Goal: Task Accomplishment & Management: Use online tool/utility

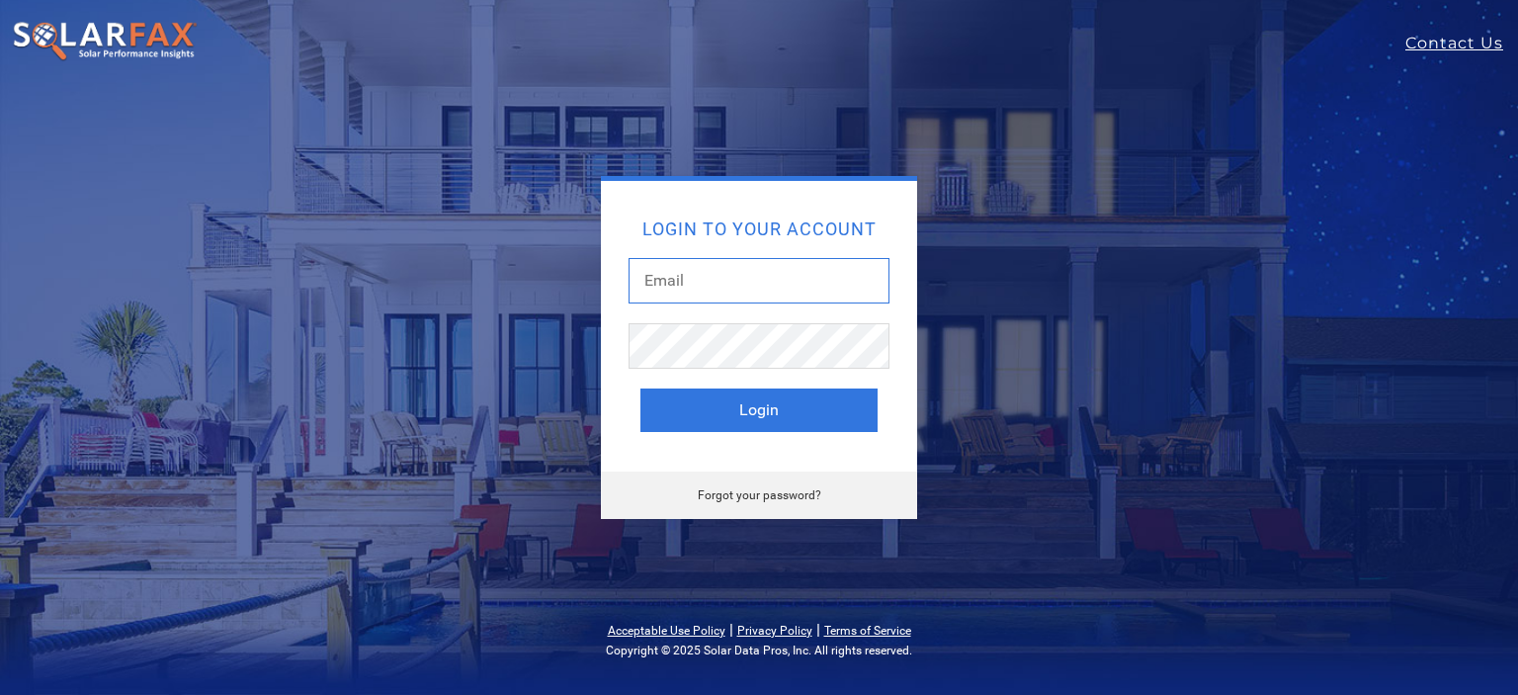
click at [773, 282] on input "text" at bounding box center [759, 280] width 261 height 45
type input "stacey@rtmaher.com"
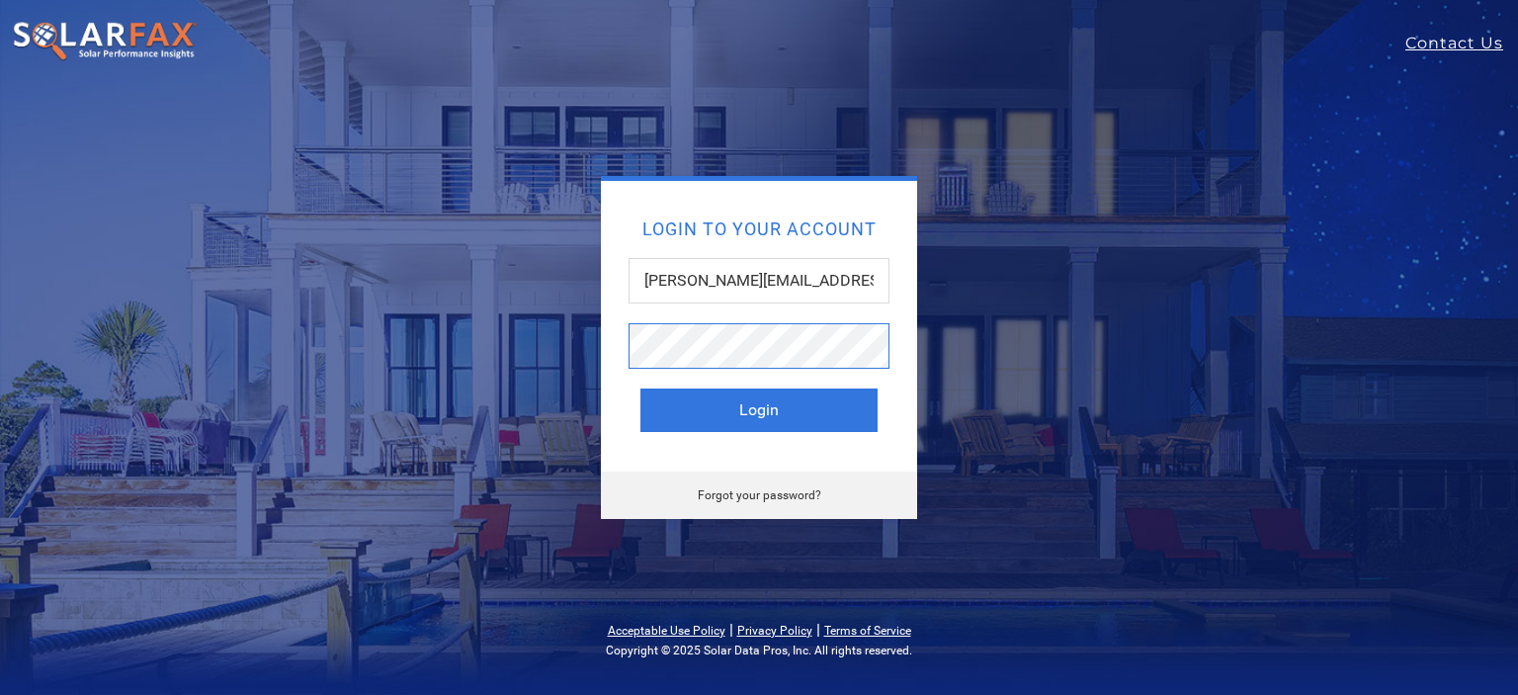
click at [641, 388] on button "Login" at bounding box center [759, 409] width 237 height 43
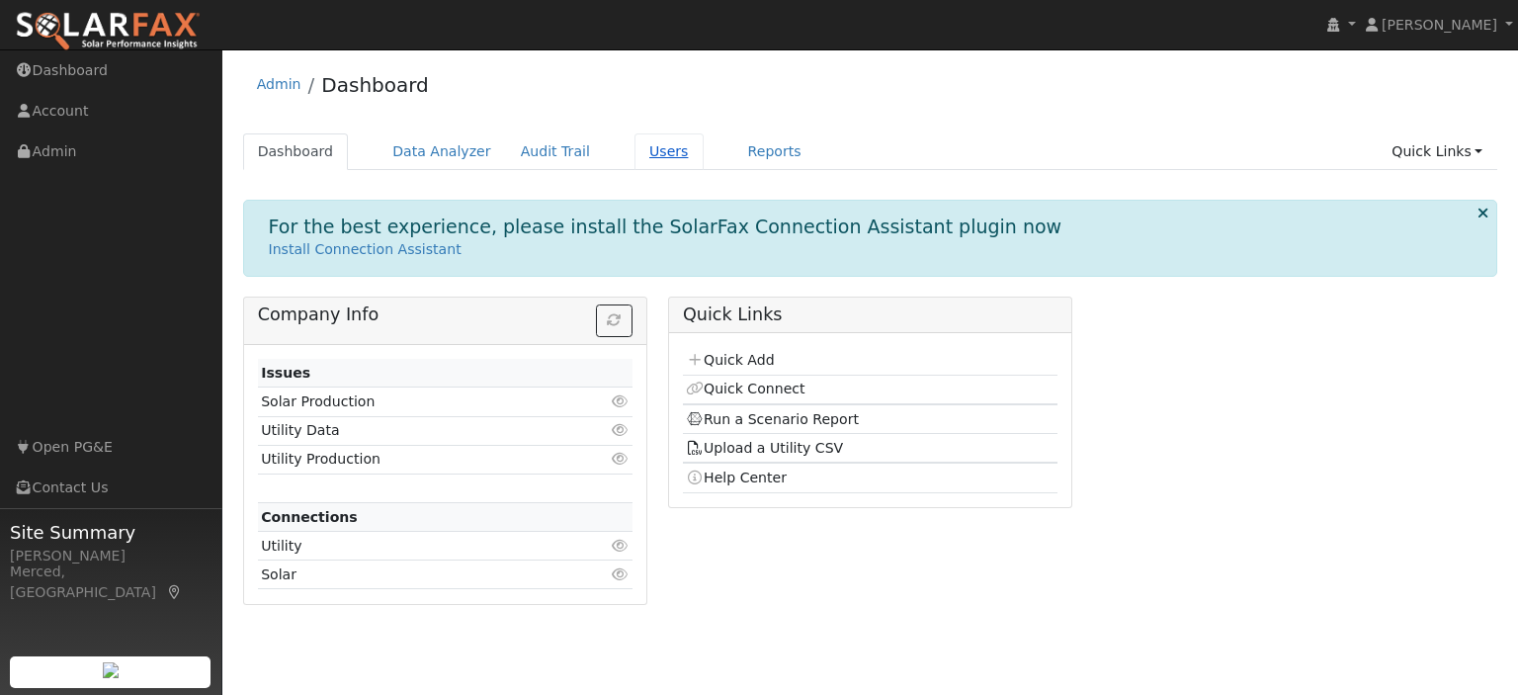
click at [657, 155] on link "Users" at bounding box center [669, 151] width 69 height 37
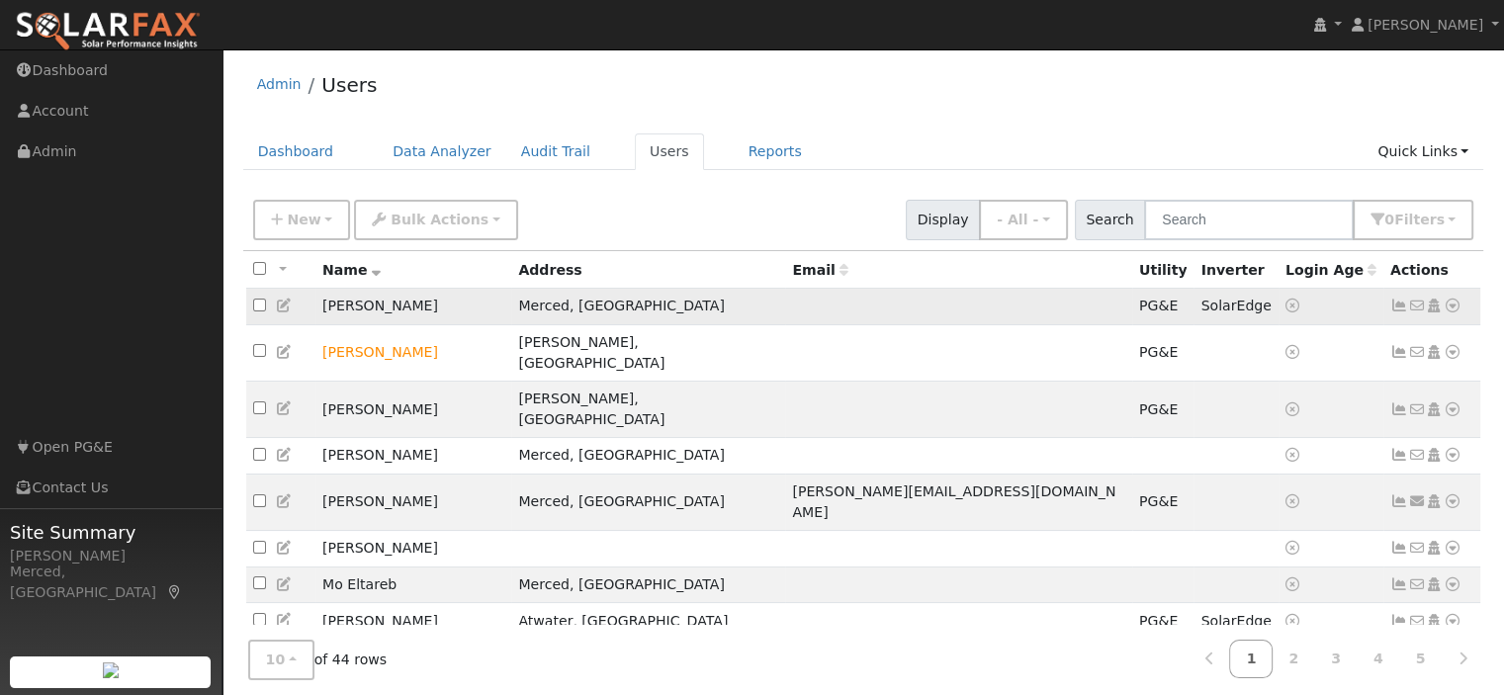
scroll to position [63, 0]
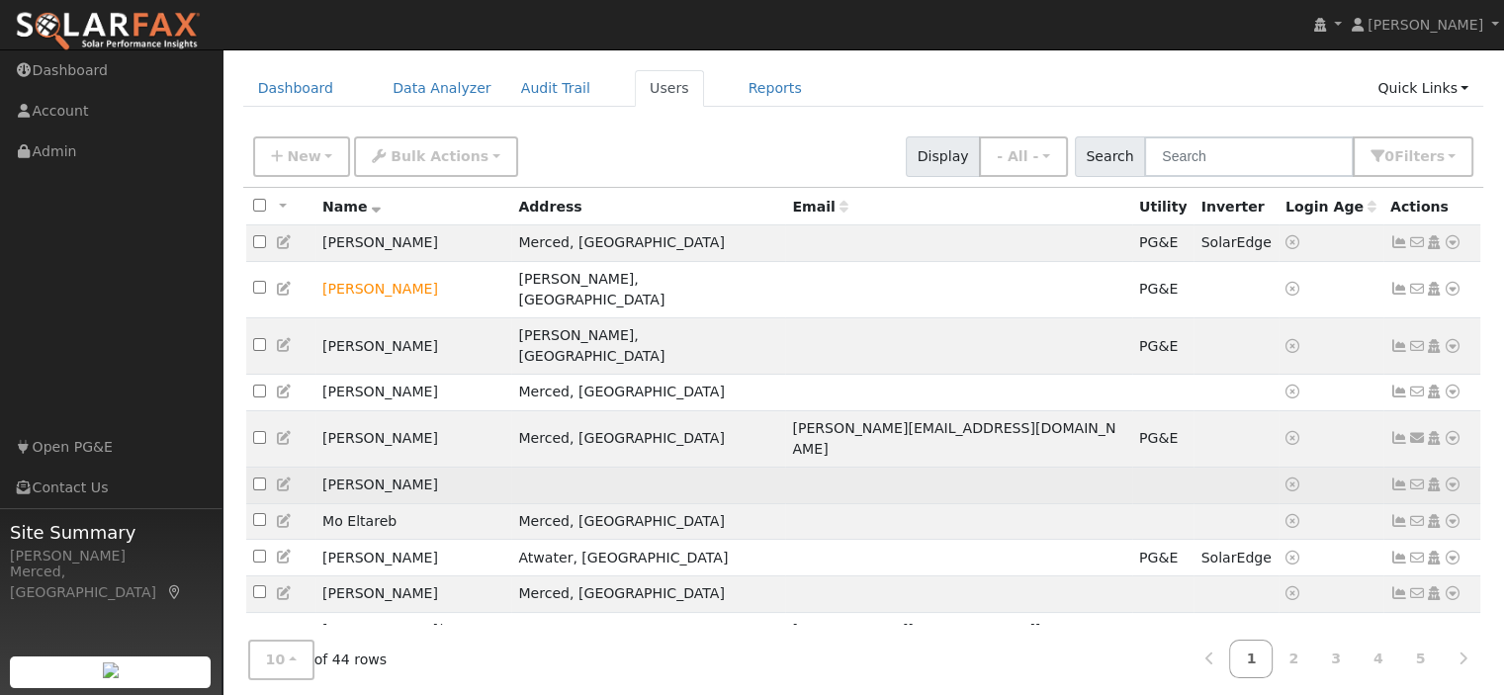
click at [399, 468] on td "[PERSON_NAME]" at bounding box center [413, 486] width 196 height 37
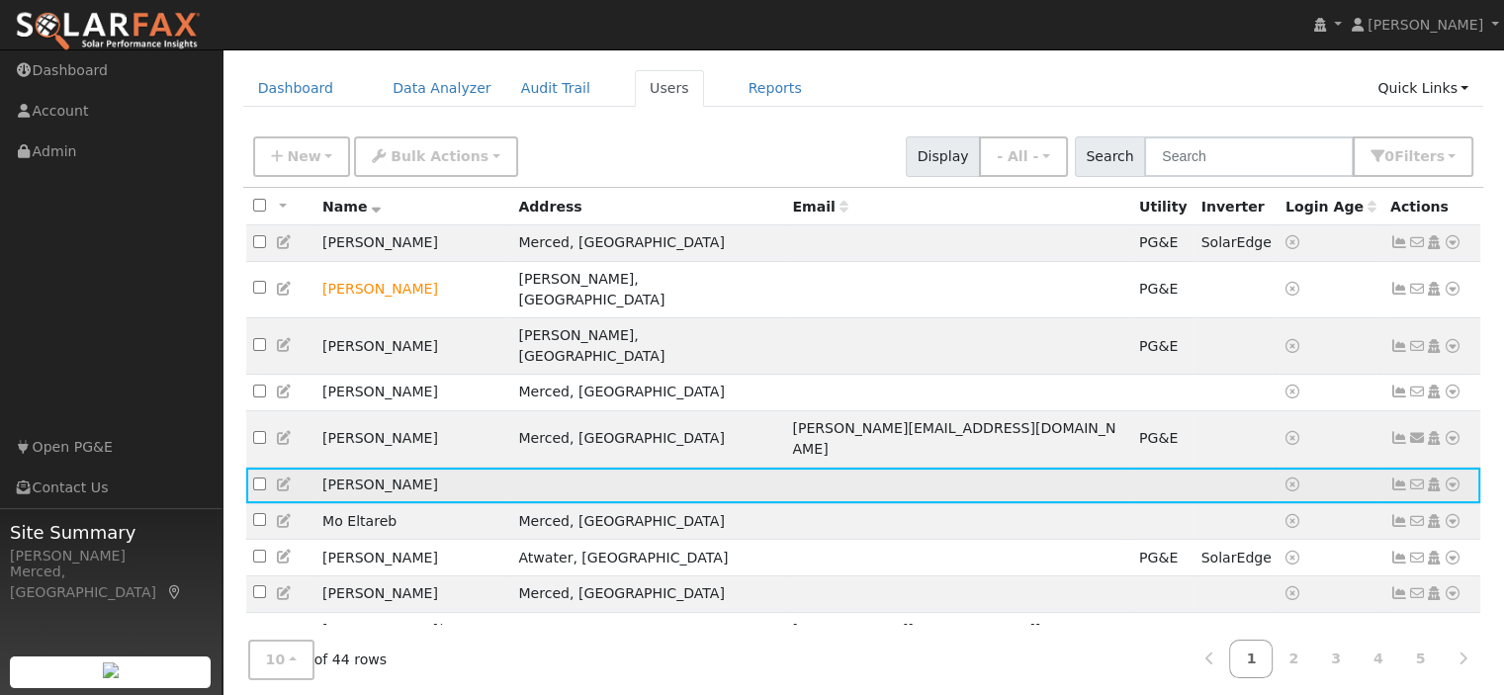
click at [360, 468] on td "[PERSON_NAME]" at bounding box center [413, 486] width 196 height 37
click at [1452, 477] on icon at bounding box center [1452, 484] width 18 height 14
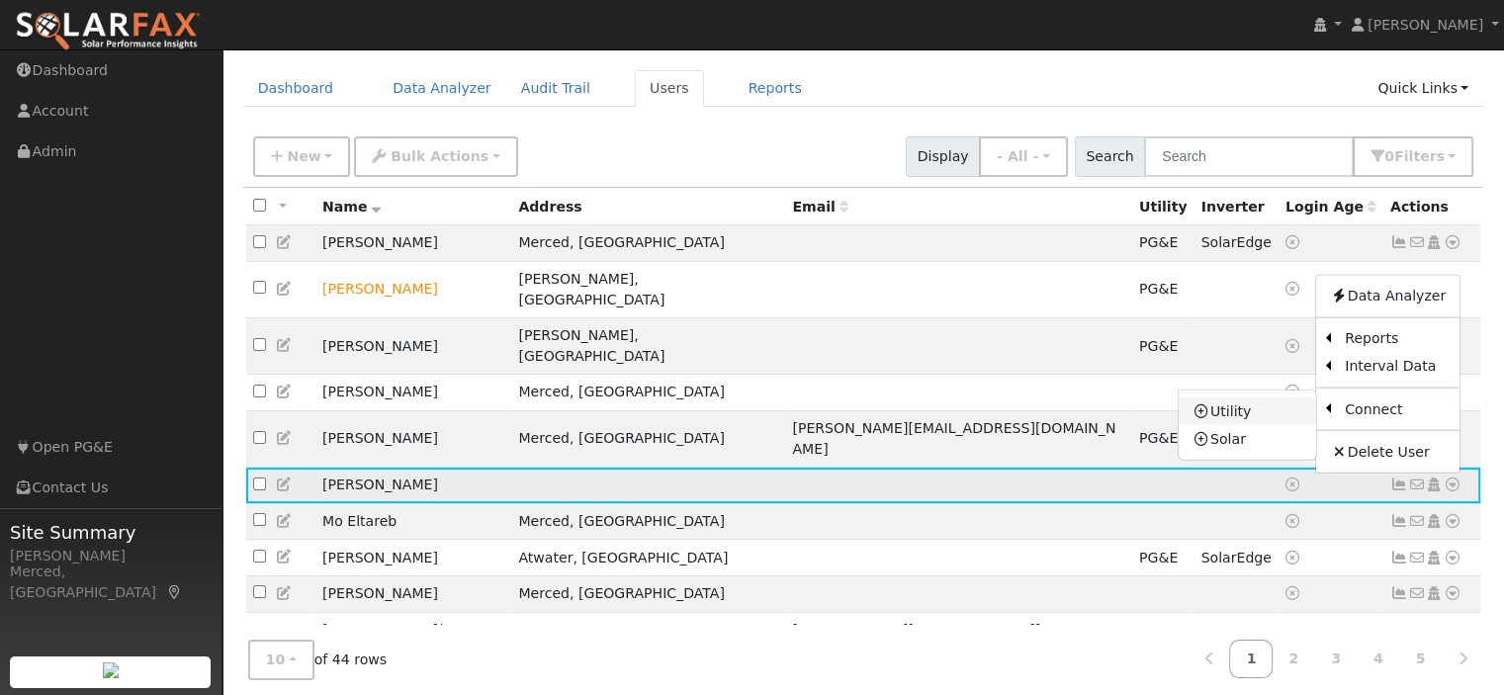
click at [1238, 397] on link "Utility" at bounding box center [1246, 411] width 137 height 28
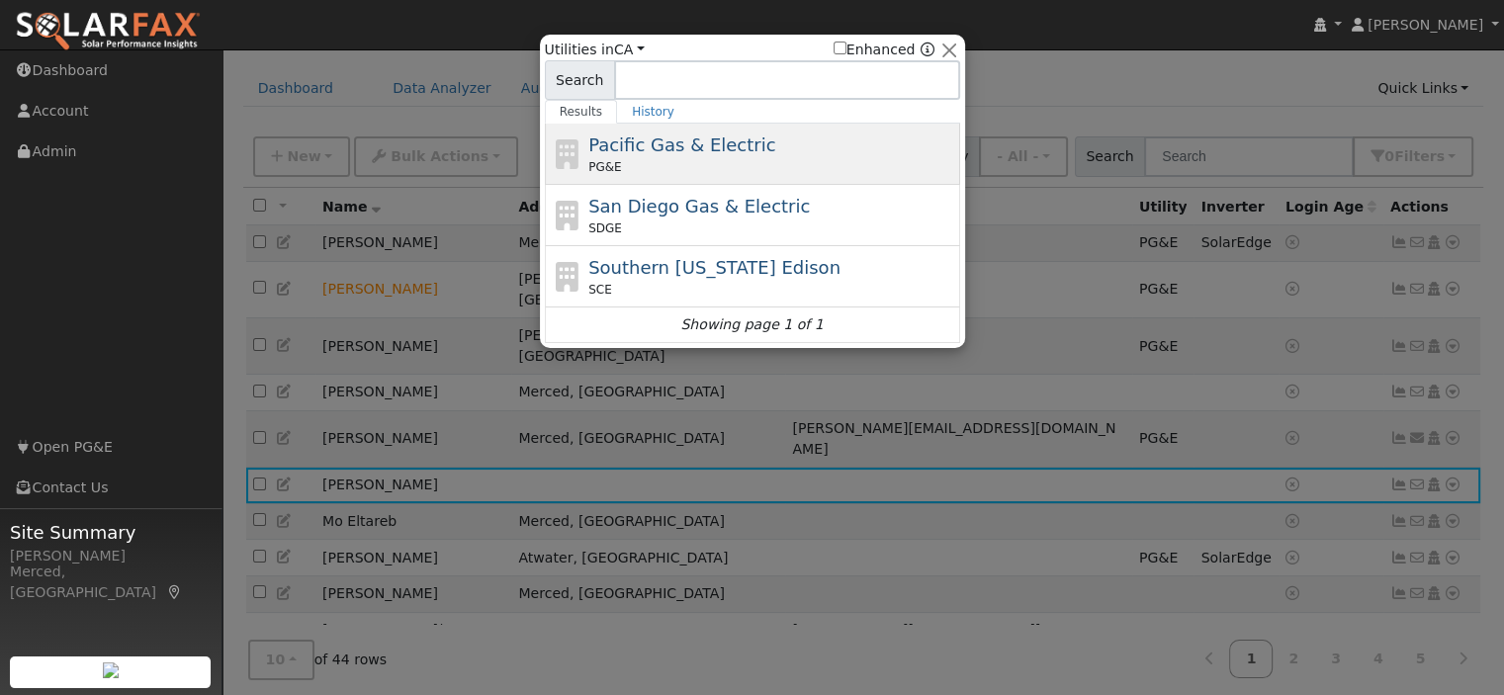
click at [672, 158] on div "PG&E" at bounding box center [771, 167] width 367 height 18
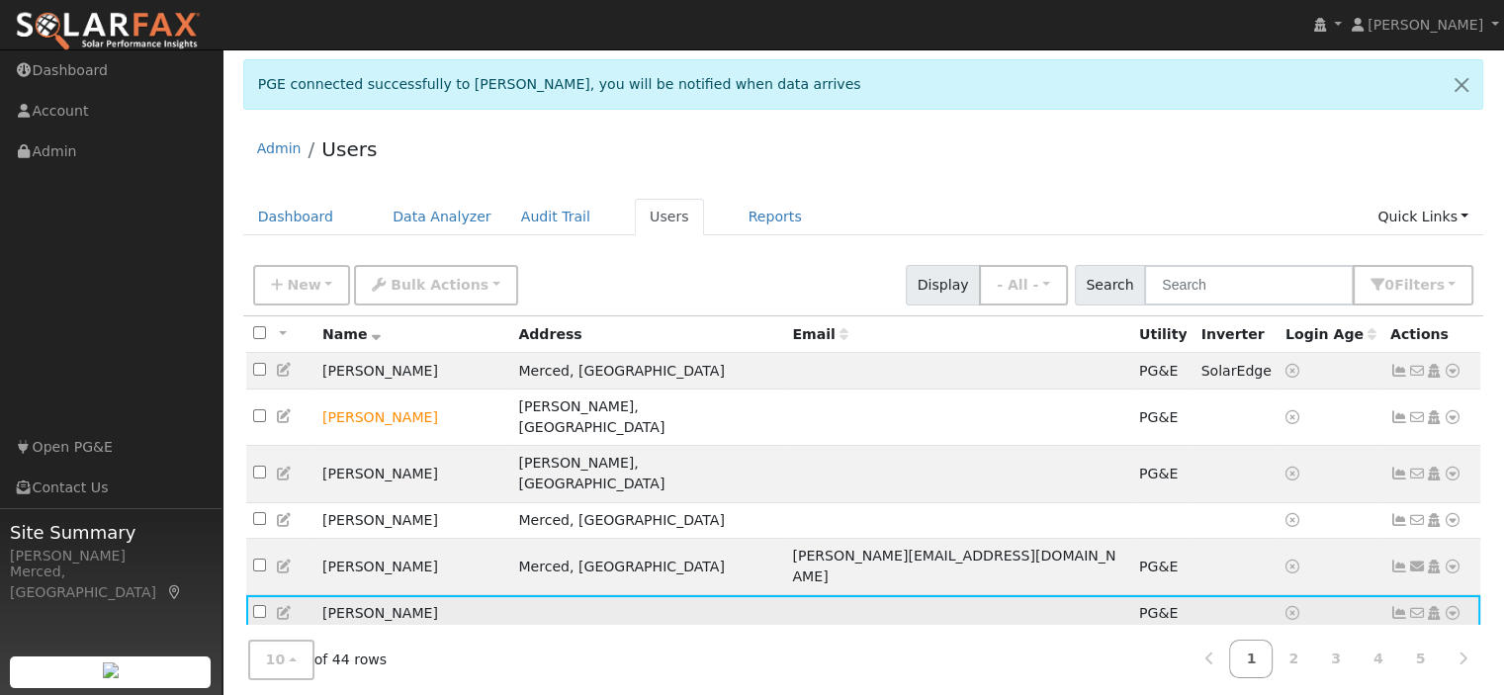
click at [1396, 606] on icon at bounding box center [1399, 613] width 18 height 14
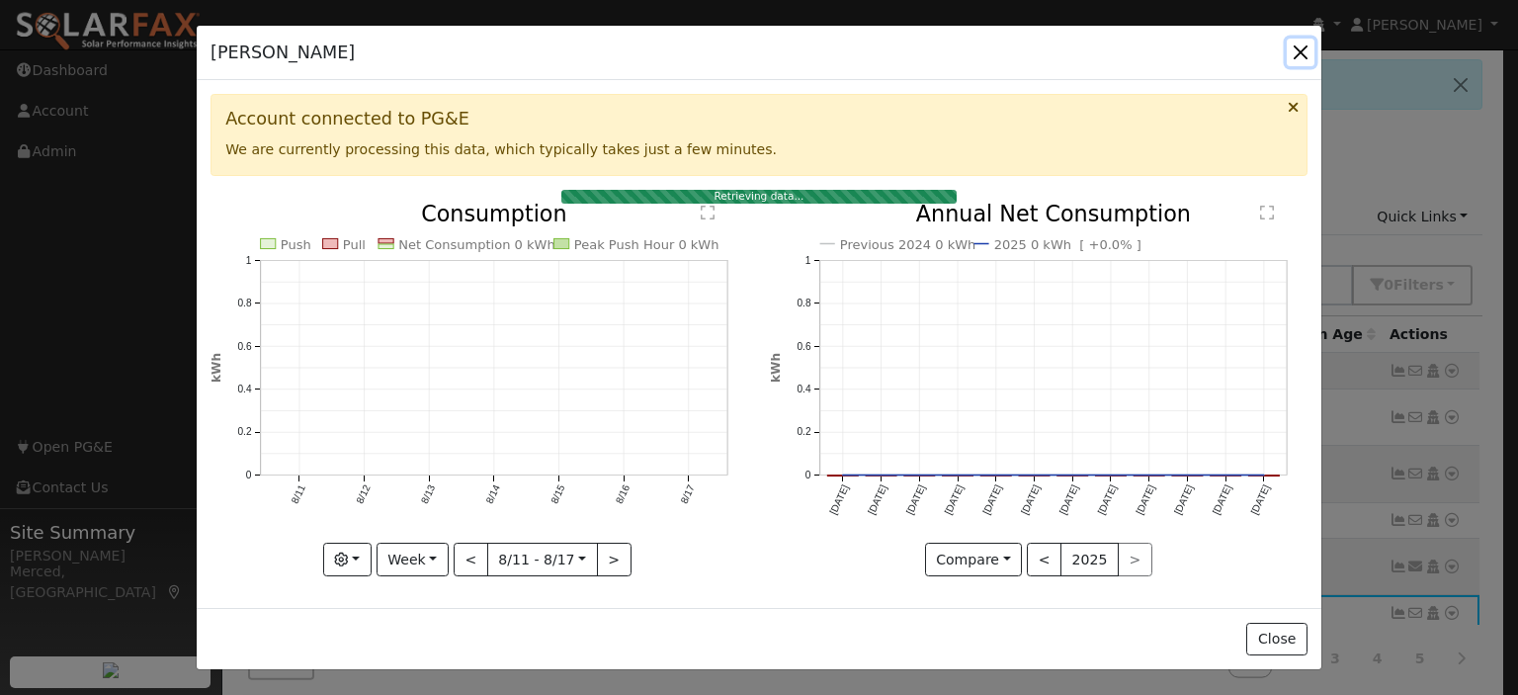
click at [1297, 53] on button "button" at bounding box center [1301, 53] width 28 height 28
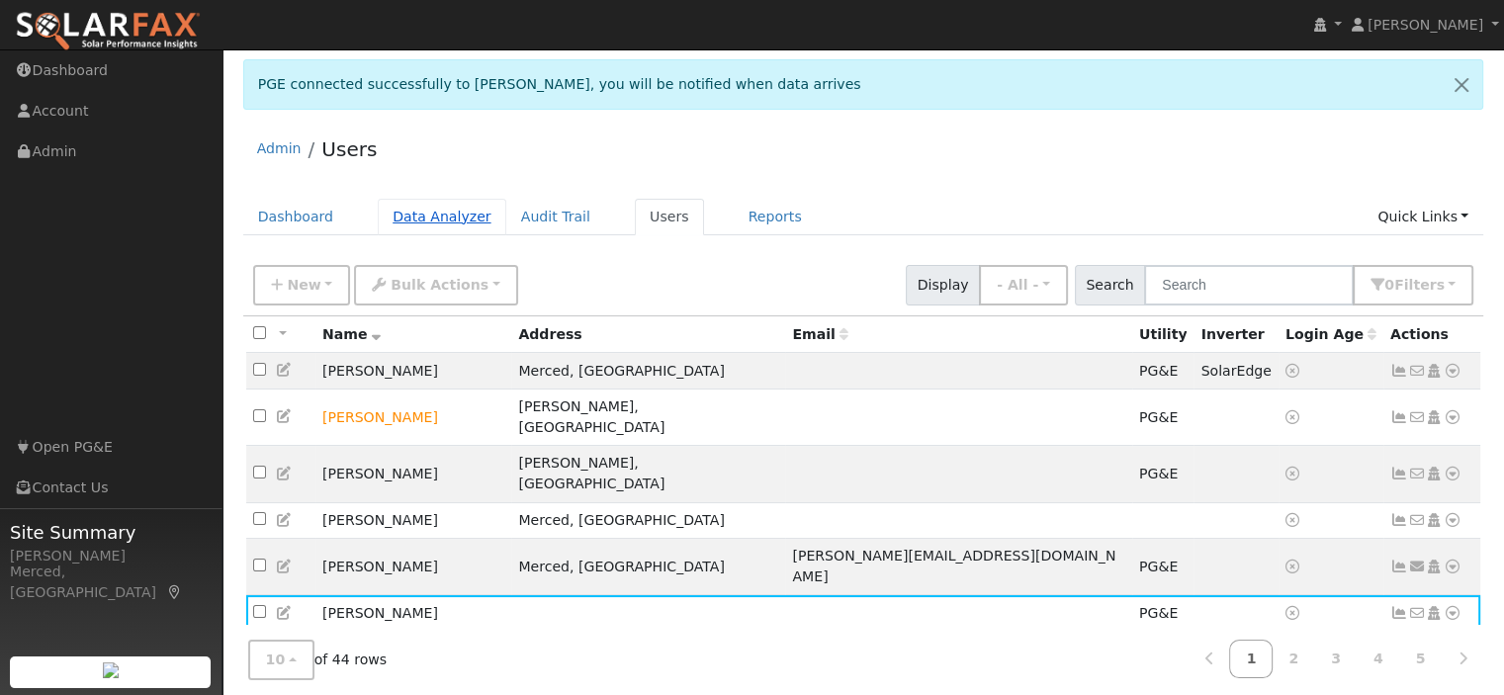
click at [429, 217] on link "Data Analyzer" at bounding box center [442, 217] width 129 height 37
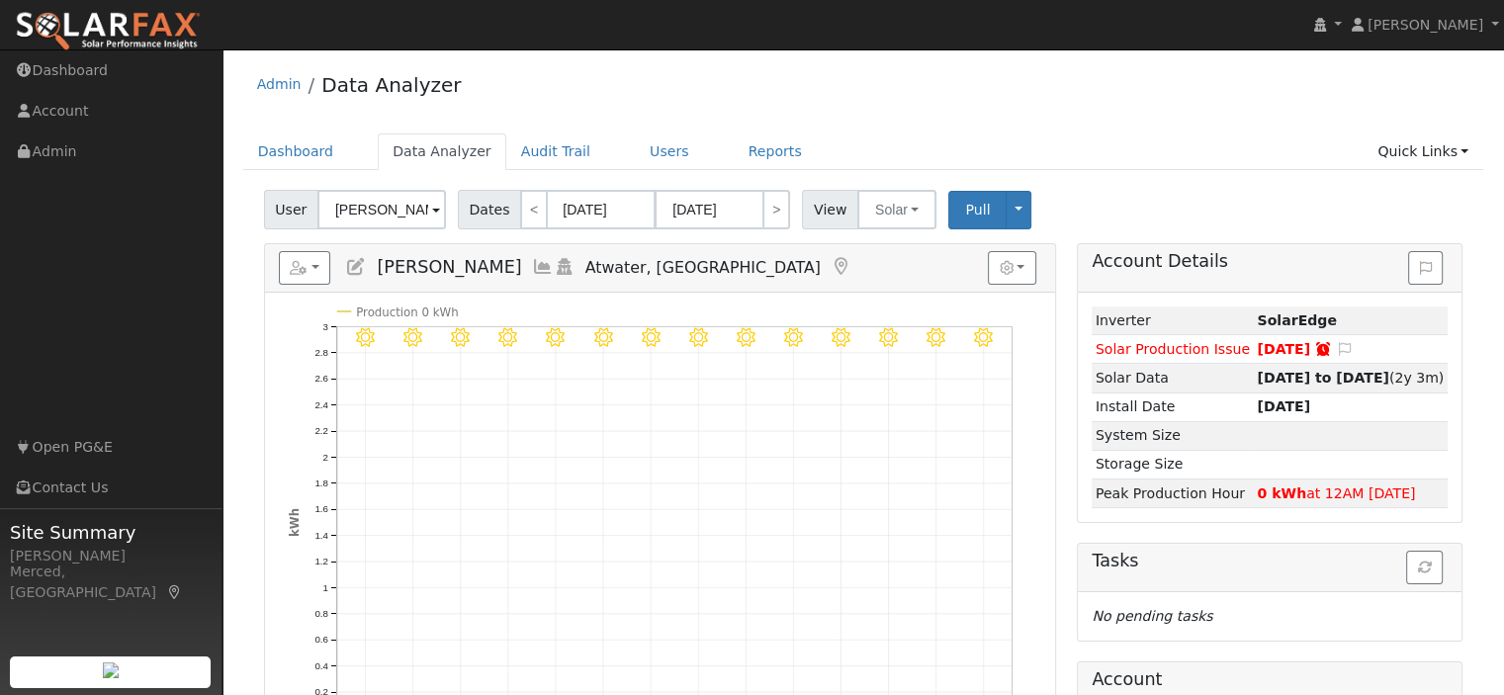
click at [432, 213] on span at bounding box center [436, 211] width 8 height 23
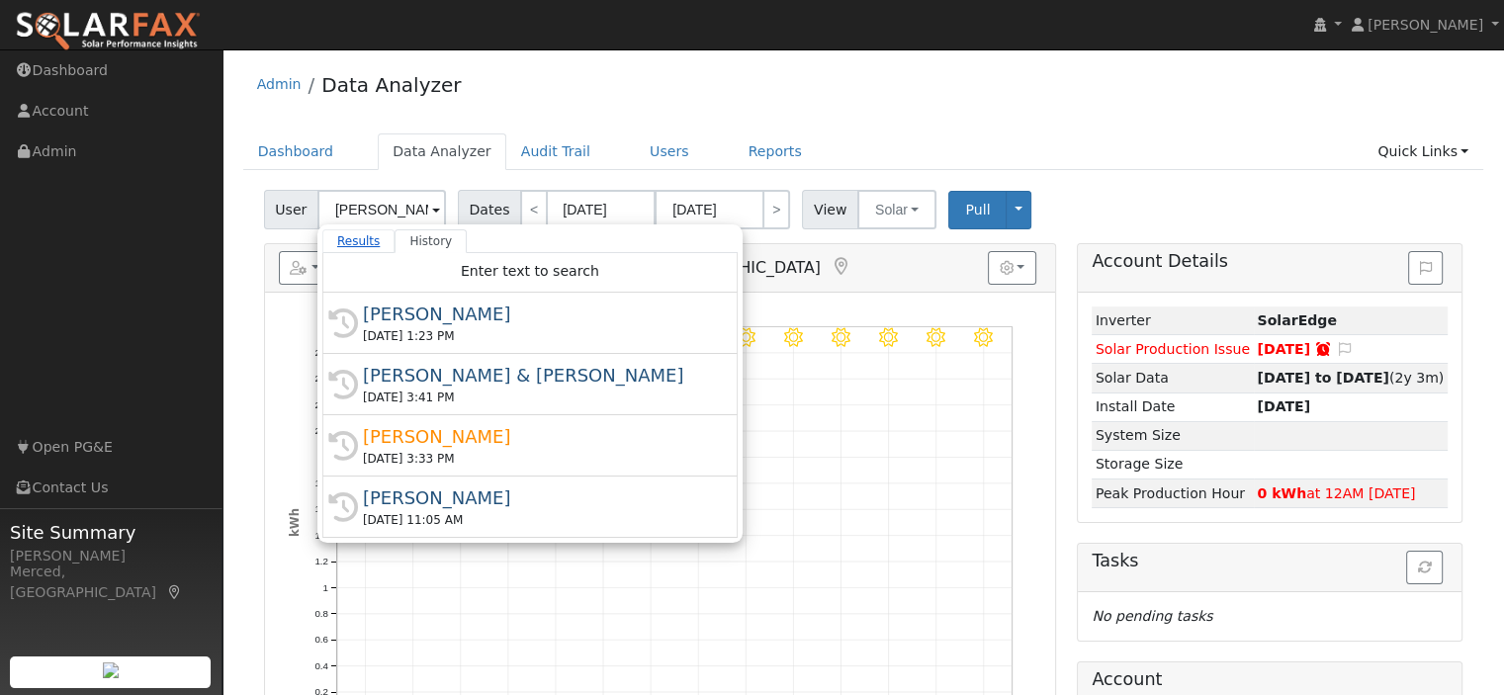
click at [360, 236] on link "Results" at bounding box center [358, 241] width 73 height 24
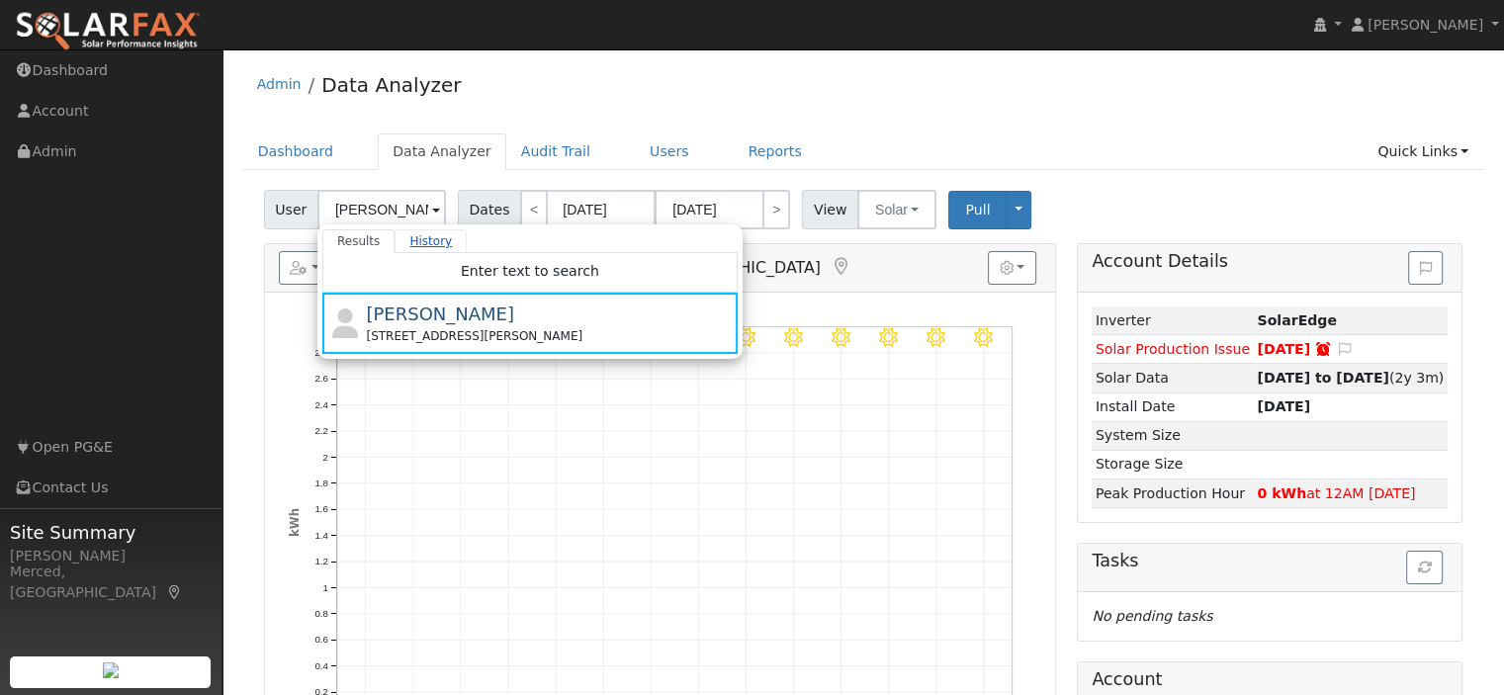
click at [418, 244] on link "History" at bounding box center [430, 241] width 72 height 24
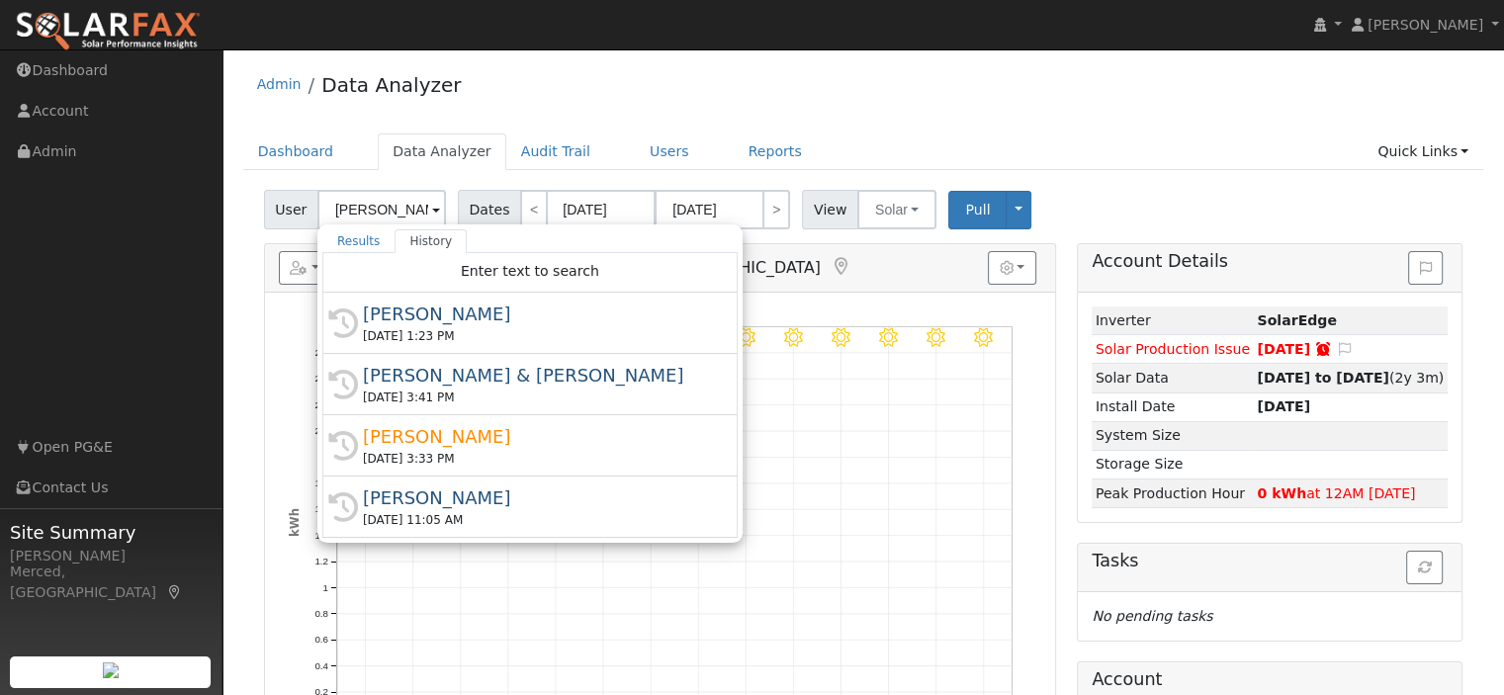
click at [790, 120] on div "Admin Data Analyzer Dashboard Data Analyzer Audit Trail Users Reports Quick Lin…" at bounding box center [862, 581] width 1261 height 1045
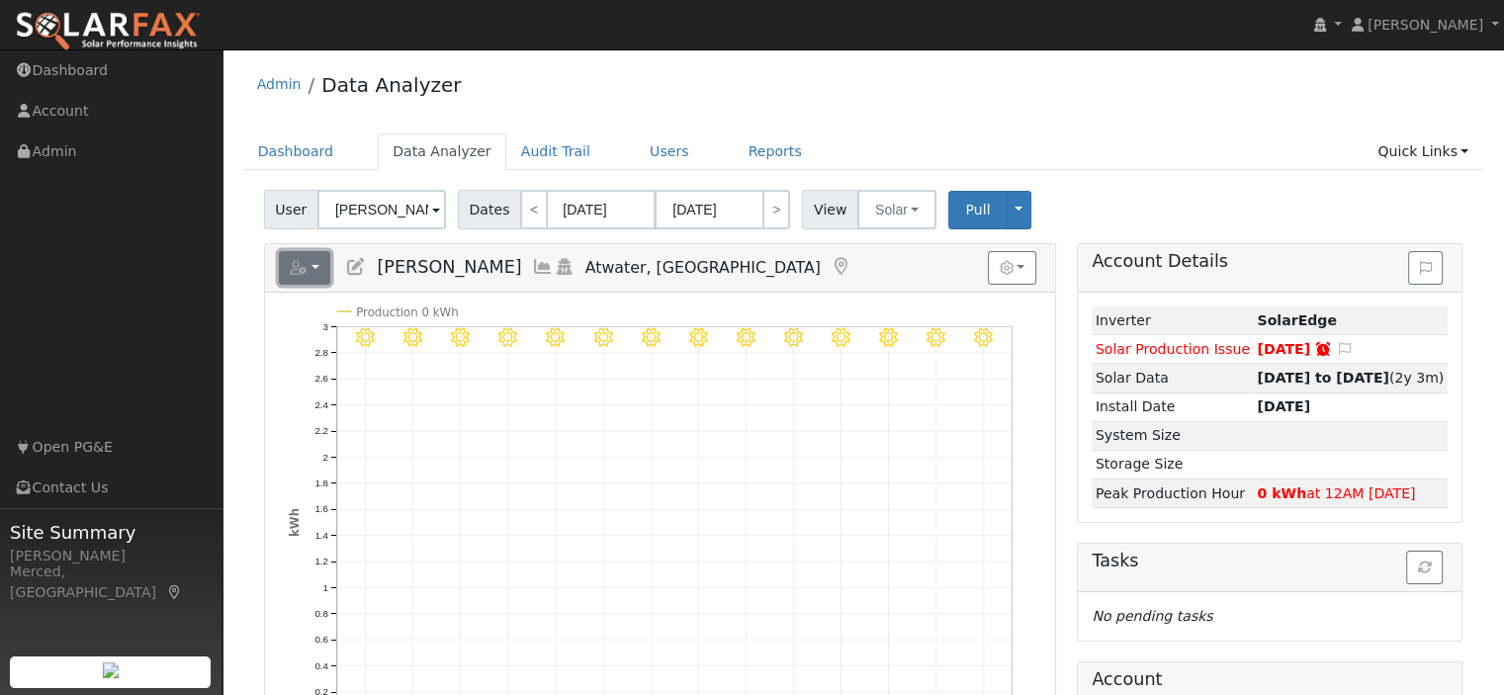
click at [307, 256] on button "button" at bounding box center [305, 268] width 52 height 34
click at [307, 252] on button "button" at bounding box center [305, 268] width 52 height 34
click at [415, 205] on input "Bruce Erickson" at bounding box center [381, 210] width 129 height 40
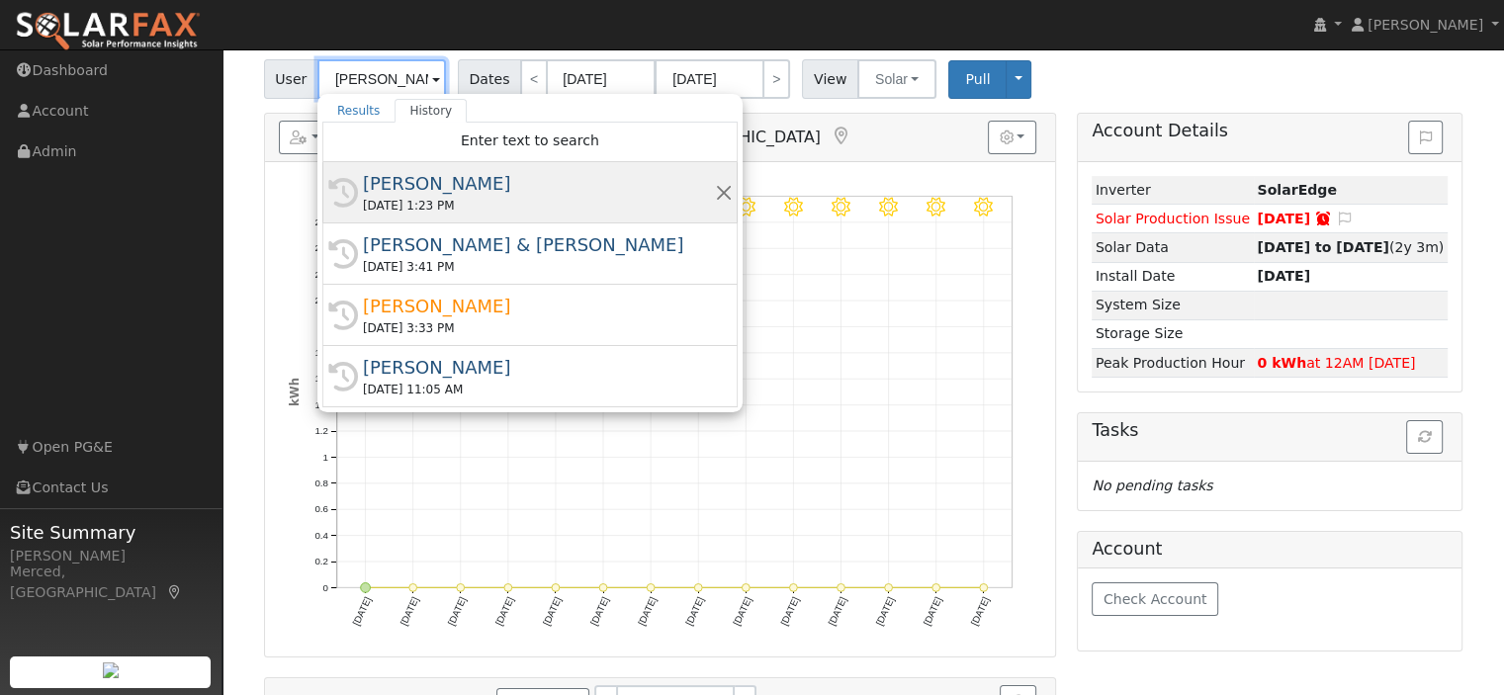
scroll to position [99, 0]
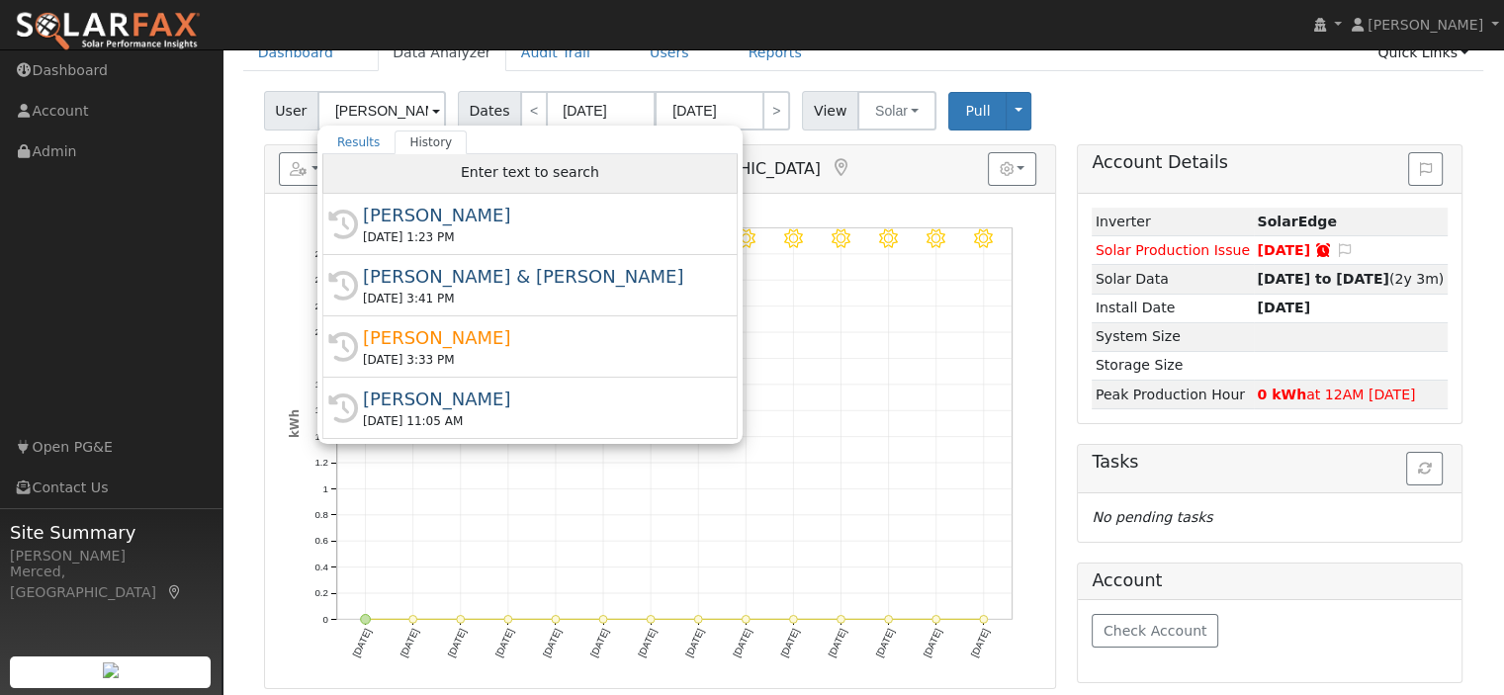
click at [609, 173] on div "Enter text to search" at bounding box center [529, 174] width 415 height 40
click at [538, 169] on span "Enter text to search" at bounding box center [530, 172] width 138 height 16
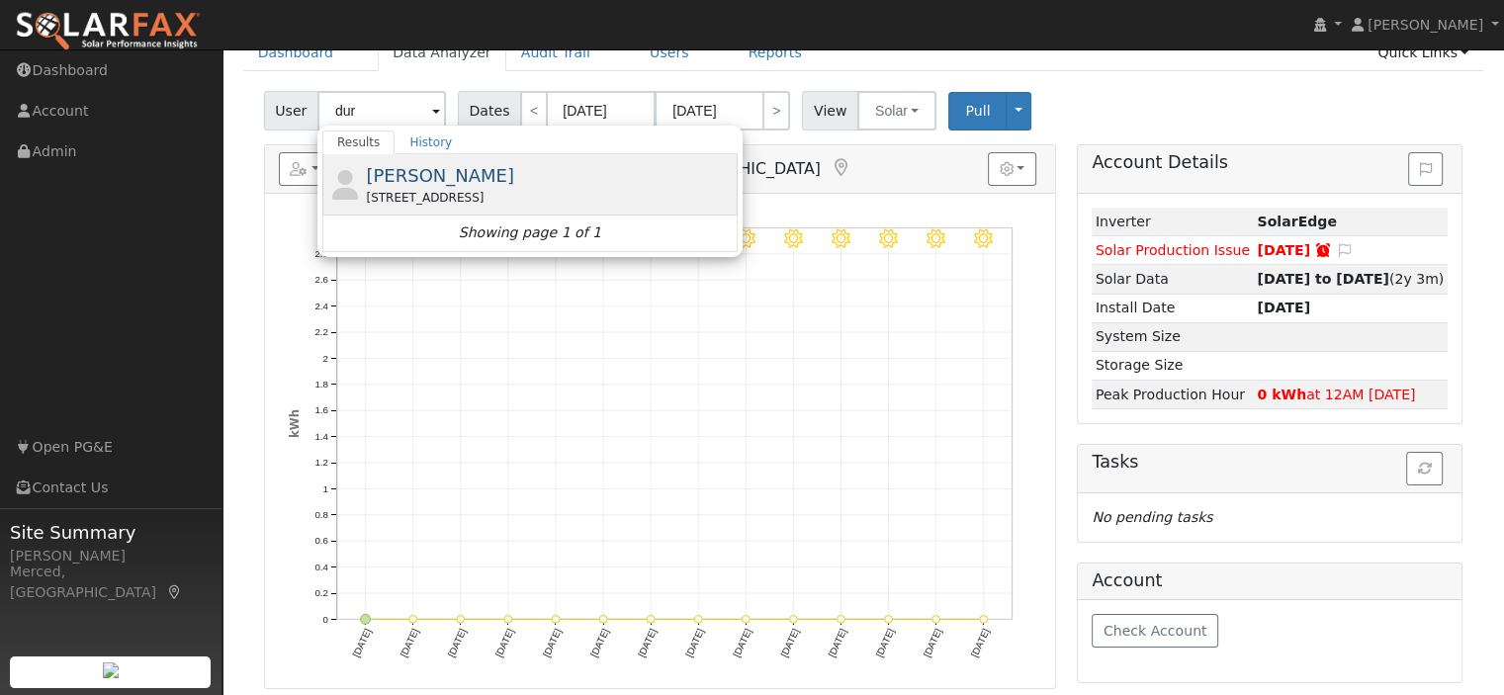
click at [525, 181] on div "Rosemary Duran 2524 E Yosemite Ave # B, Merced, CA 95340" at bounding box center [549, 184] width 367 height 44
type input "[PERSON_NAME]"
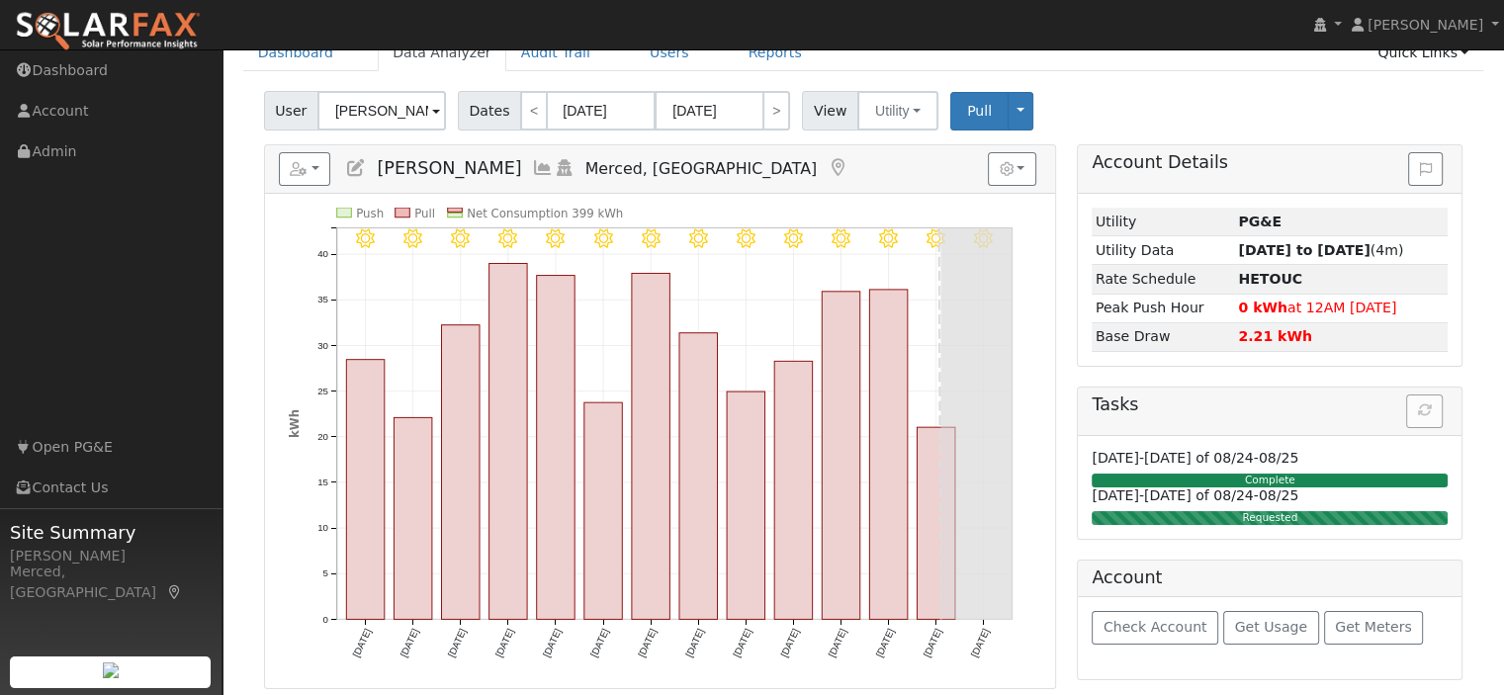
scroll to position [0, 0]
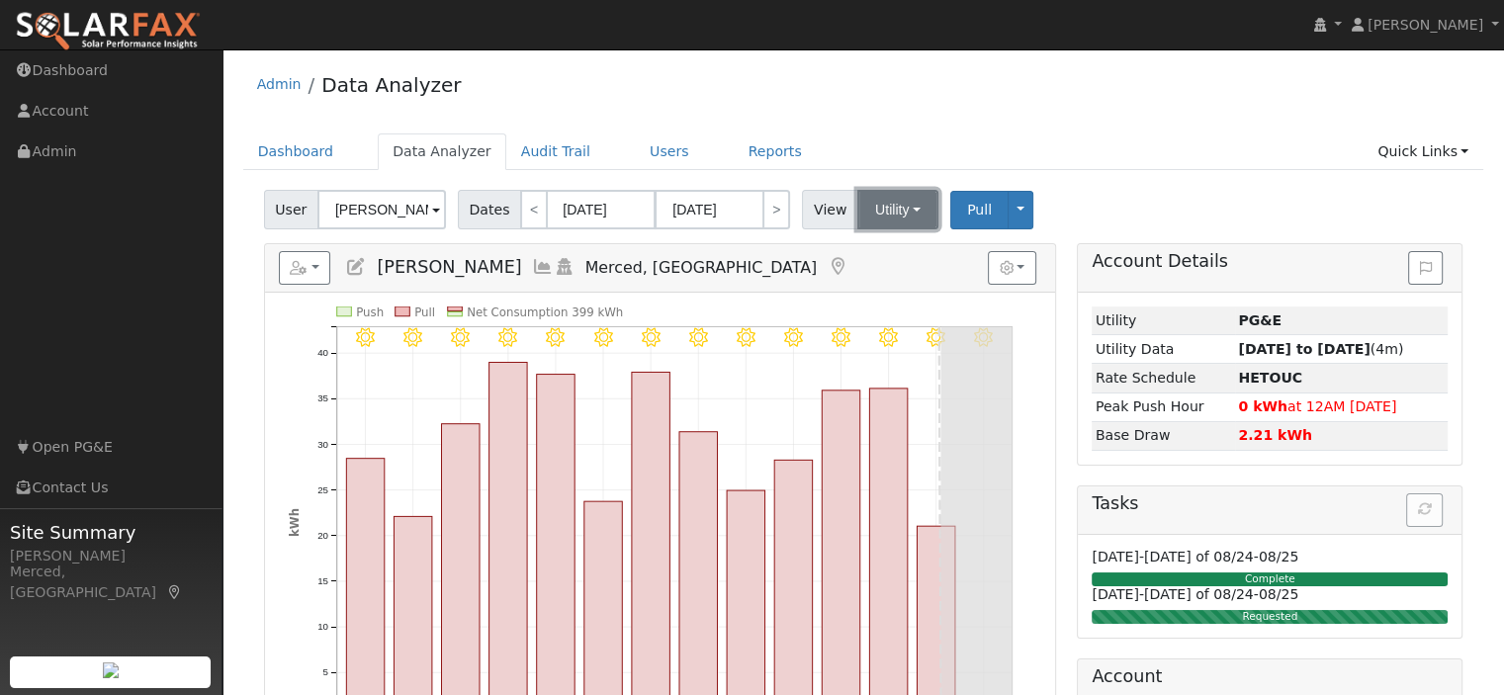
click at [895, 214] on button "Utility" at bounding box center [897, 210] width 81 height 40
click at [523, 214] on link "<" at bounding box center [534, 210] width 28 height 40
type input "[DATE]"
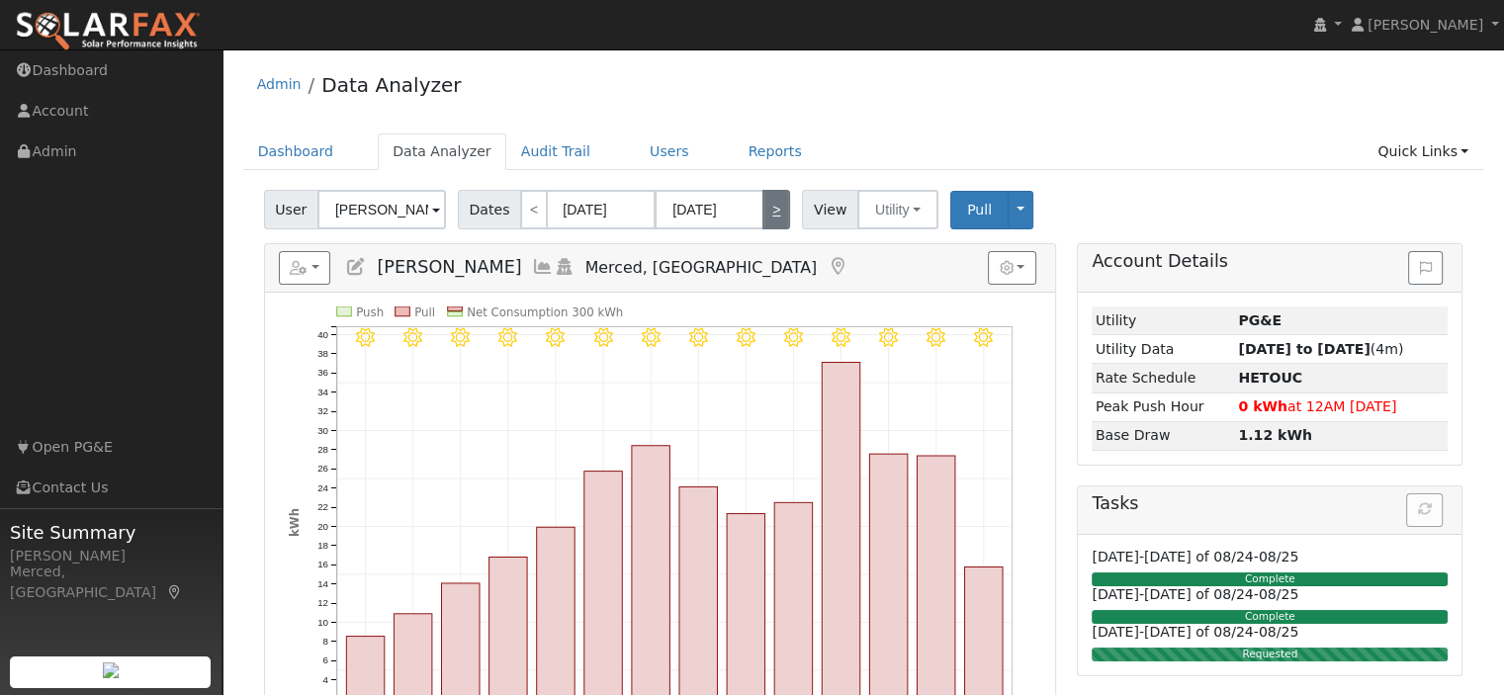
click at [766, 215] on link ">" at bounding box center [776, 210] width 28 height 40
type input "[DATE]"
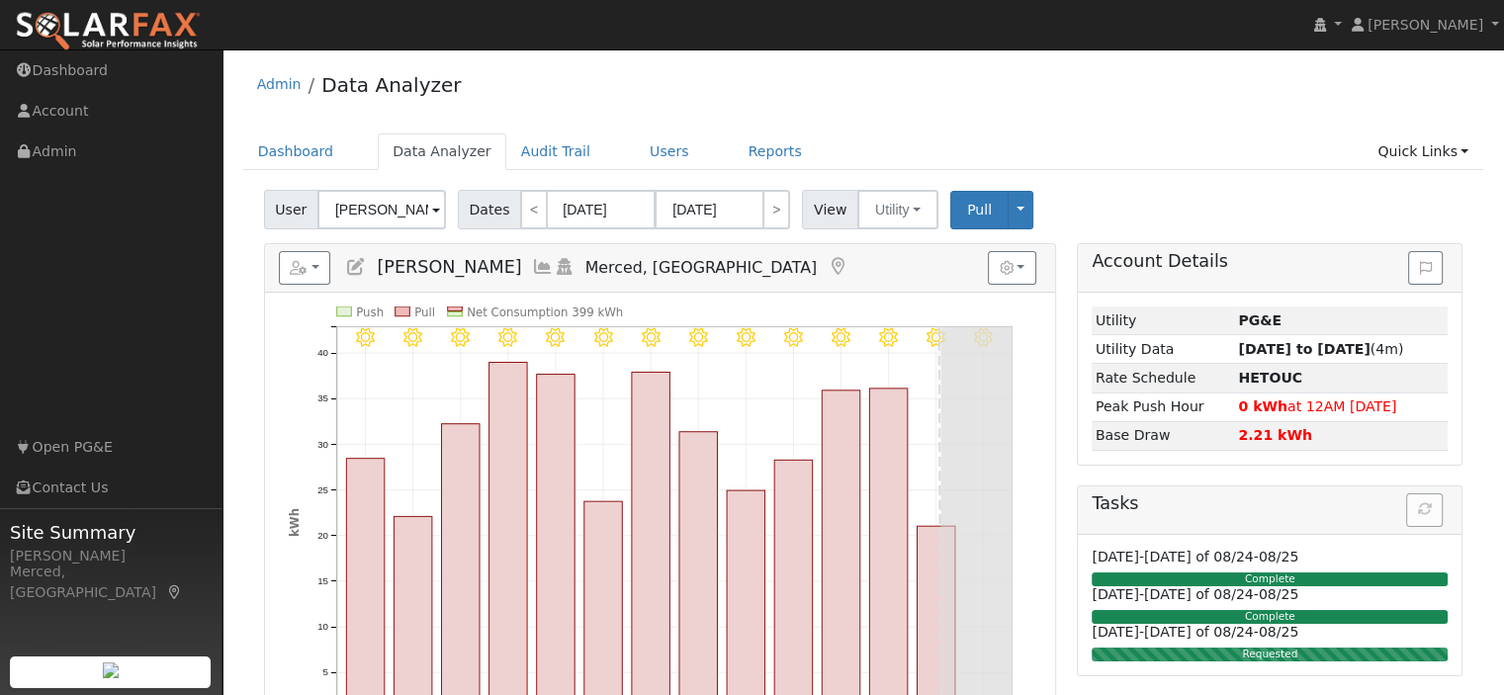
scroll to position [99, 0]
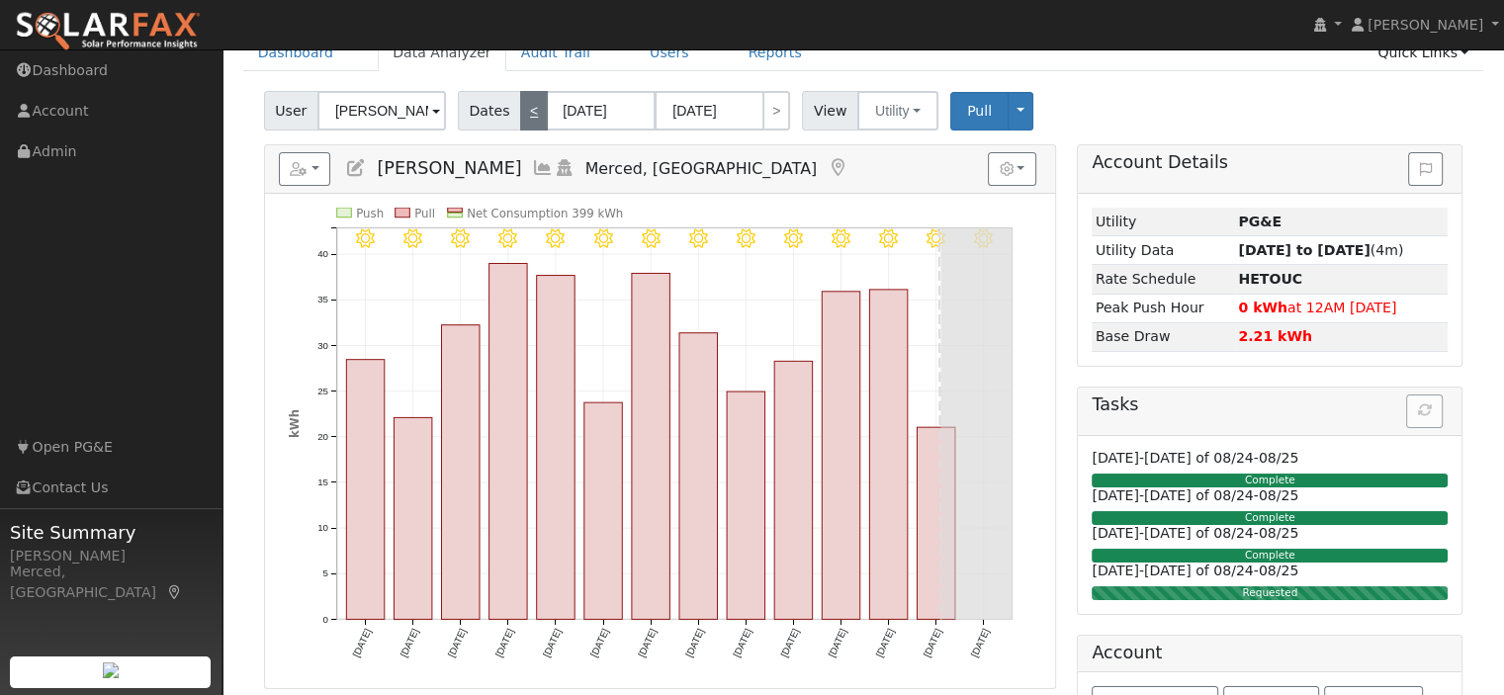
click at [521, 110] on link "<" at bounding box center [534, 111] width 28 height 40
type input "07/22/2025"
type input "08/04/2025"
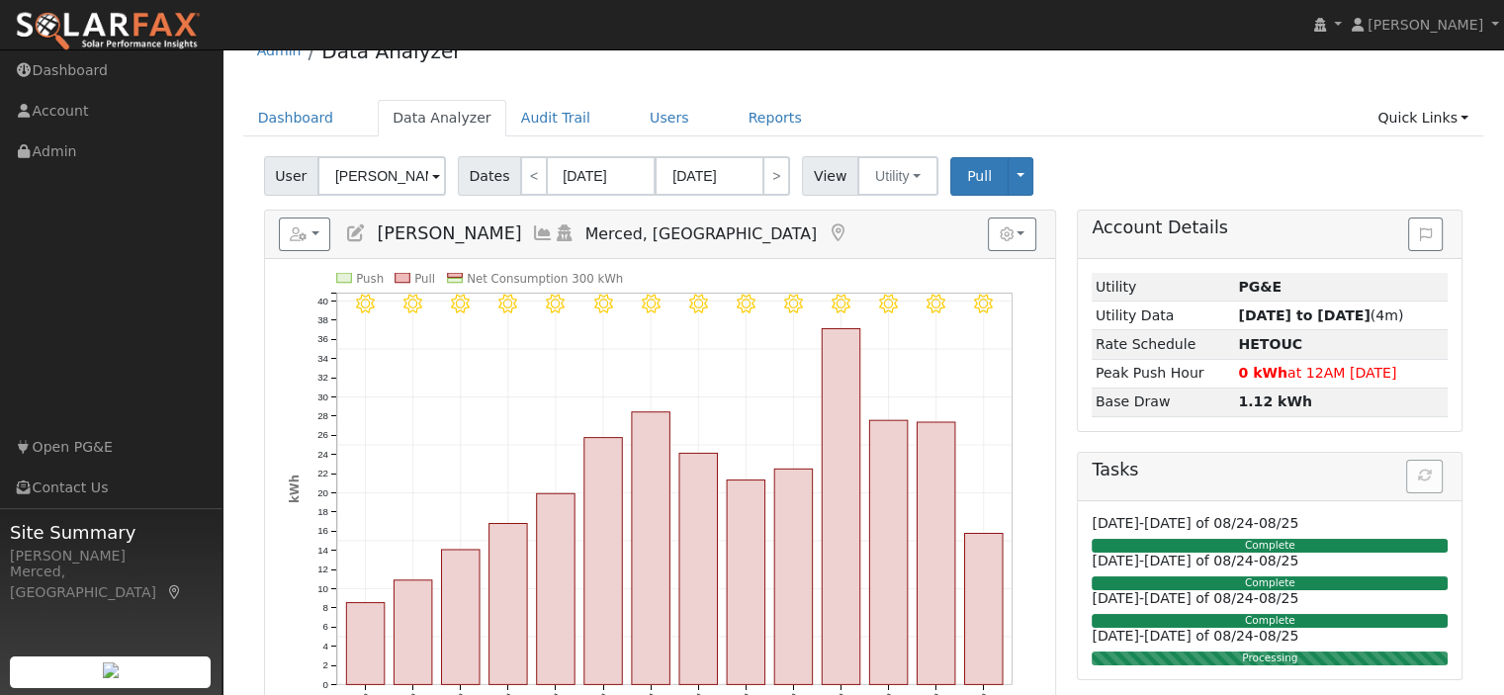
scroll to position [0, 0]
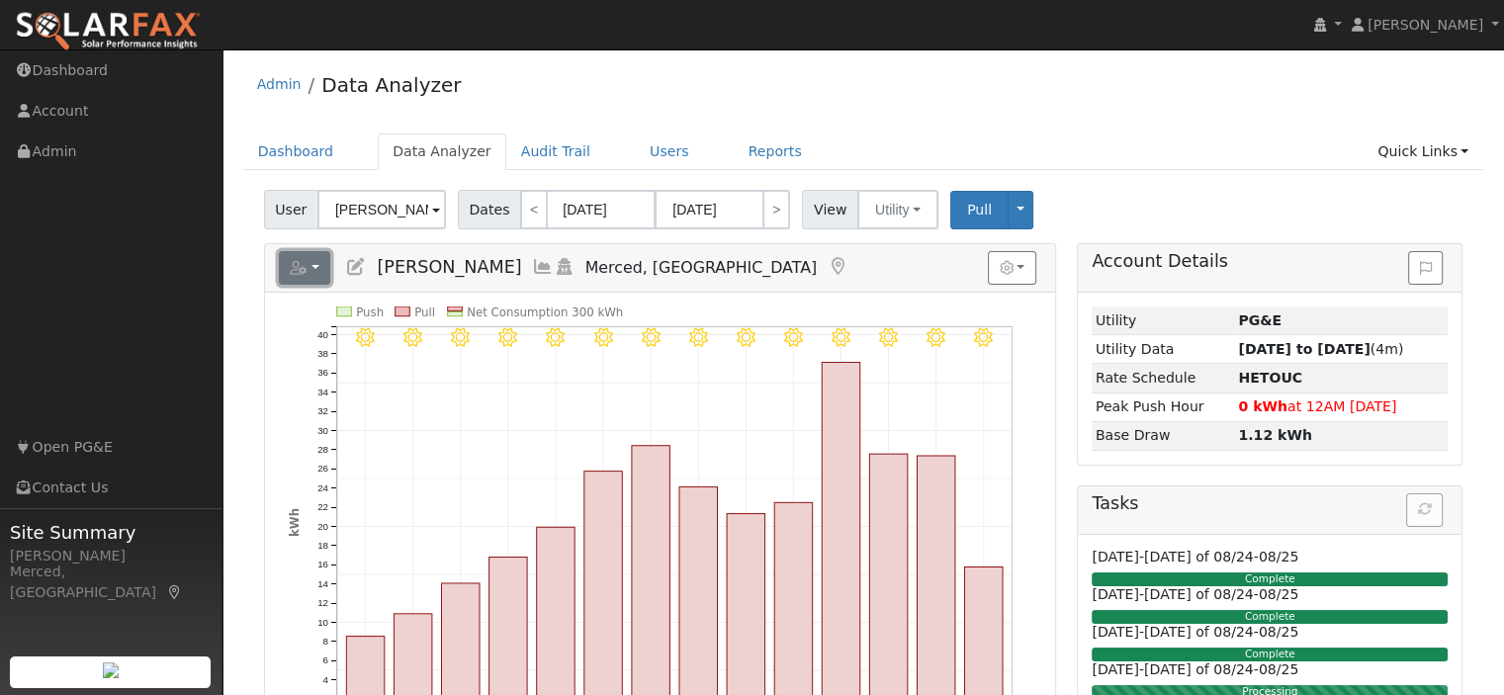
click at [312, 265] on button "button" at bounding box center [305, 268] width 52 height 34
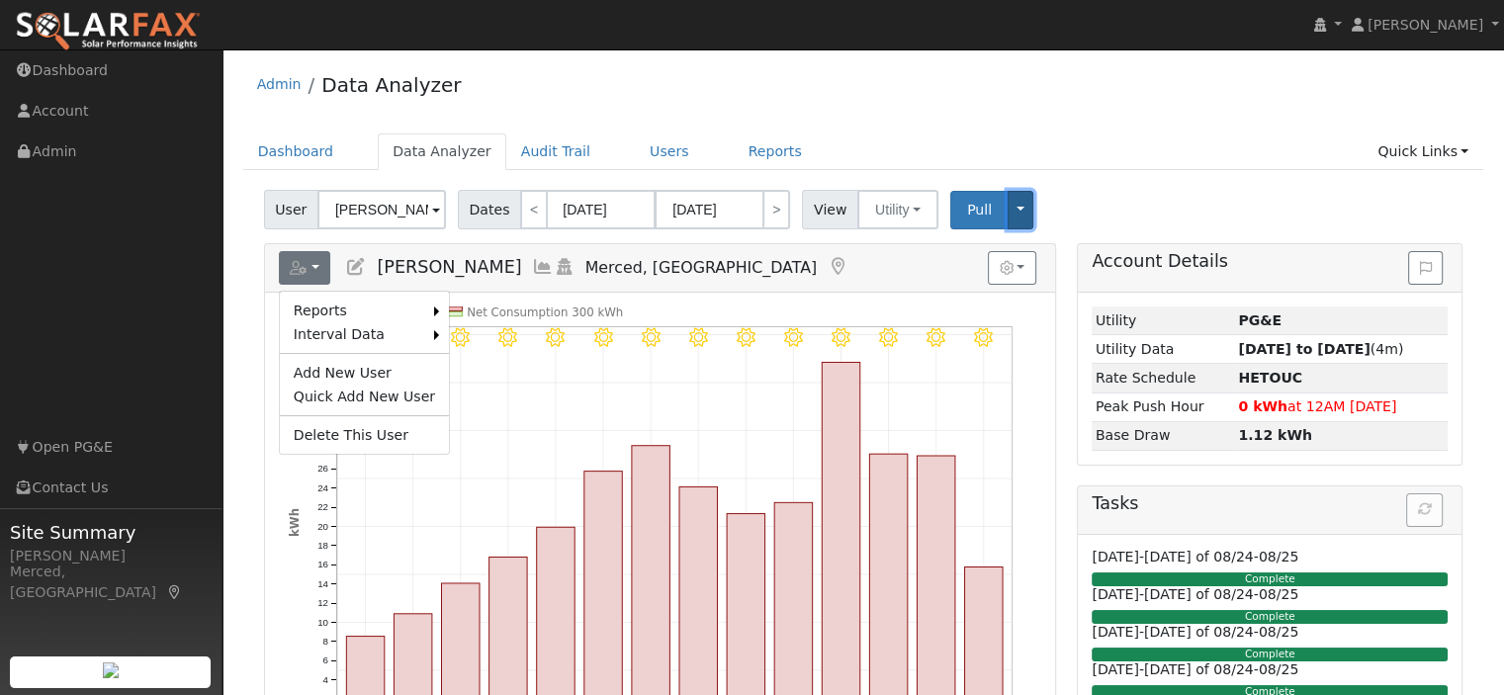
click at [1007, 210] on button "Toggle Dropdown" at bounding box center [1020, 210] width 26 height 39
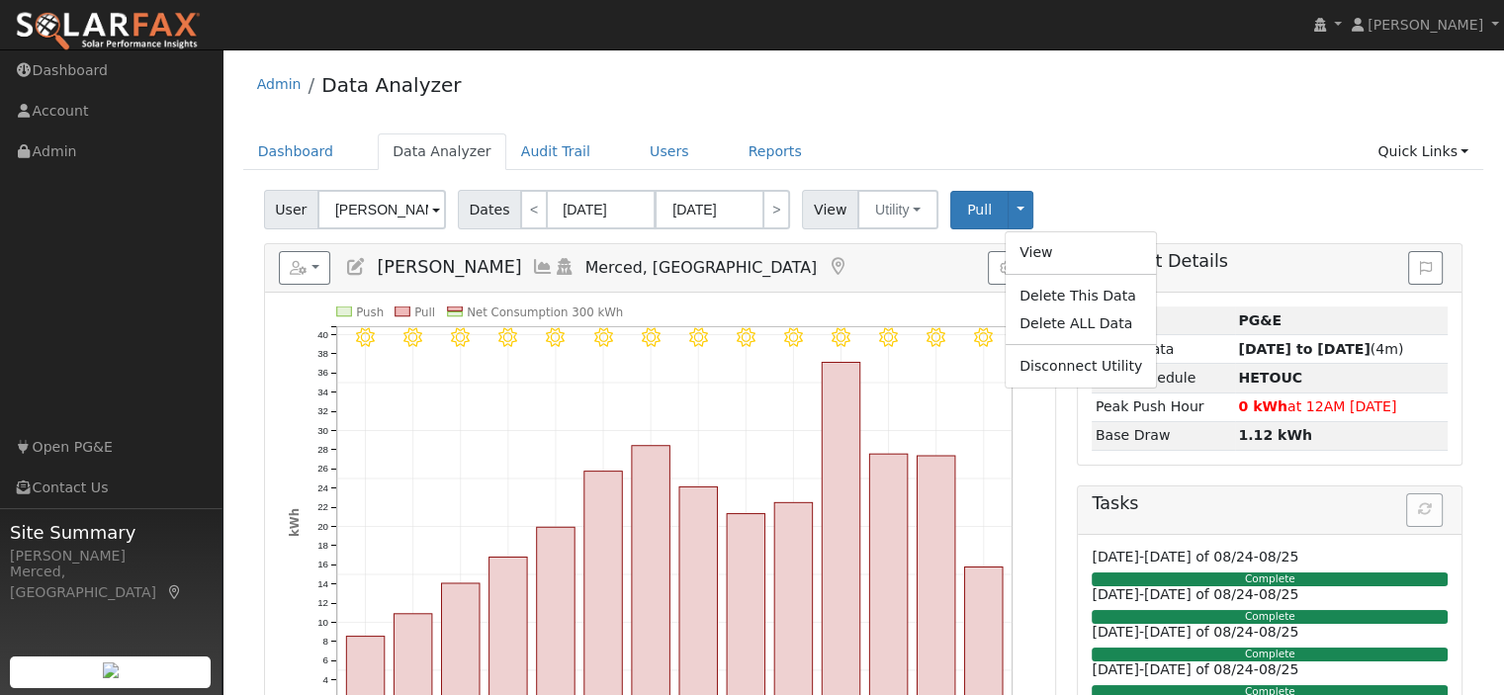
click at [912, 280] on h5 "Reports Scenario Health Check Energy Audit Account Timeline User Audit Trail In…" at bounding box center [660, 268] width 762 height 34
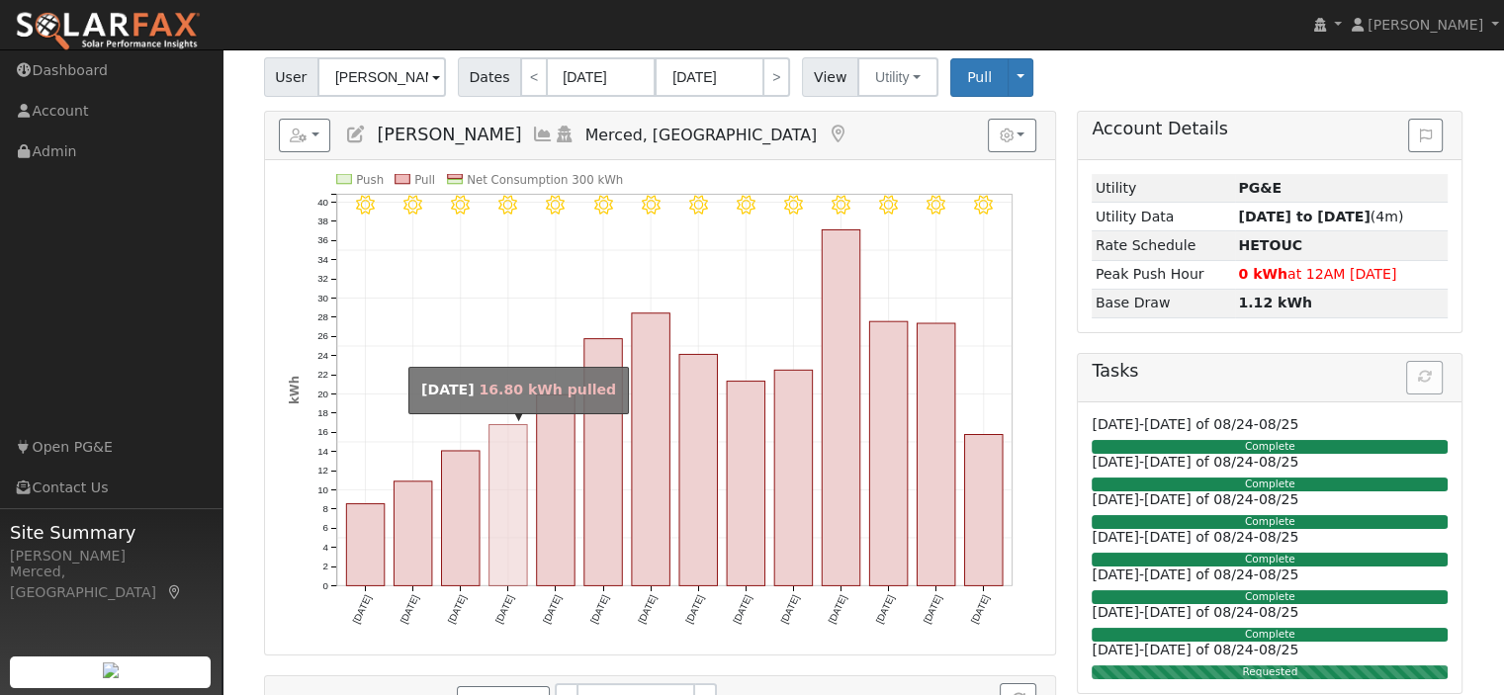
scroll to position [429, 0]
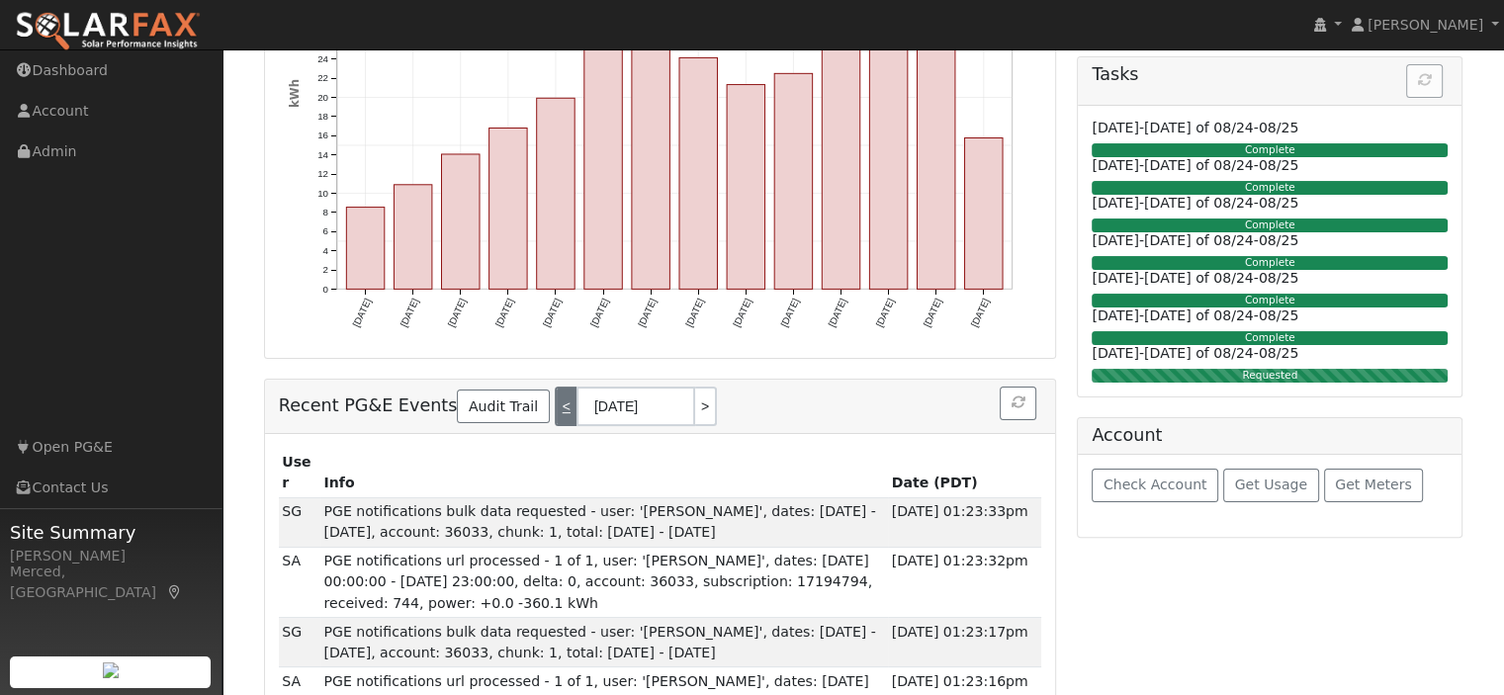
click at [555, 410] on link "<" at bounding box center [566, 407] width 22 height 40
type input "08/18/2025"
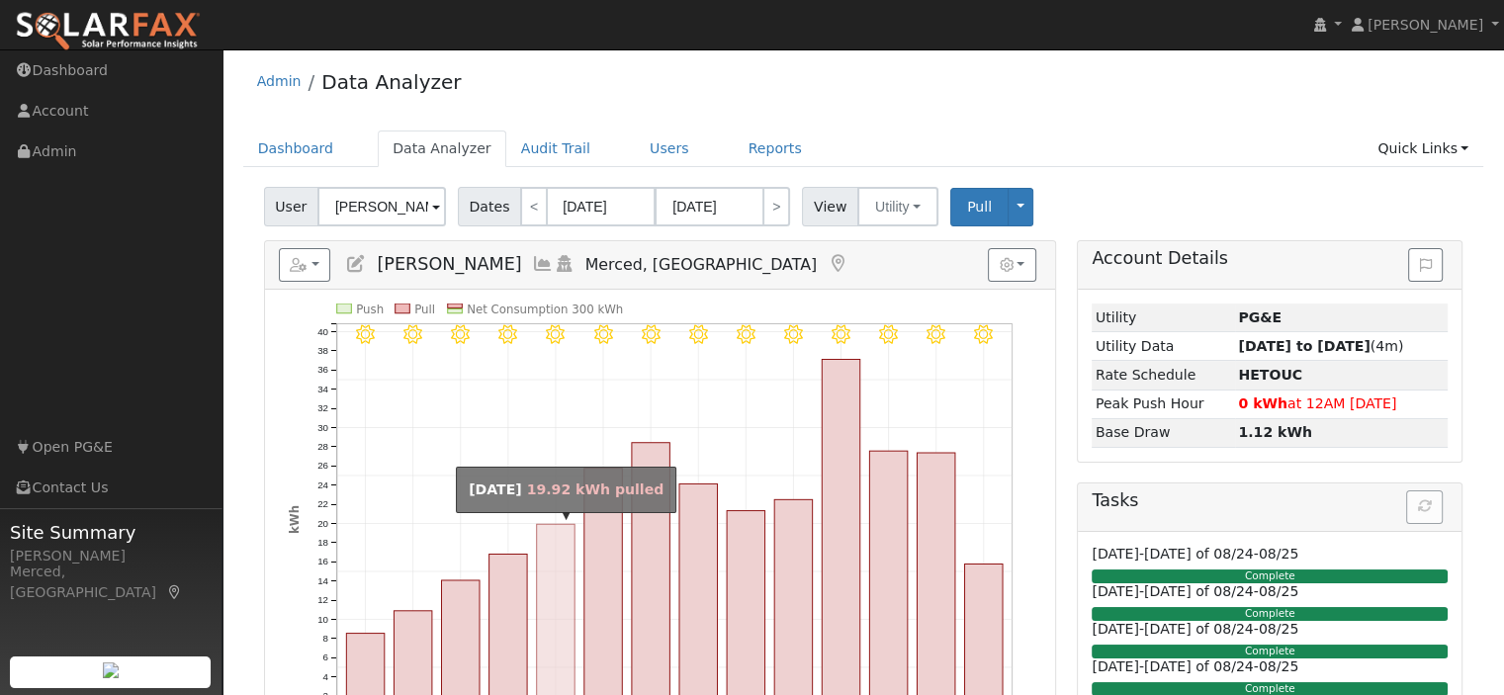
scroll to position [0, 0]
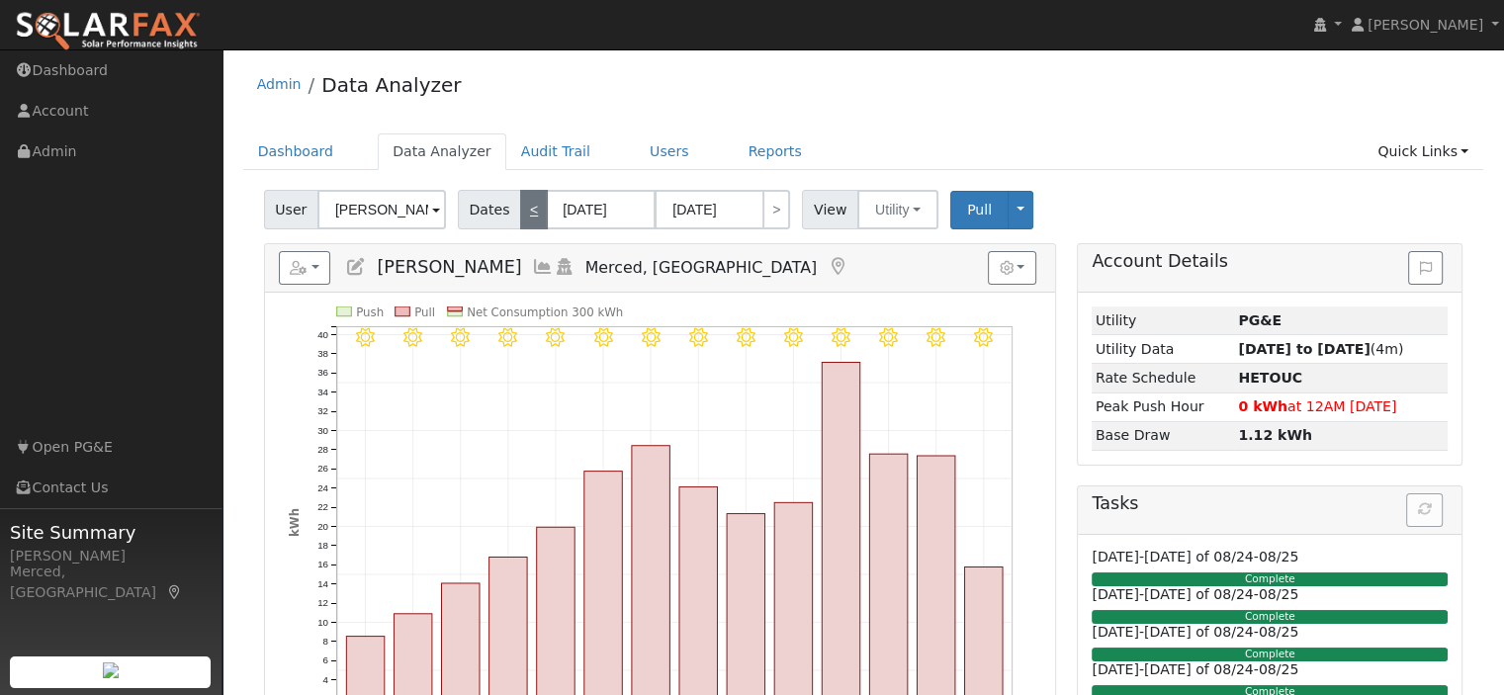
click at [522, 213] on link "<" at bounding box center [534, 210] width 28 height 40
type input "07/08/2025"
type input "07/21/2025"
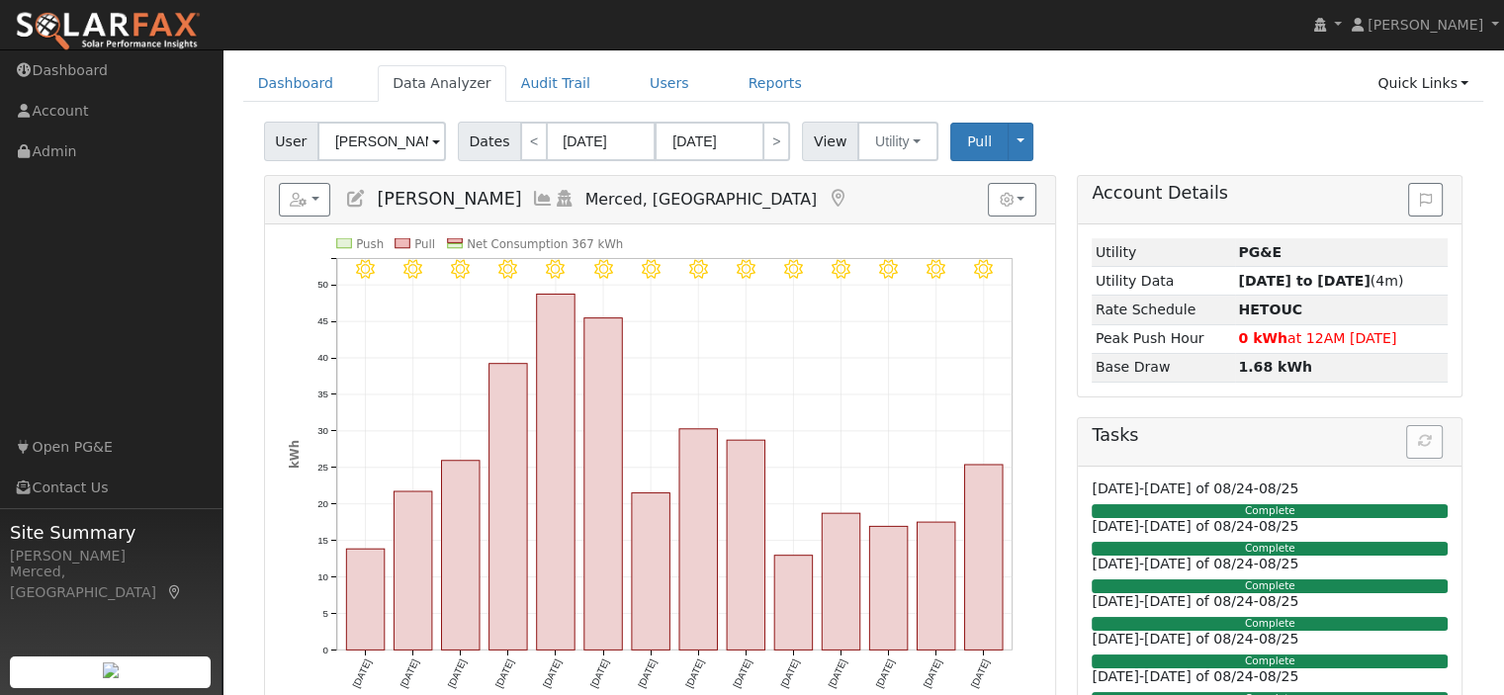
scroll to position [99, 0]
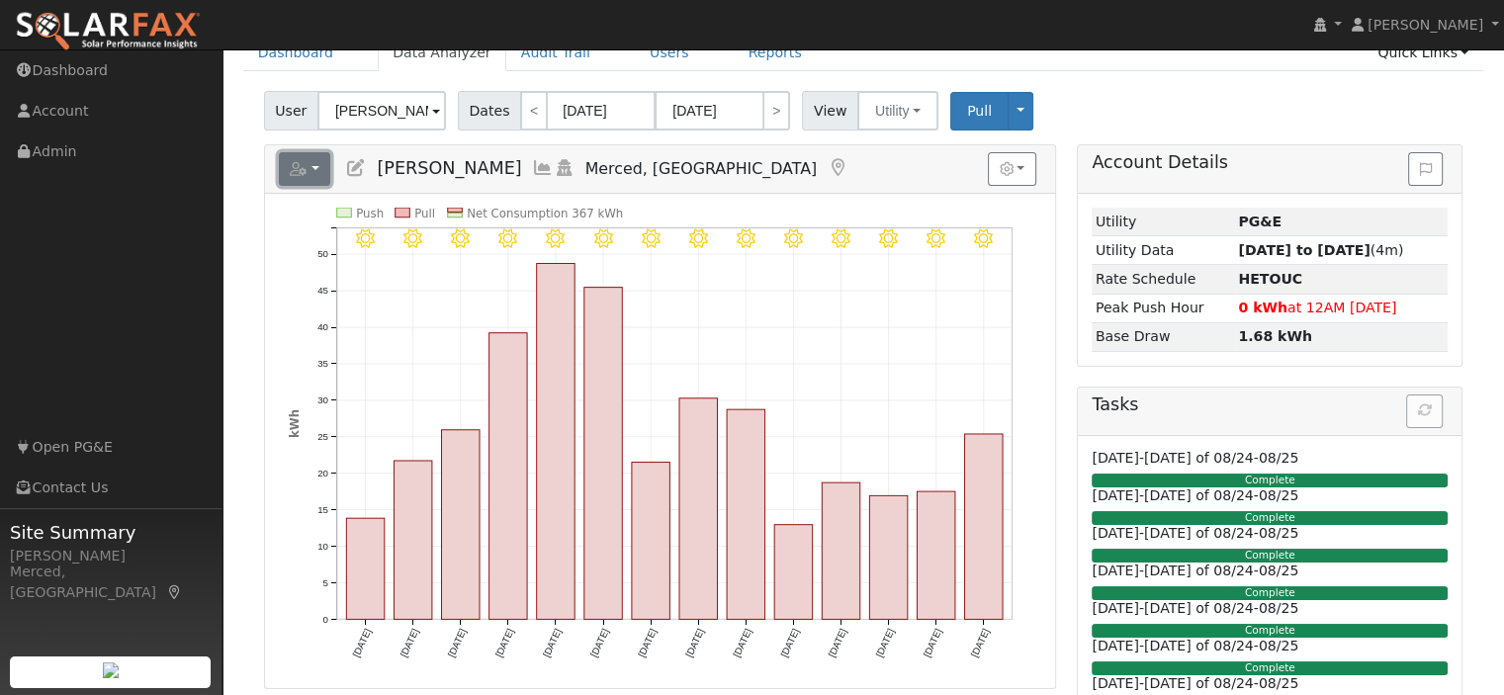
click at [318, 171] on button "button" at bounding box center [305, 169] width 52 height 34
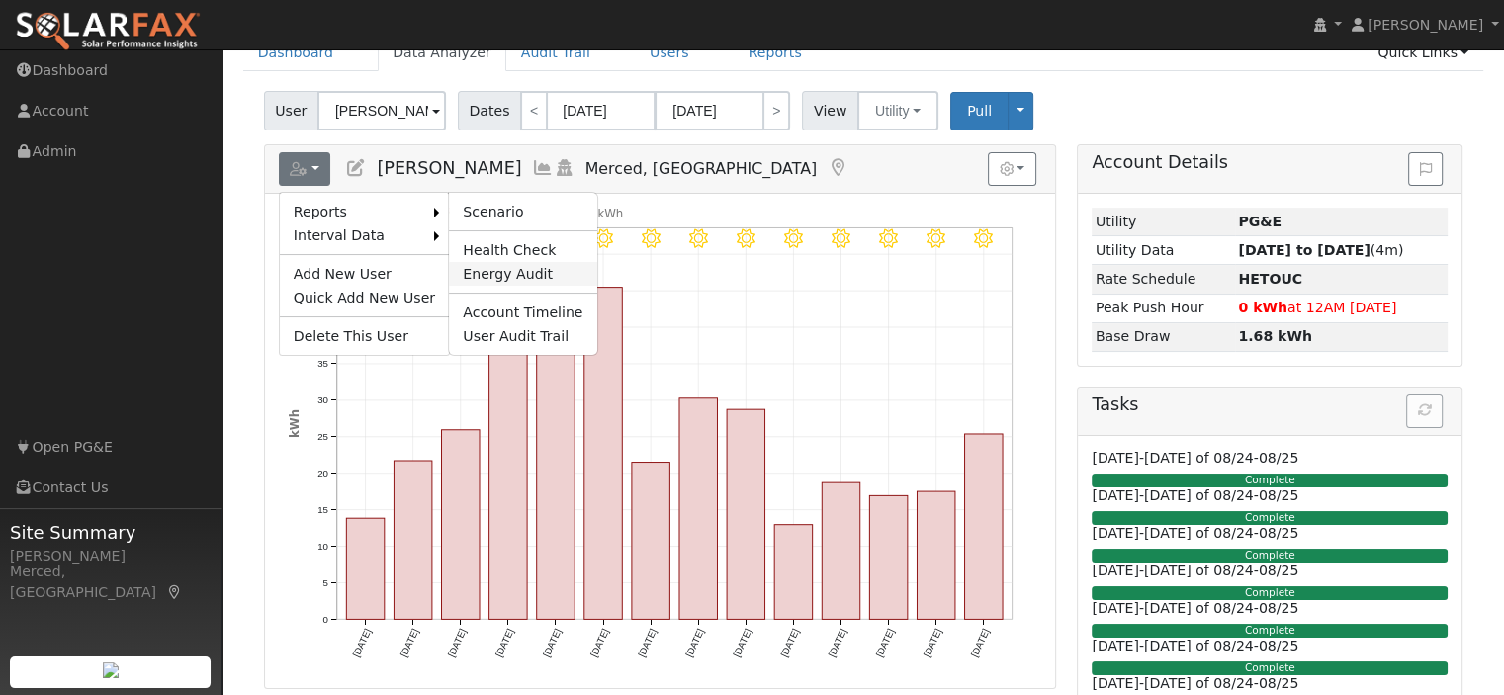
click at [493, 271] on link "Energy Audit" at bounding box center [522, 274] width 147 height 24
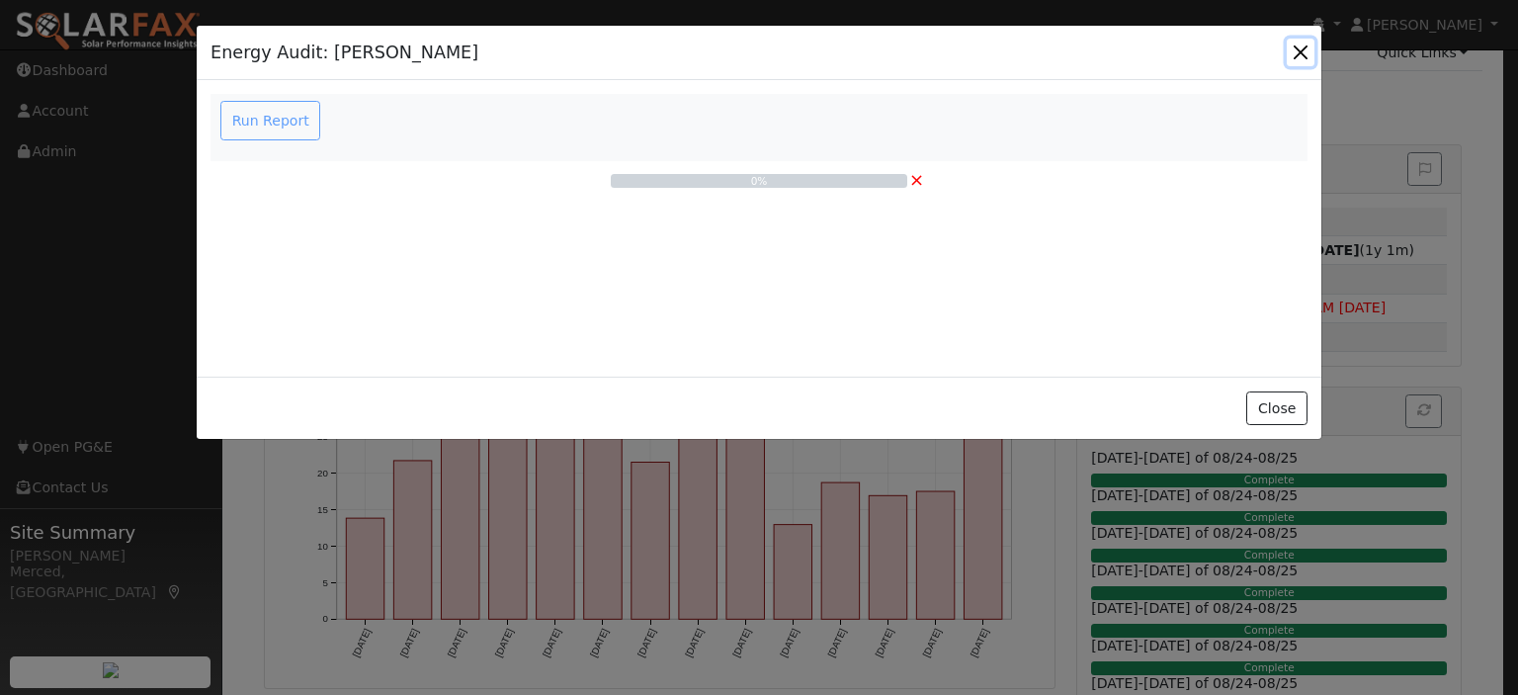
click at [1304, 52] on button "button" at bounding box center [1301, 53] width 28 height 28
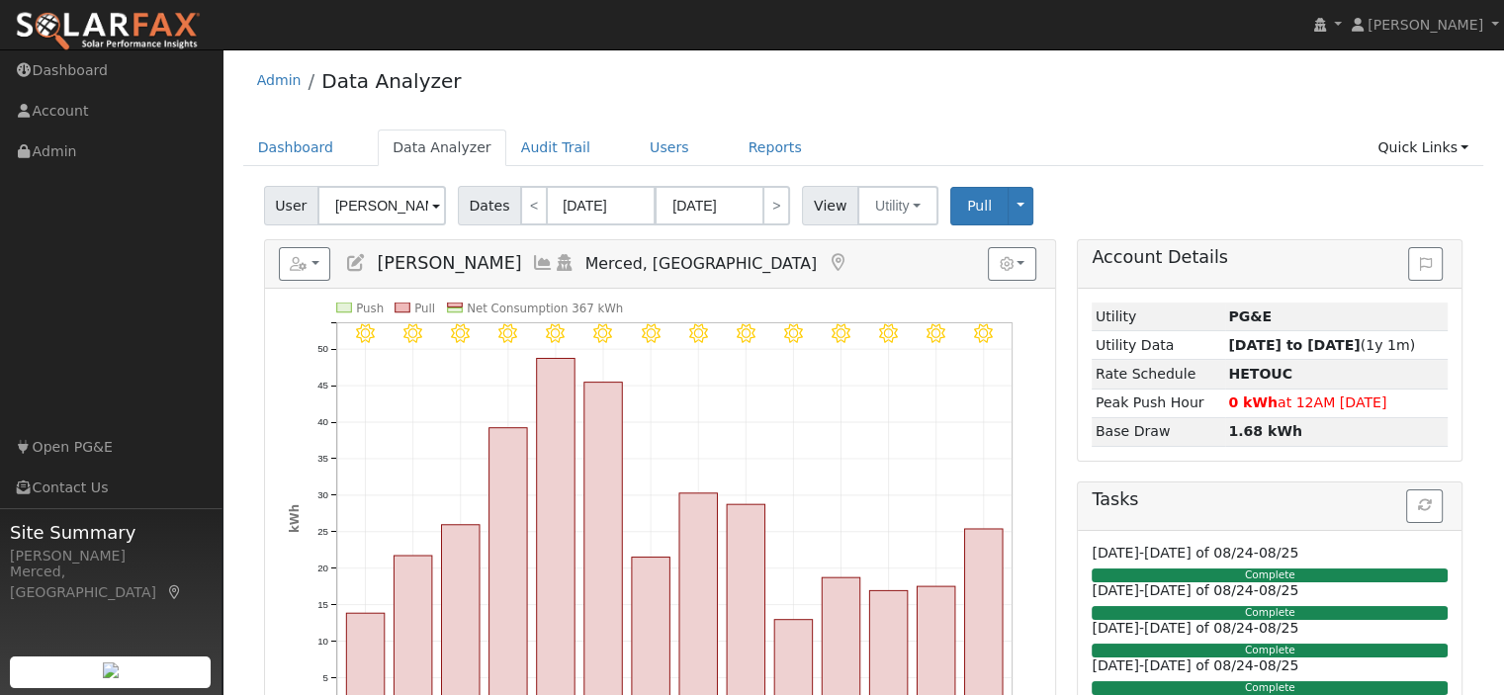
scroll to position [0, 0]
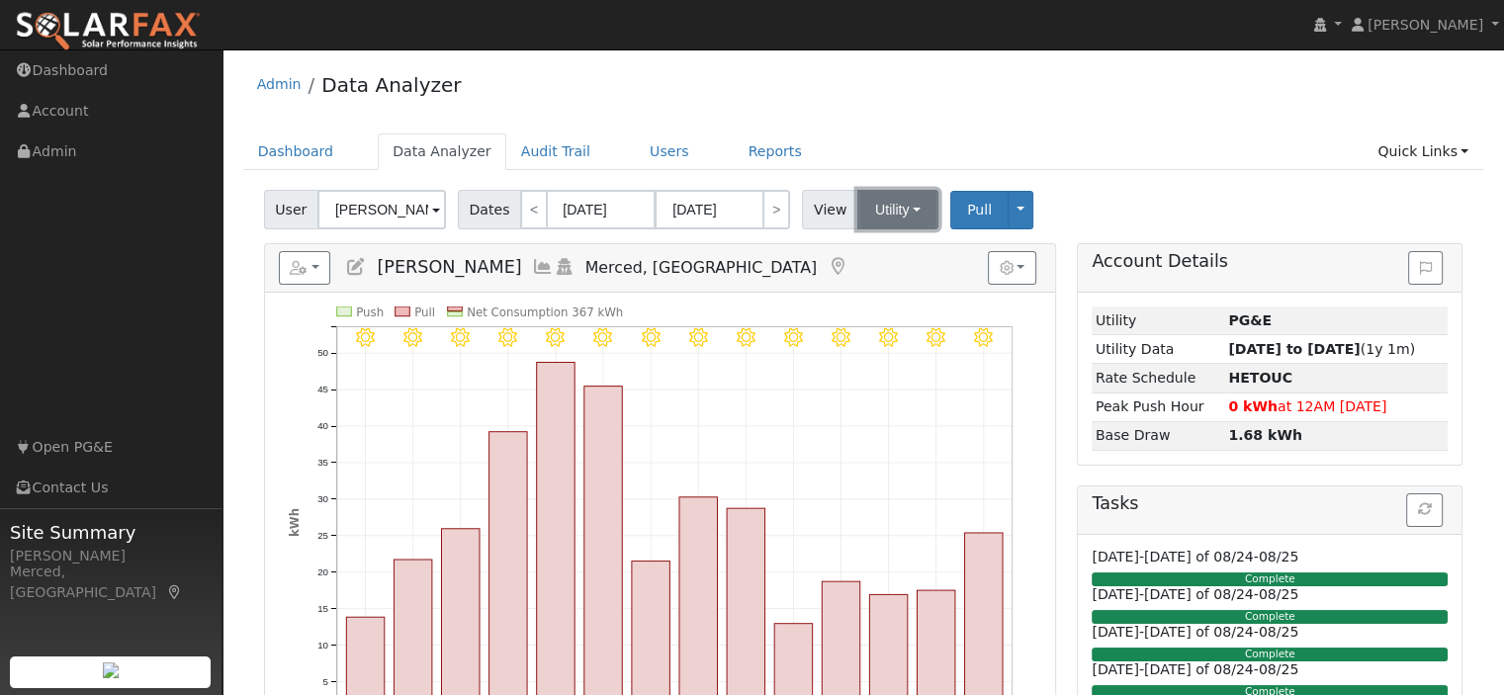
click at [896, 208] on button "Utility" at bounding box center [897, 210] width 81 height 40
click at [901, 213] on button "Utility" at bounding box center [897, 210] width 81 height 40
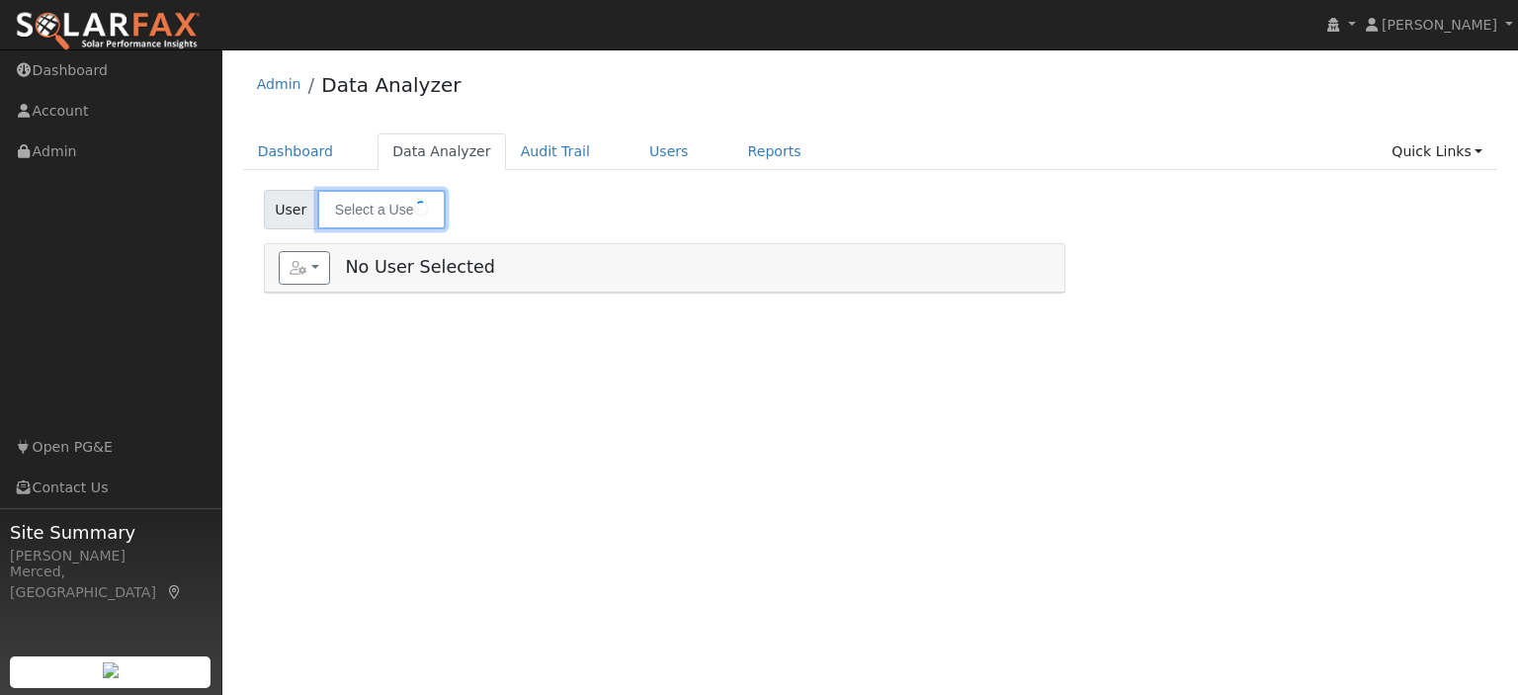
type input "[PERSON_NAME]"
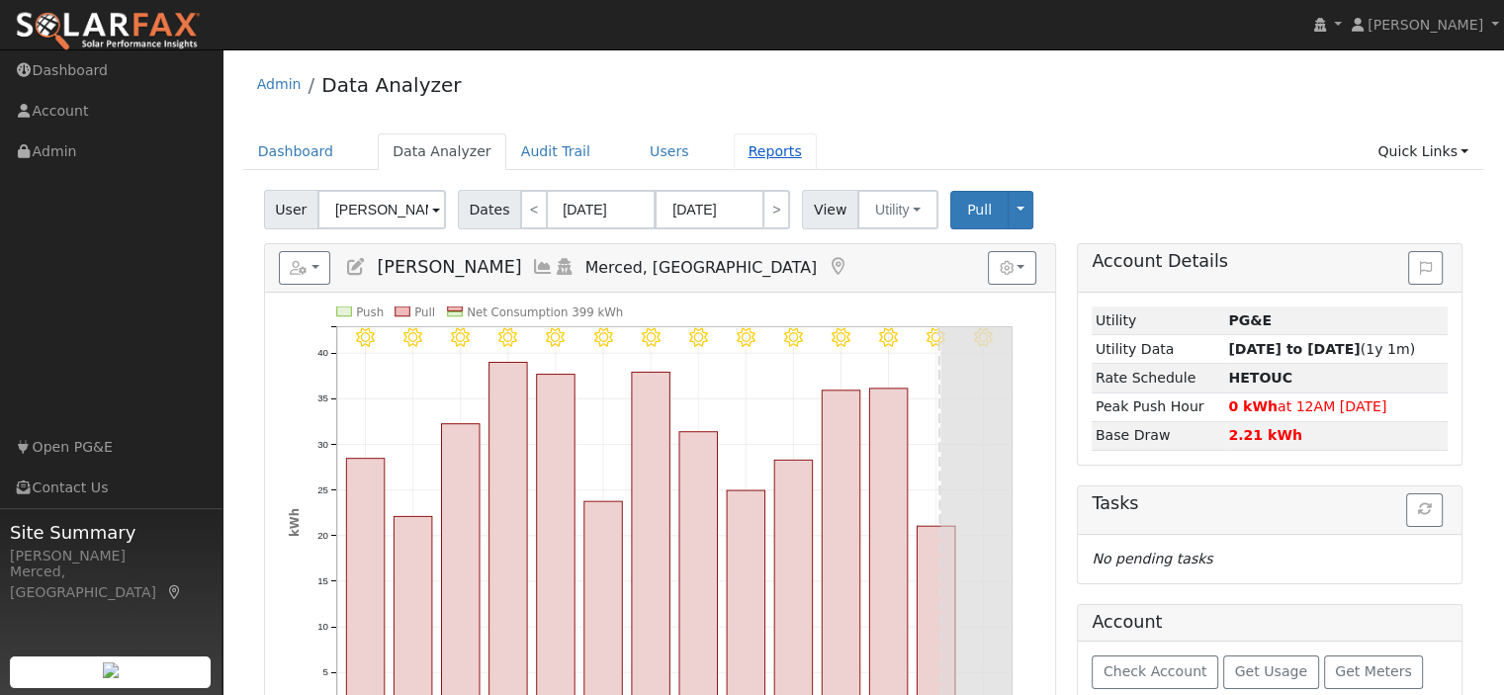
click at [735, 150] on link "Reports" at bounding box center [774, 151] width 83 height 37
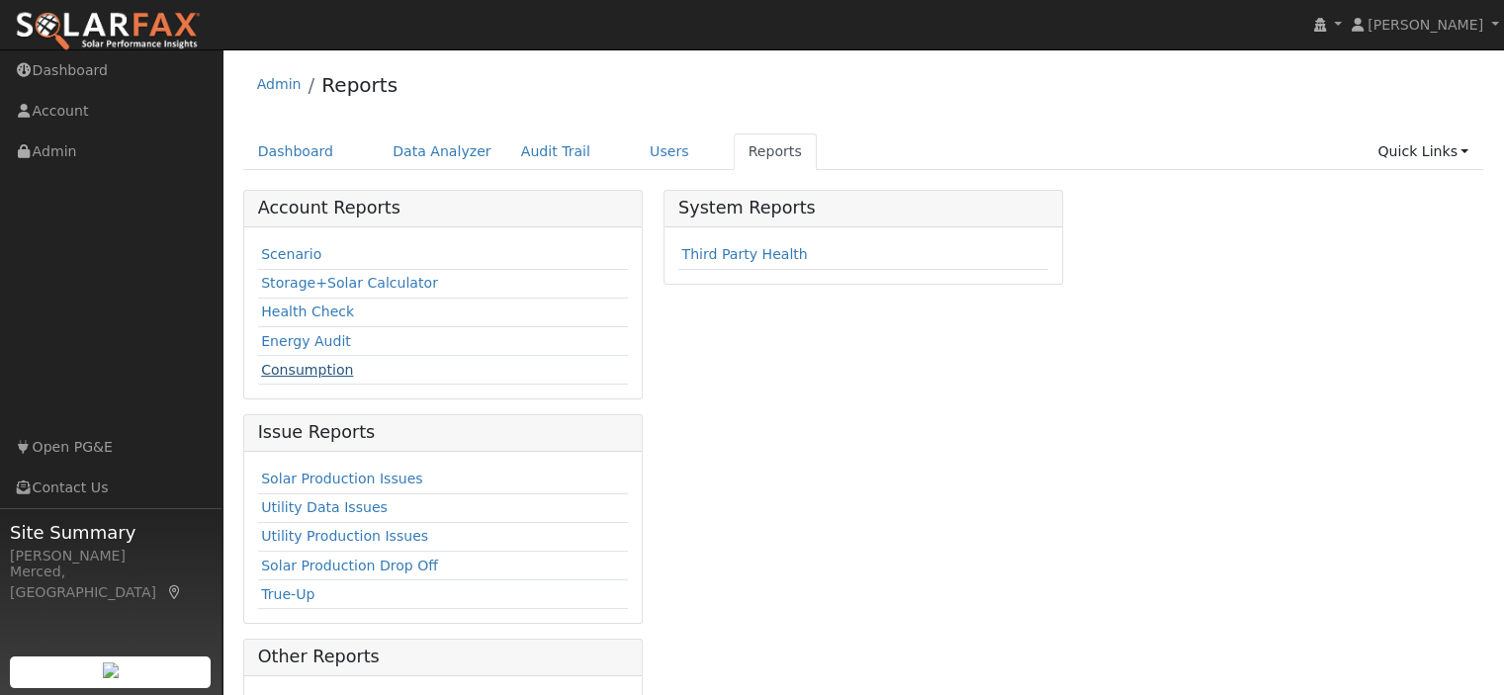
click at [337, 369] on link "Consumption" at bounding box center [307, 370] width 92 height 16
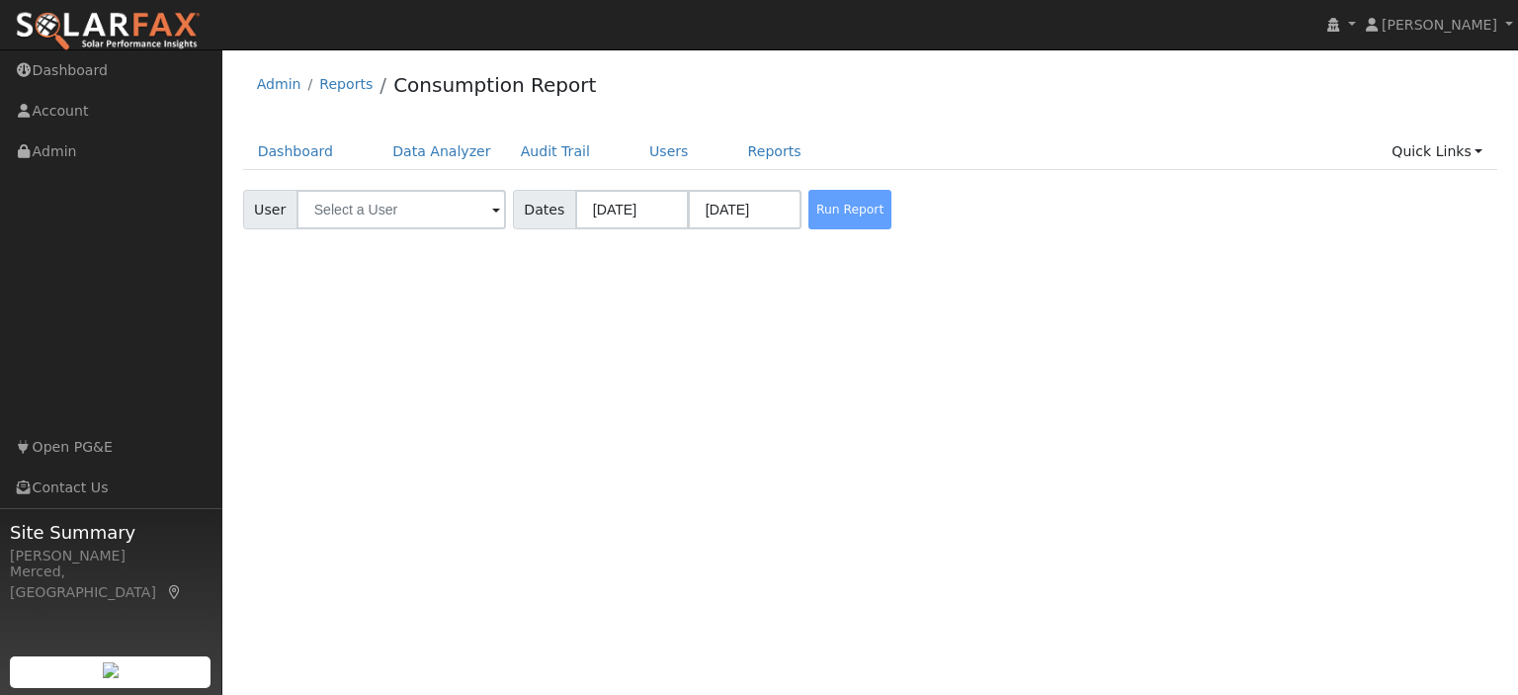
click at [492, 205] on span at bounding box center [496, 211] width 8 height 23
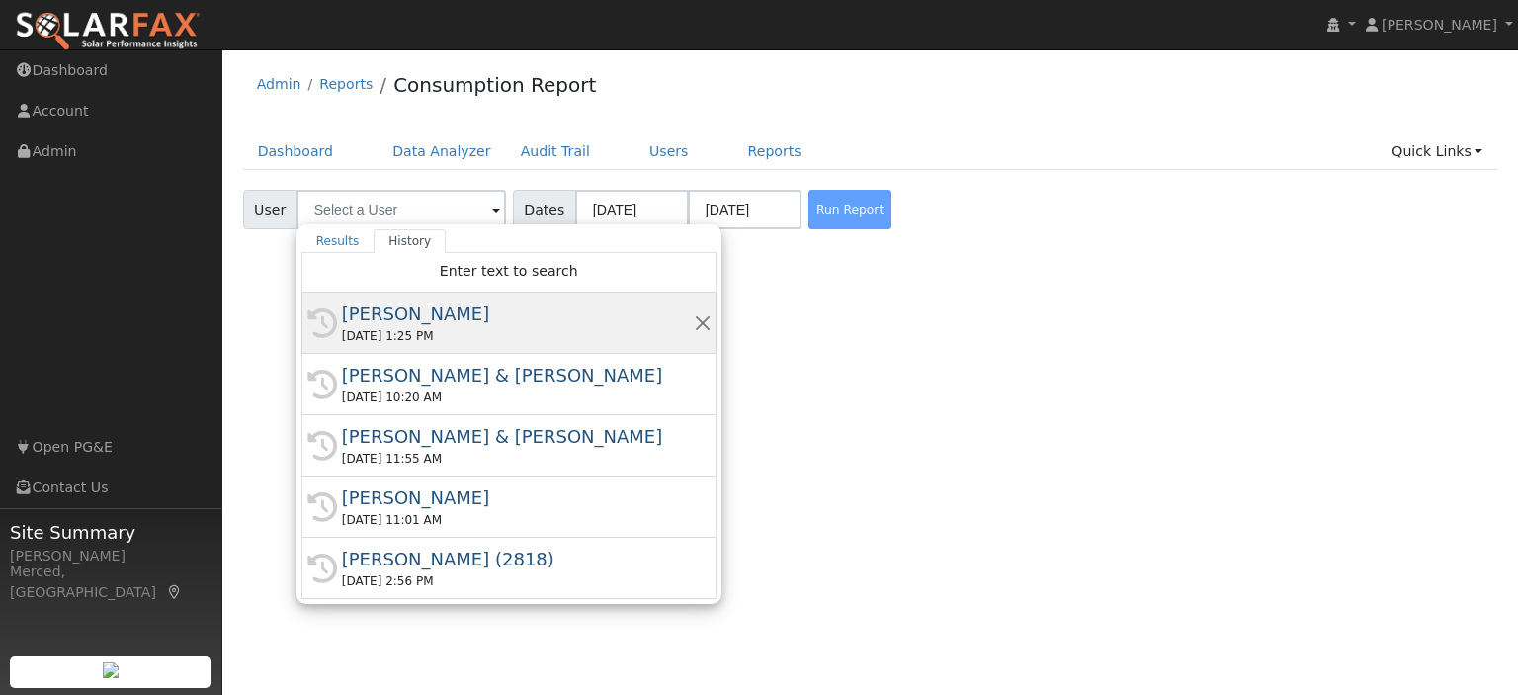
click at [448, 316] on div "[PERSON_NAME]" at bounding box center [518, 314] width 352 height 27
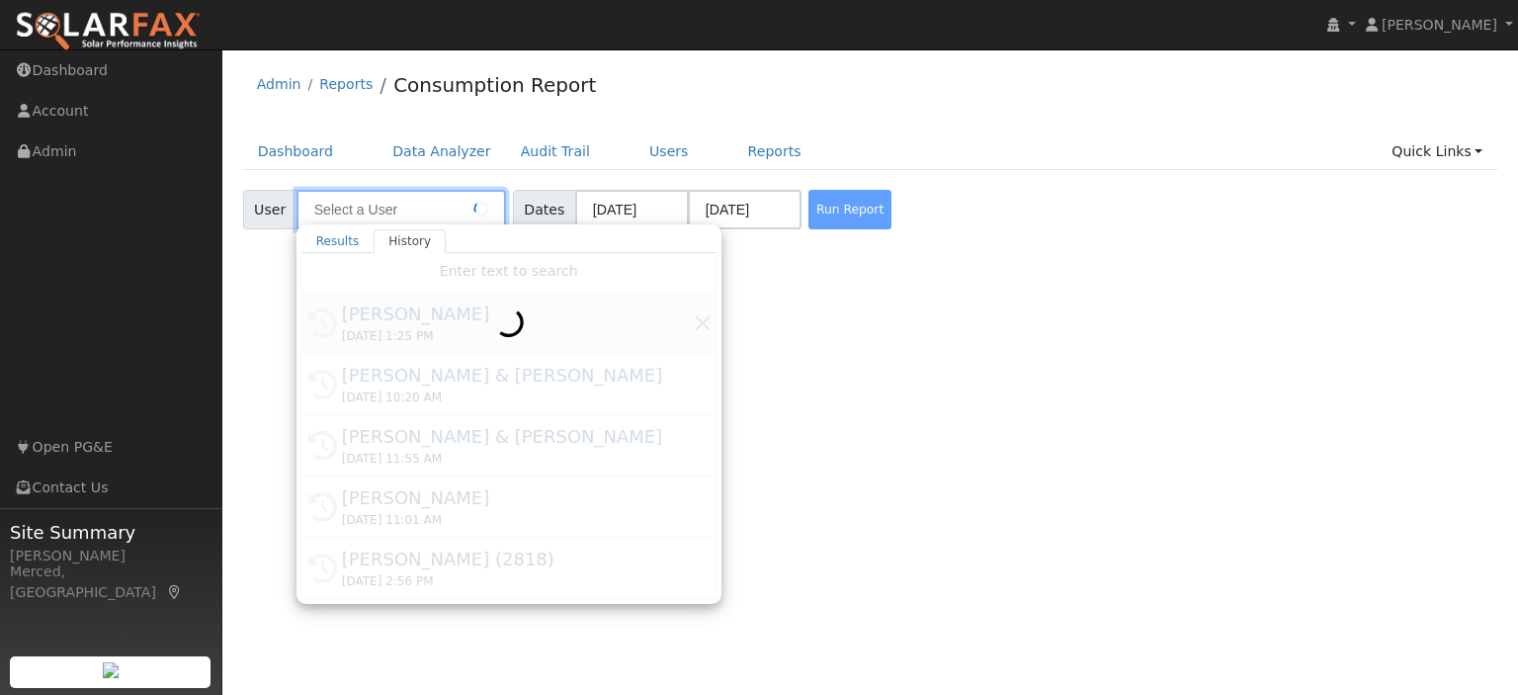
type input "[PERSON_NAME]"
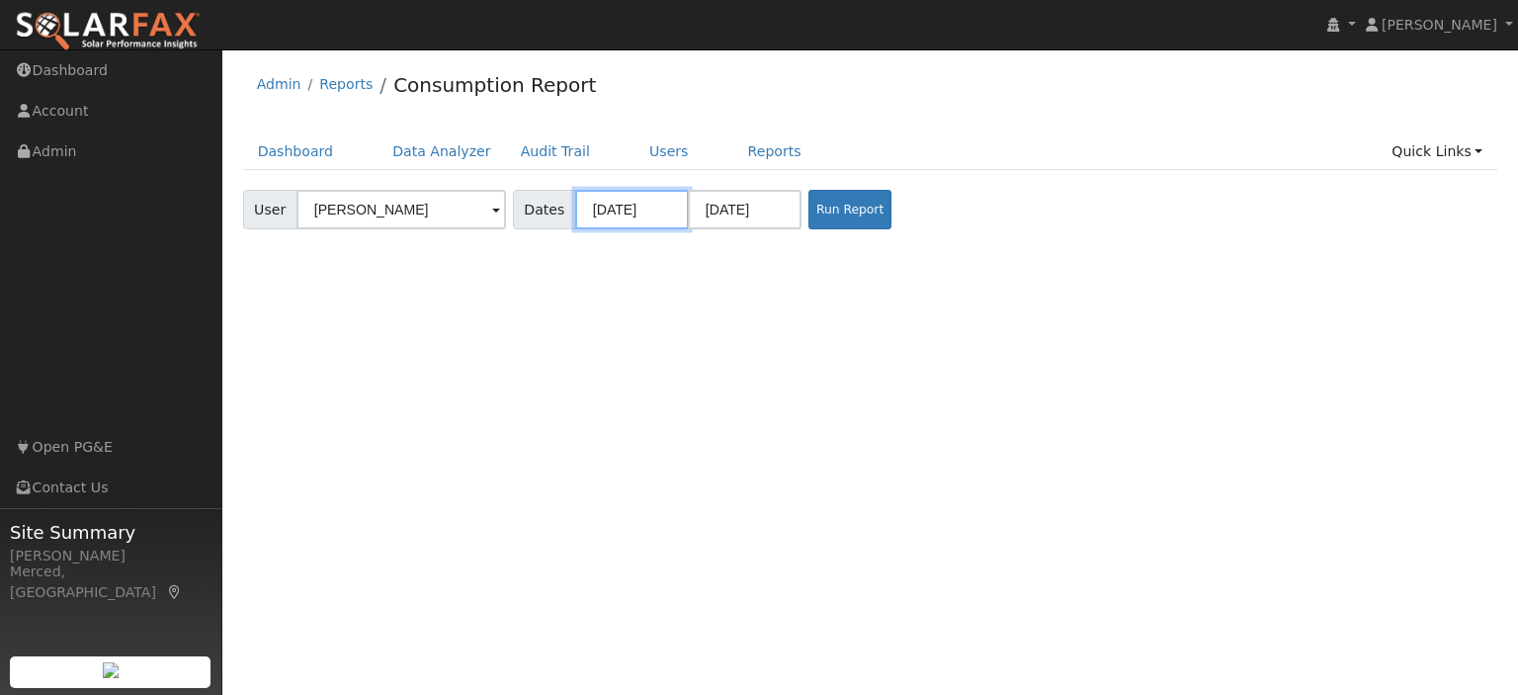
click at [585, 215] on input "08/01/2024" at bounding box center [632, 210] width 114 height 40
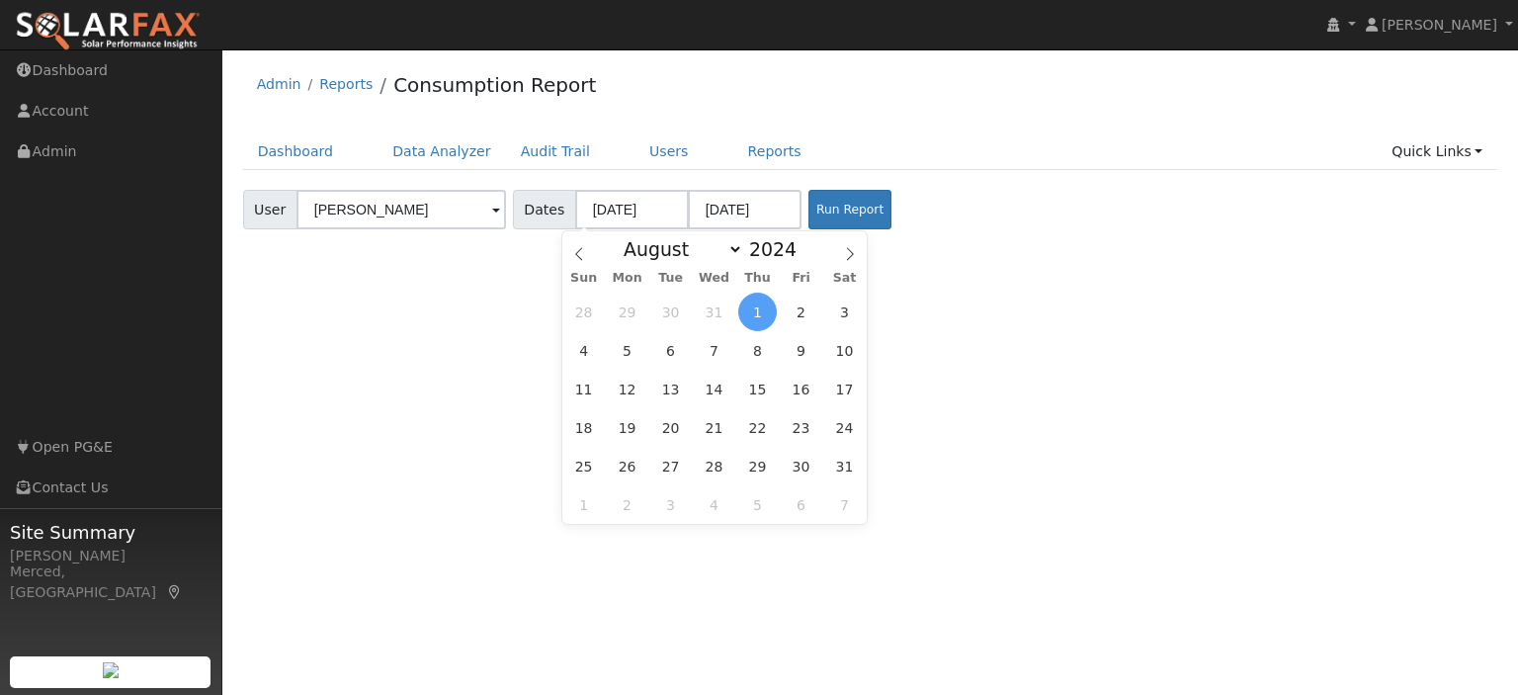
click at [921, 229] on div "User User Rosemary Duran Account Default Account Default Account 2524 E Yosemit…" at bounding box center [870, 216] width 1276 height 53
click at [662, 213] on input "08/01/2024" at bounding box center [632, 210] width 114 height 40
click at [817, 209] on button "Run Report" at bounding box center [850, 210] width 83 height 40
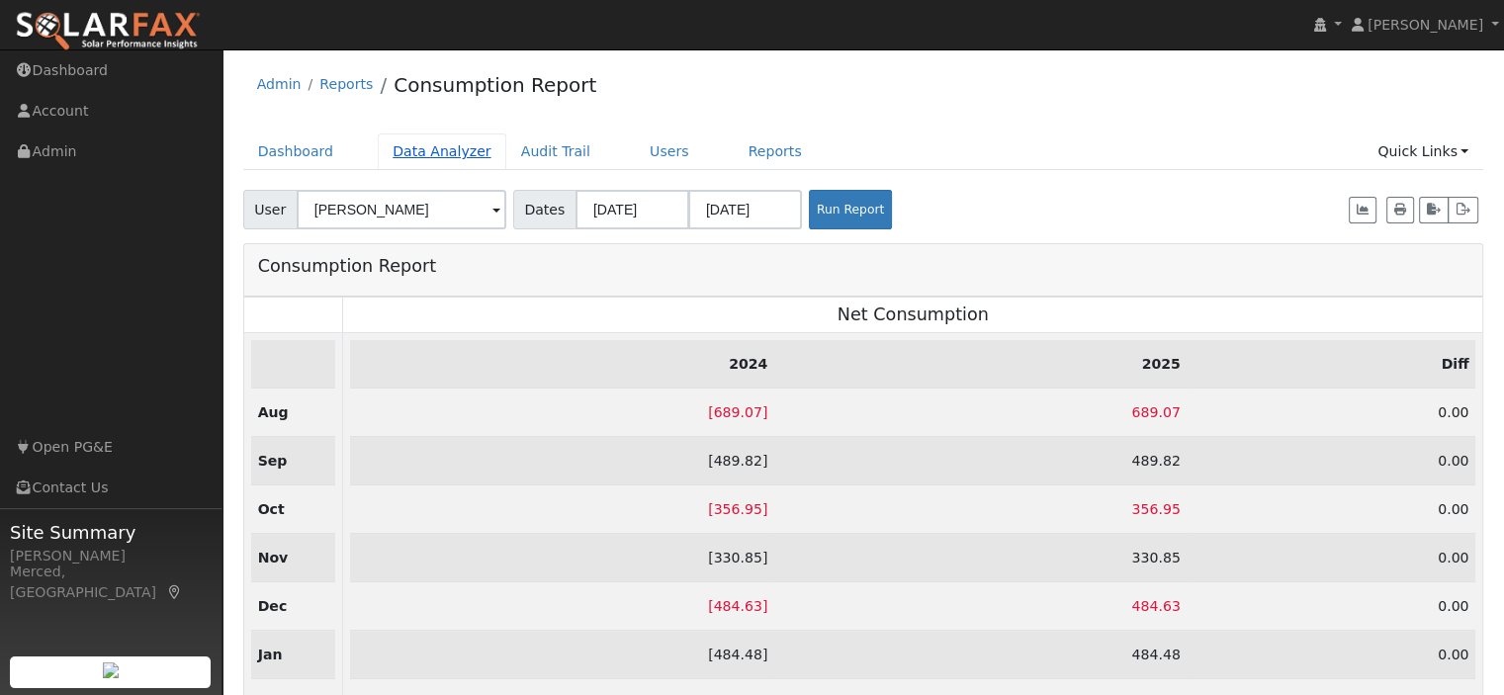
click at [431, 145] on link "Data Analyzer" at bounding box center [442, 151] width 129 height 37
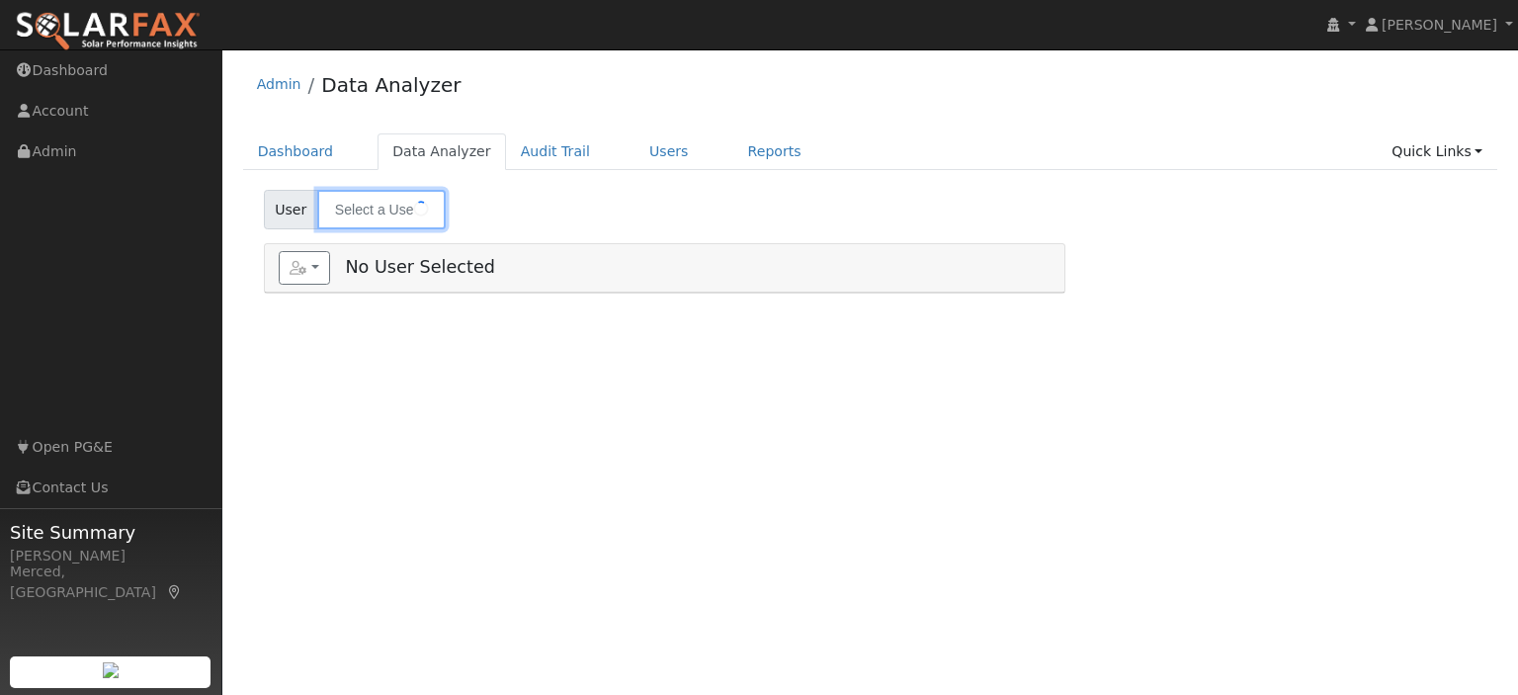
type input "[PERSON_NAME]"
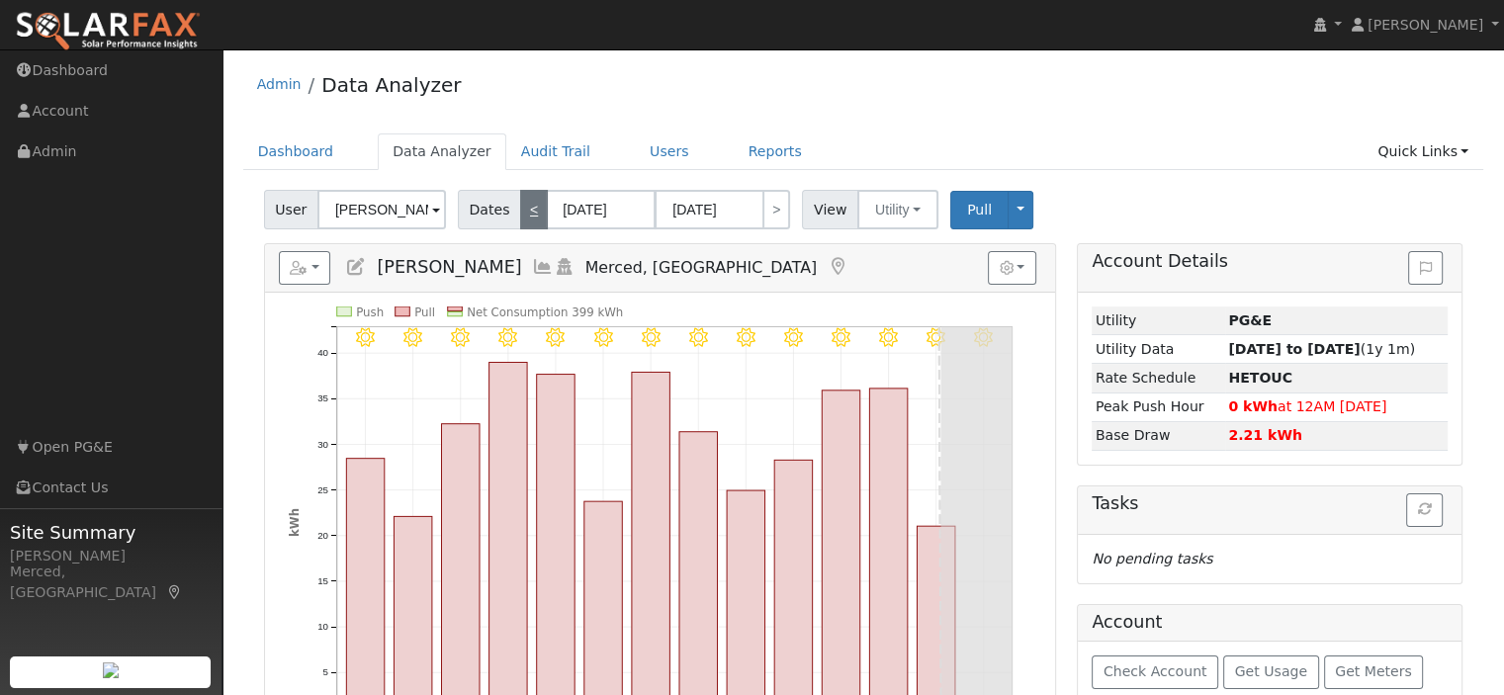
click at [520, 216] on link "<" at bounding box center [534, 210] width 28 height 40
type input "[DATE]"
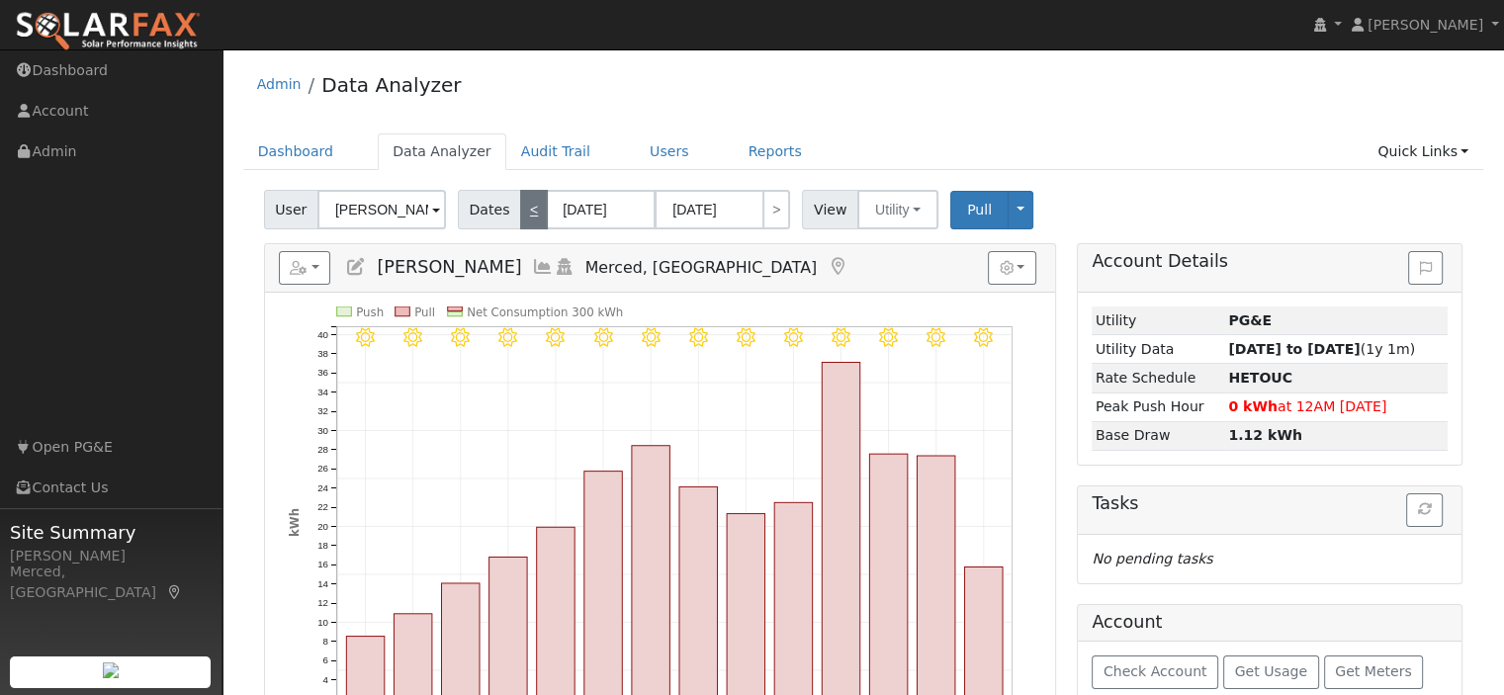
click at [520, 216] on link "<" at bounding box center [534, 210] width 28 height 40
type input "[DATE]"
click at [520, 216] on link "<" at bounding box center [534, 210] width 28 height 40
type input "06/24/2025"
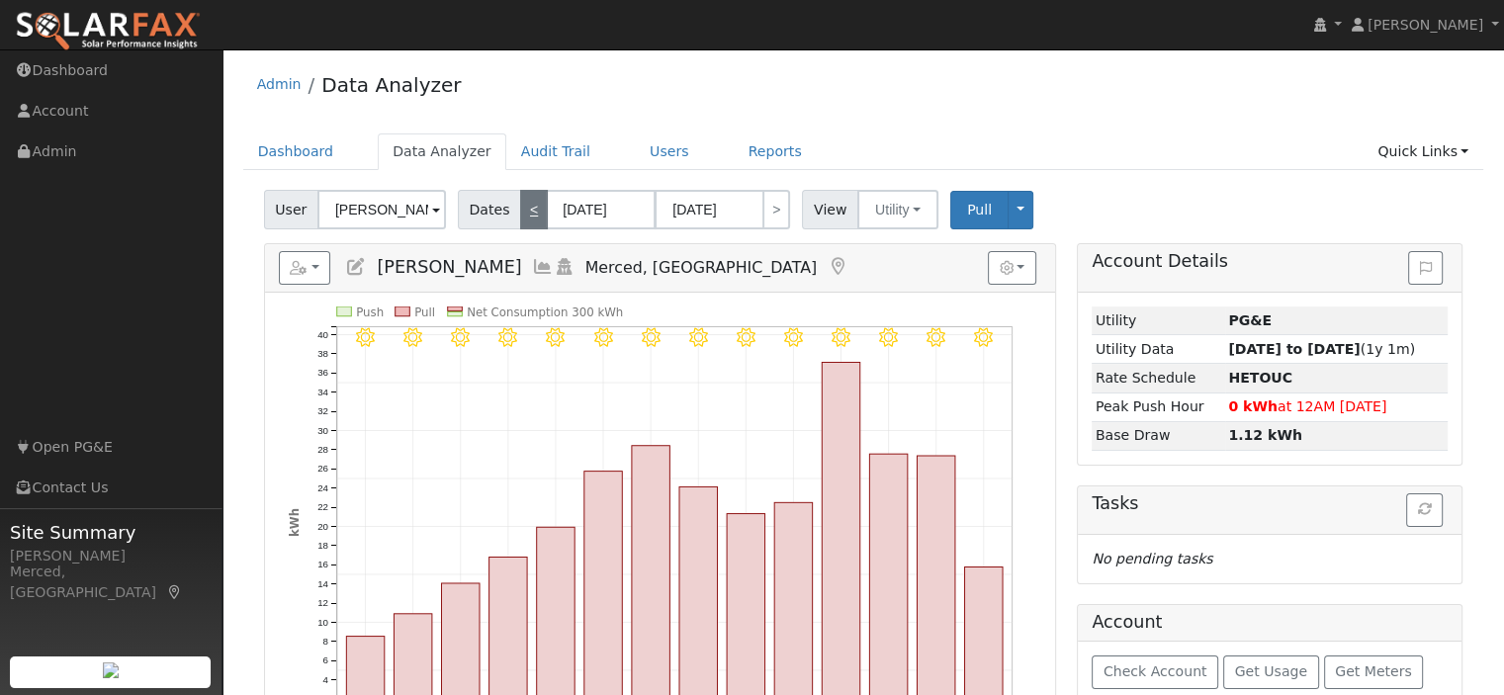
type input "07/07/2025"
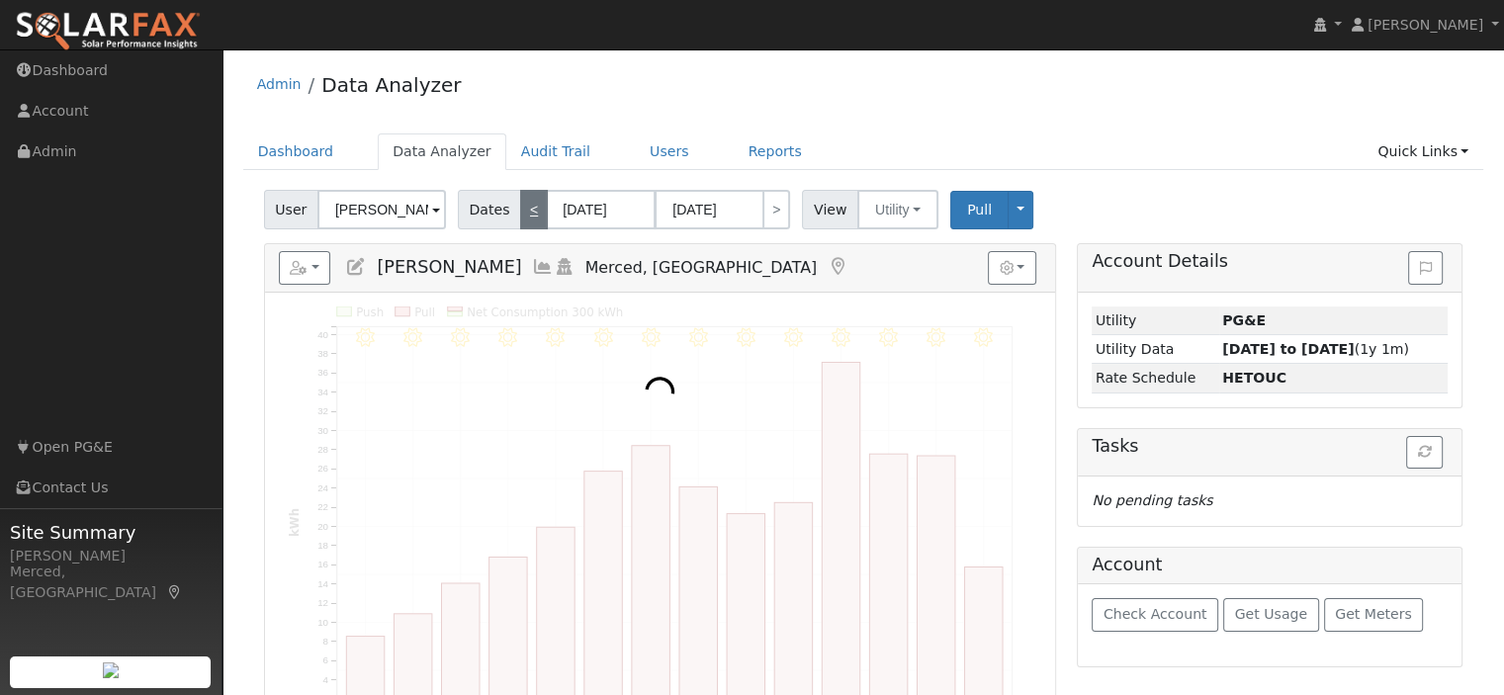
click at [520, 216] on link "<" at bounding box center [534, 210] width 28 height 40
type input "06/10/2025"
type input "06/23/2025"
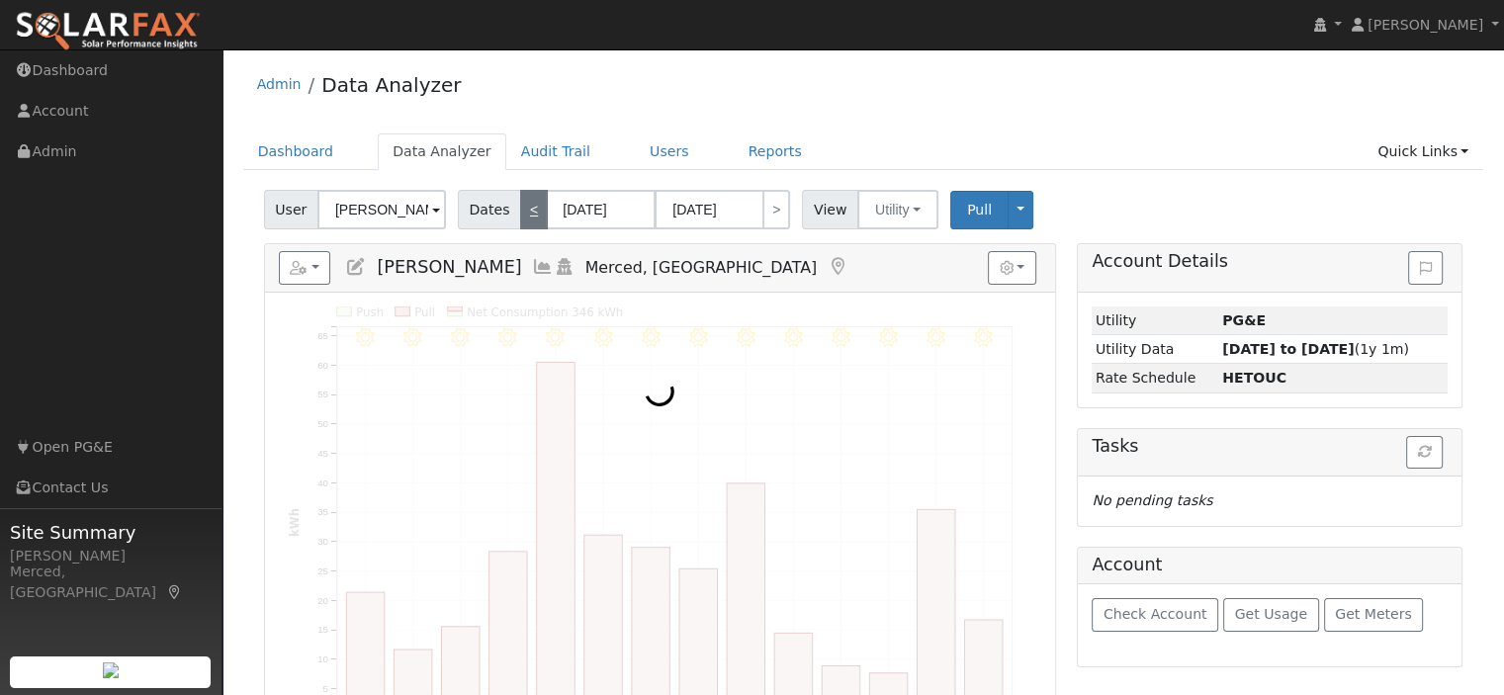
click at [520, 216] on link "<" at bounding box center [534, 210] width 28 height 40
type input "05/27/2025"
type input "06/09/2025"
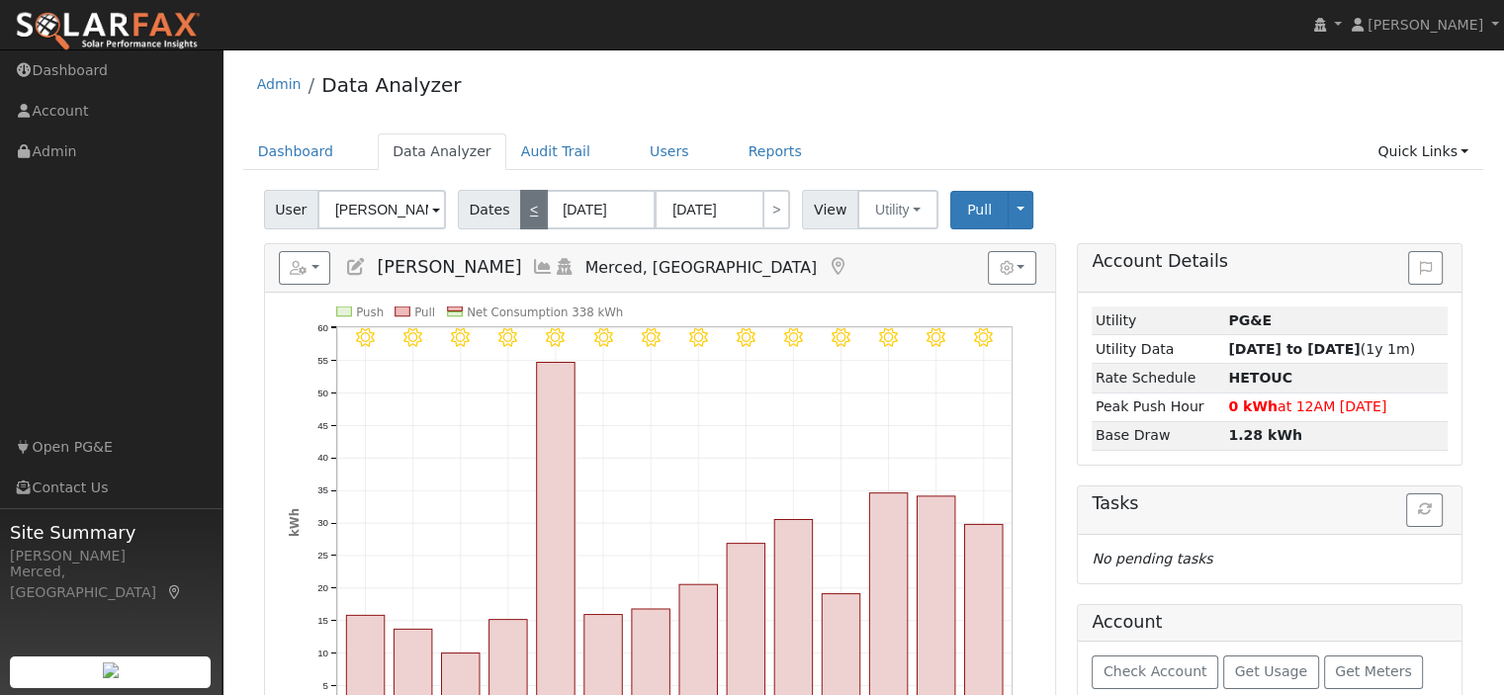
click at [520, 216] on link "<" at bounding box center [534, 210] width 28 height 40
type input "05/13/2025"
type input "05/26/2025"
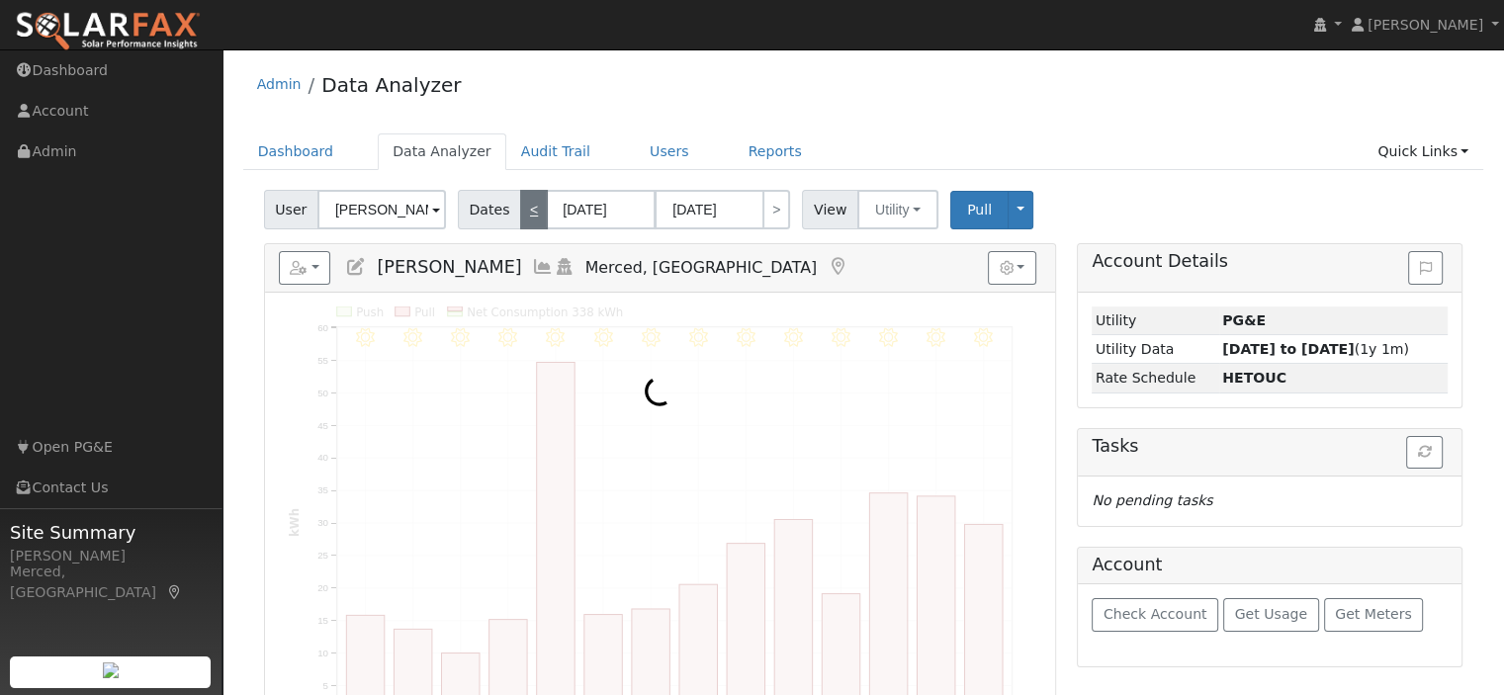
click at [520, 216] on link "<" at bounding box center [534, 210] width 28 height 40
type input "04/29/2025"
type input "05/12/2025"
click at [520, 216] on link "<" at bounding box center [534, 210] width 28 height 40
type input "04/15/2025"
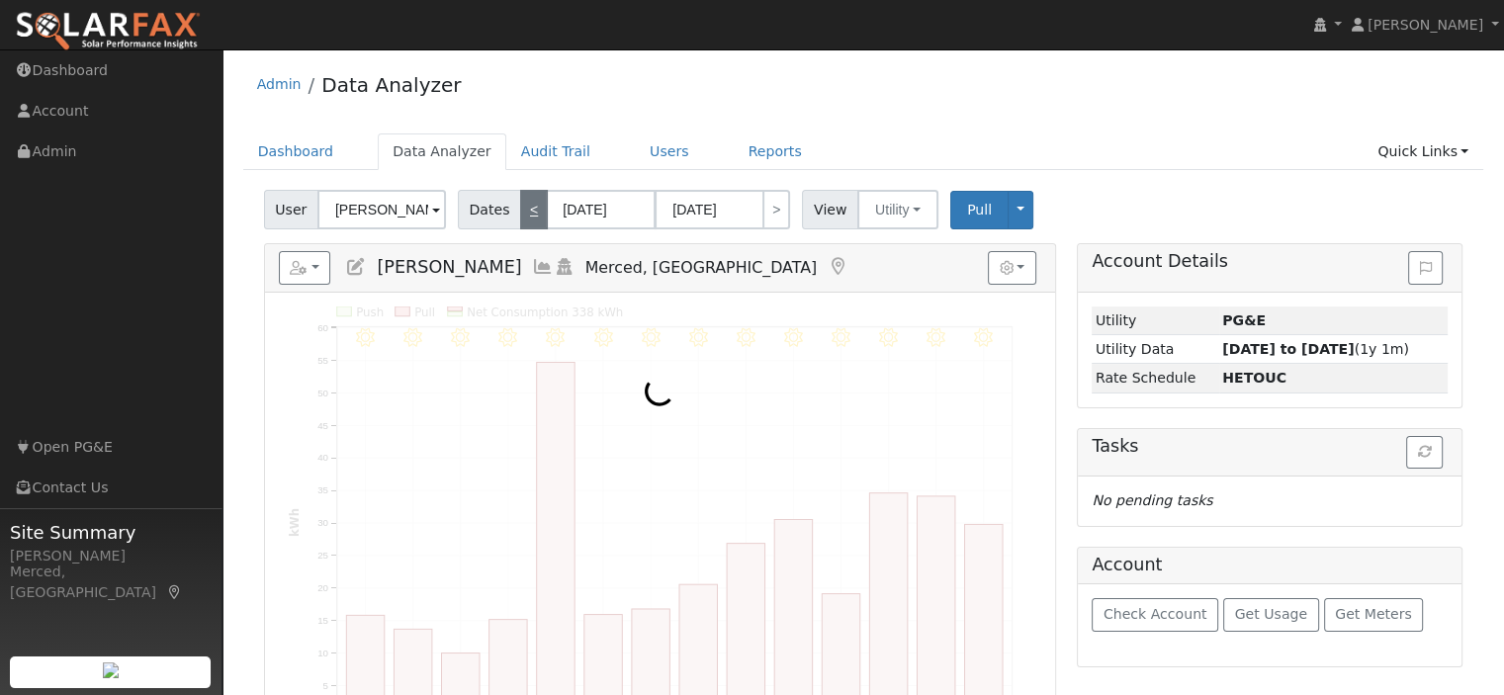
type input "04/28/2025"
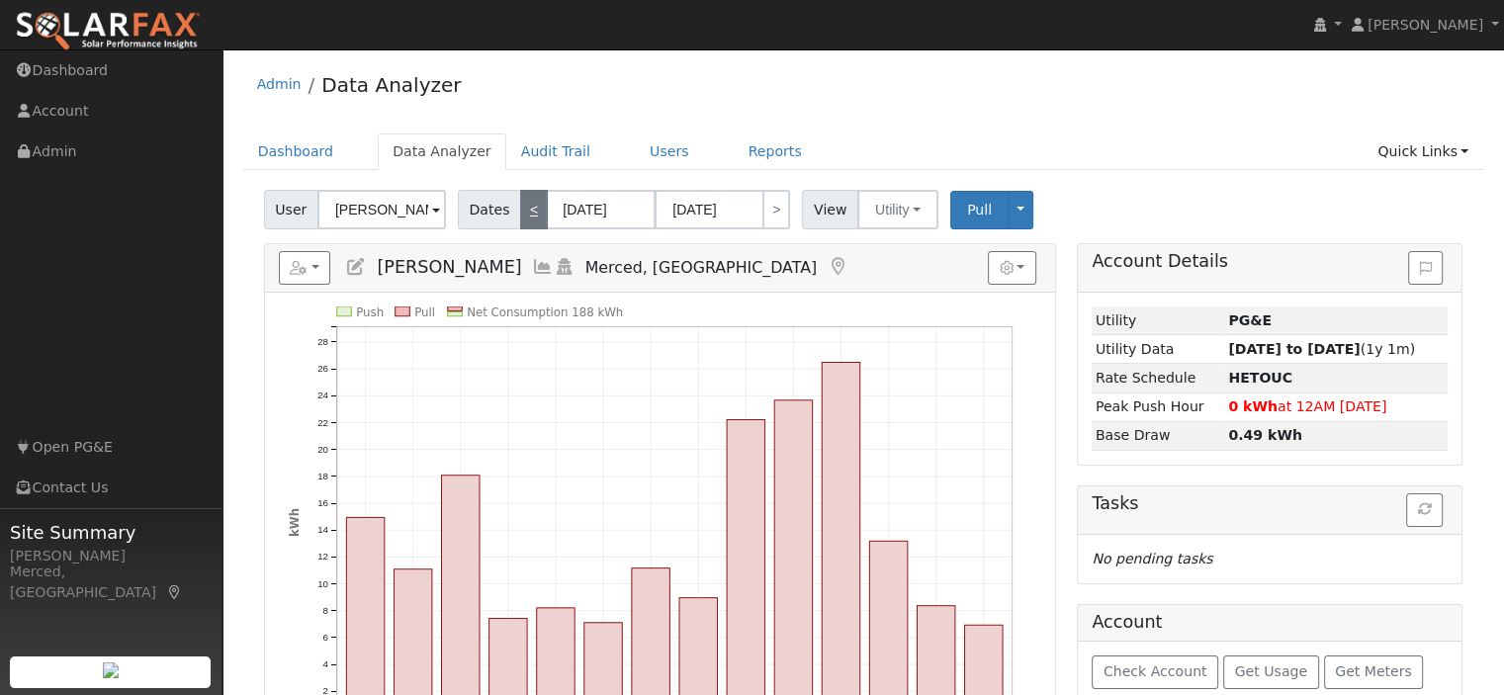
click at [520, 216] on link "<" at bounding box center [534, 210] width 28 height 40
type input "04/01/2025"
type input "04/14/2025"
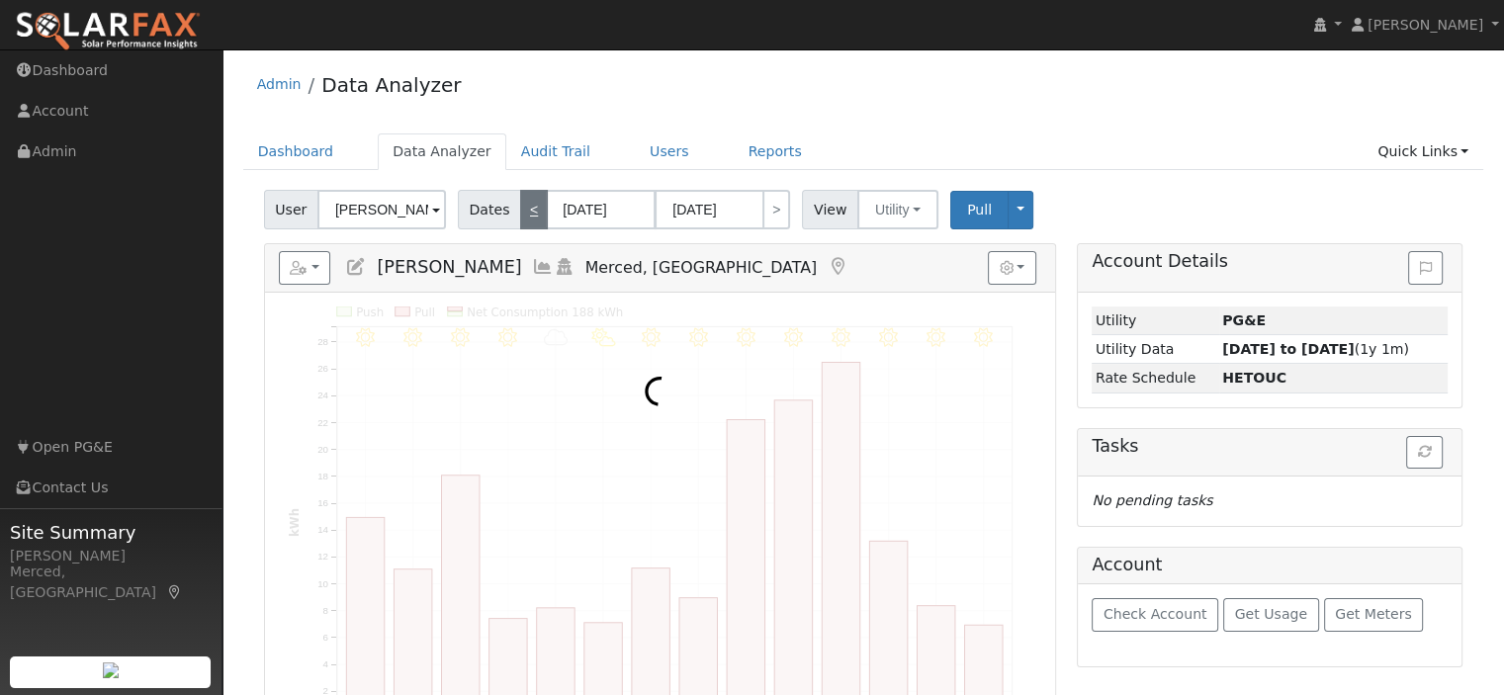
click at [520, 216] on link "<" at bounding box center [534, 210] width 28 height 40
type input "03/18/2025"
type input "03/31/2025"
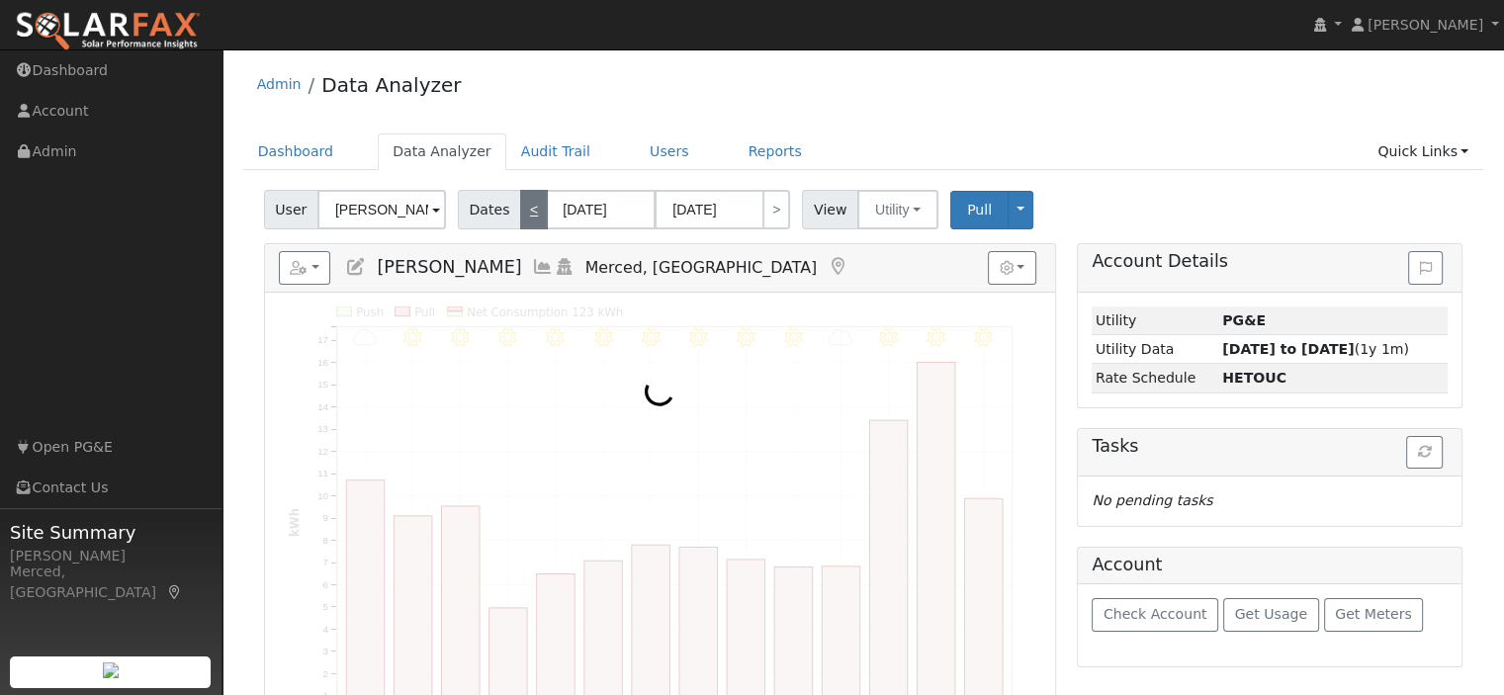
click at [520, 216] on link "<" at bounding box center [534, 210] width 28 height 40
type input "03/04/2025"
type input "03/17/2025"
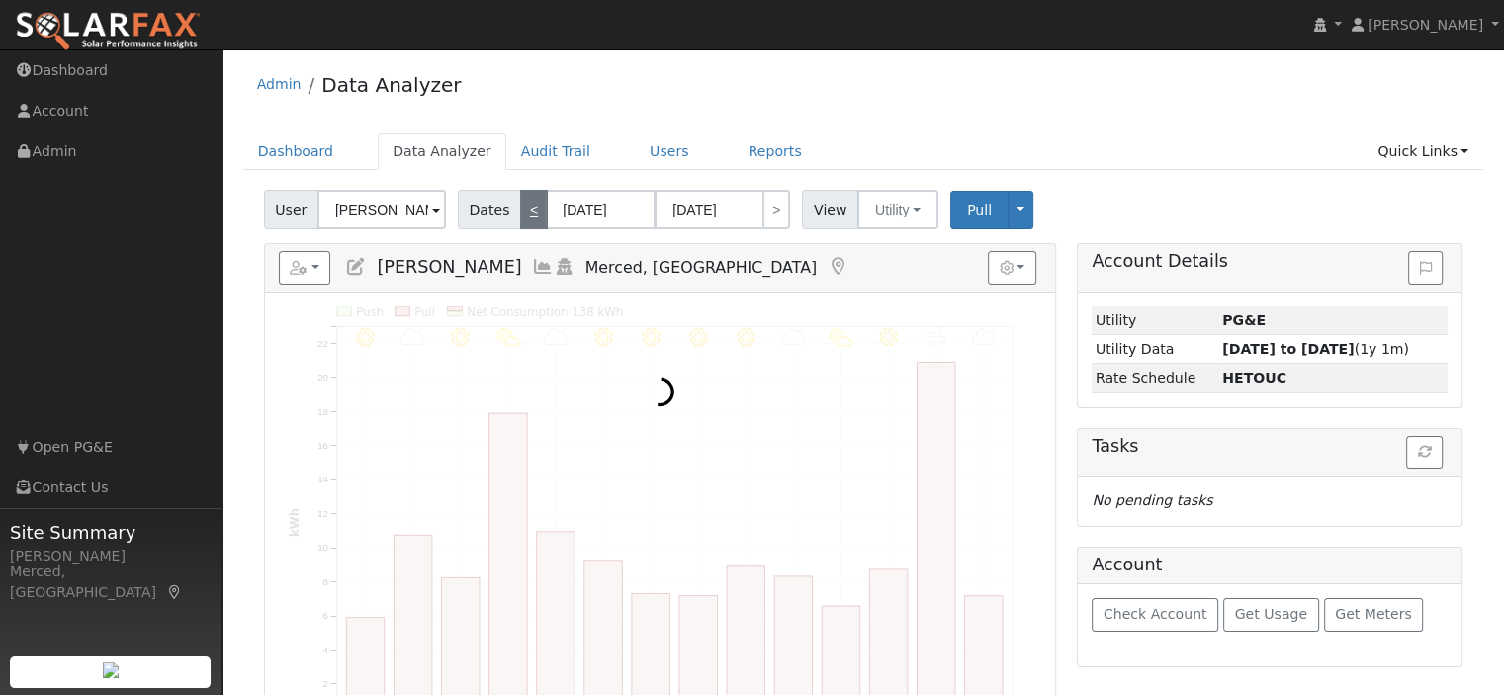
click at [520, 216] on link "<" at bounding box center [534, 210] width 28 height 40
type input "02/18/2025"
type input "03/03/2025"
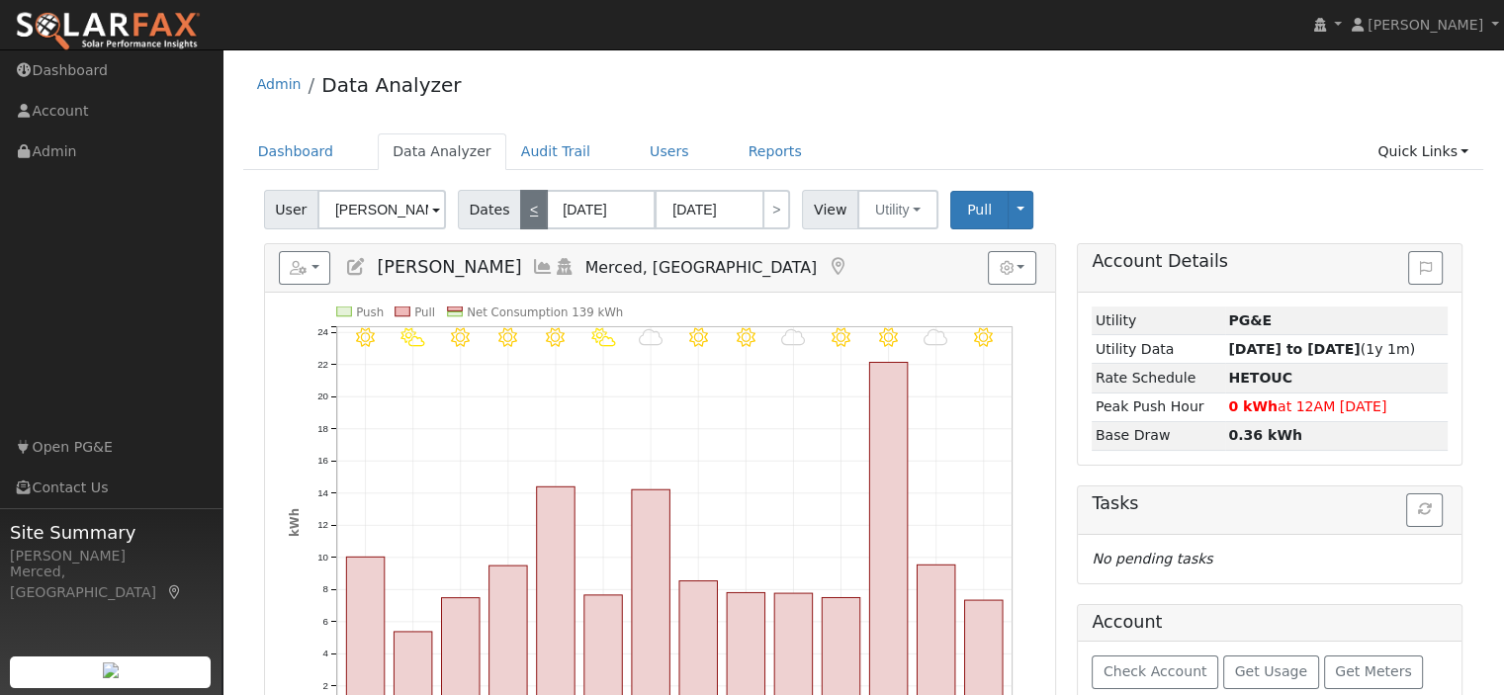
click at [520, 216] on link "<" at bounding box center [534, 210] width 28 height 40
type input "02/04/2025"
type input "02/17/2025"
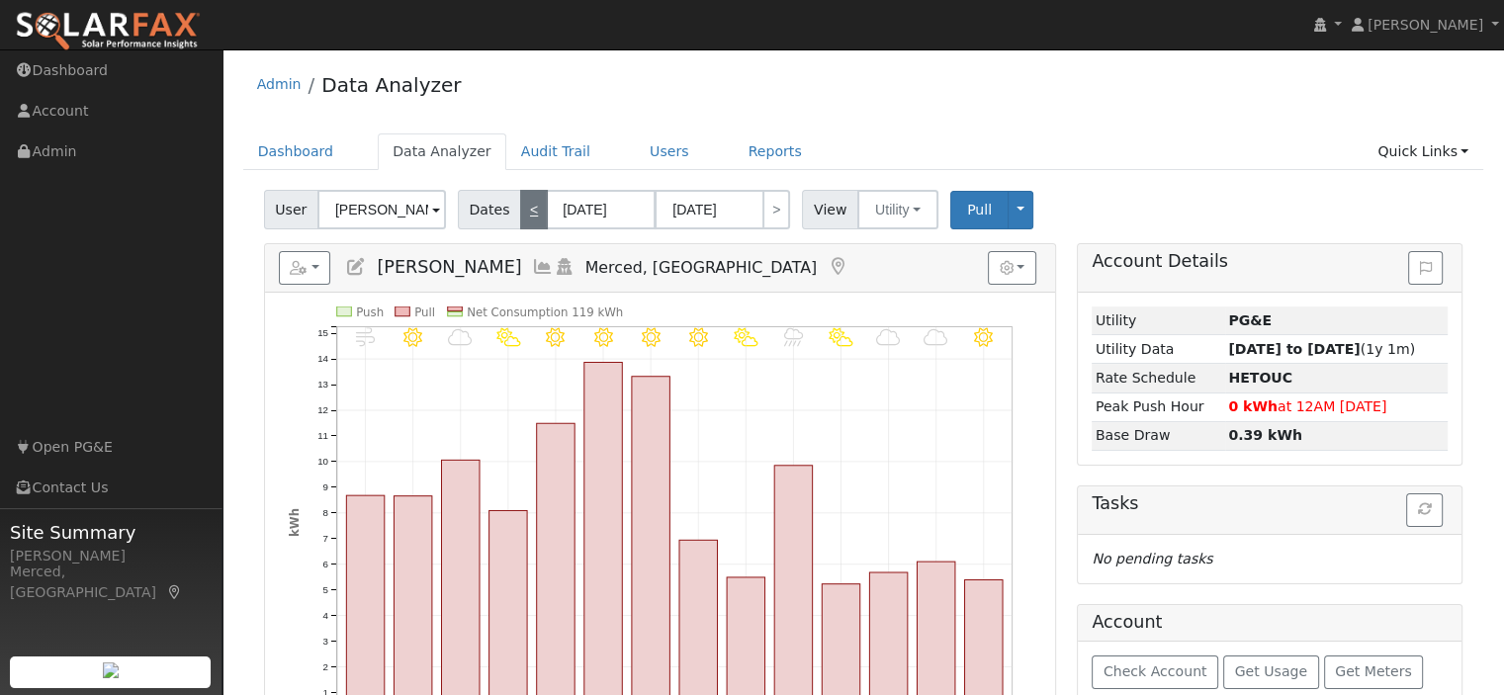
click at [520, 215] on link "<" at bounding box center [534, 210] width 28 height 40
type input "01/21/2025"
type input "02/03/2025"
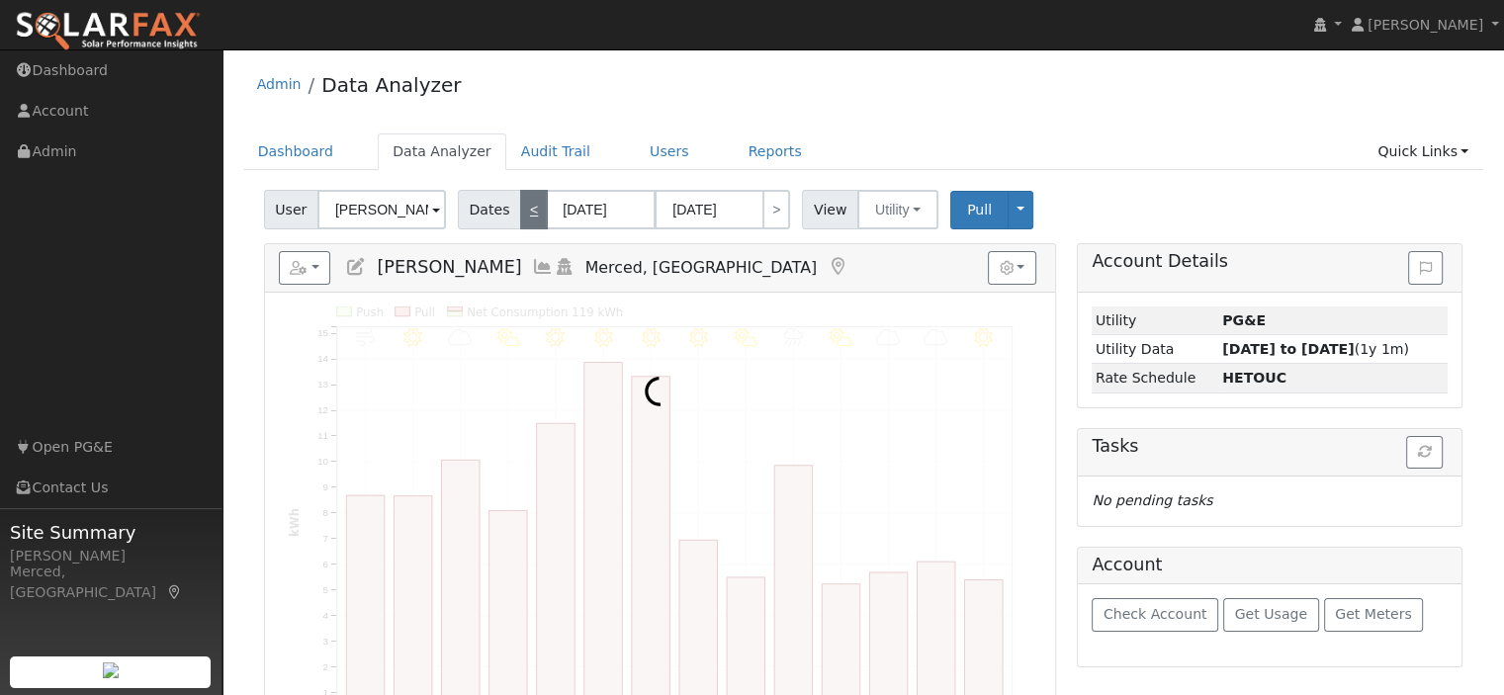
click at [520, 215] on link "<" at bounding box center [534, 210] width 28 height 40
type input "01/07/2025"
type input "01/20/2025"
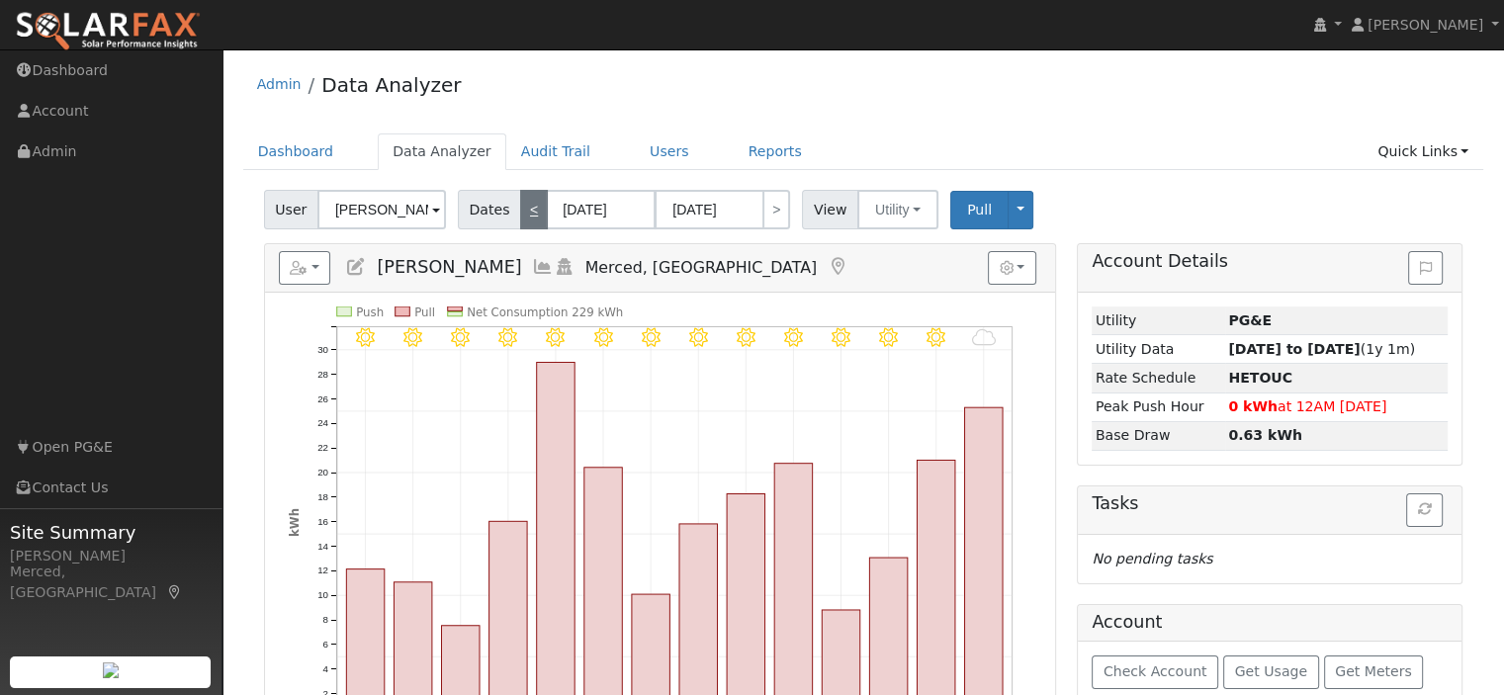
click at [520, 215] on link "<" at bounding box center [534, 210] width 28 height 40
type input "12/24/2024"
type input "01/06/2025"
click at [520, 215] on link "<" at bounding box center [534, 210] width 28 height 40
type input "12/10/2024"
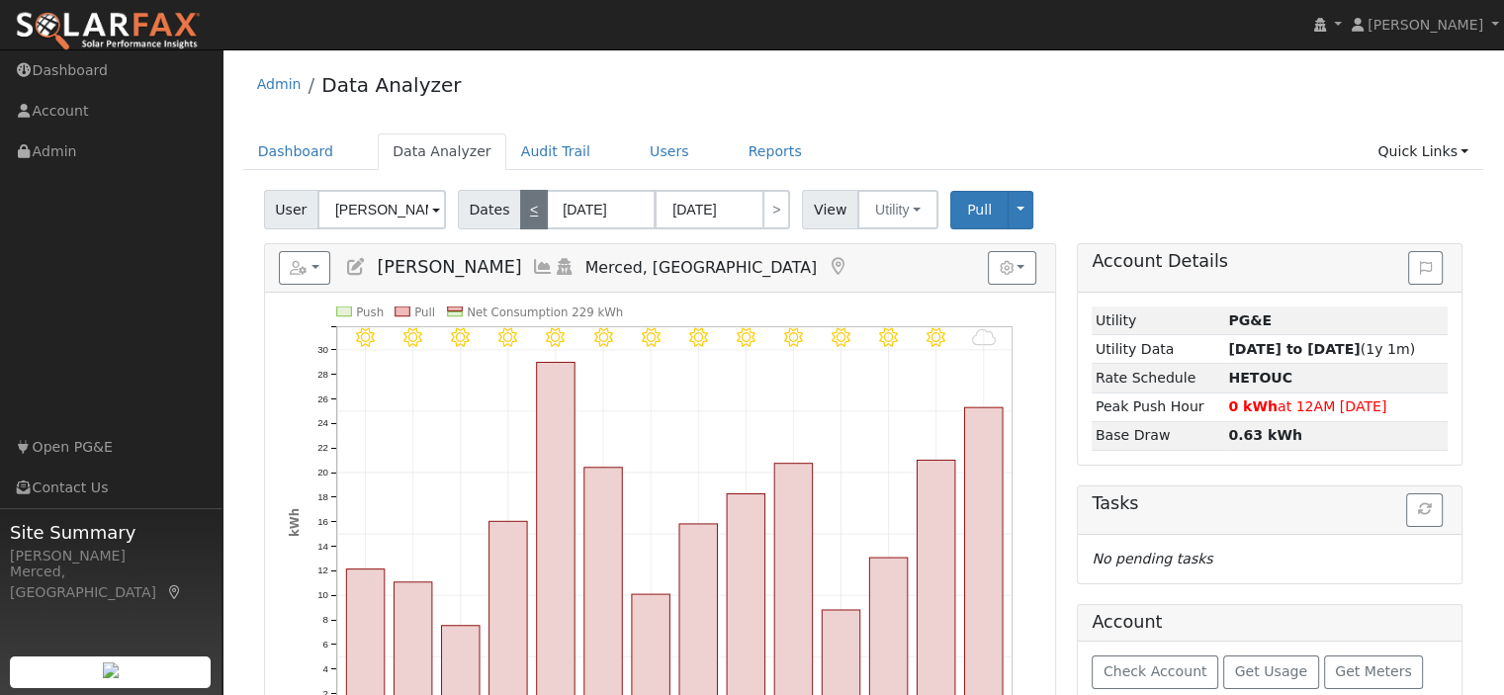
type input "12/23/2024"
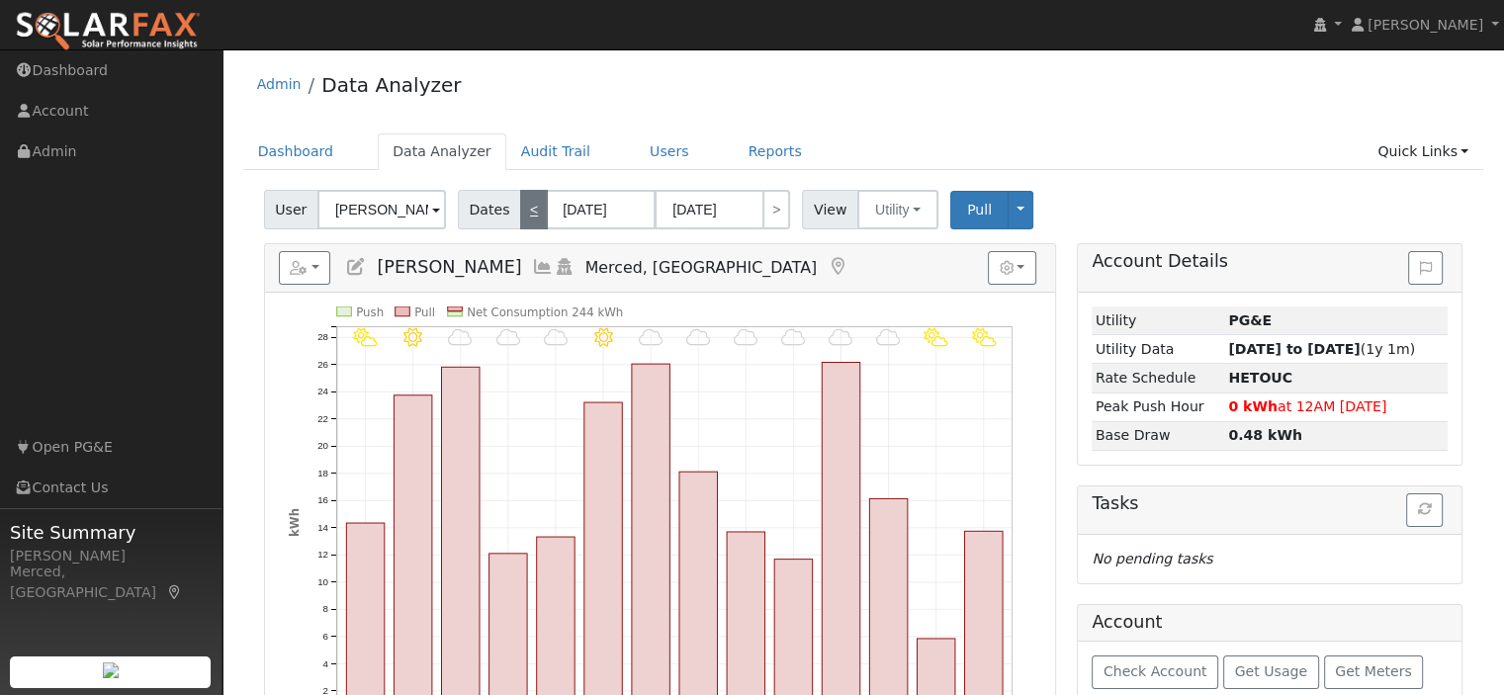
click at [520, 215] on link "<" at bounding box center [534, 210] width 28 height 40
type input "11/26/2024"
type input "12/09/2024"
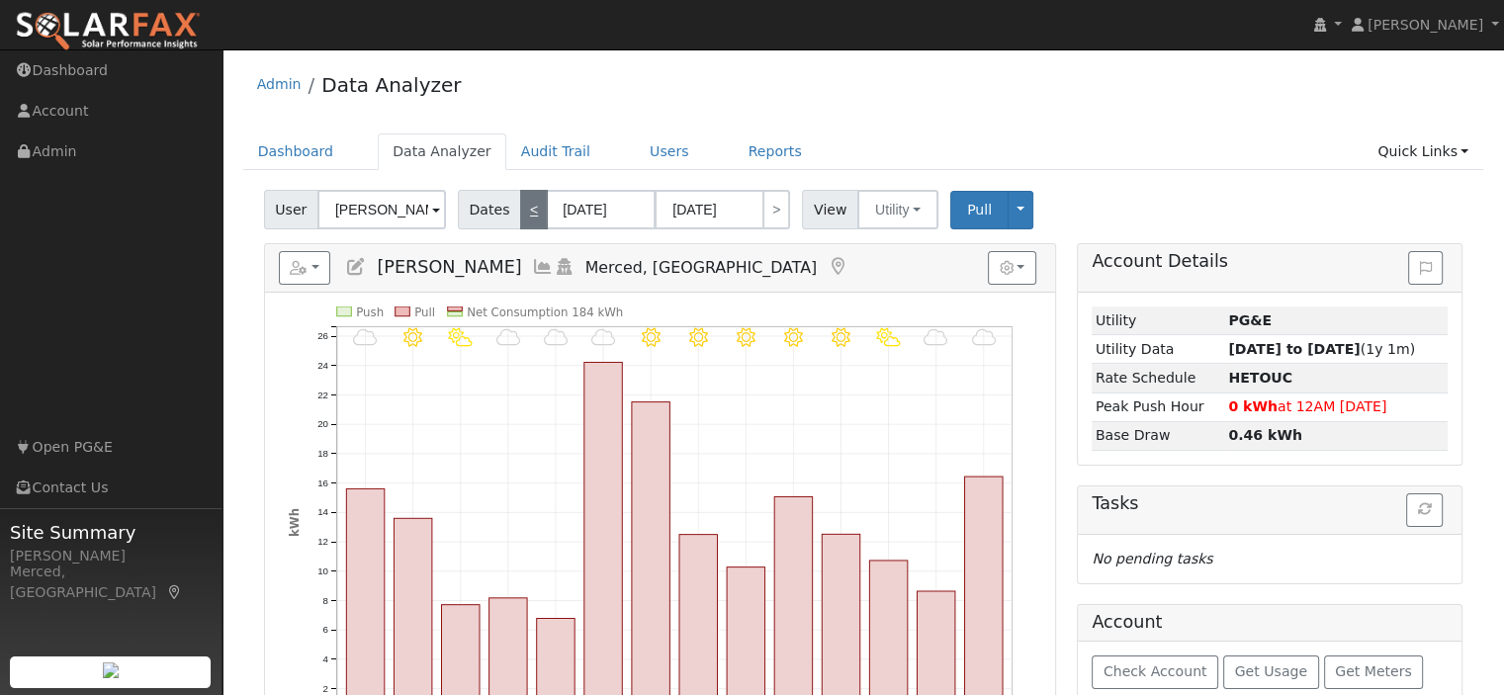
click at [520, 215] on link "<" at bounding box center [534, 210] width 28 height 40
type input "11/12/2024"
type input "11/25/2024"
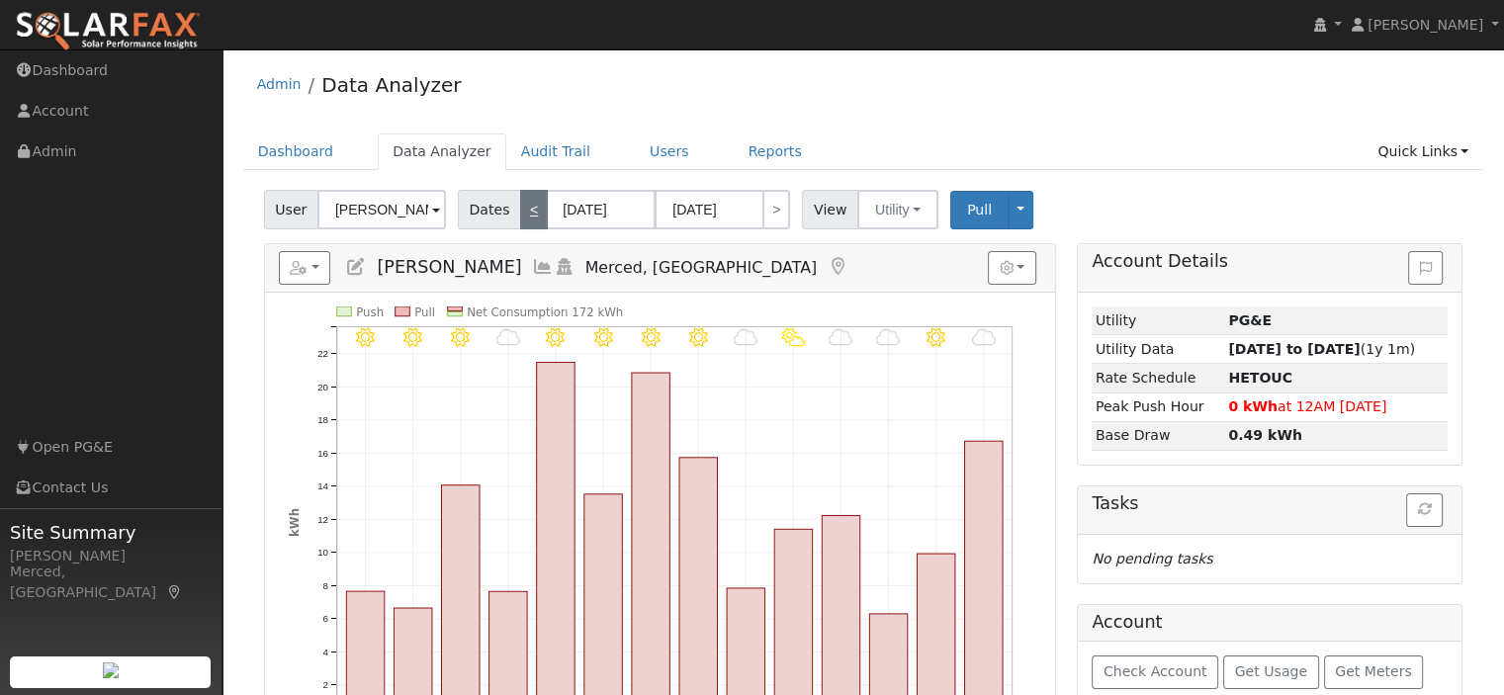
click at [520, 215] on link "<" at bounding box center [534, 210] width 28 height 40
type input "10/29/2024"
type input "11/11/2024"
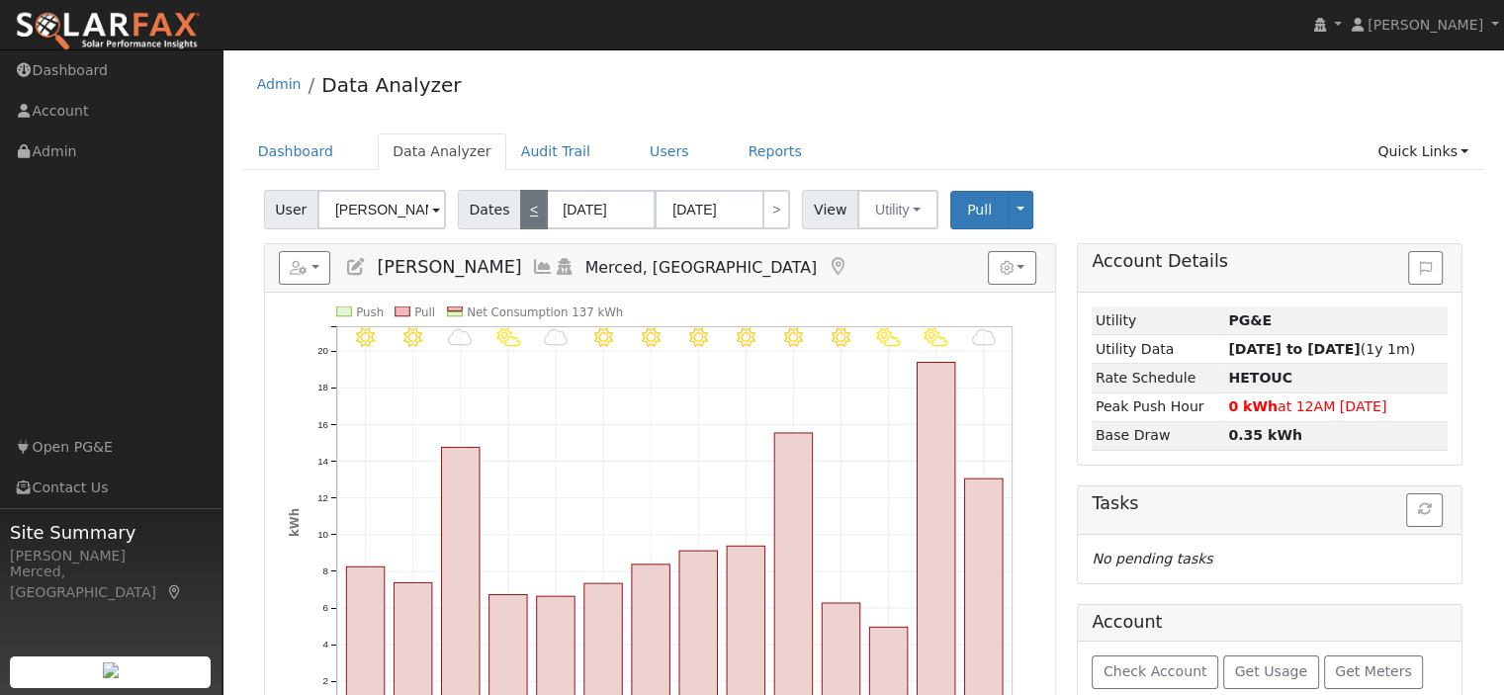
click at [520, 213] on link "<" at bounding box center [534, 210] width 28 height 40
type input "10/15/2024"
type input "10/28/2024"
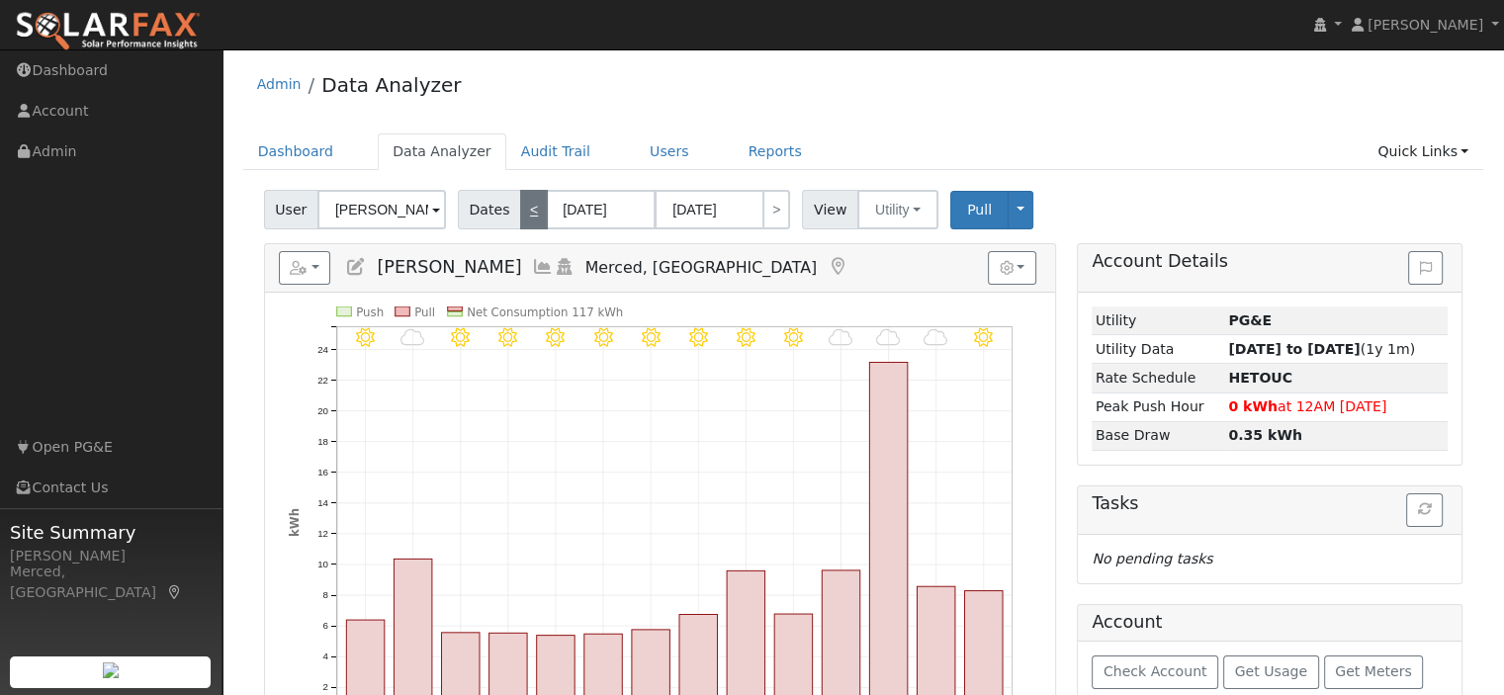
click at [520, 213] on link "<" at bounding box center [534, 210] width 28 height 40
type input "10/01/2024"
type input "10/14/2024"
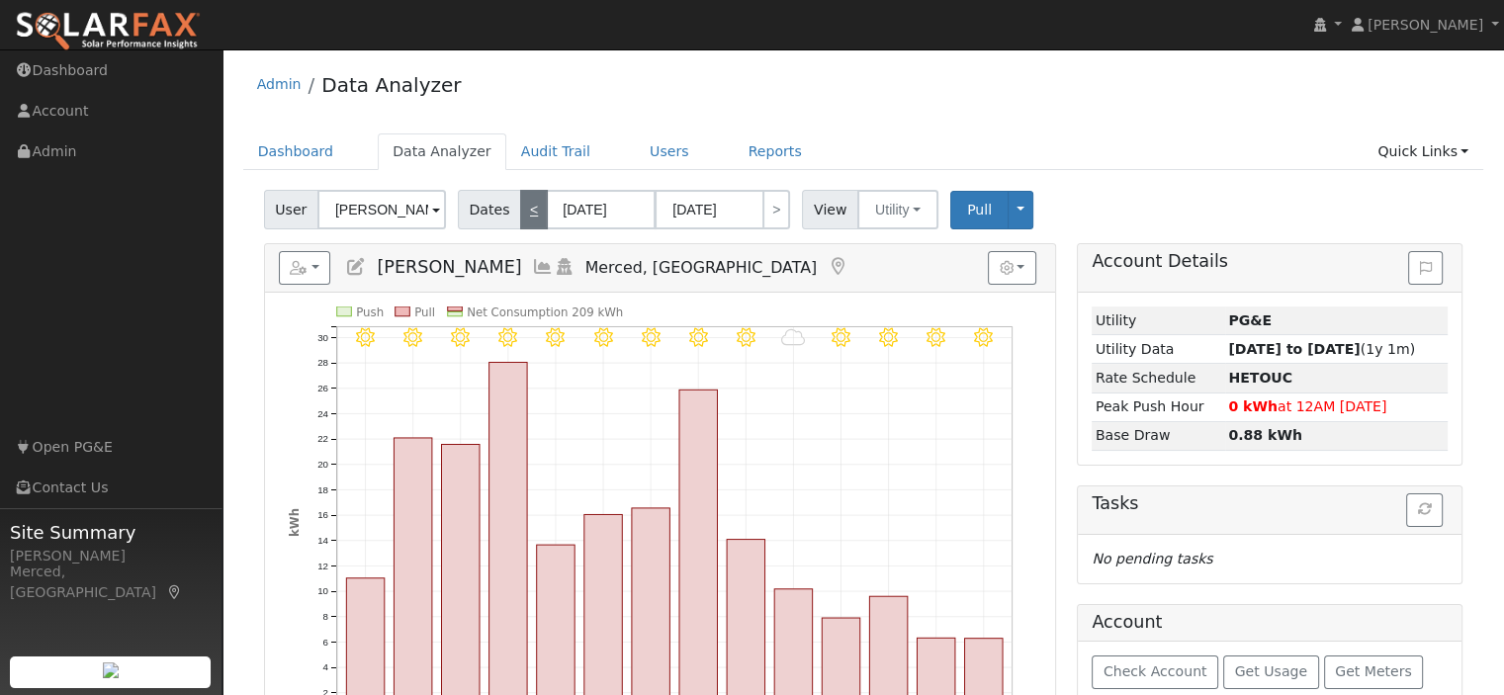
click at [520, 210] on link "<" at bounding box center [534, 210] width 28 height 40
type input "09/17/2024"
type input "09/30/2024"
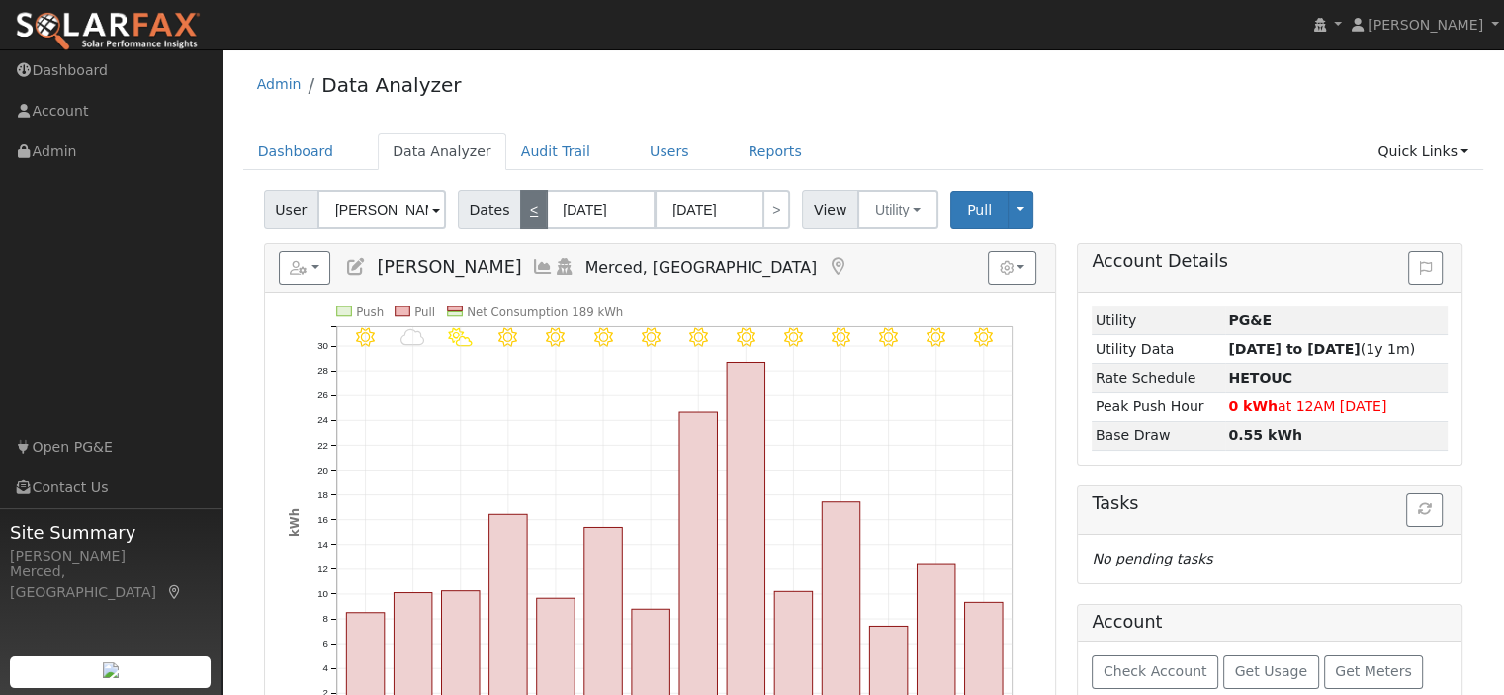
click at [520, 209] on link "<" at bounding box center [534, 210] width 28 height 40
type input "09/03/2024"
type input "09/16/2024"
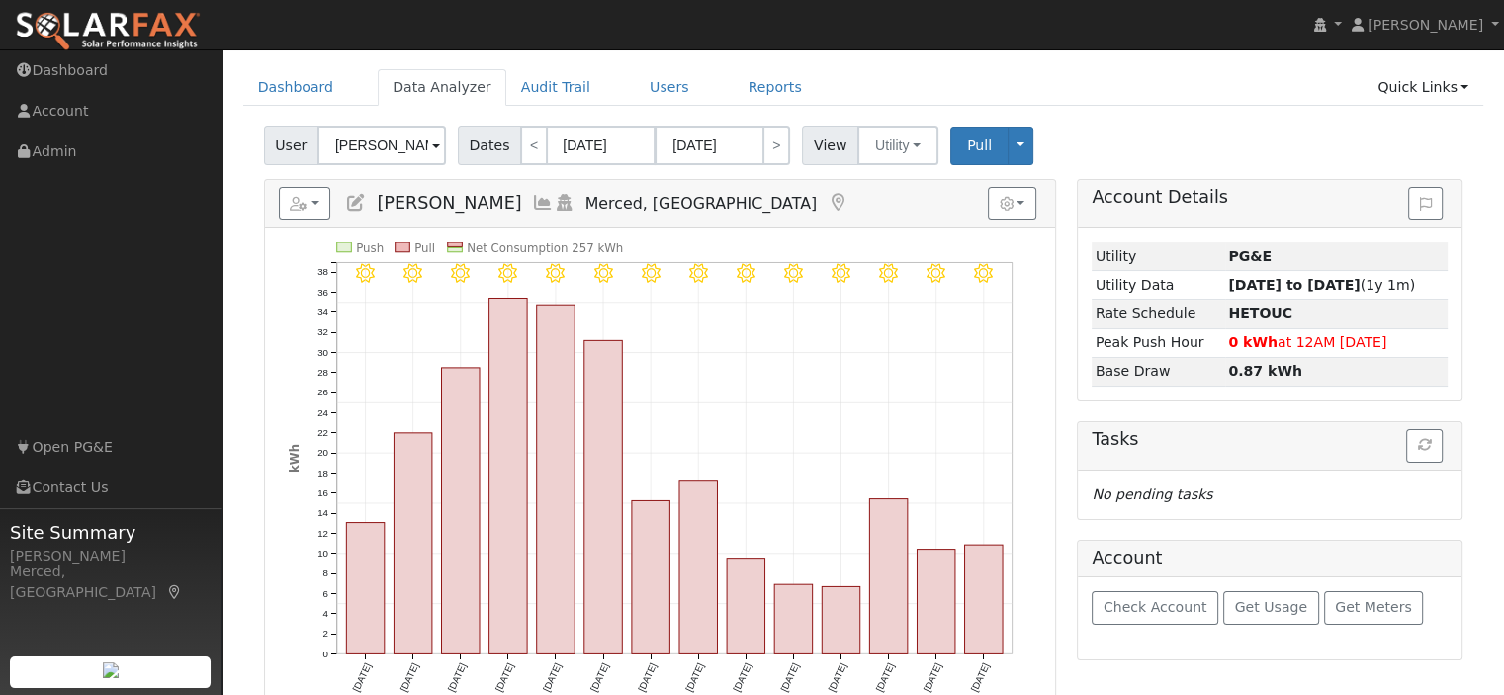
scroll to position [99, 0]
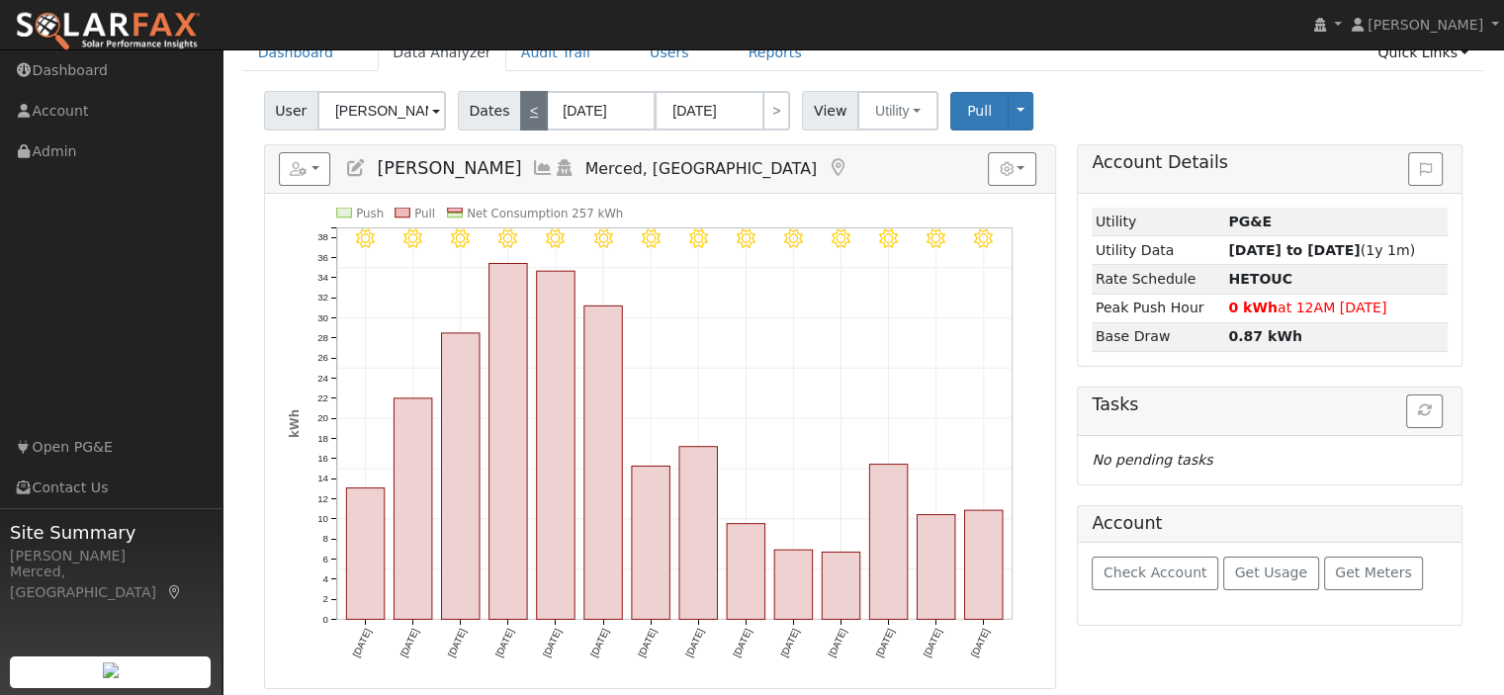
click at [524, 111] on link "<" at bounding box center [534, 111] width 28 height 40
type input "08/20/2024"
type input "09/02/2024"
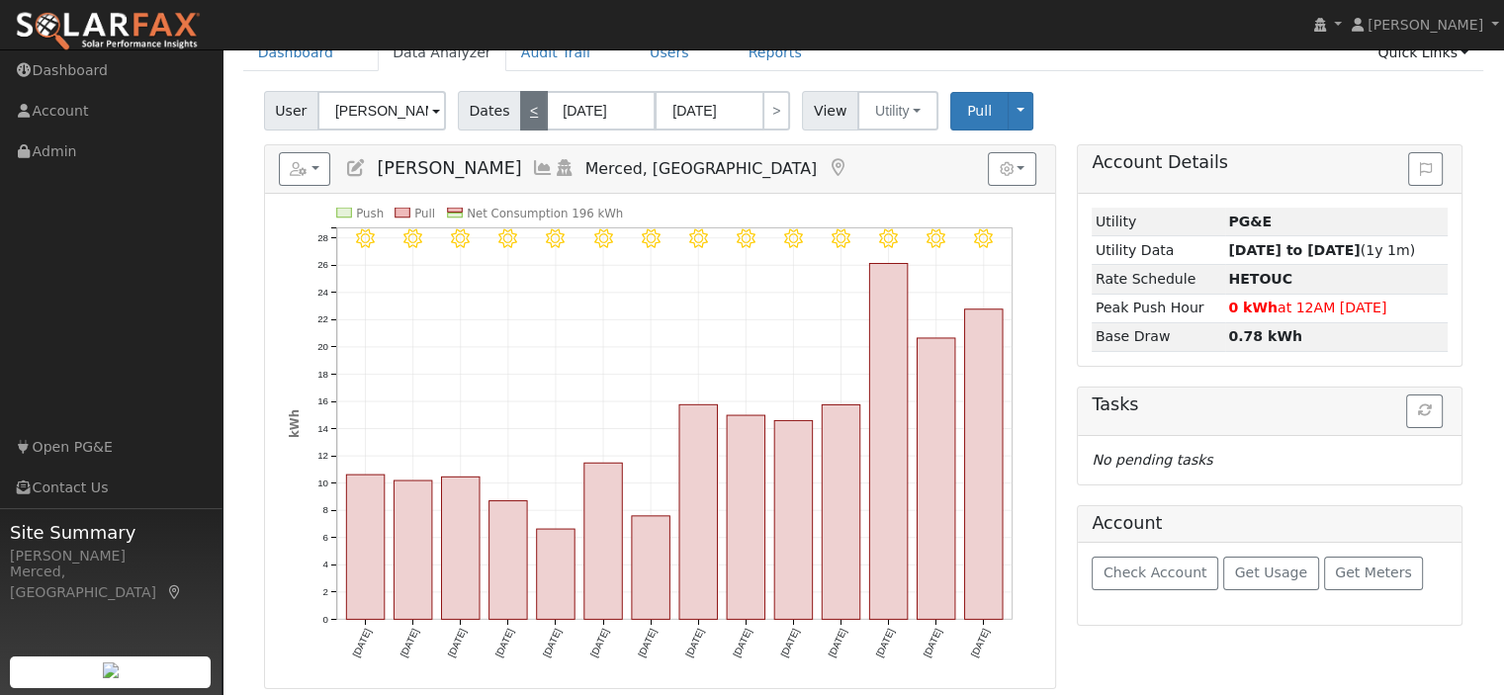
click at [524, 111] on link "<" at bounding box center [534, 111] width 28 height 40
type input "08/06/2024"
type input "08/19/2024"
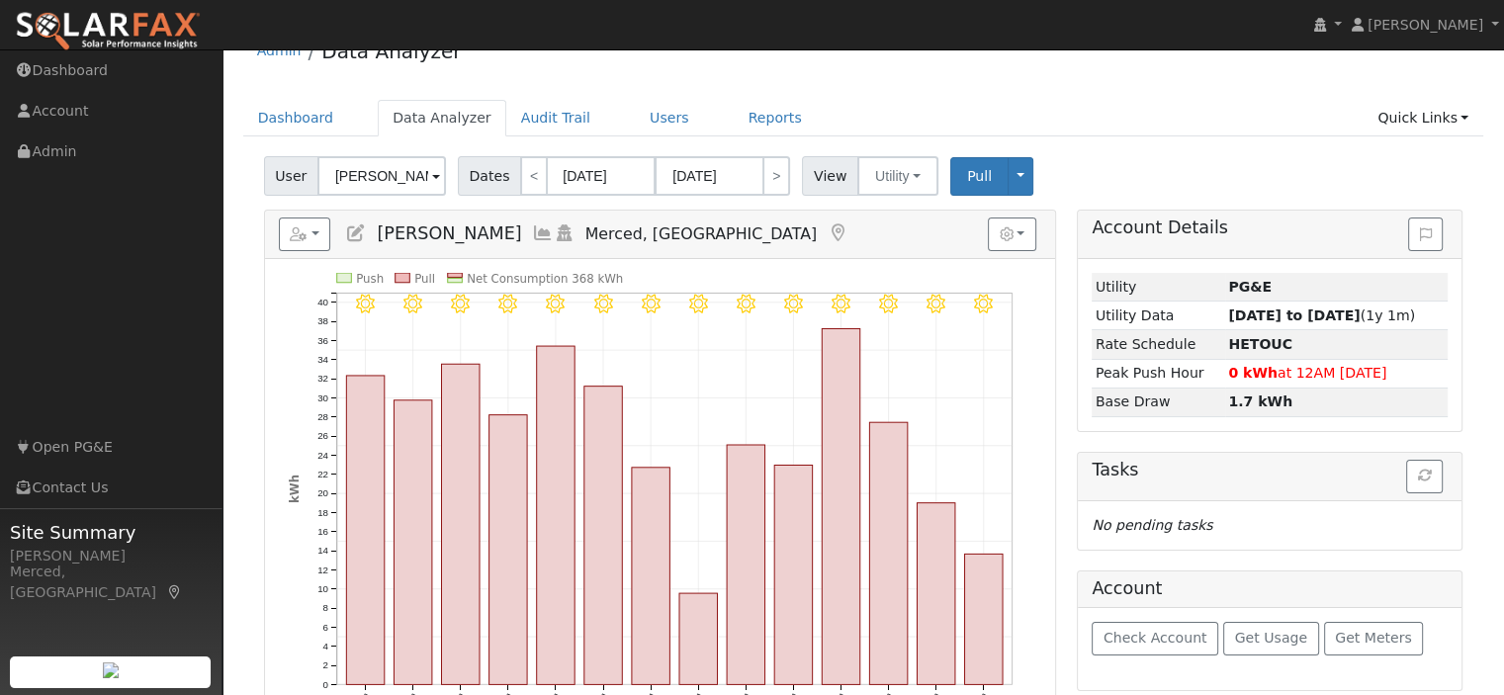
scroll to position [0, 0]
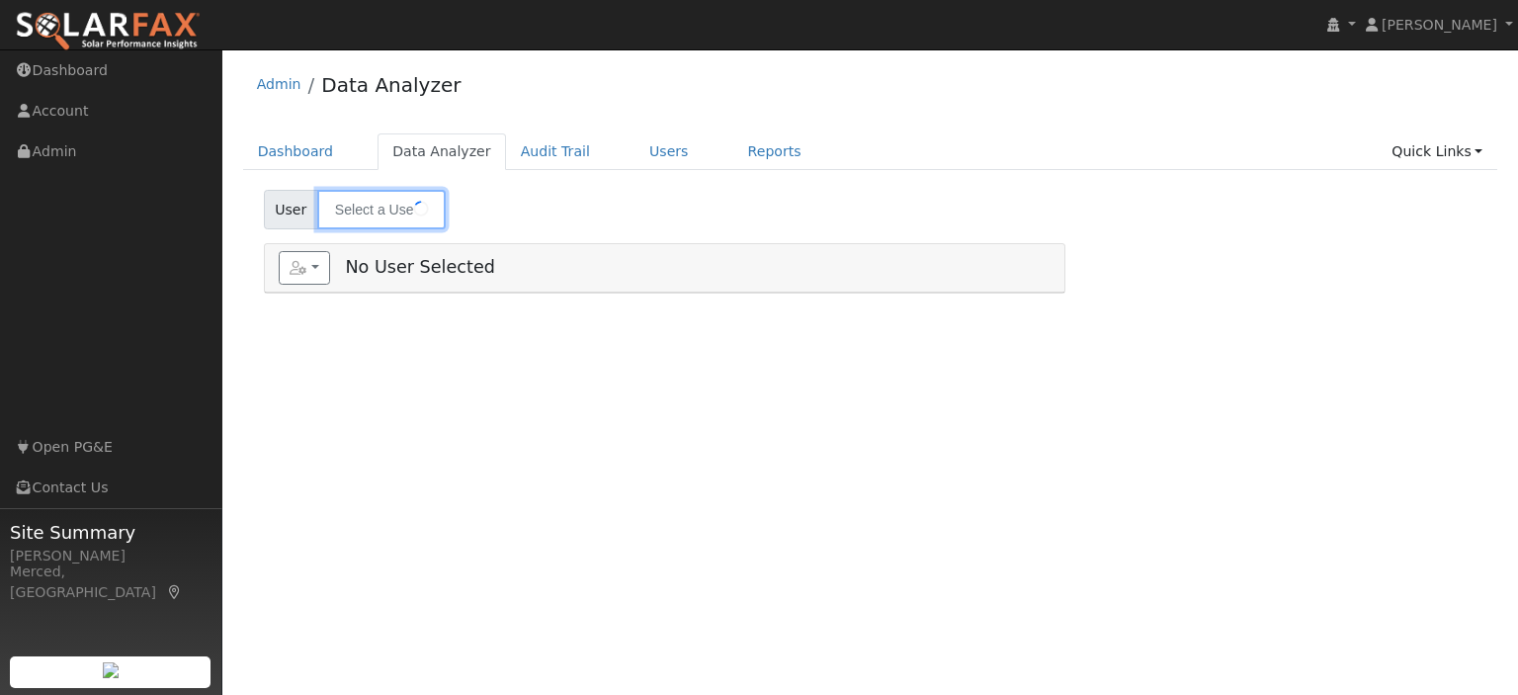
type input "[PERSON_NAME]"
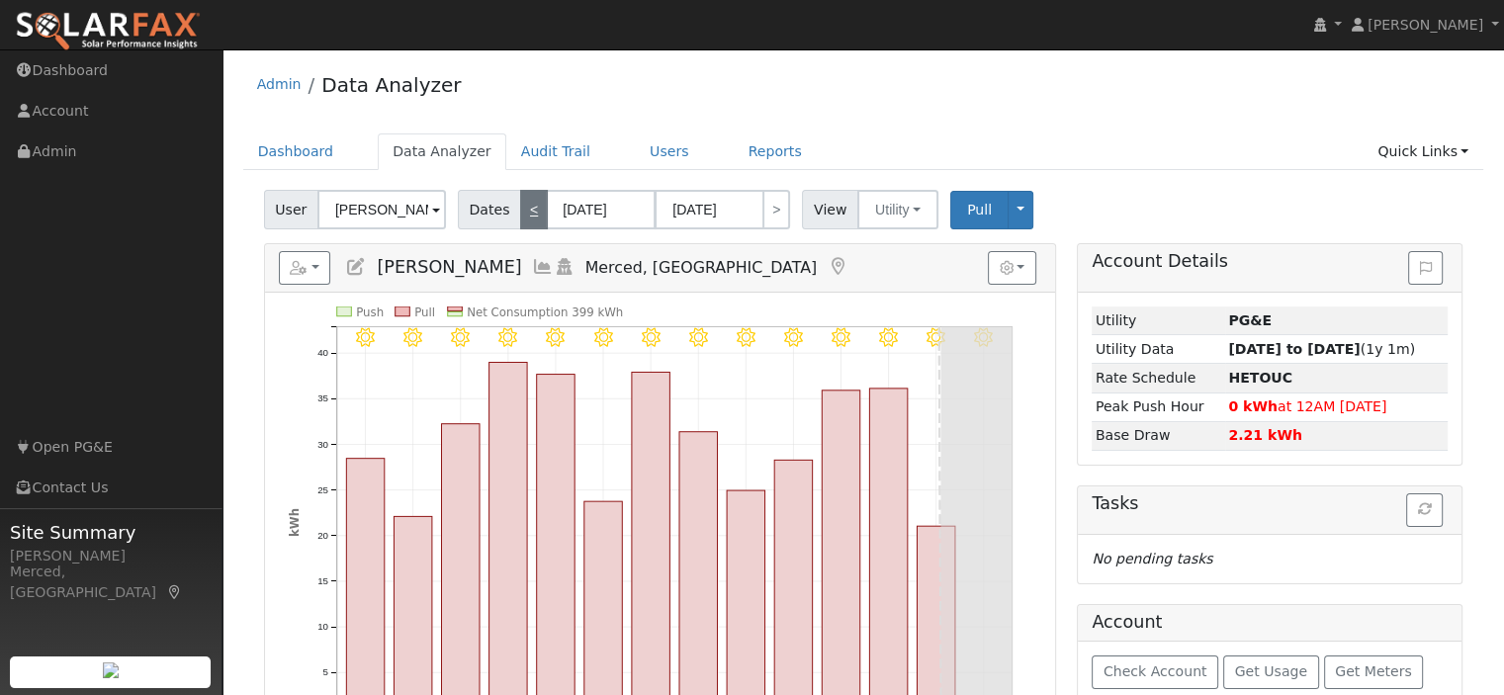
click at [527, 216] on link "<" at bounding box center [534, 210] width 28 height 40
type input "[DATE]"
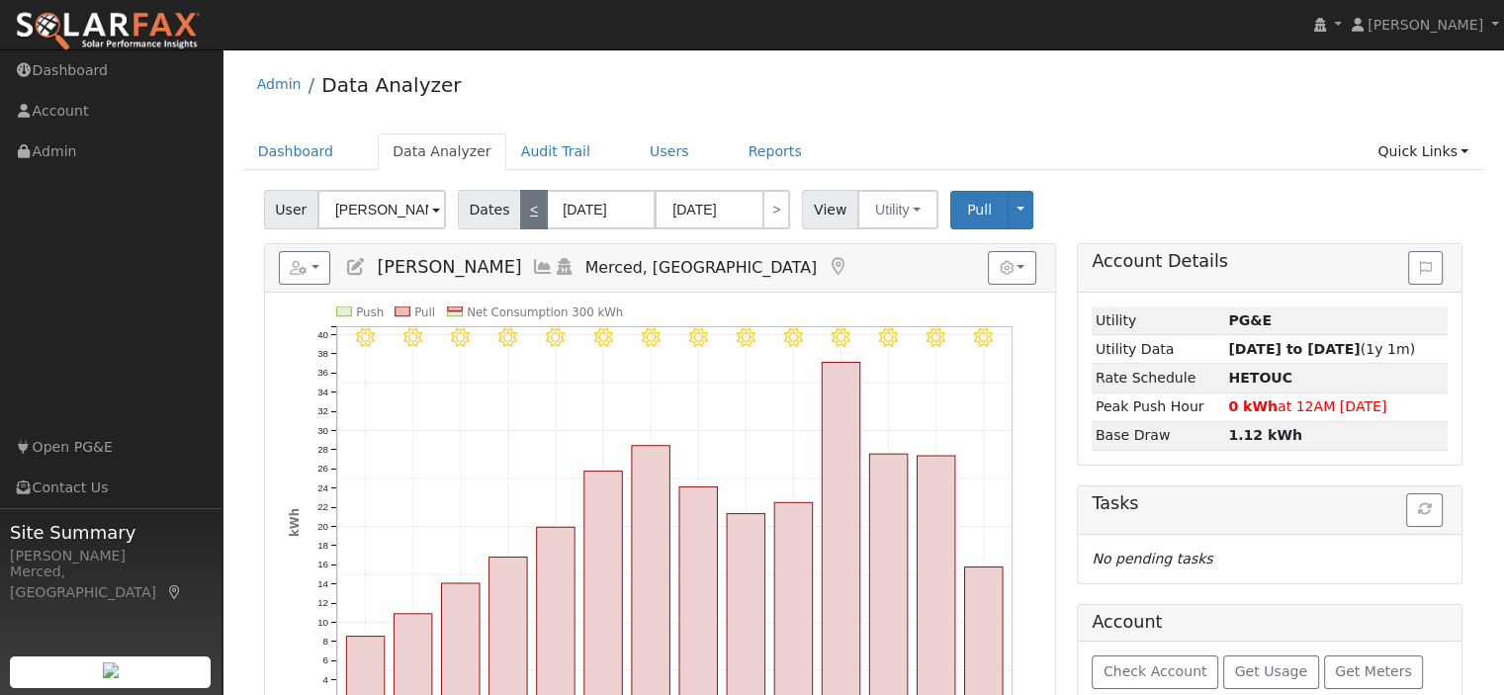
click at [520, 205] on link "<" at bounding box center [534, 210] width 28 height 40
type input "[DATE]"
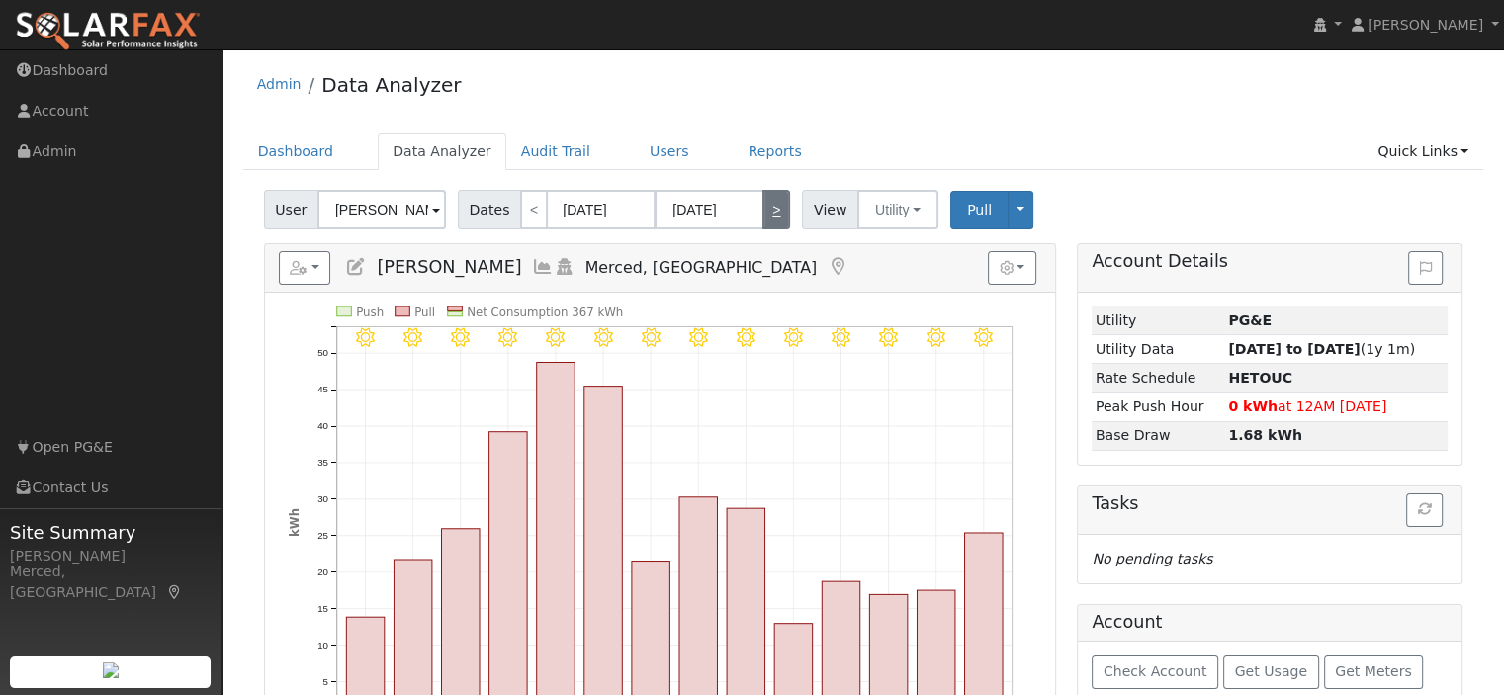
click at [762, 214] on link ">" at bounding box center [776, 210] width 28 height 40
type input "[DATE]"
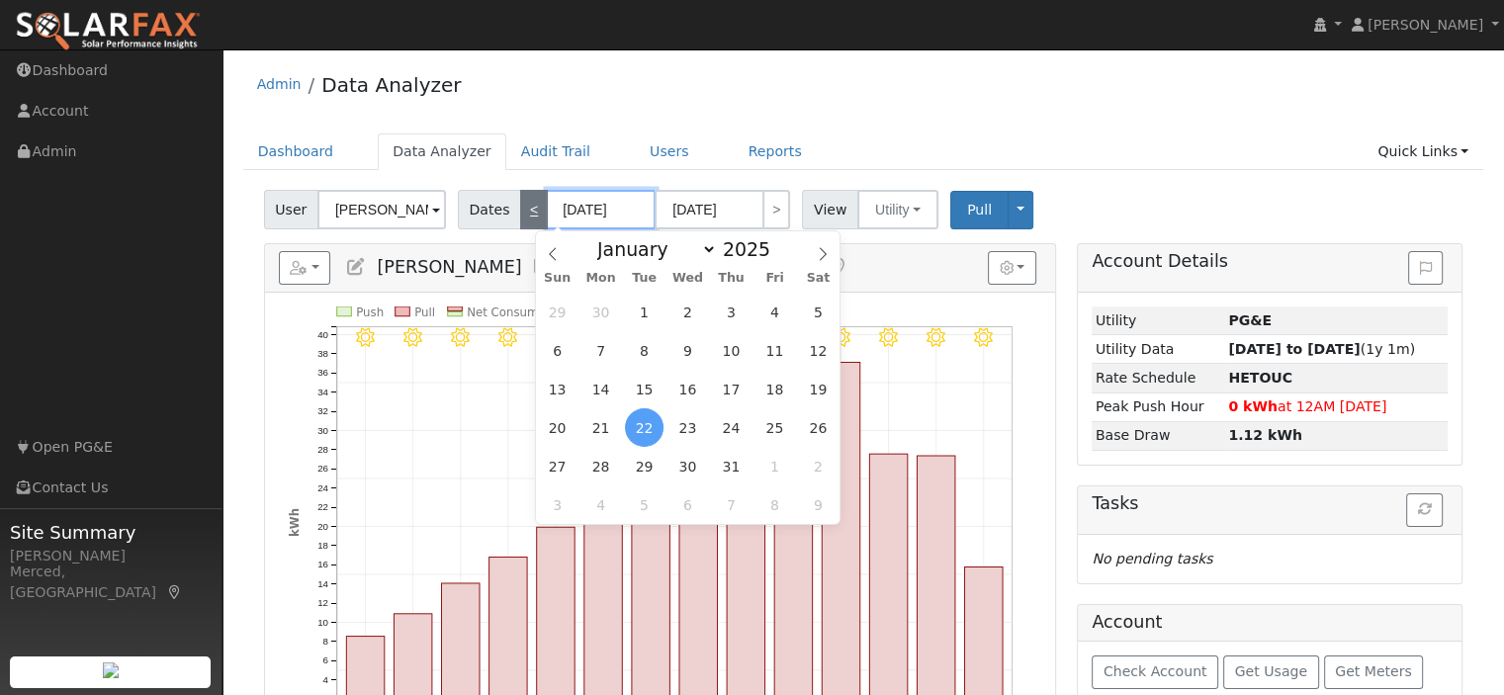
drag, startPoint x: 623, startPoint y: 210, endPoint x: 518, endPoint y: 213, distance: 104.8
click at [518, 213] on div "Dates < [DATE] [DATE] >" at bounding box center [627, 210] width 338 height 40
click at [642, 312] on span "1" at bounding box center [644, 312] width 39 height 39
type input "[DATE]"
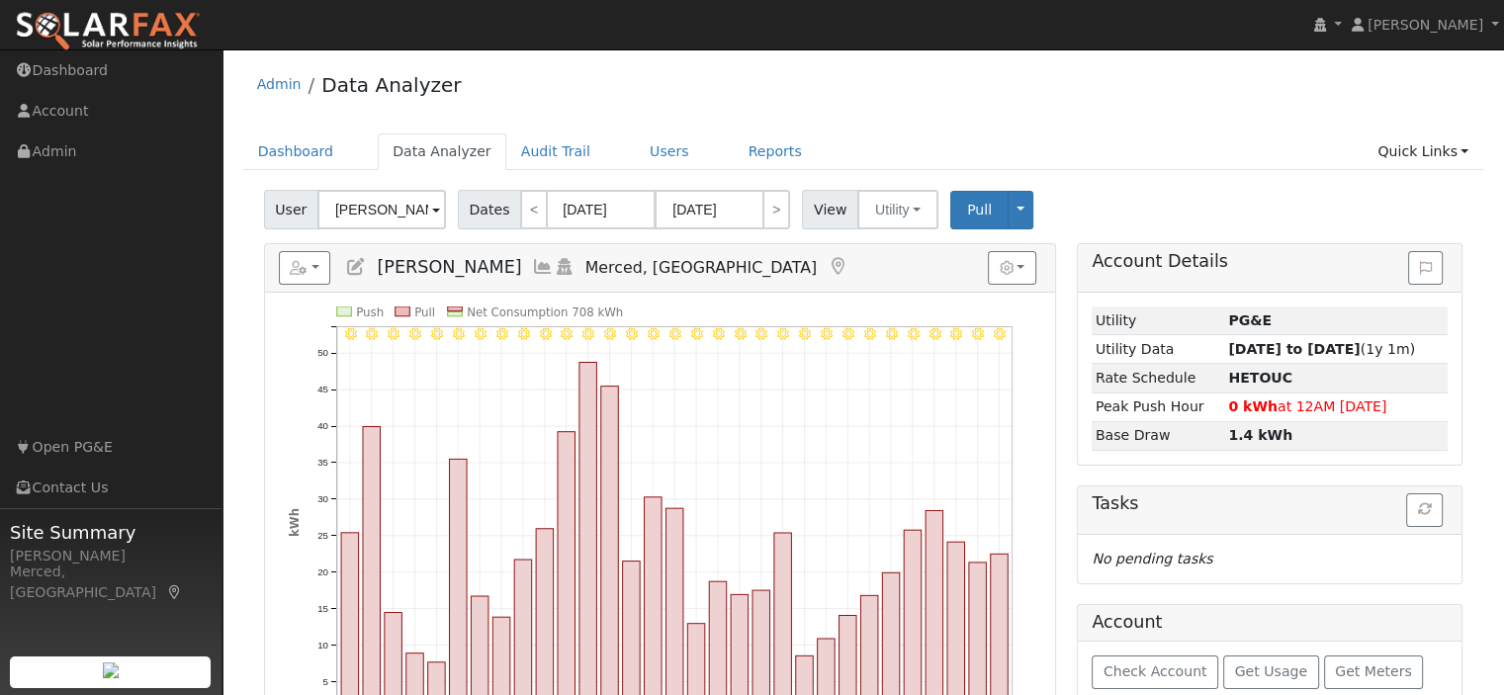
click at [771, 293] on div "7/31 - Clear 7/30 - Clear 7/29 - Clear 7/28 - MostlyClear 7/27 - Clear 7/26 - C…" at bounding box center [660, 540] width 790 height 494
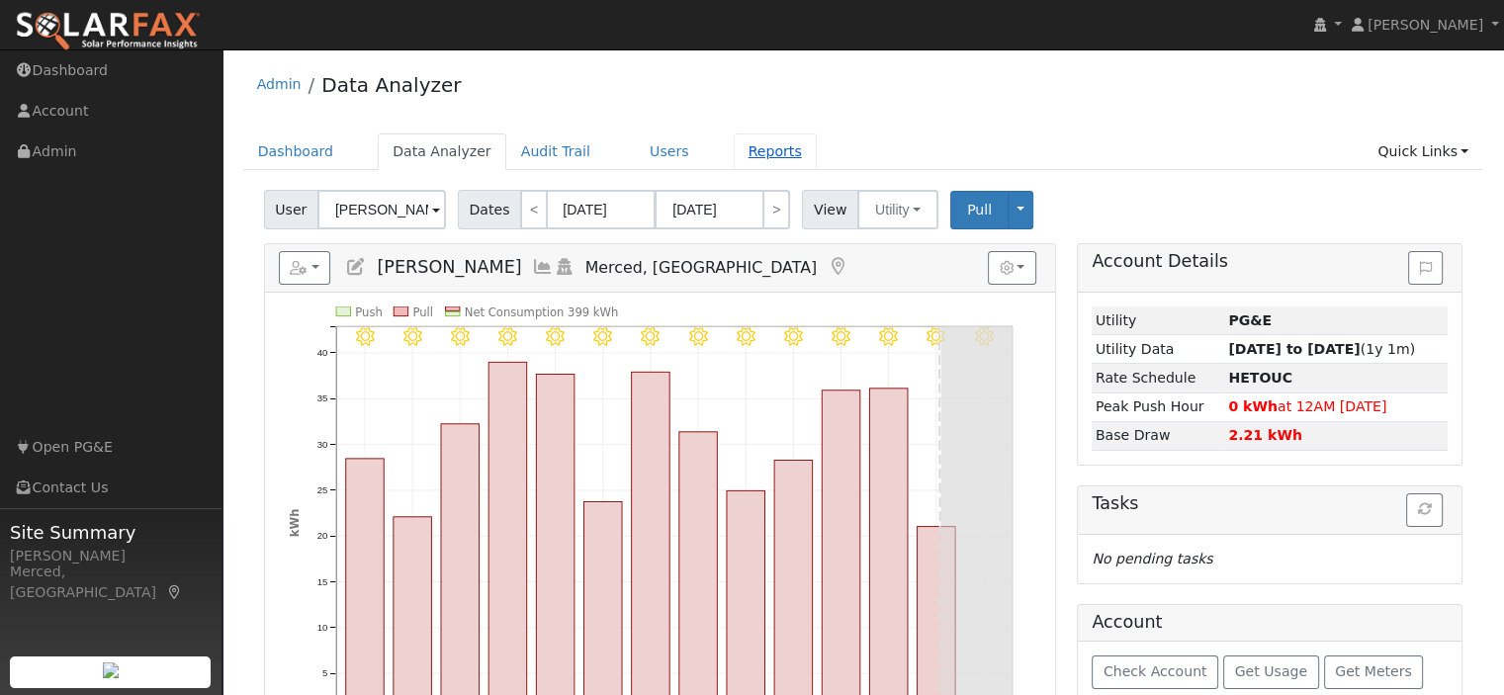
click at [742, 145] on link "Reports" at bounding box center [774, 151] width 83 height 37
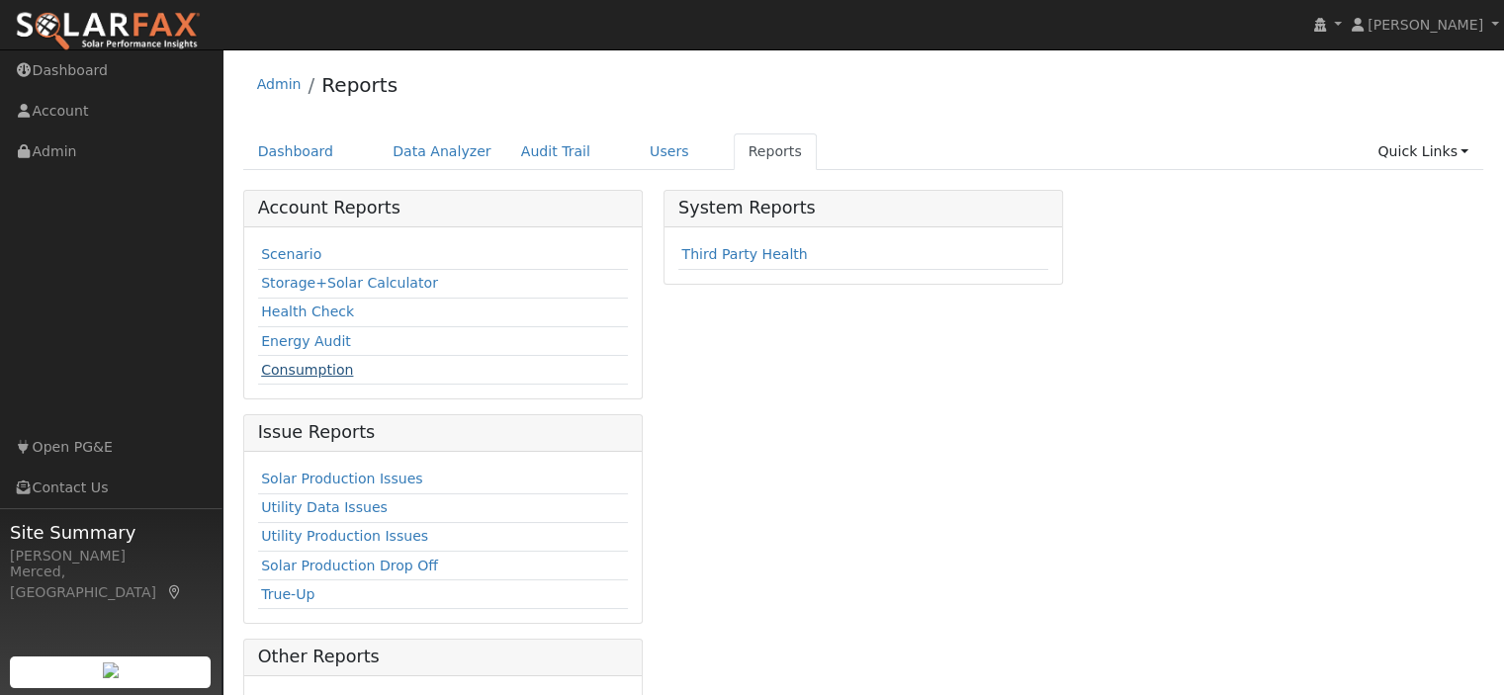
click at [269, 372] on link "Consumption" at bounding box center [307, 370] width 92 height 16
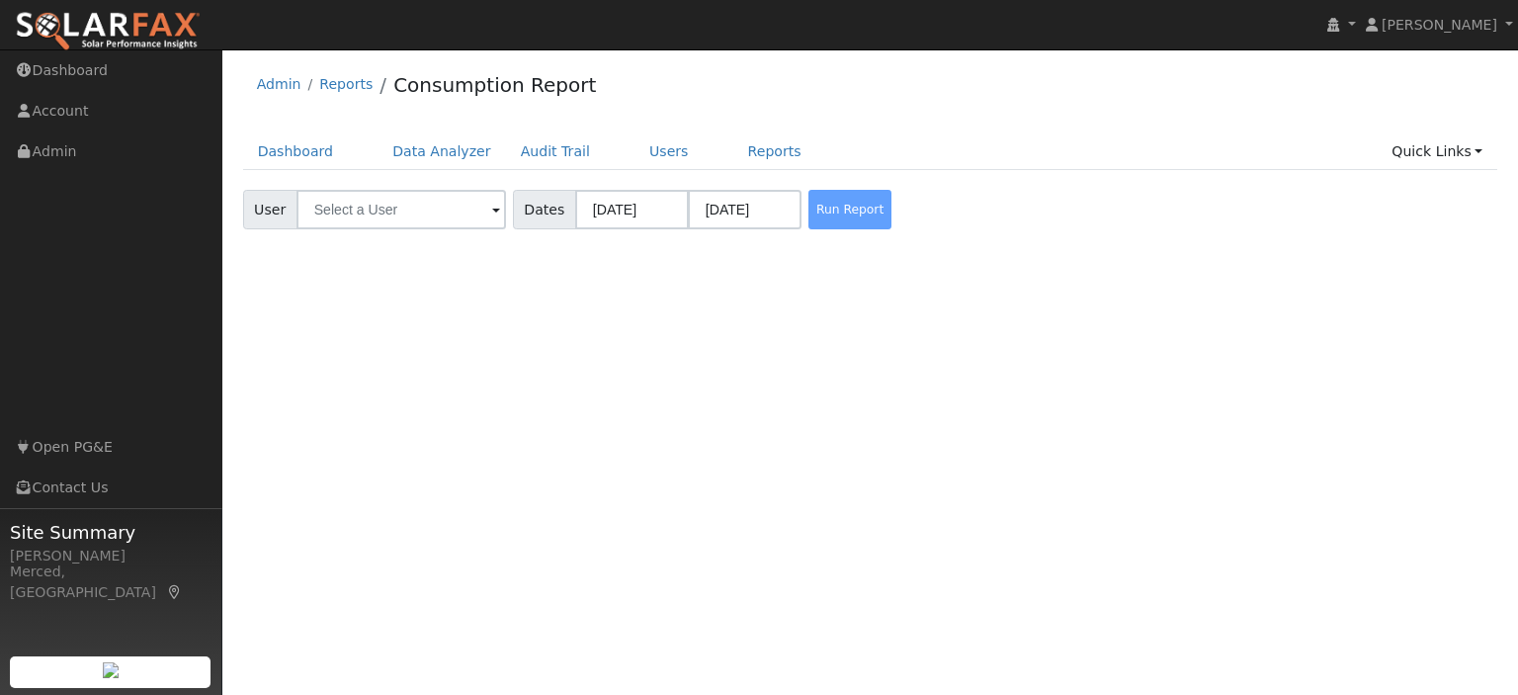
click at [834, 216] on div "Run Report" at bounding box center [857, 210] width 105 height 40
click at [463, 205] on input "text" at bounding box center [402, 210] width 210 height 40
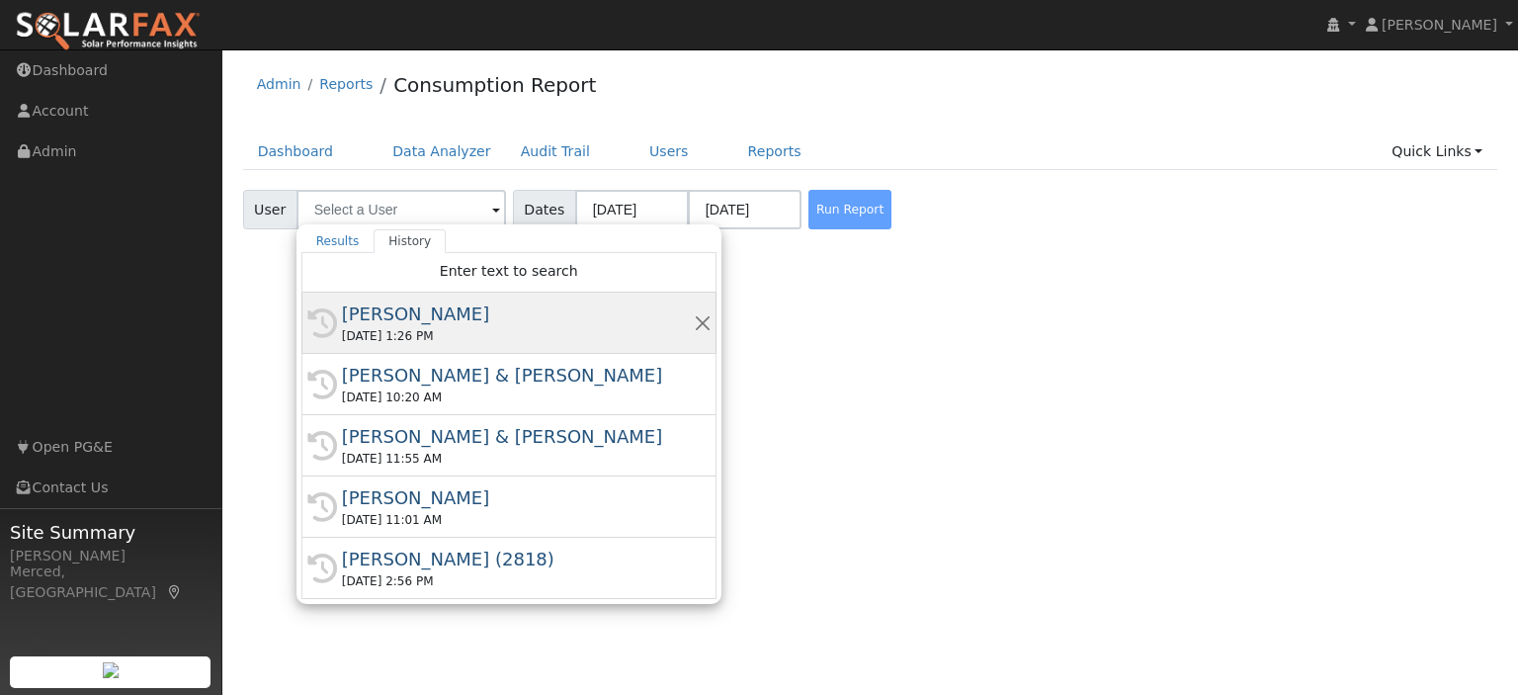
click at [459, 308] on div "[PERSON_NAME]" at bounding box center [518, 314] width 352 height 27
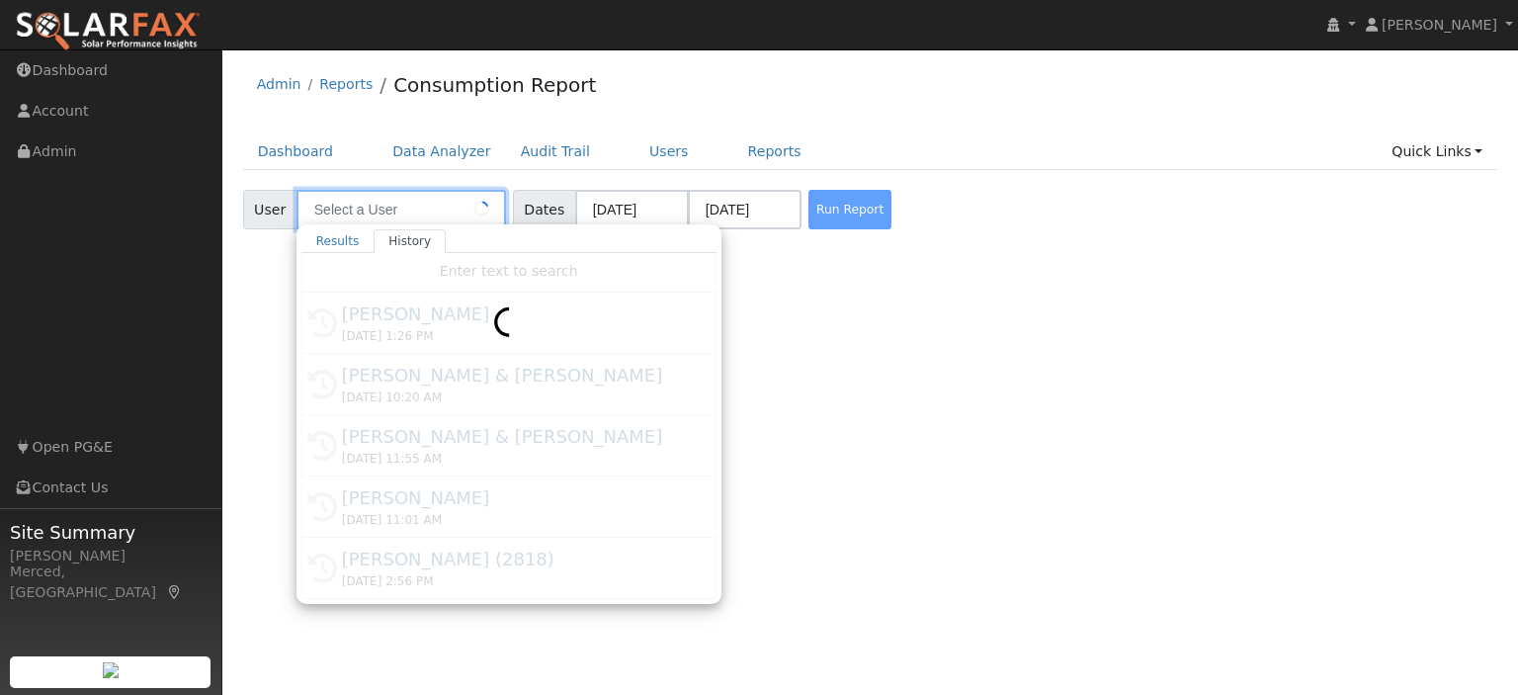
type input "[PERSON_NAME]"
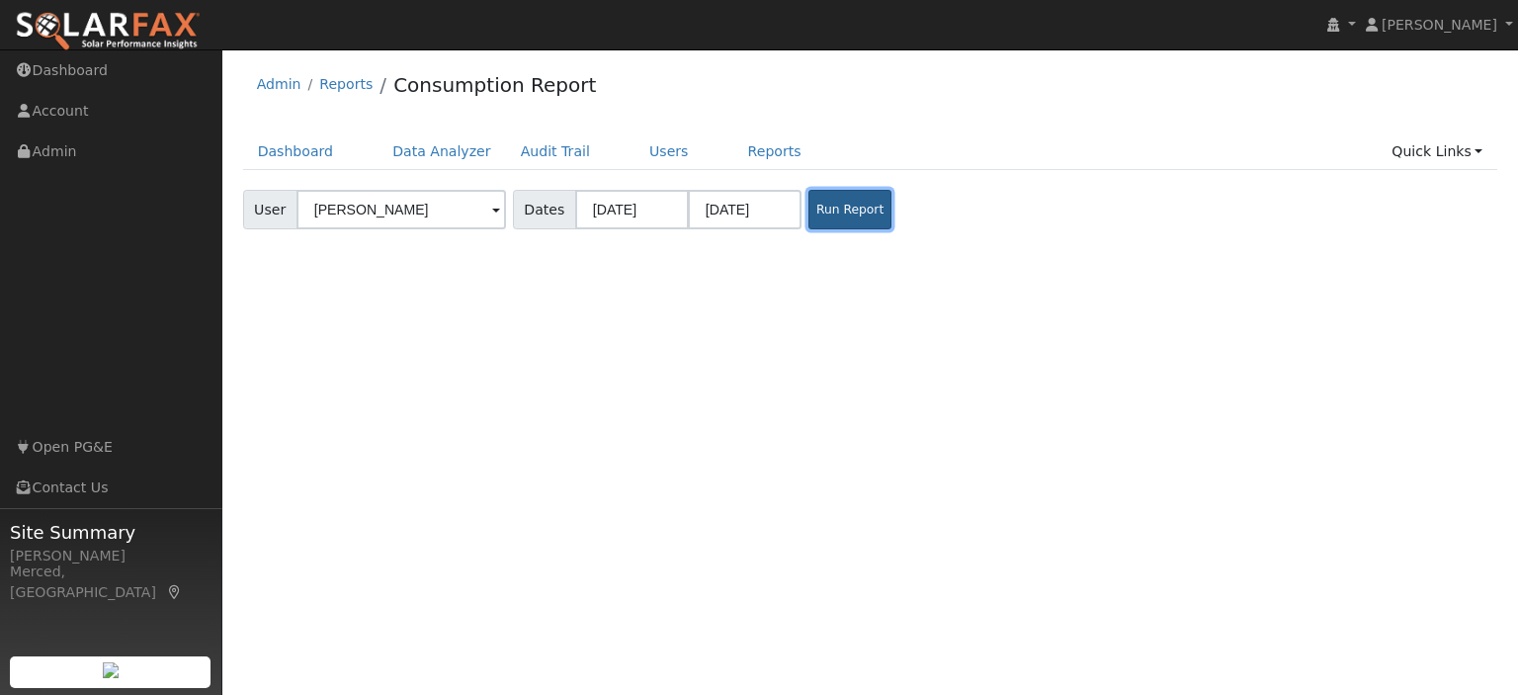
click at [826, 212] on button "Run Report" at bounding box center [850, 210] width 83 height 40
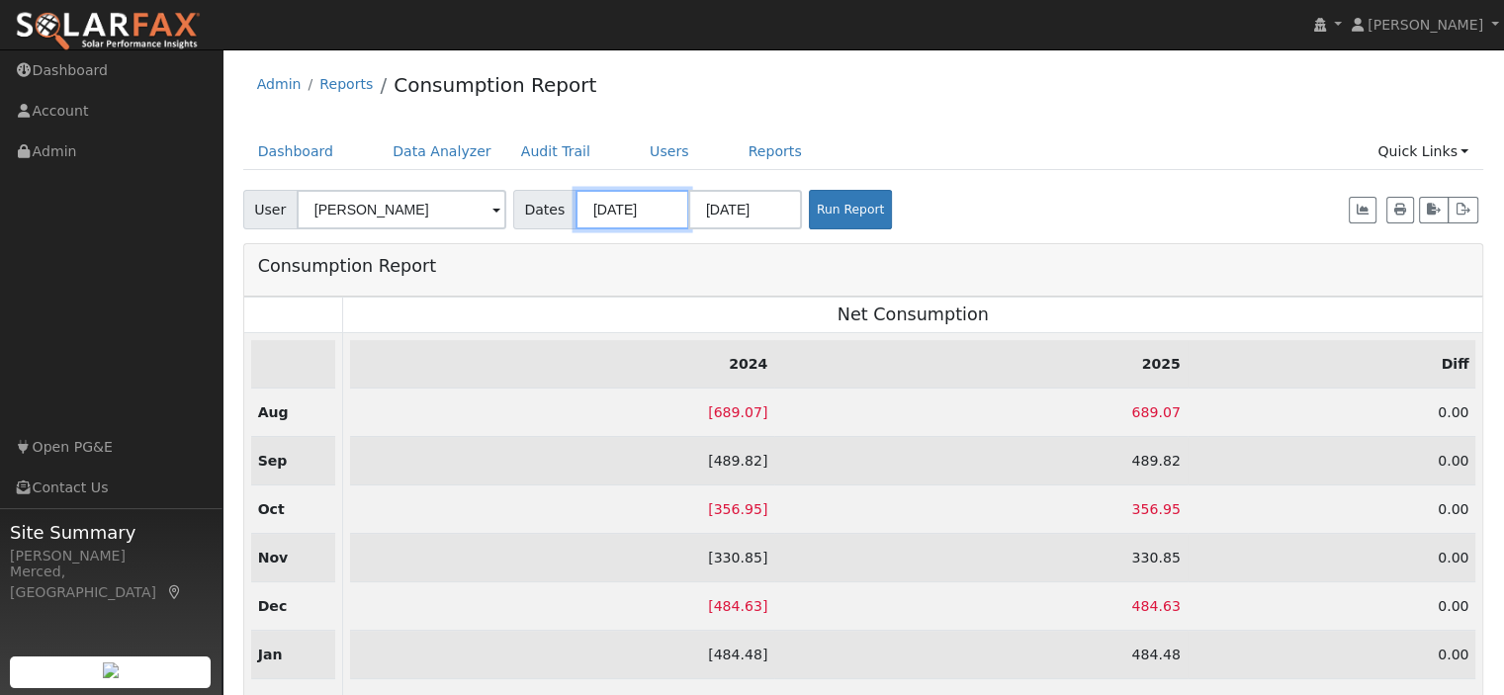
click at [653, 213] on input "[DATE]" at bounding box center [632, 210] width 114 height 40
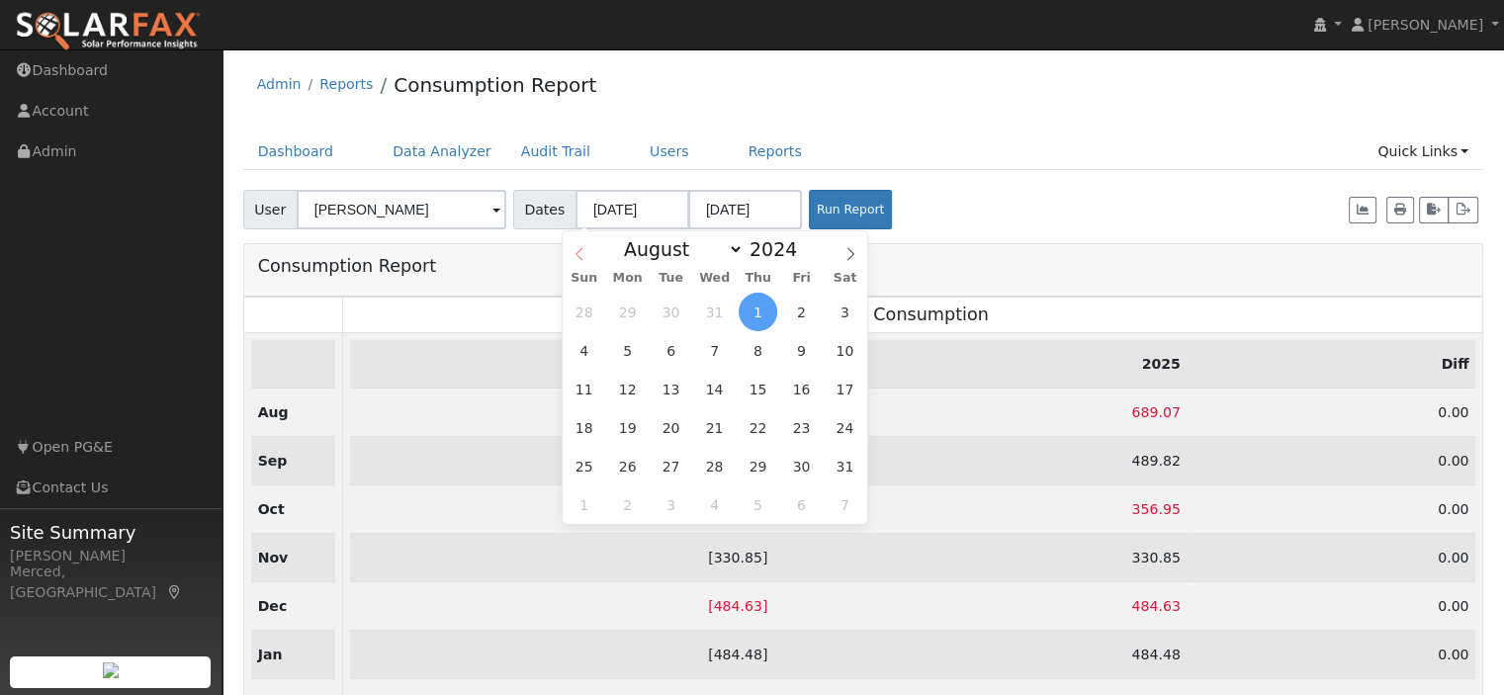
click at [585, 252] on span at bounding box center [579, 248] width 34 height 34
click at [585, 251] on span at bounding box center [579, 248] width 34 height 34
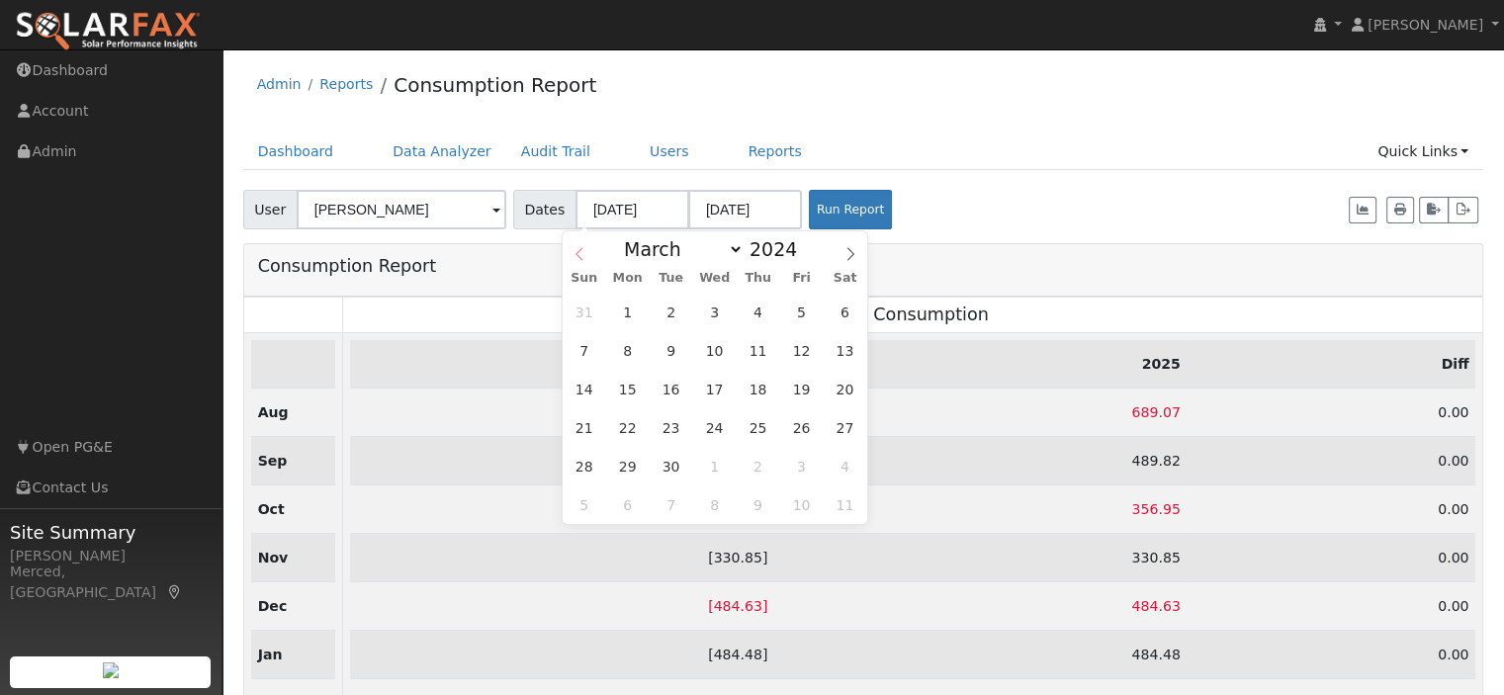
click at [585, 251] on span at bounding box center [579, 248] width 34 height 34
select select "0"
click at [585, 251] on span at bounding box center [579, 248] width 34 height 34
type input "2023"
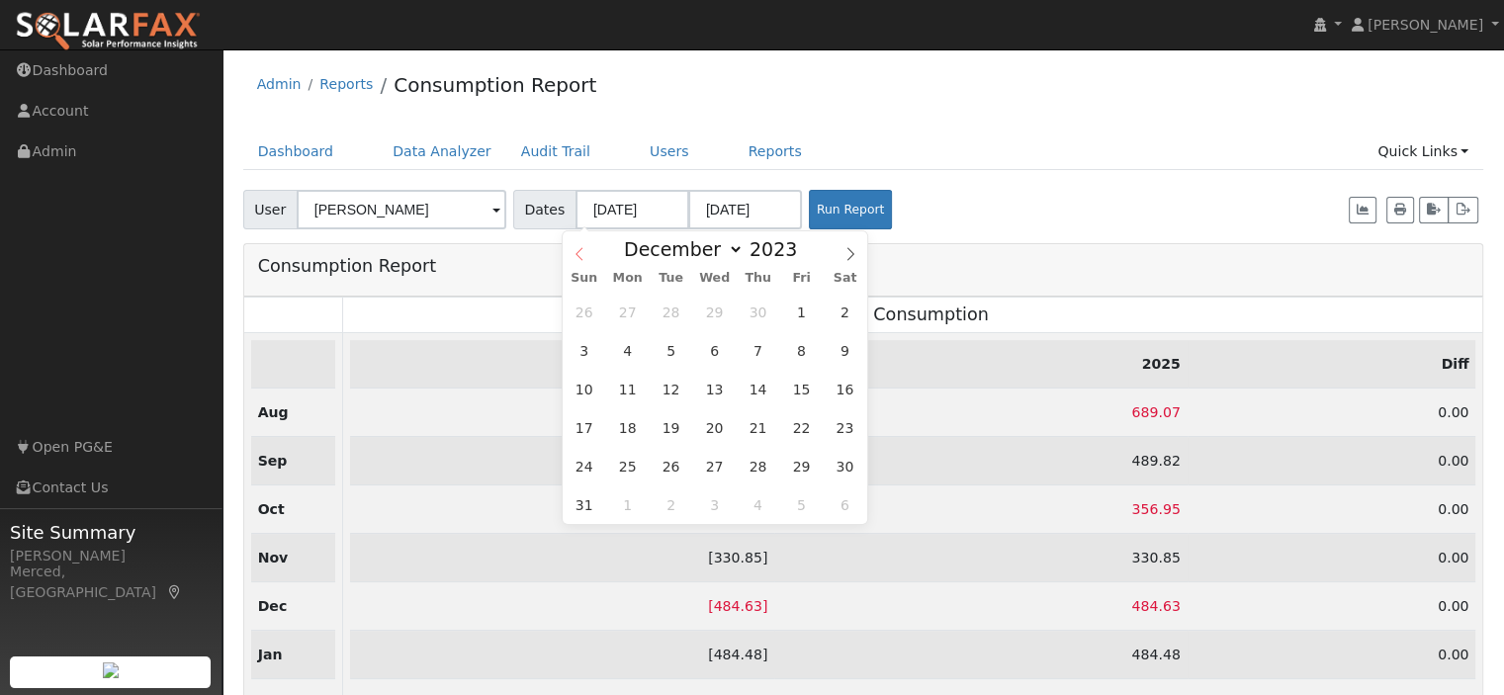
click at [585, 251] on span at bounding box center [579, 248] width 34 height 34
click at [838, 255] on span at bounding box center [850, 248] width 34 height 34
select select "11"
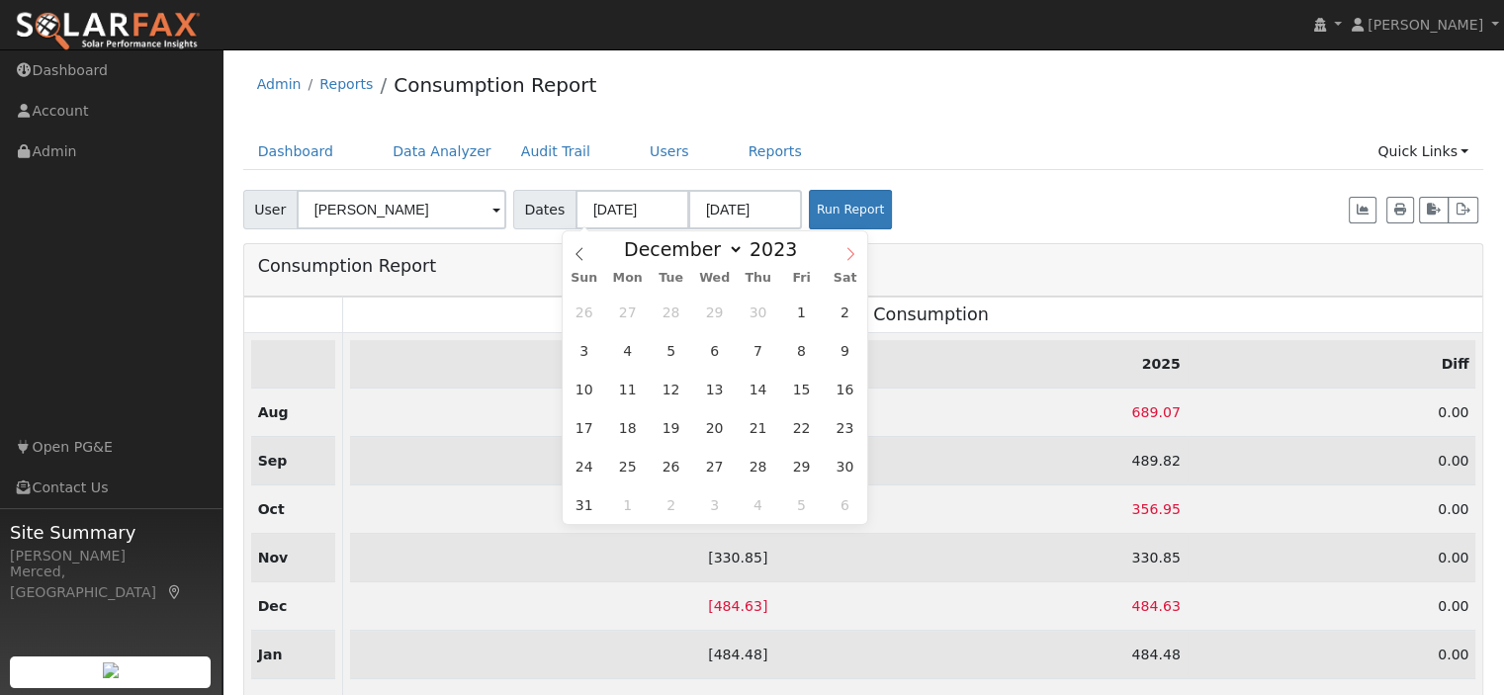
click at [838, 255] on span at bounding box center [850, 248] width 34 height 34
type input "2024"
click at [838, 253] on span at bounding box center [850, 248] width 34 height 34
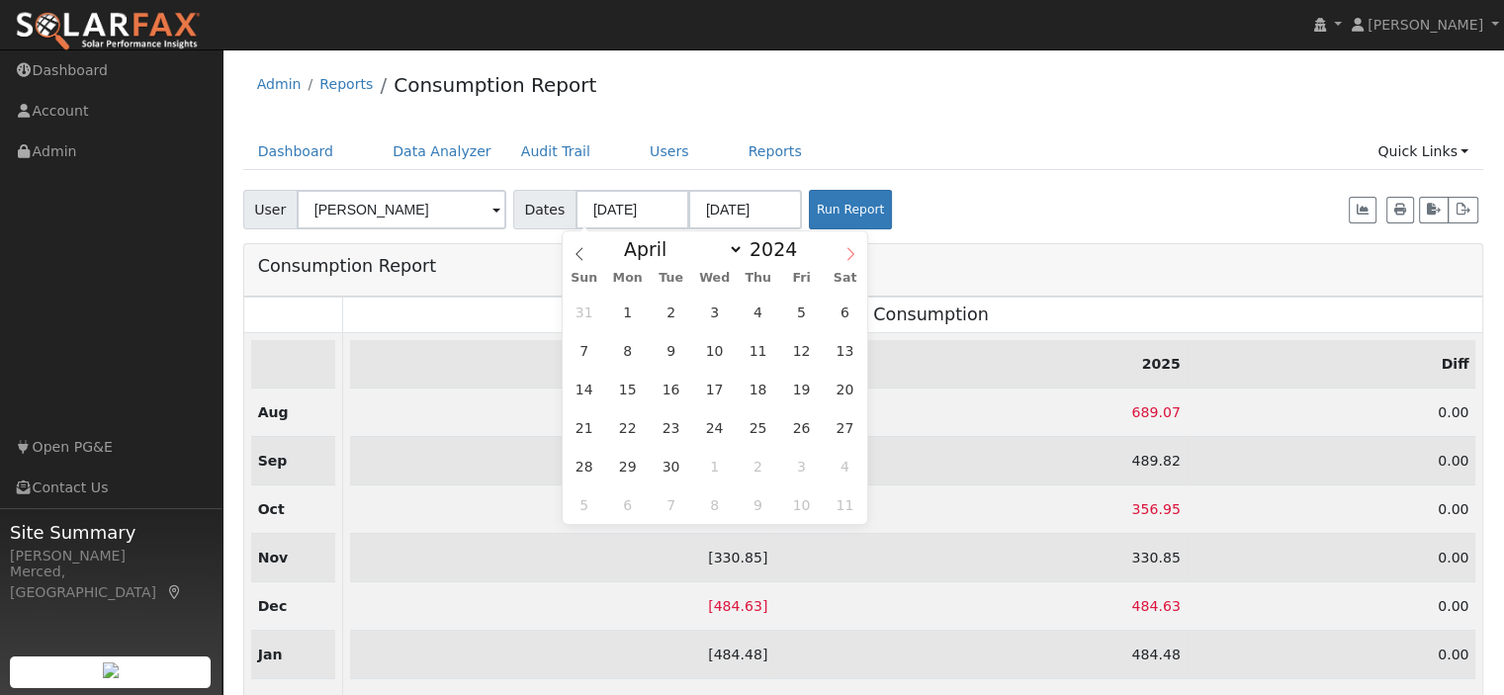
click at [838, 253] on span at bounding box center [850, 248] width 34 height 34
select select "7"
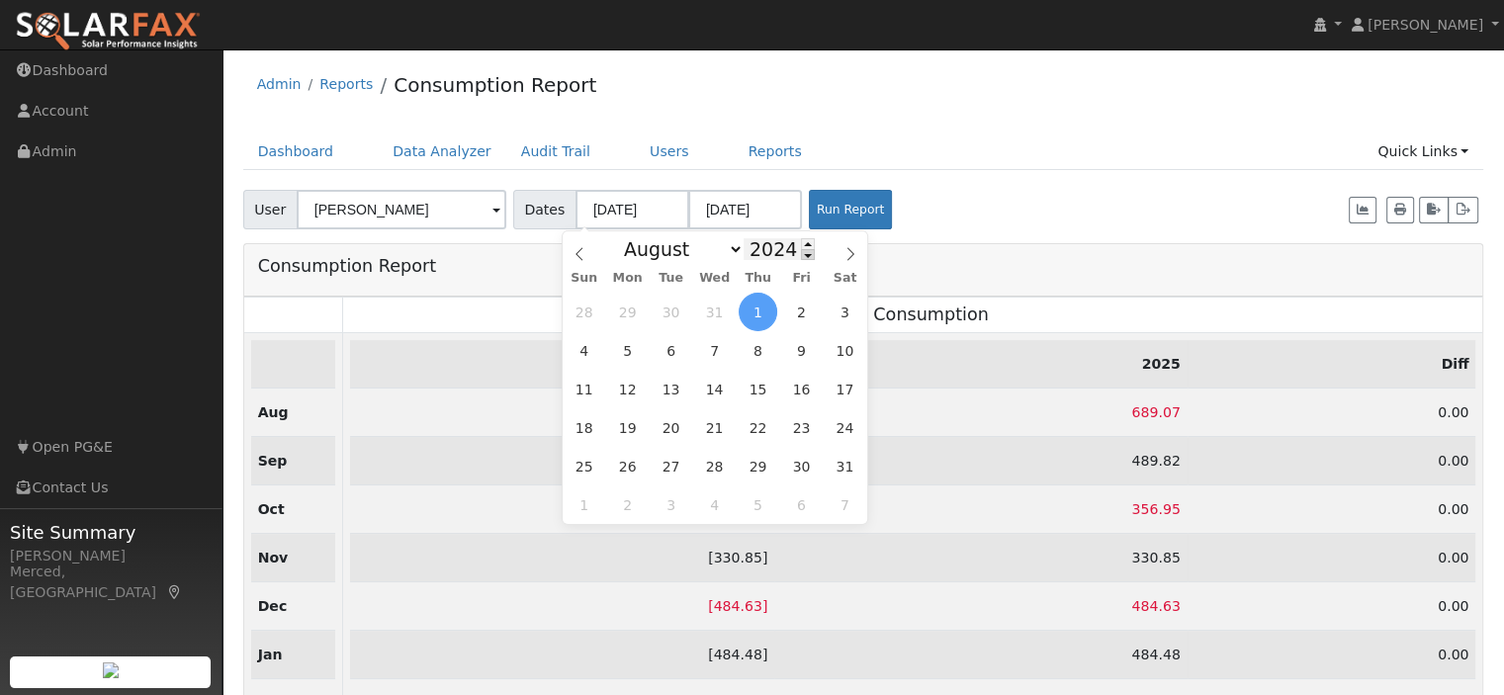
click at [801, 254] on span at bounding box center [808, 254] width 14 height 11
click at [917, 213] on div "User User Rosemary Duran Account Default Account Default Account 2524 E Yosemit…" at bounding box center [863, 206] width 1248 height 46
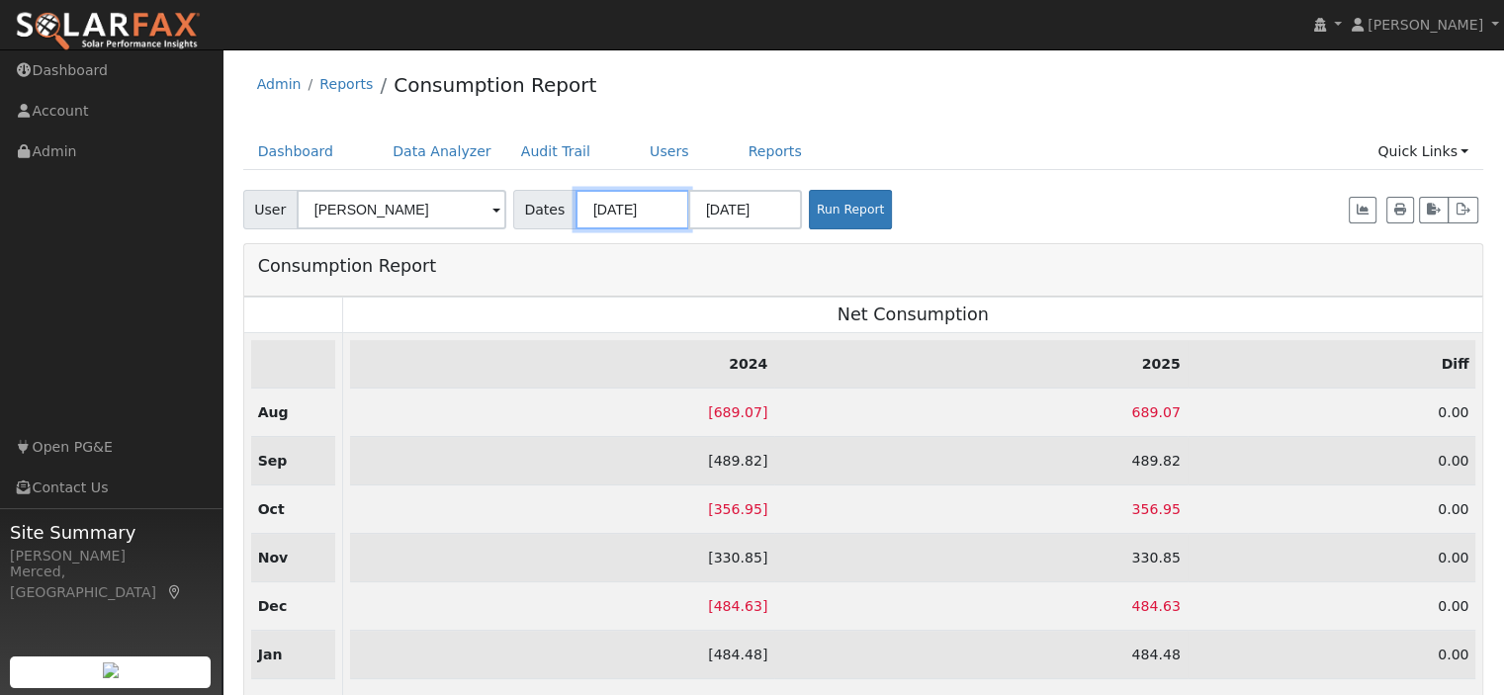
click at [661, 206] on input "[DATE]" at bounding box center [632, 210] width 114 height 40
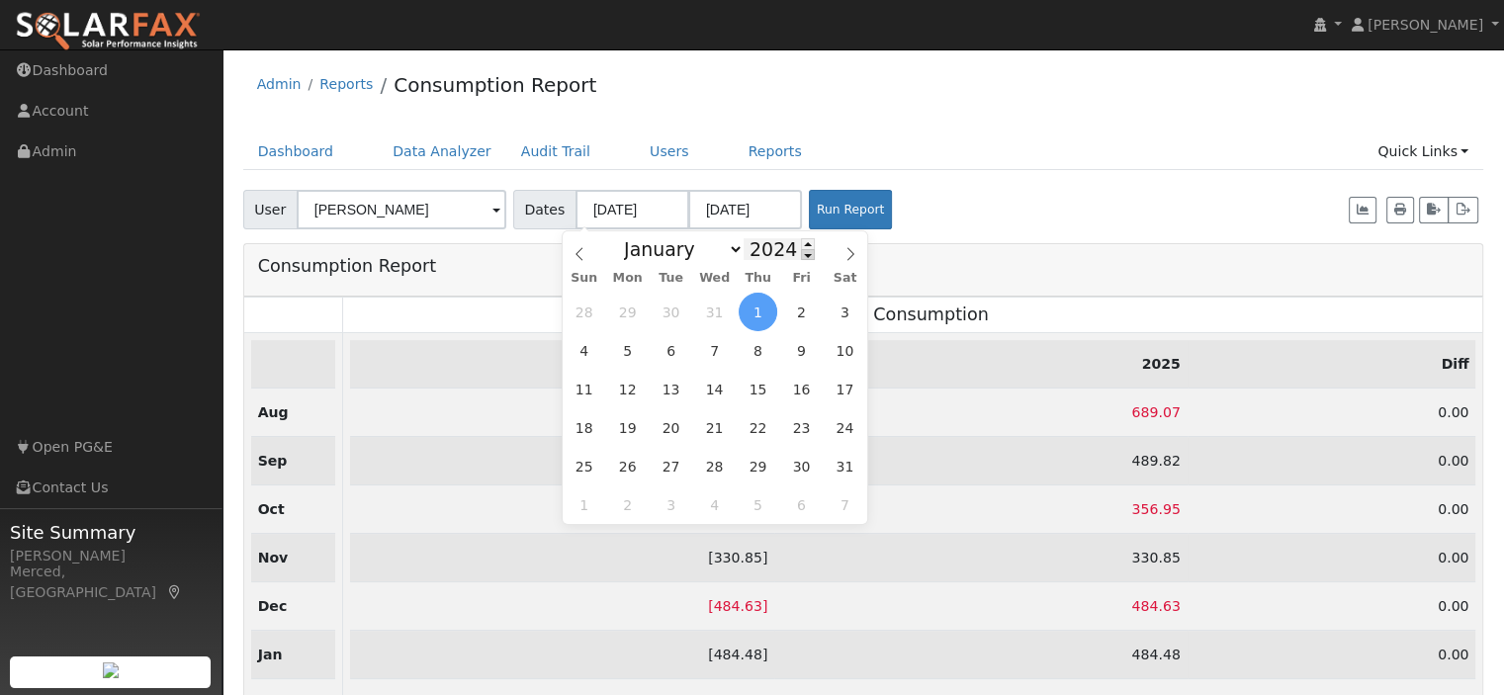
click at [801, 256] on span at bounding box center [808, 254] width 14 height 11
type input "2023"
click at [678, 305] on span "1" at bounding box center [670, 312] width 39 height 39
type input "08/01/2023"
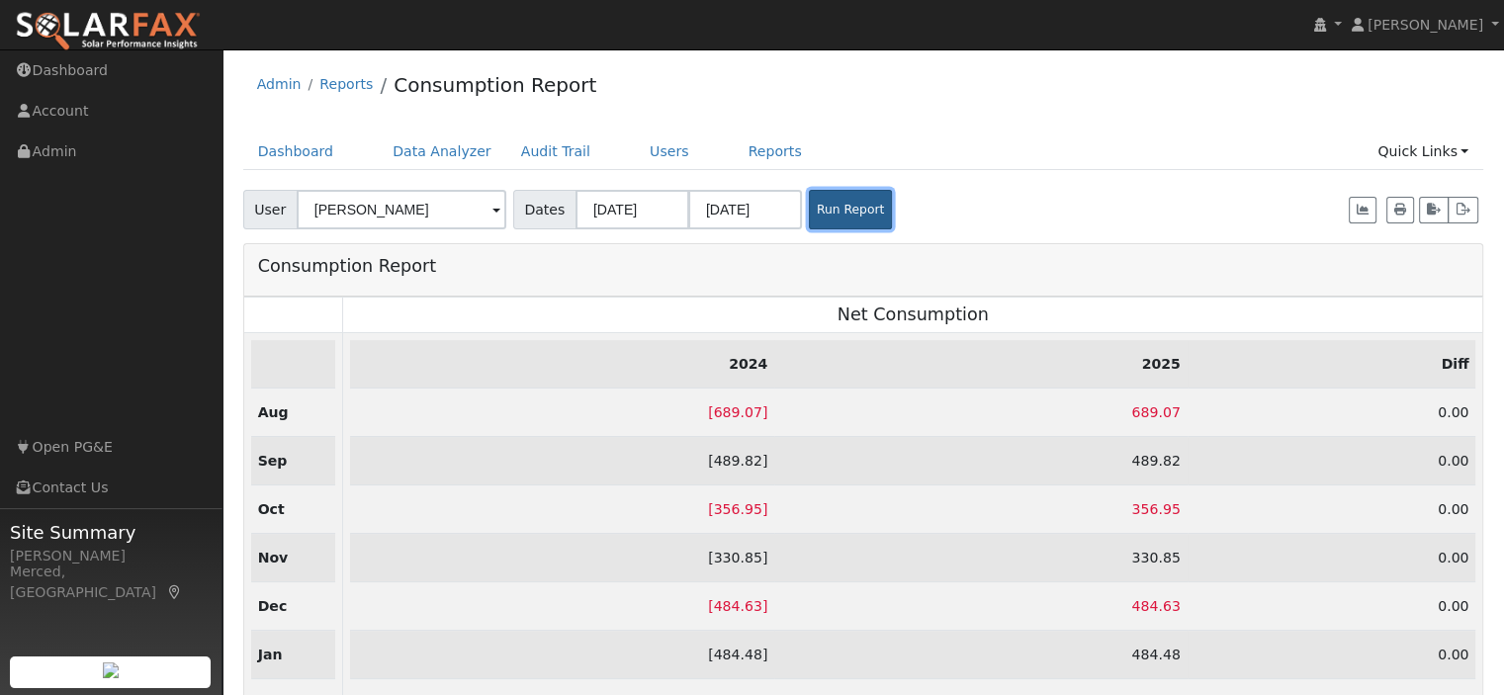
click at [826, 216] on button "Run Report" at bounding box center [850, 210] width 83 height 40
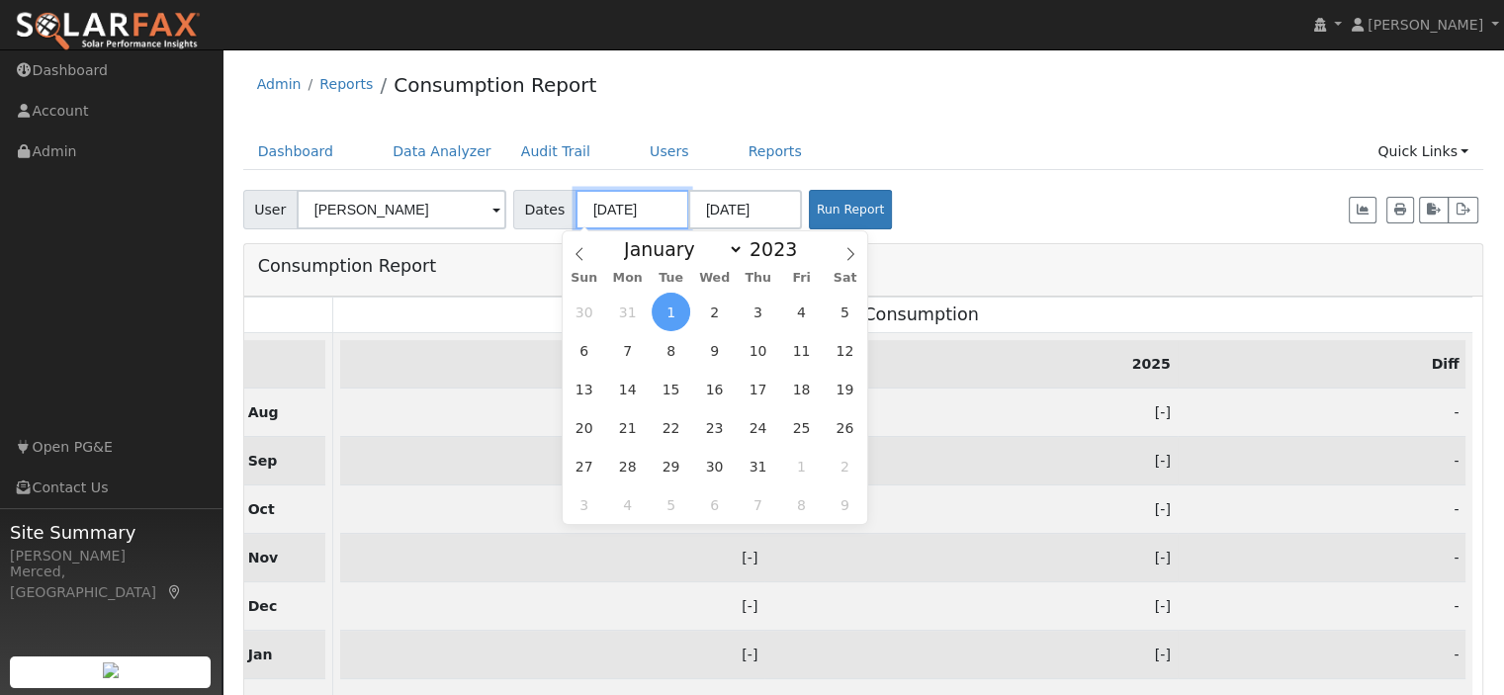
click at [648, 211] on input "08/01/2023" at bounding box center [632, 210] width 114 height 40
click at [801, 245] on span at bounding box center [808, 243] width 14 height 11
type input "2024"
click at [761, 309] on span "1" at bounding box center [757, 312] width 39 height 39
type input "[DATE]"
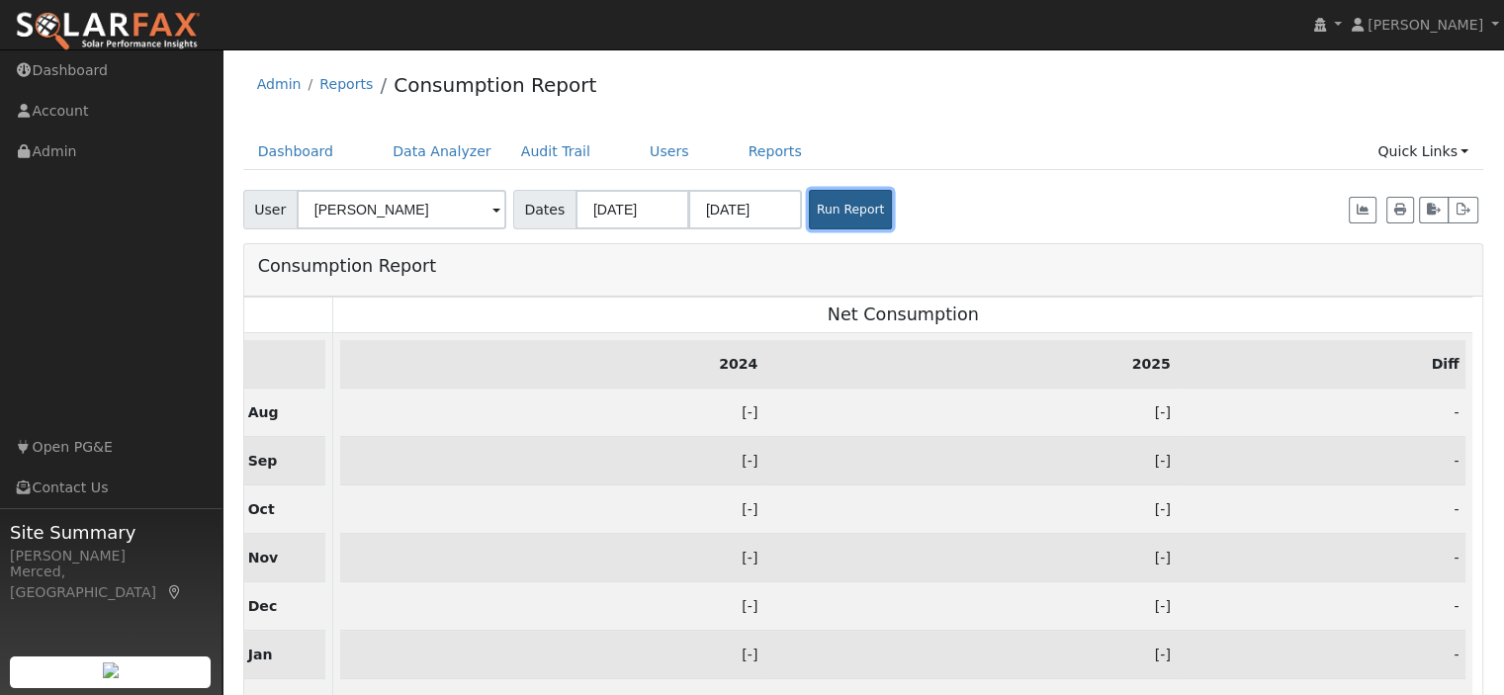
click at [838, 209] on button "Run Report" at bounding box center [850, 210] width 83 height 40
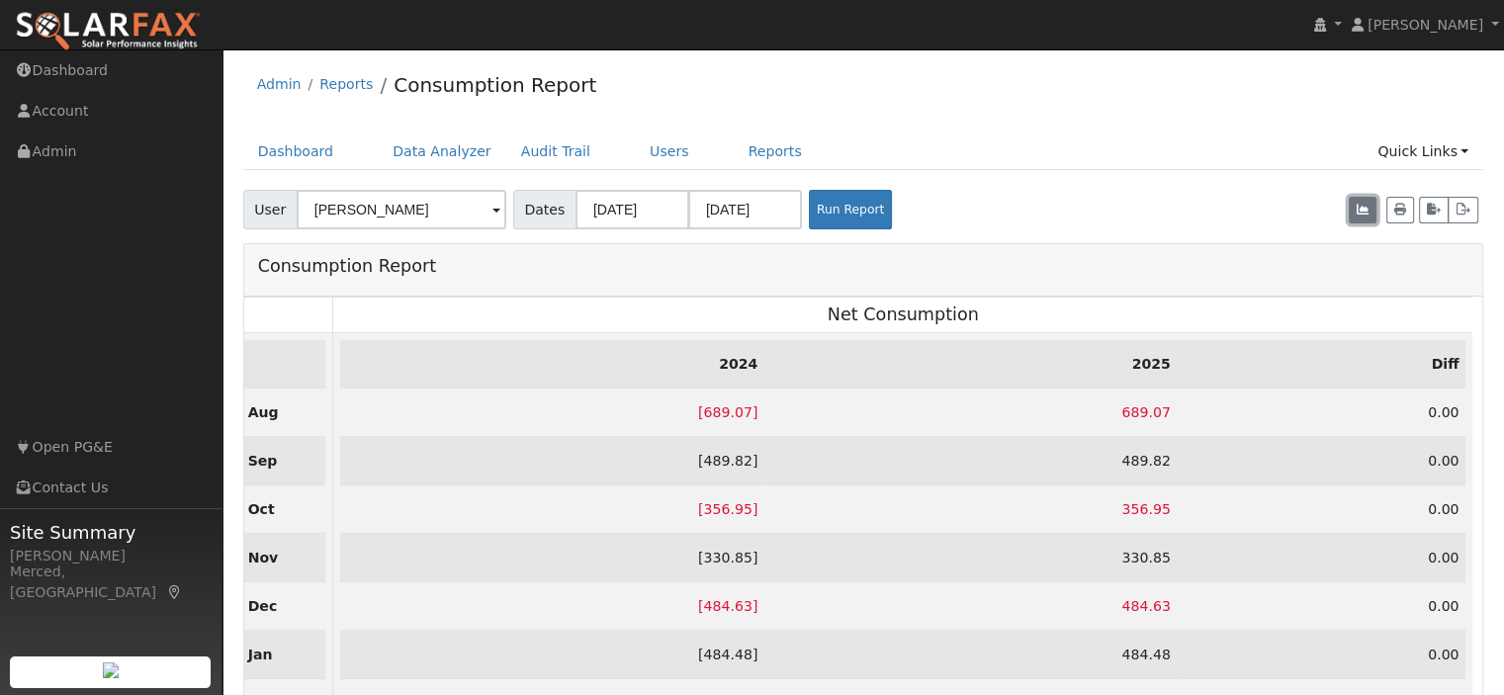
click at [1351, 208] on button "button" at bounding box center [1362, 211] width 28 height 28
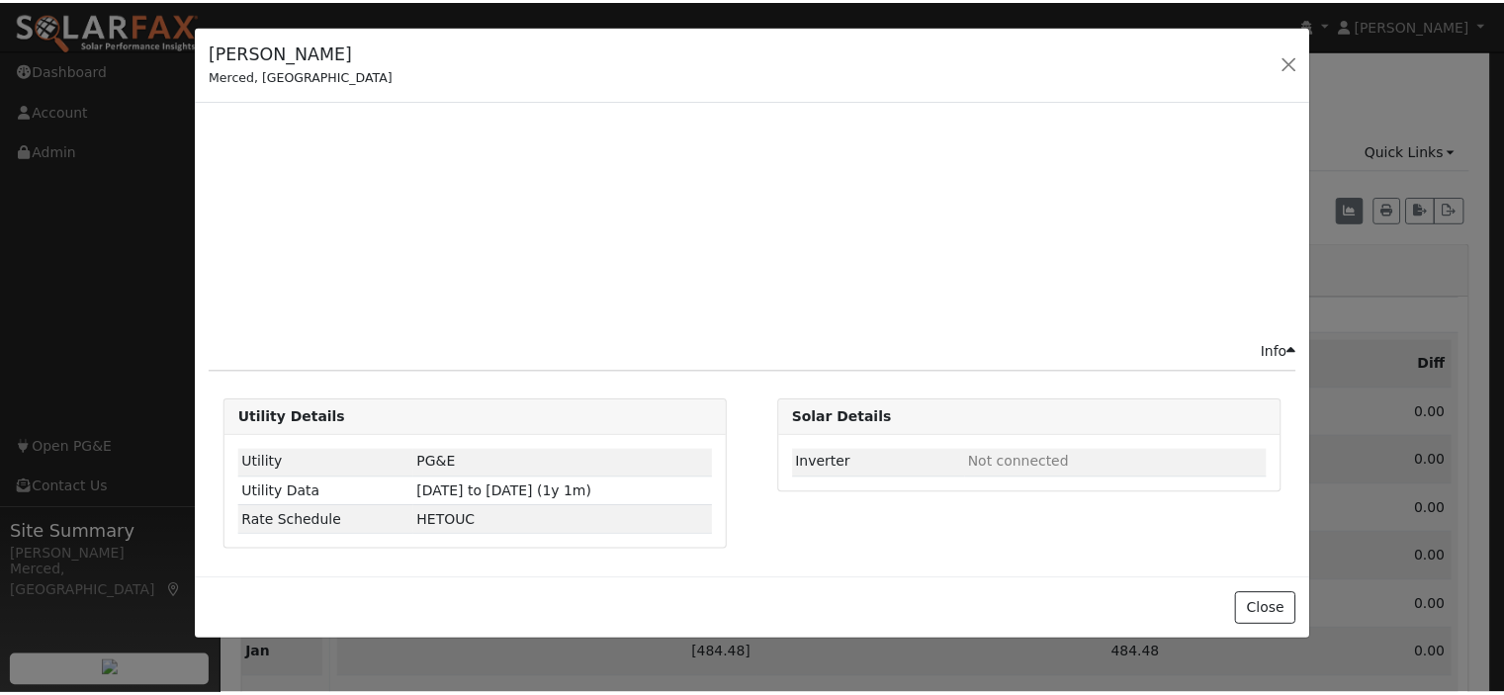
scroll to position [0, 10]
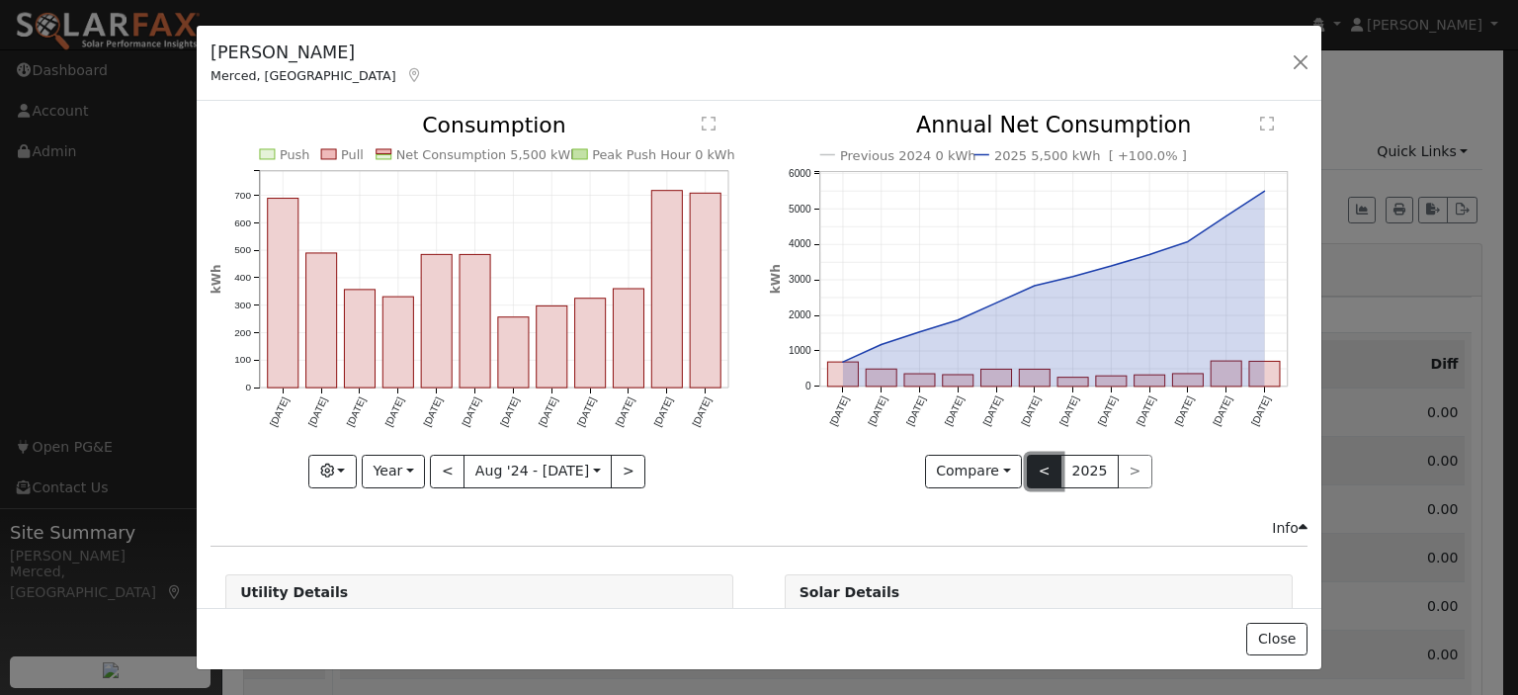
click at [1030, 470] on button "<" at bounding box center [1044, 472] width 35 height 34
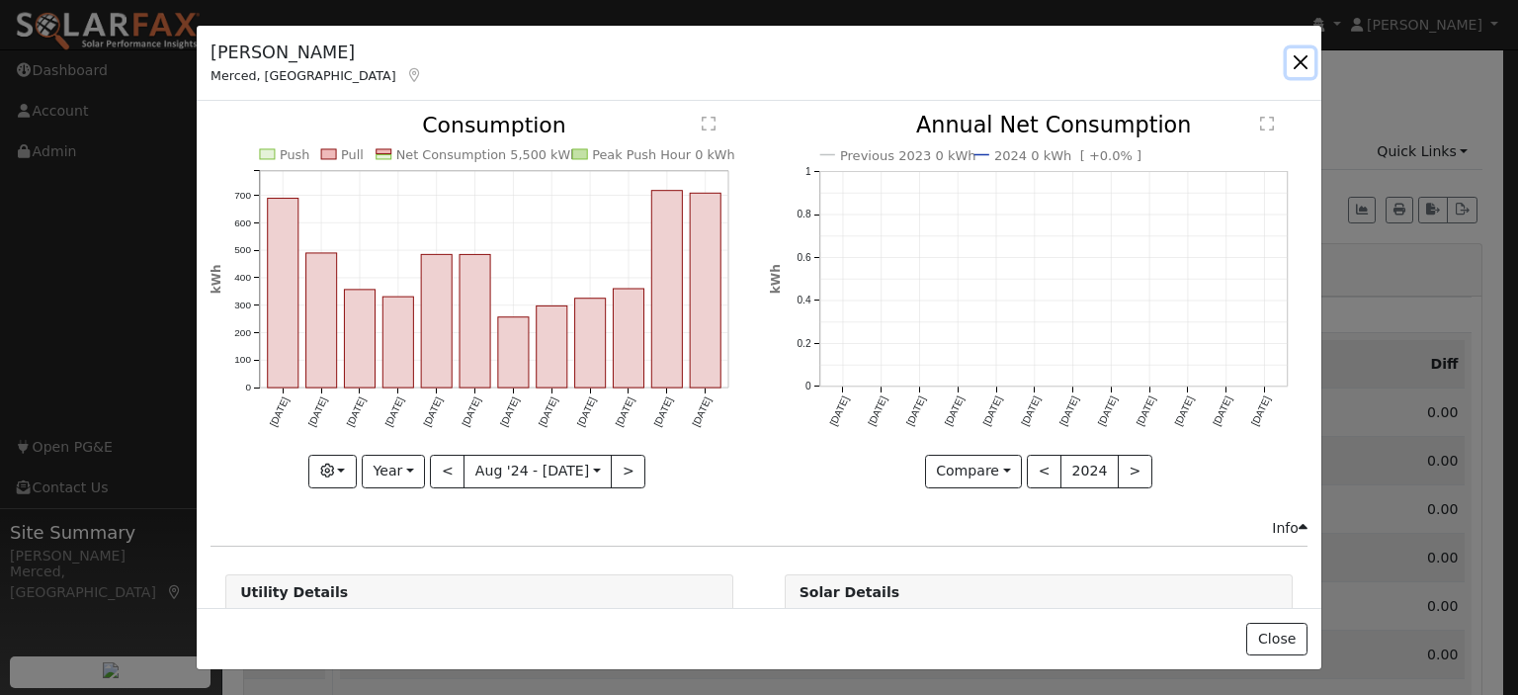
click at [1292, 60] on button "button" at bounding box center [1301, 62] width 28 height 28
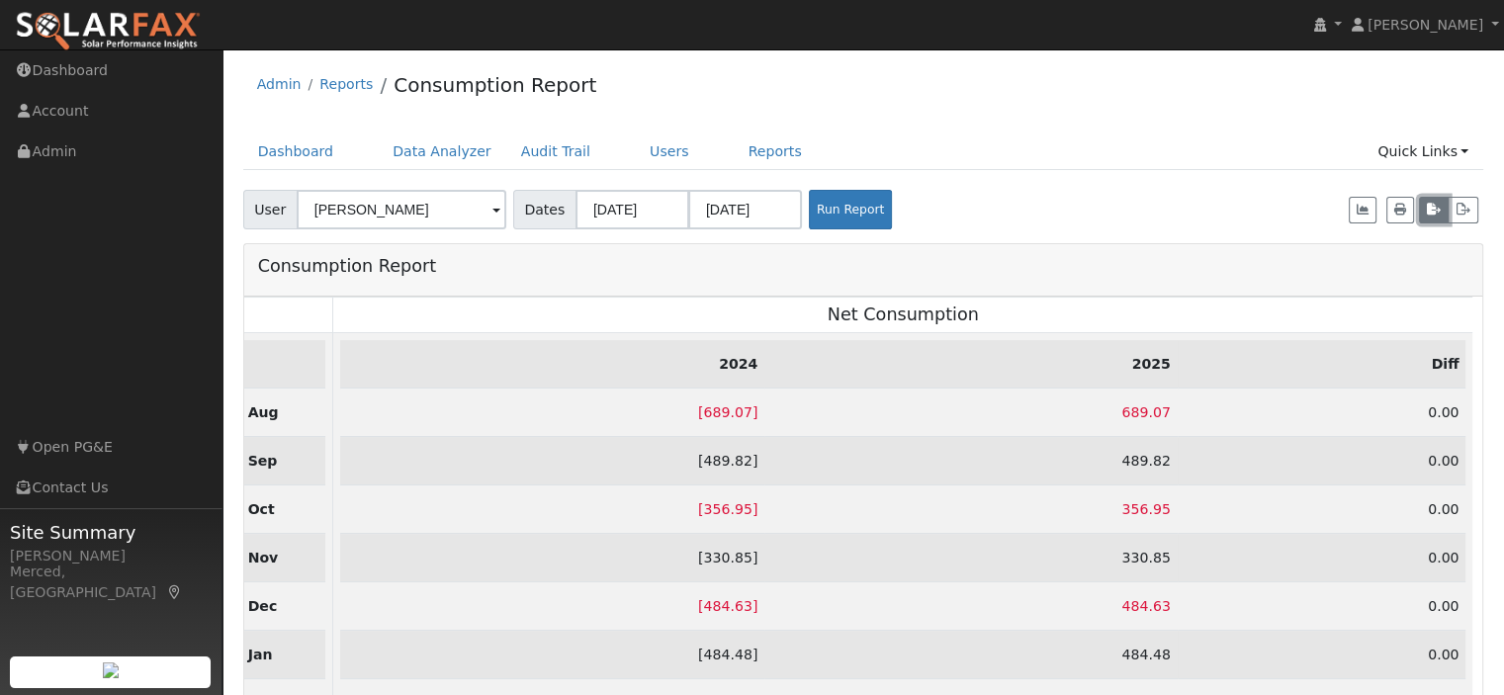
click at [1426, 215] on icon "button" at bounding box center [1433, 210] width 14 height 12
click at [1461, 210] on icon "button" at bounding box center [1462, 210] width 15 height 12
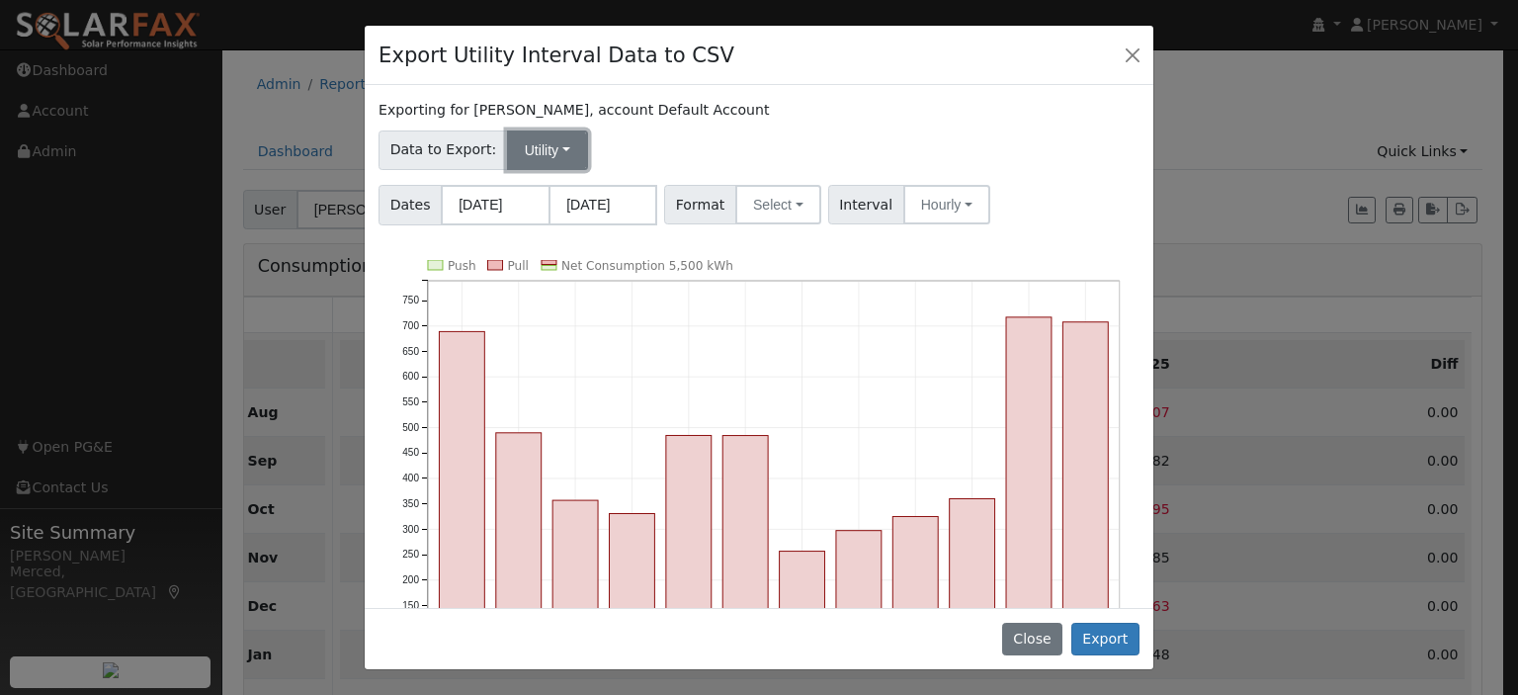
click at [553, 153] on button "Utility" at bounding box center [547, 150] width 81 height 40
click at [783, 209] on button "Select" at bounding box center [778, 205] width 86 height 40
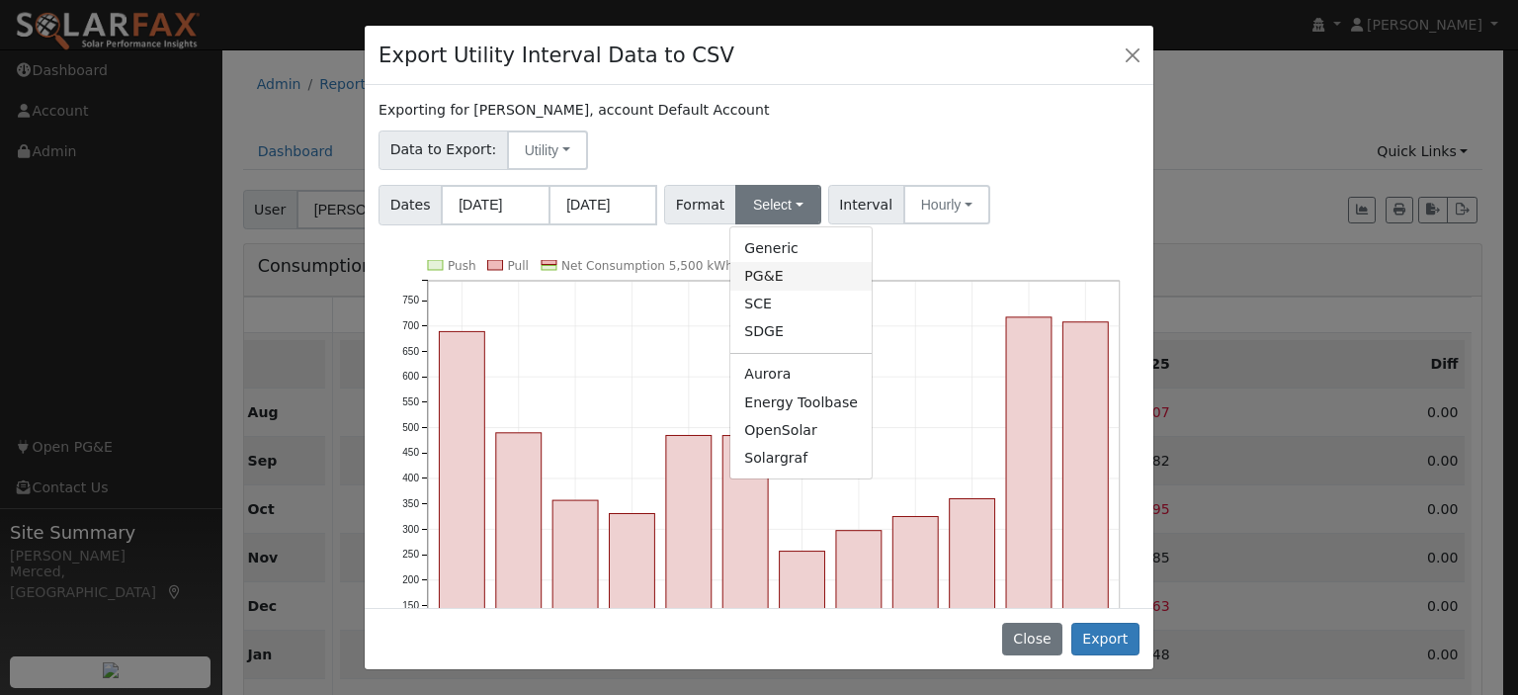
click at [776, 272] on link "PG&E" at bounding box center [801, 276] width 141 height 28
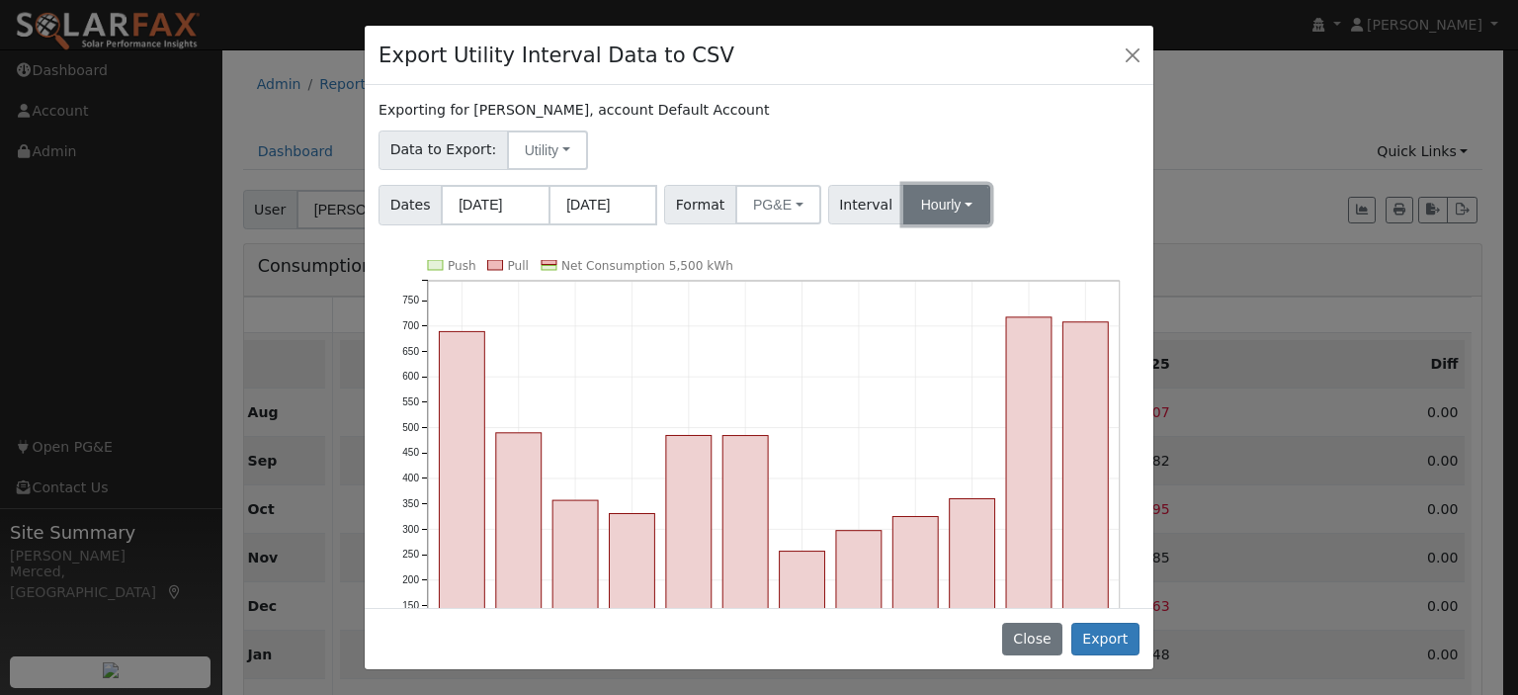
click at [927, 203] on button "Hourly" at bounding box center [947, 205] width 87 height 40
click at [927, 252] on link "15 Minute" at bounding box center [965, 248] width 137 height 28
click at [1095, 644] on button "Export" at bounding box center [1106, 640] width 68 height 34
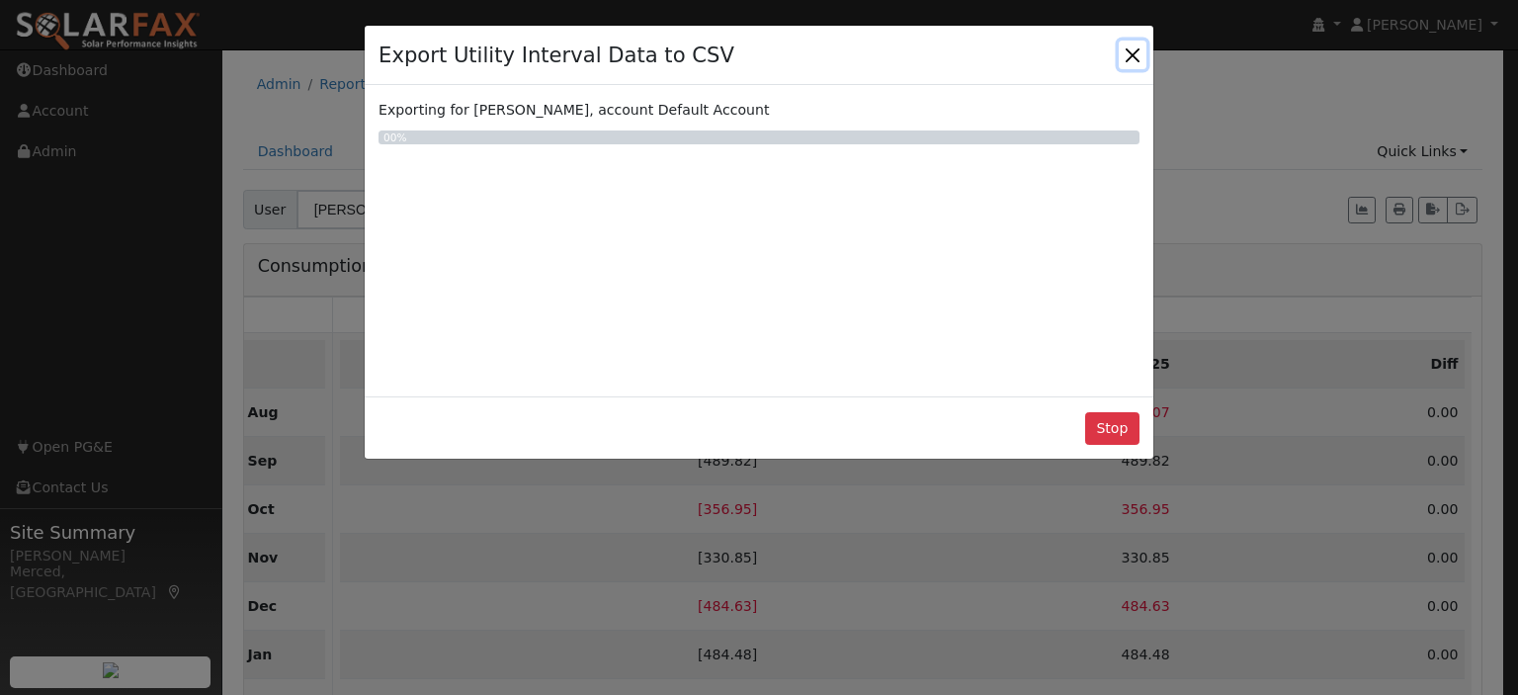
click at [1129, 50] on button "Close" at bounding box center [1133, 55] width 28 height 28
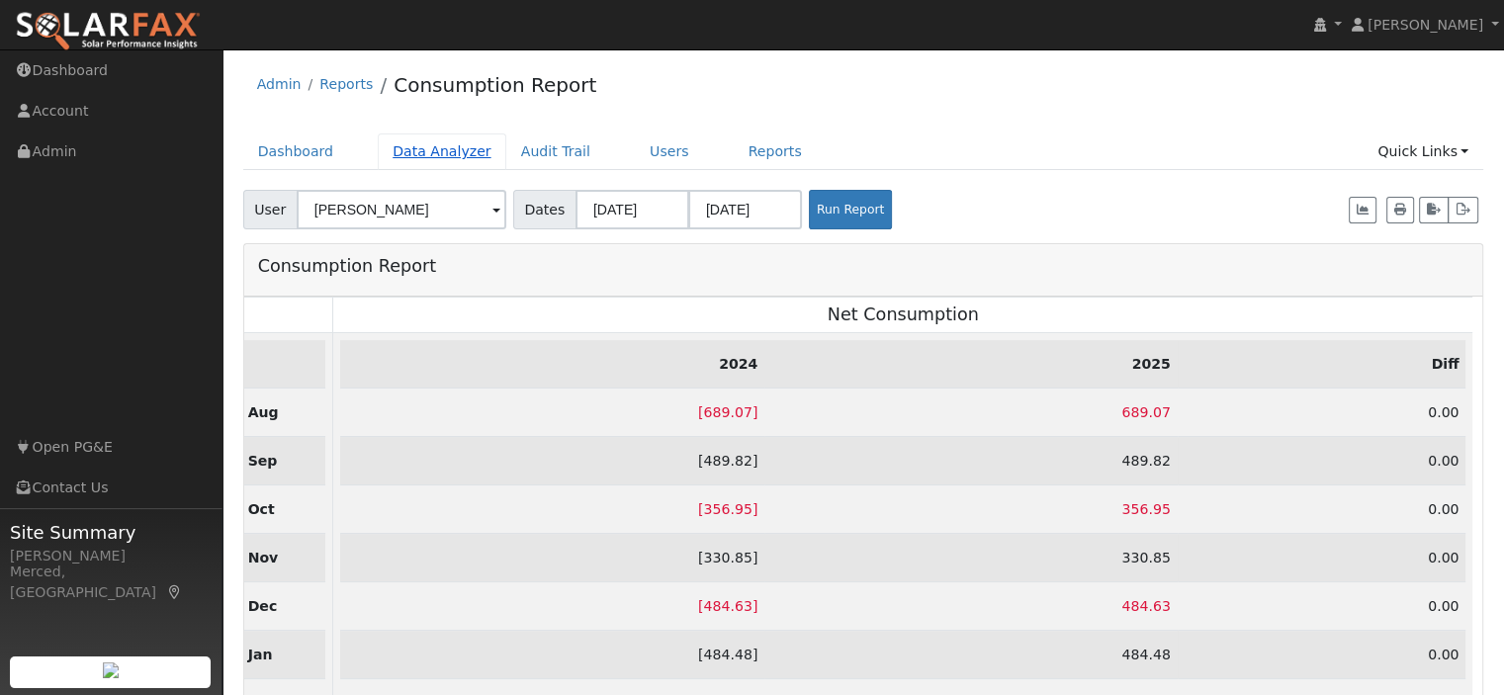
click at [394, 149] on link "Data Analyzer" at bounding box center [442, 151] width 129 height 37
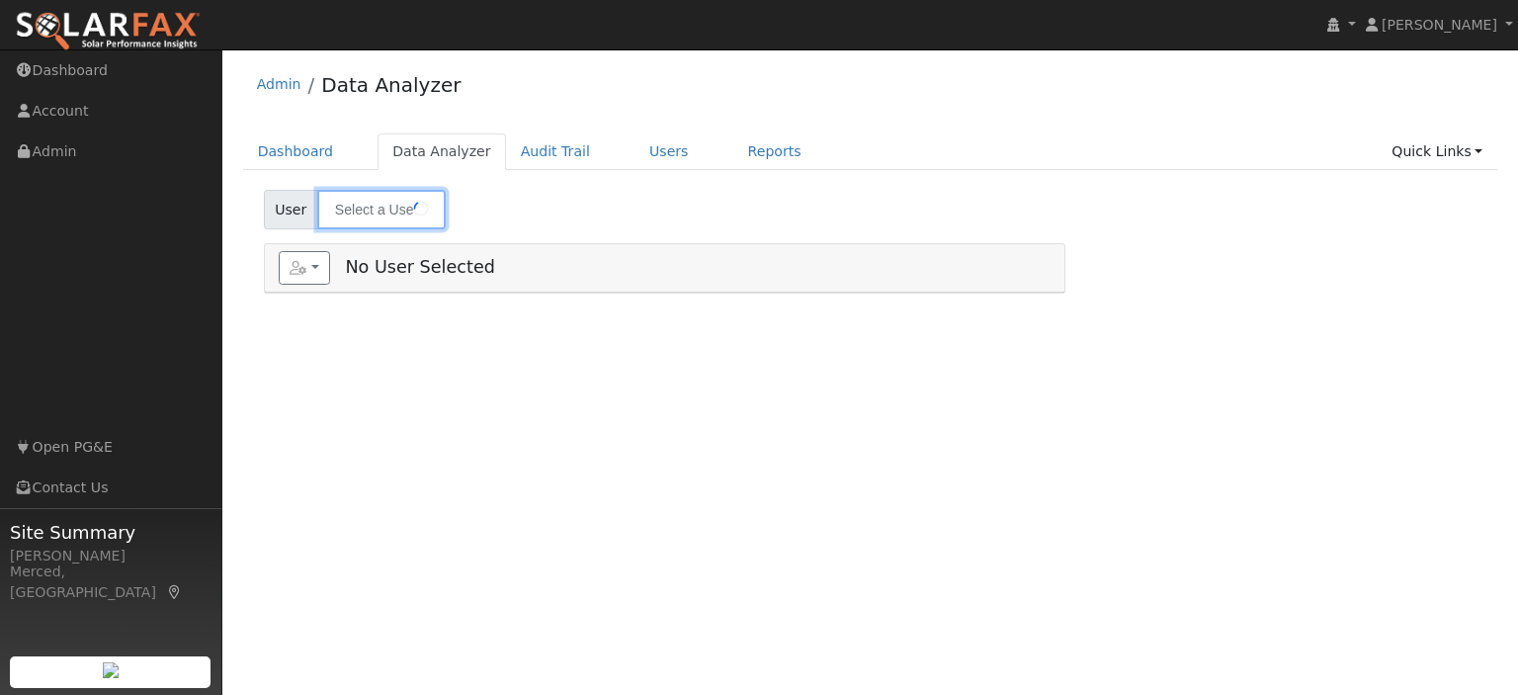
type input "[PERSON_NAME]"
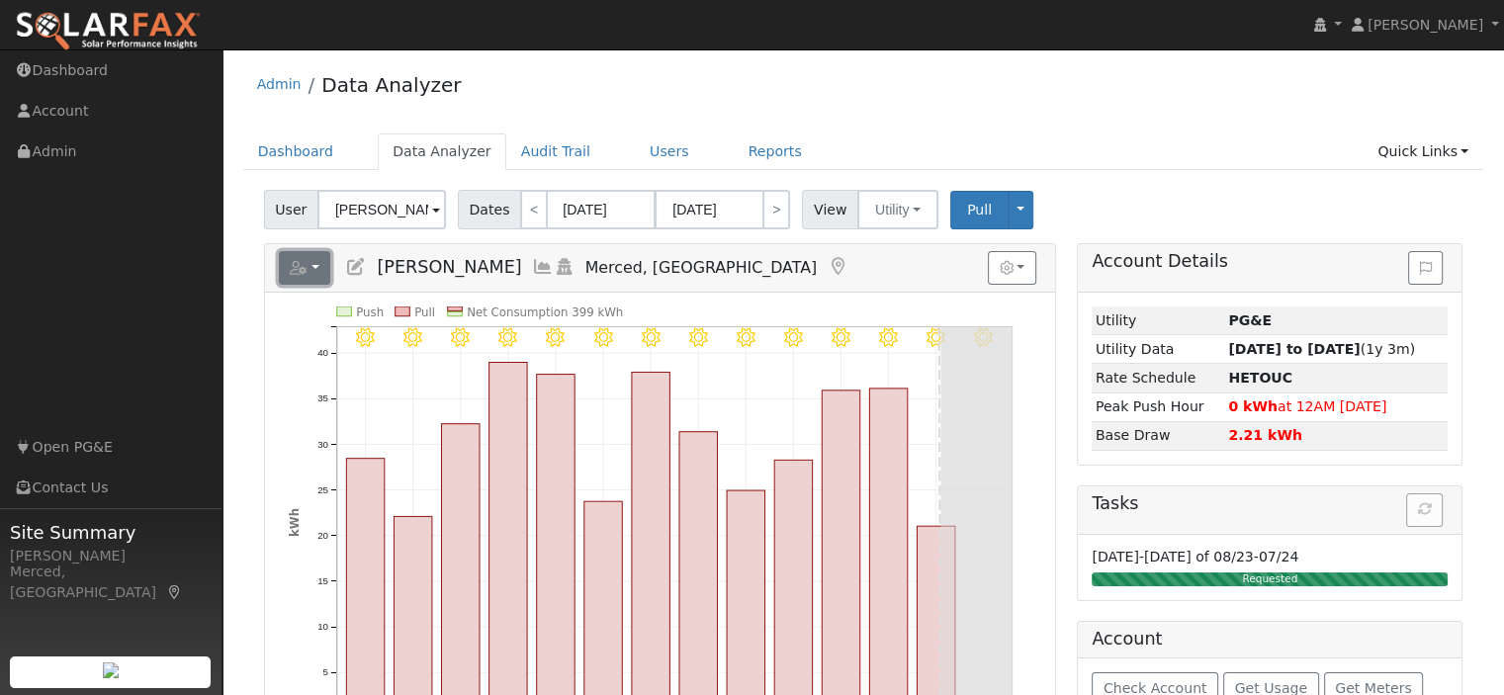
click at [319, 271] on button "button" at bounding box center [305, 268] width 52 height 34
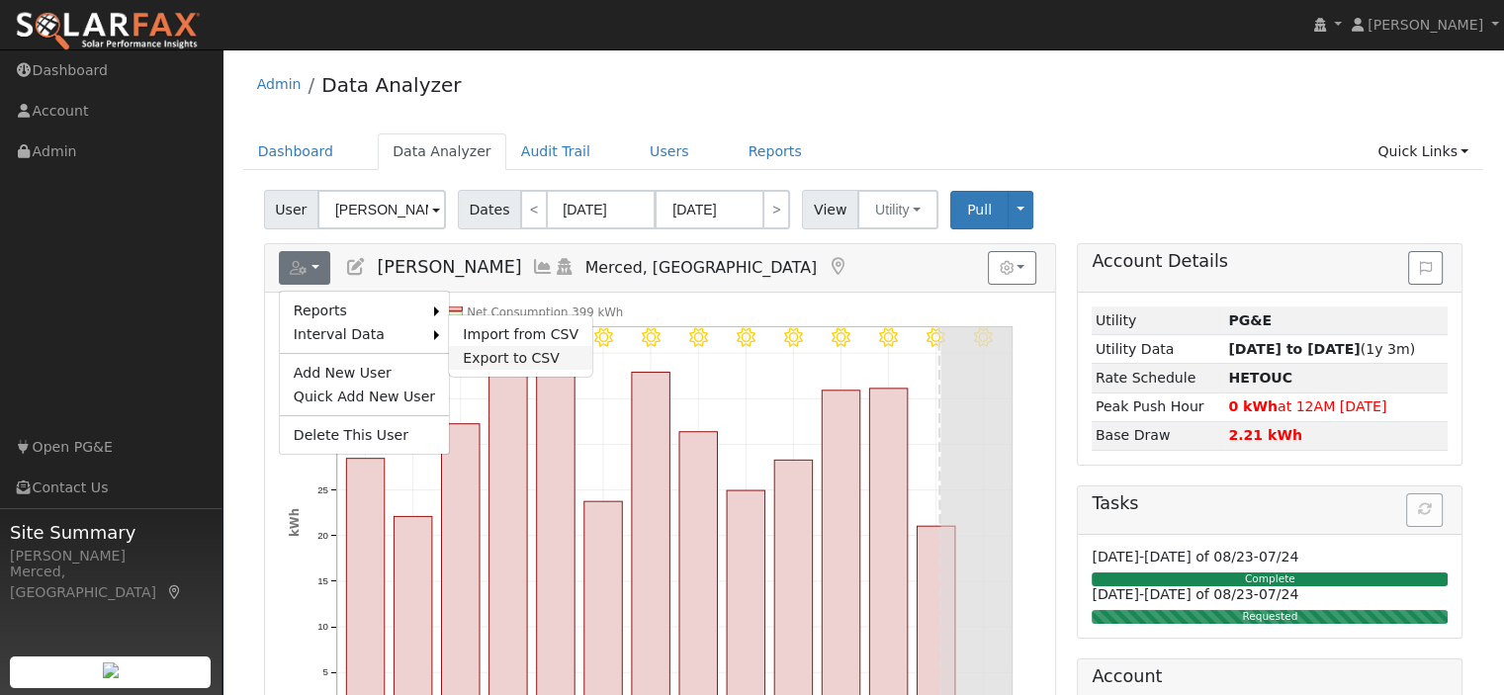
click at [501, 354] on link "Export to CSV" at bounding box center [520, 358] width 143 height 24
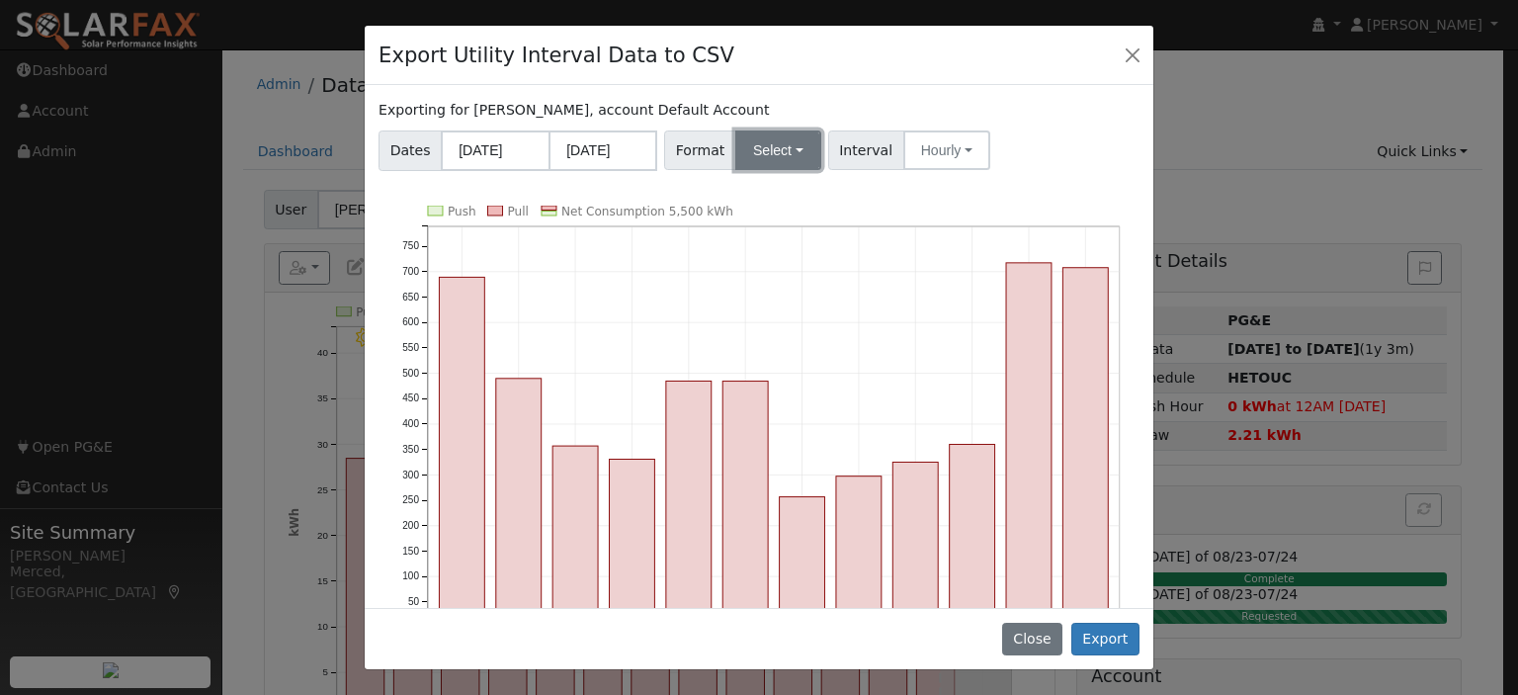
click at [777, 141] on button "Select" at bounding box center [778, 150] width 86 height 40
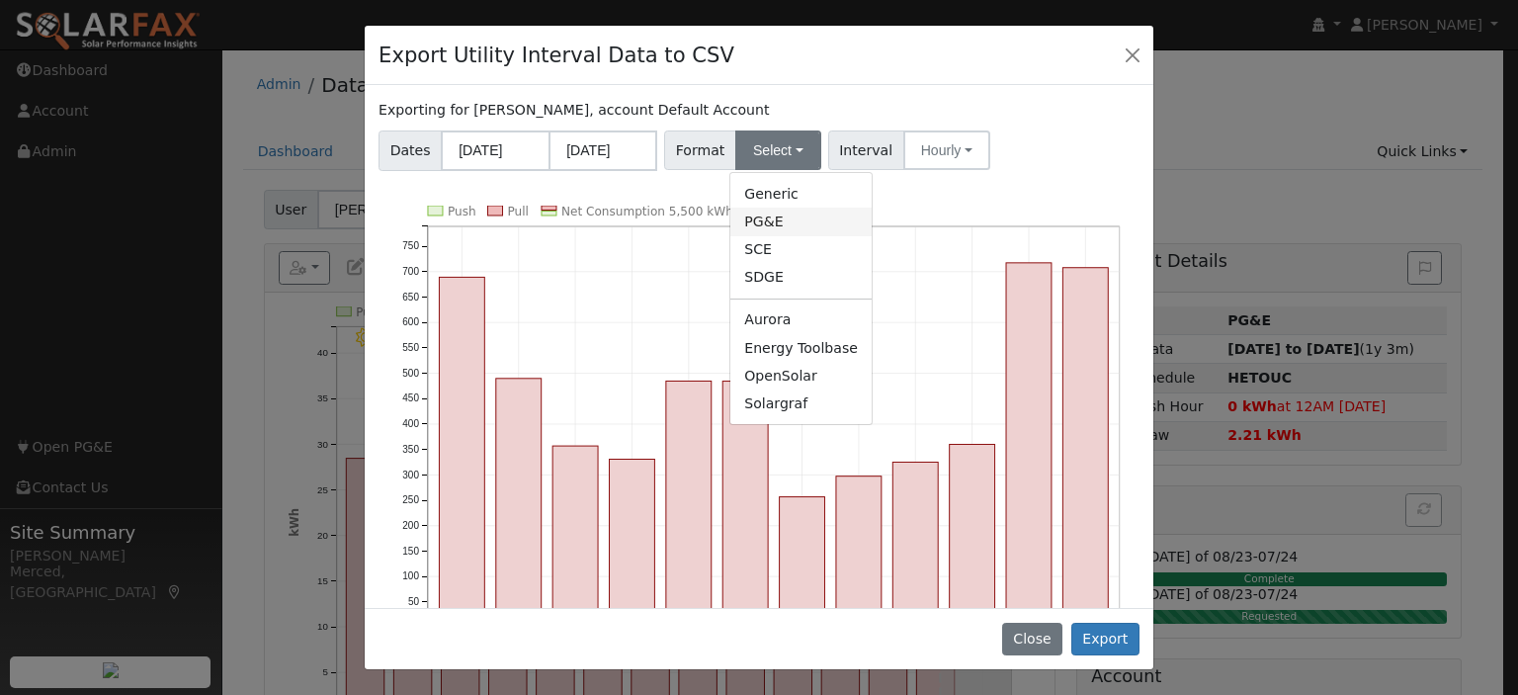
click at [783, 221] on link "PG&E" at bounding box center [801, 222] width 141 height 28
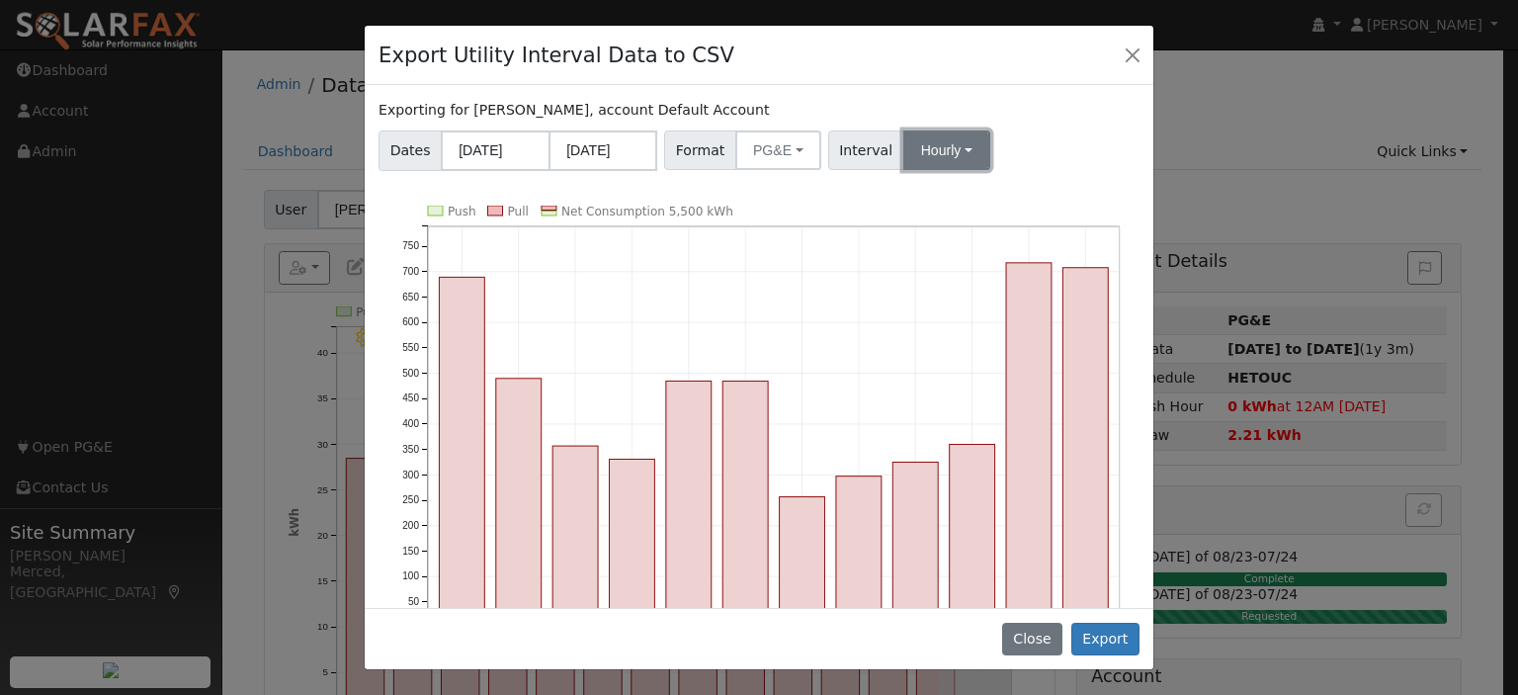
click at [941, 145] on button "Hourly" at bounding box center [947, 150] width 87 height 40
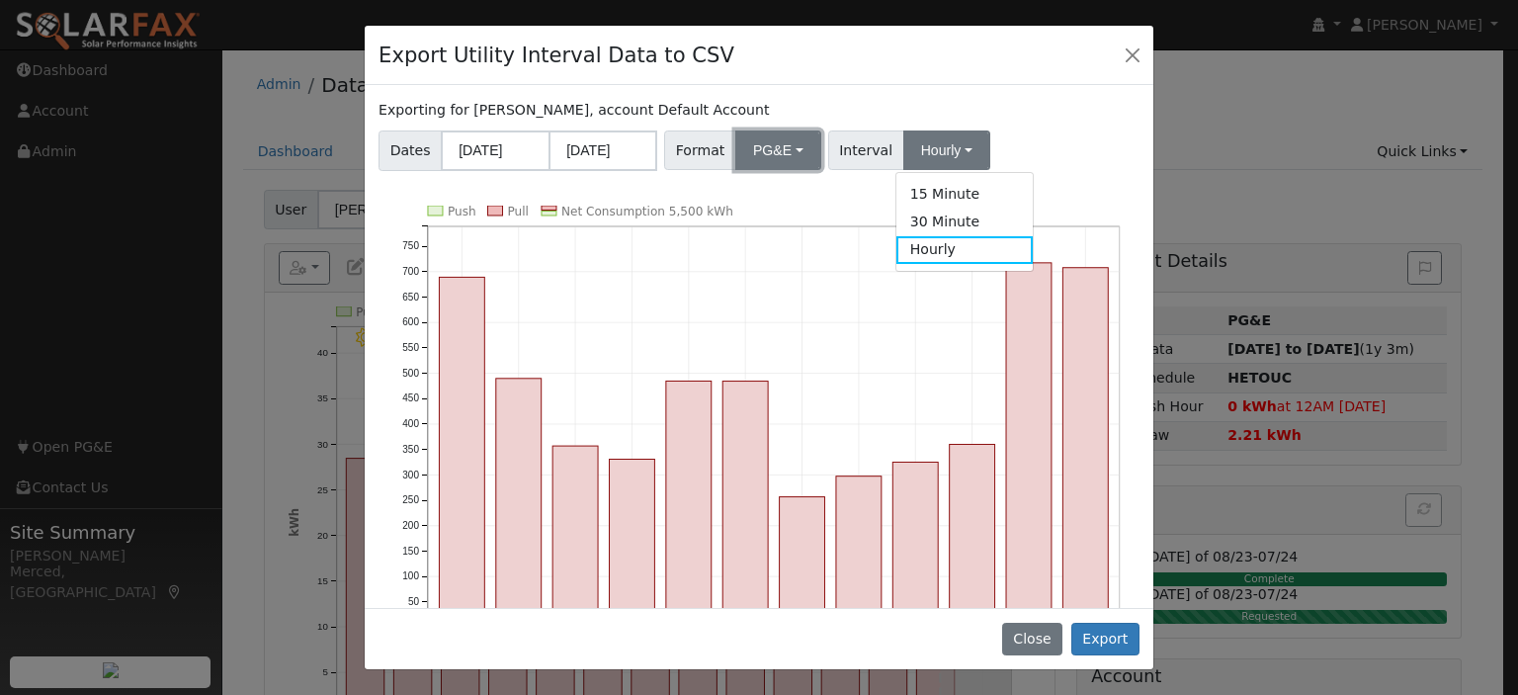
click at [759, 150] on button "PG&E" at bounding box center [778, 150] width 86 height 40
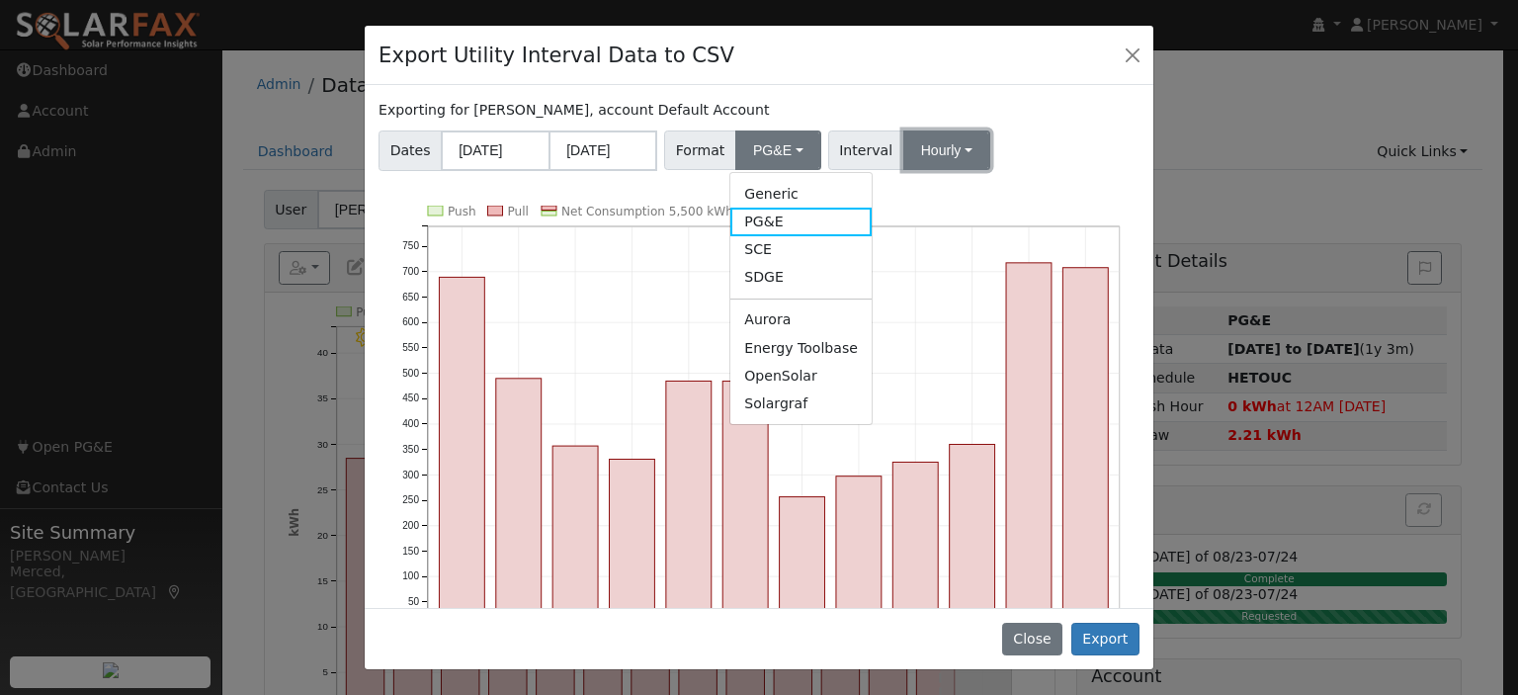
click at [933, 157] on button "Hourly" at bounding box center [947, 150] width 87 height 40
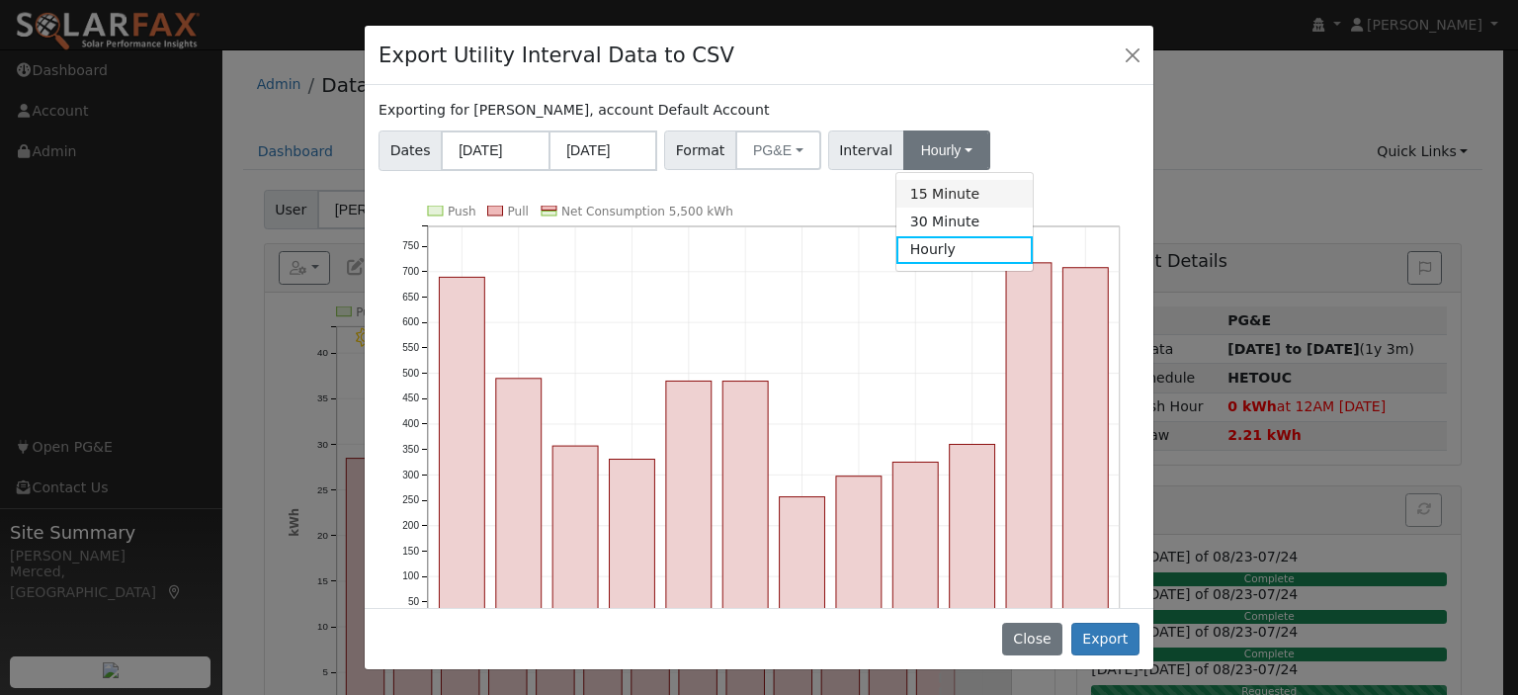
click at [936, 197] on link "15 Minute" at bounding box center [965, 194] width 137 height 28
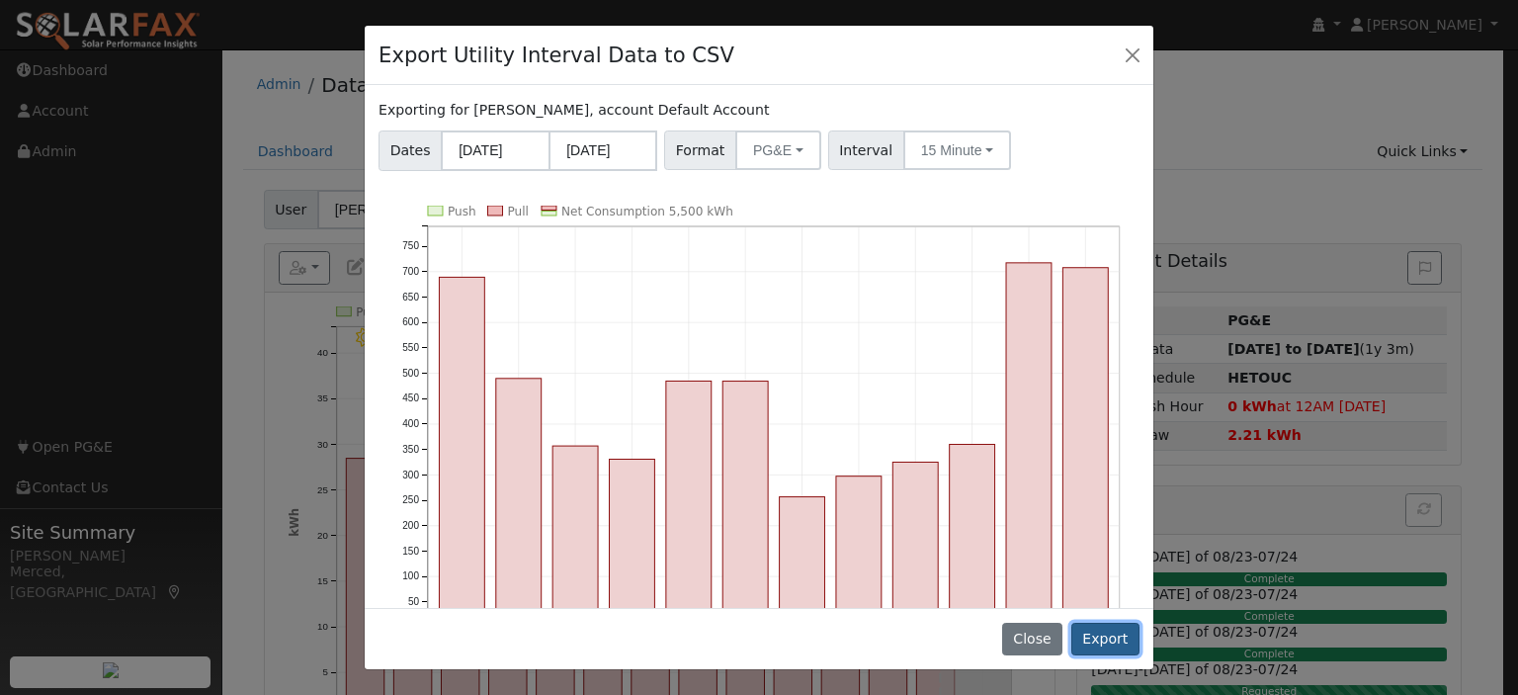
click at [1095, 640] on button "Export" at bounding box center [1106, 640] width 68 height 34
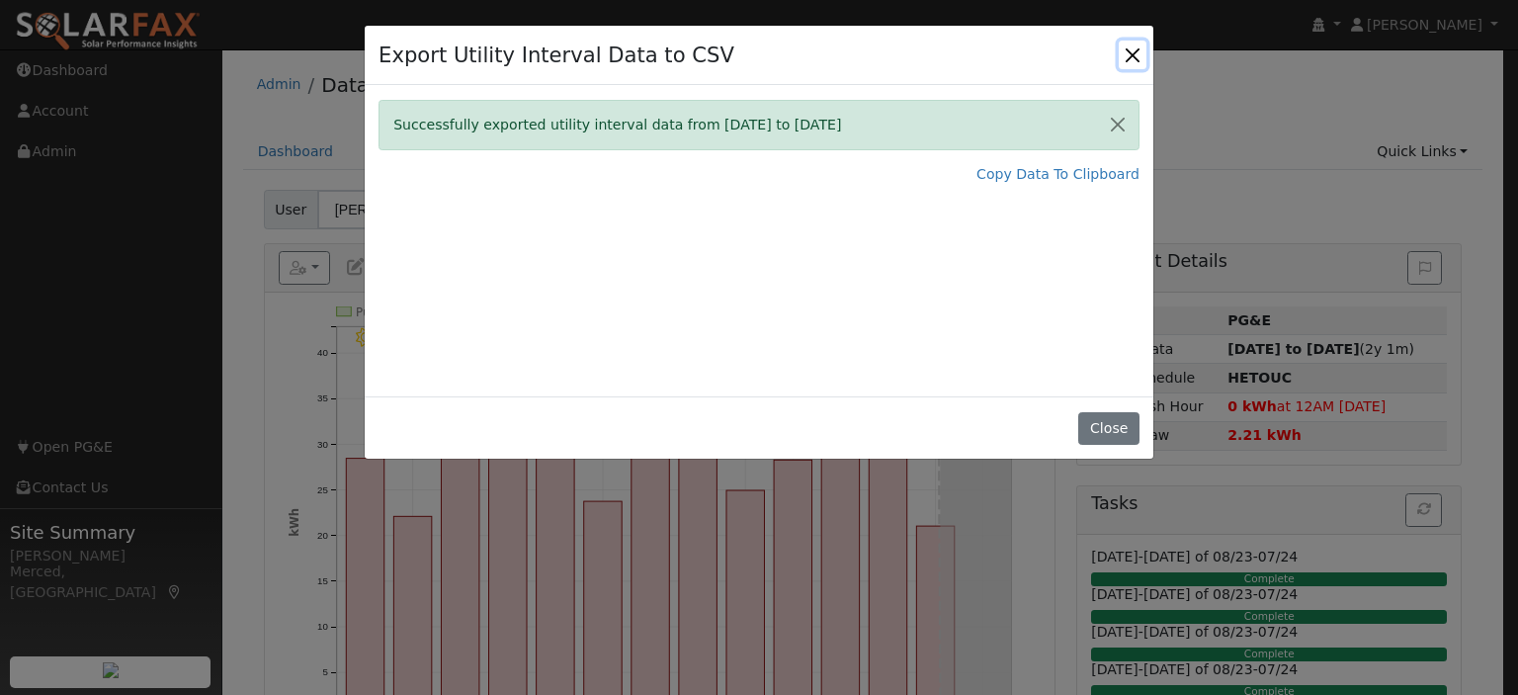
click at [1128, 50] on button "Close" at bounding box center [1133, 55] width 28 height 28
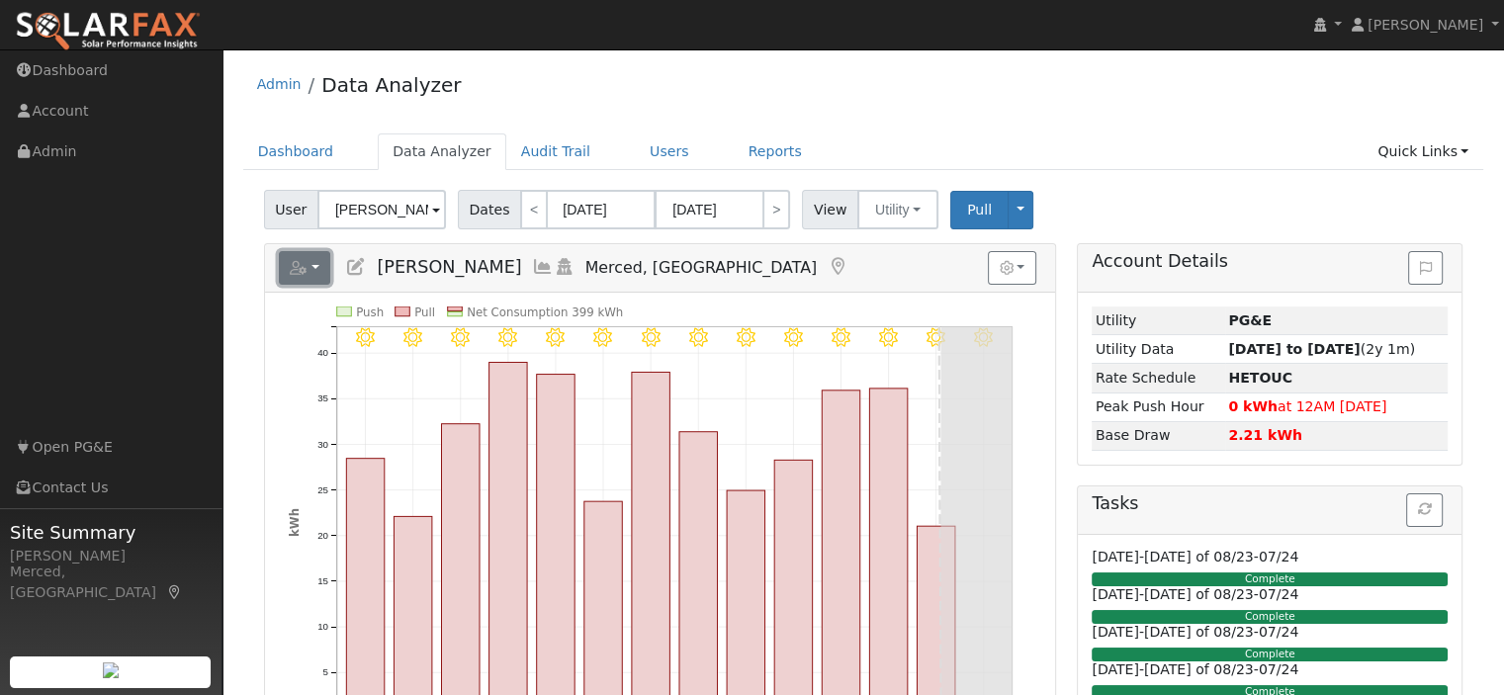
click at [297, 264] on icon "button" at bounding box center [299, 268] width 18 height 14
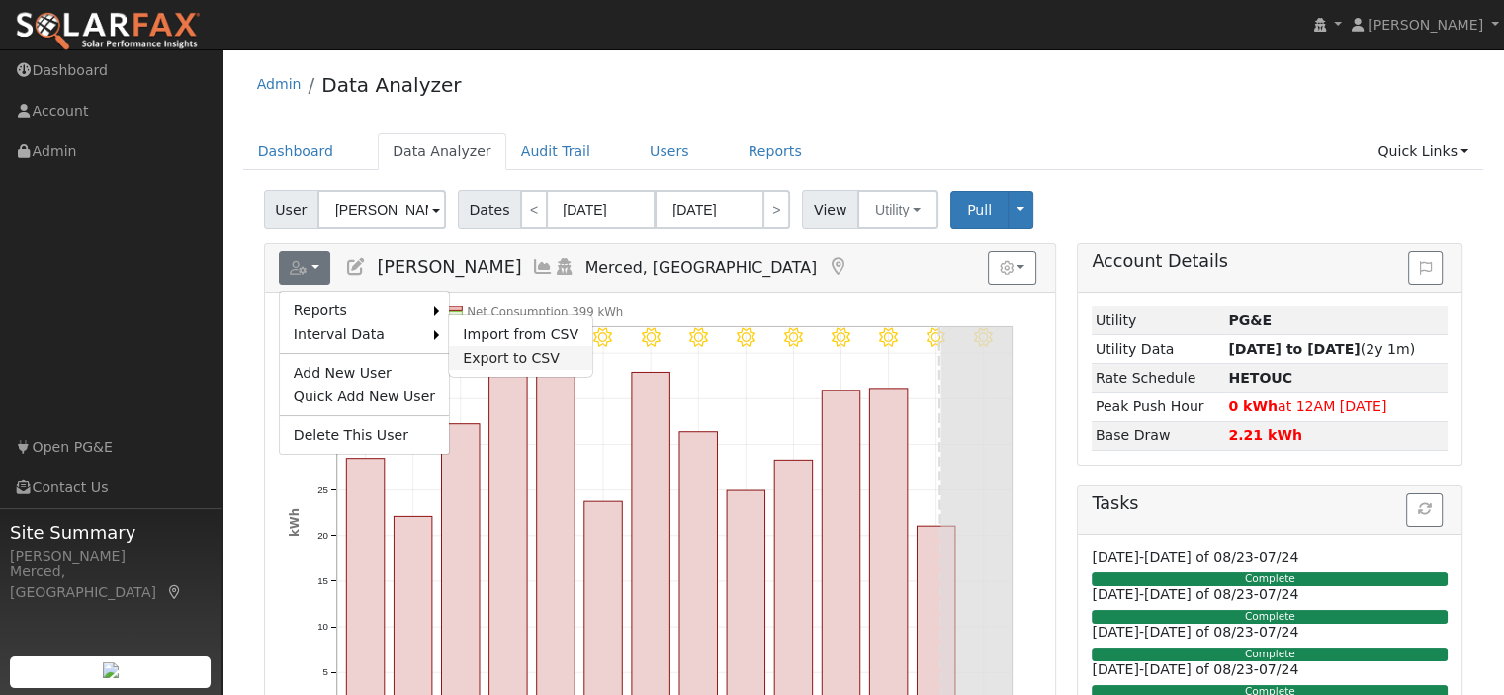
click at [510, 351] on link "Export to CSV" at bounding box center [520, 358] width 143 height 24
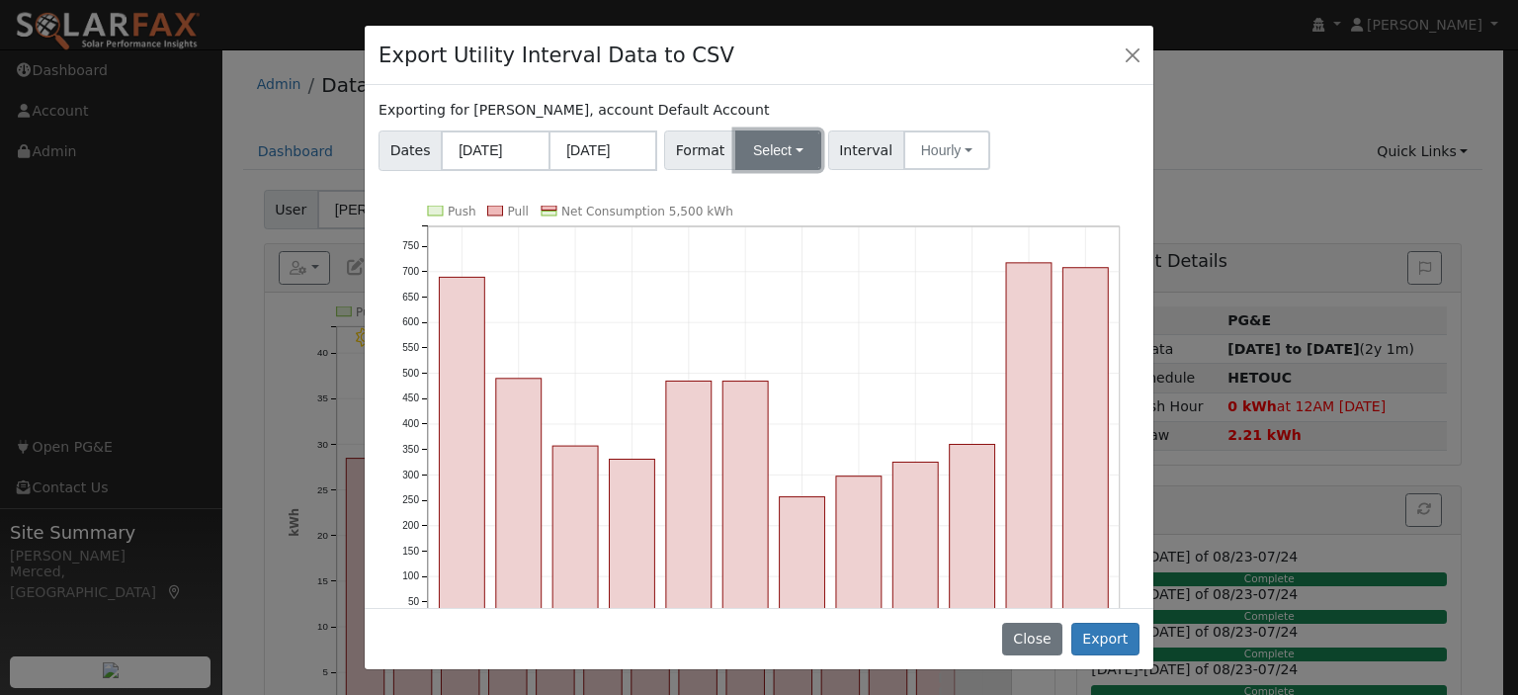
click at [768, 155] on button "Select" at bounding box center [778, 150] width 86 height 40
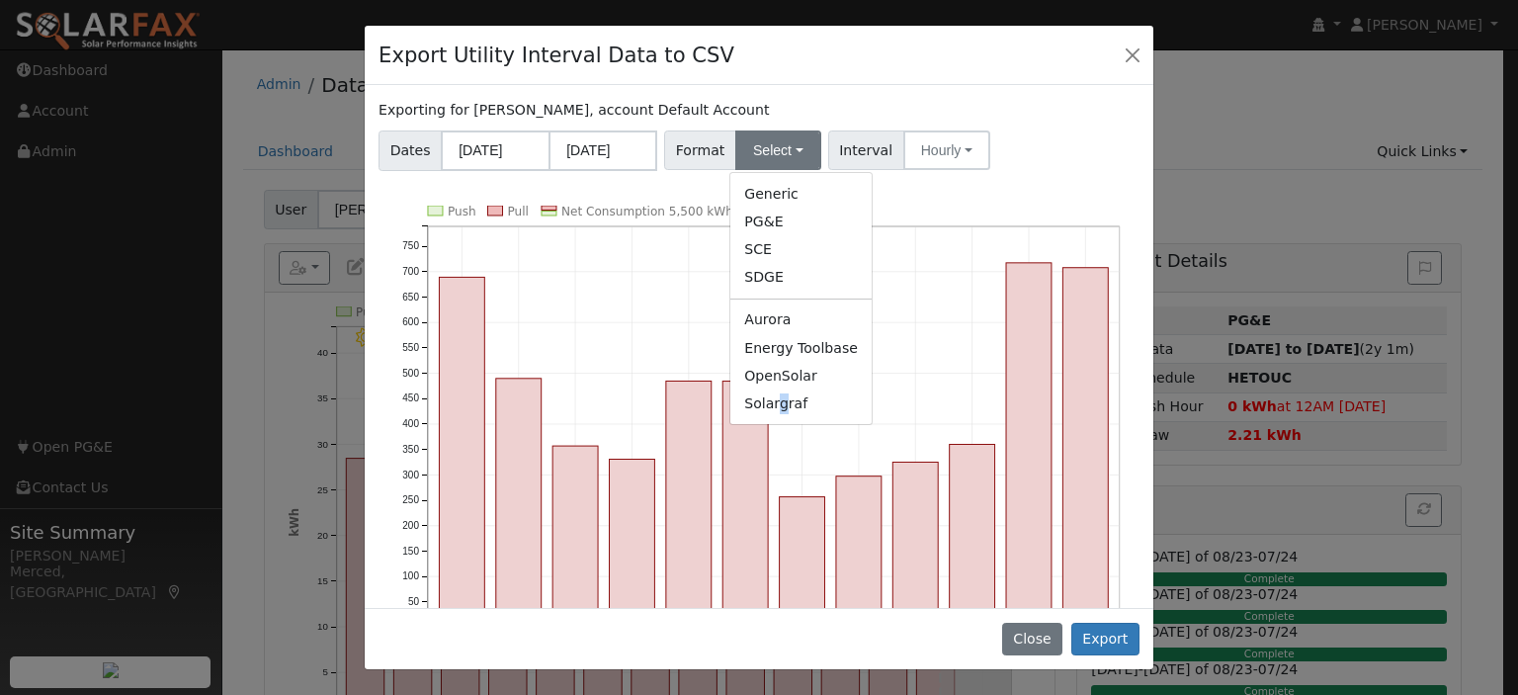
click at [773, 406] on link "Solargraf" at bounding box center [801, 403] width 141 height 28
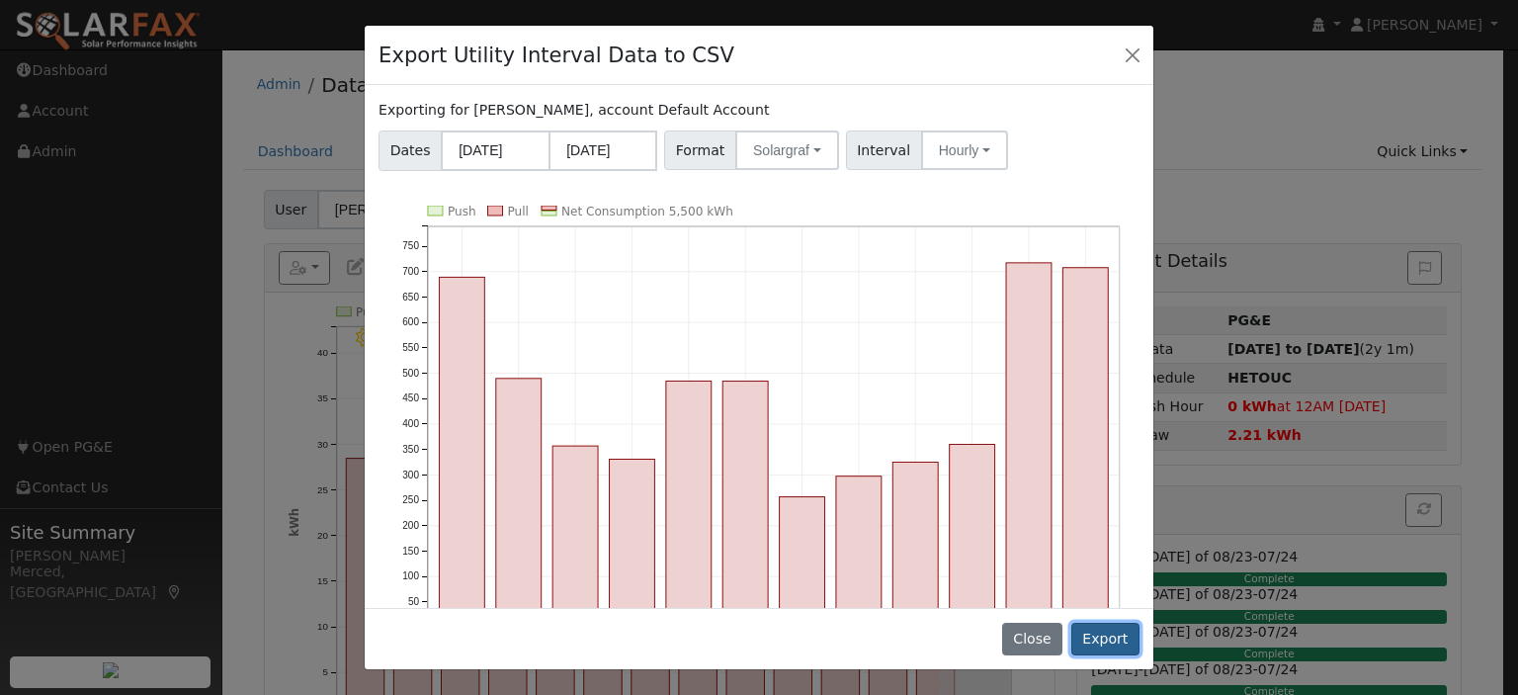
click at [1115, 644] on button "Export" at bounding box center [1106, 640] width 68 height 34
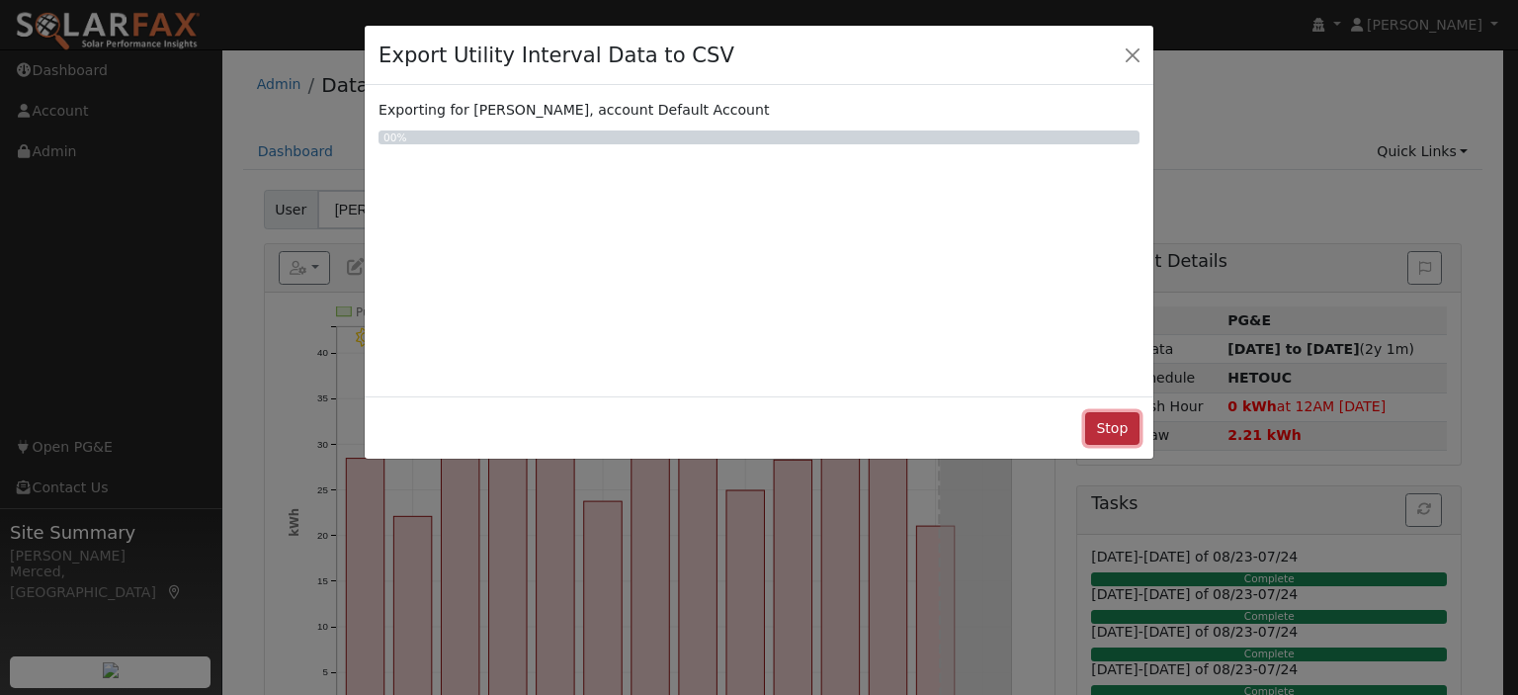
click at [1110, 436] on button "Stop" at bounding box center [1112, 429] width 54 height 34
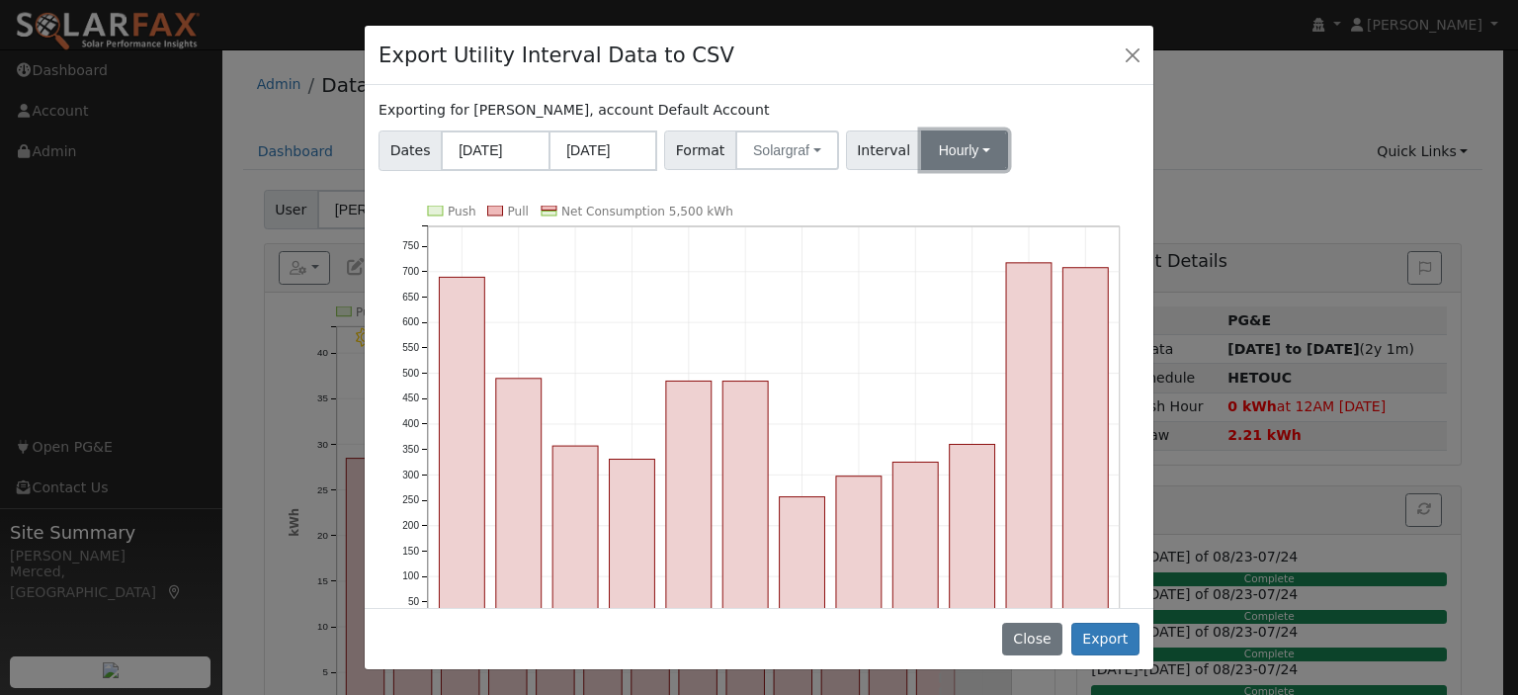
click at [952, 150] on button "Hourly" at bounding box center [964, 150] width 87 height 40
click at [961, 180] on link "15 Minute" at bounding box center [982, 194] width 137 height 28
click at [1094, 648] on button "Export" at bounding box center [1106, 640] width 68 height 34
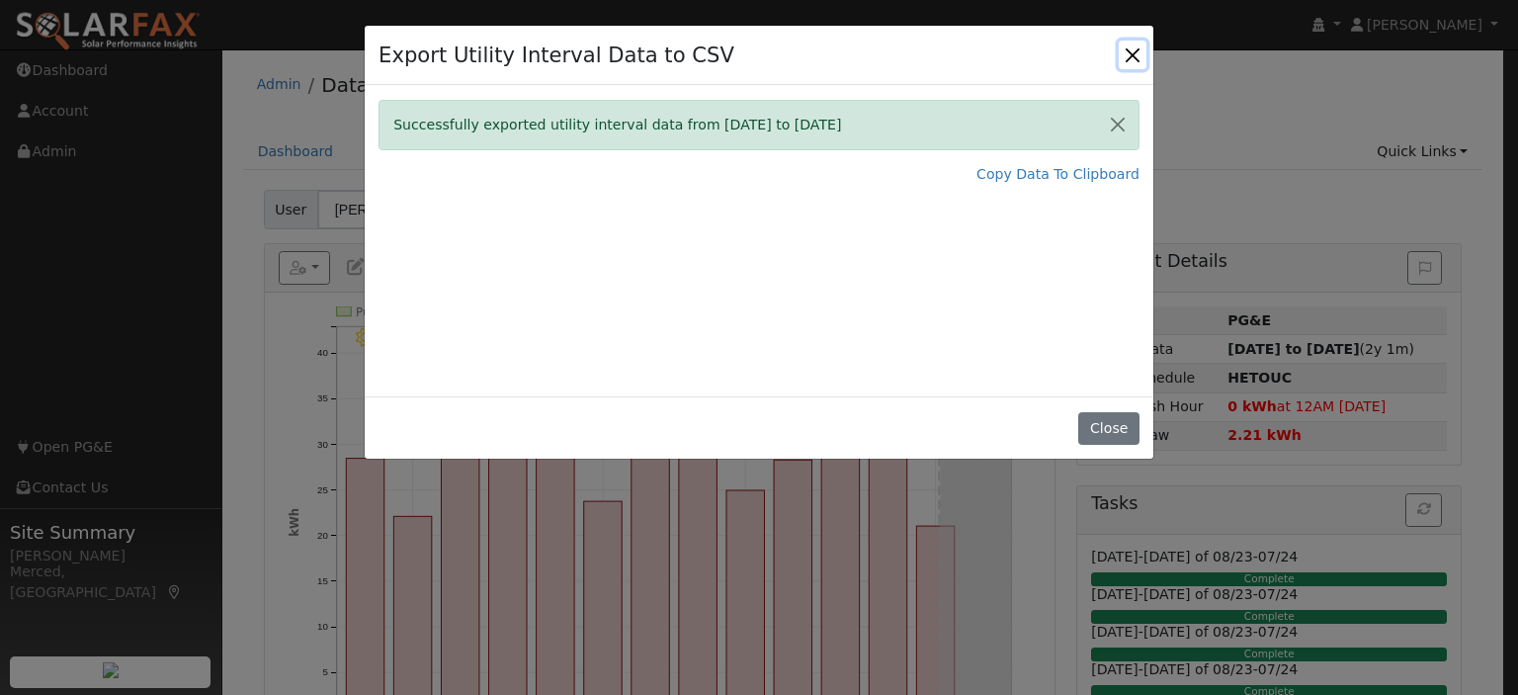
click at [1131, 55] on button "Close" at bounding box center [1133, 55] width 28 height 28
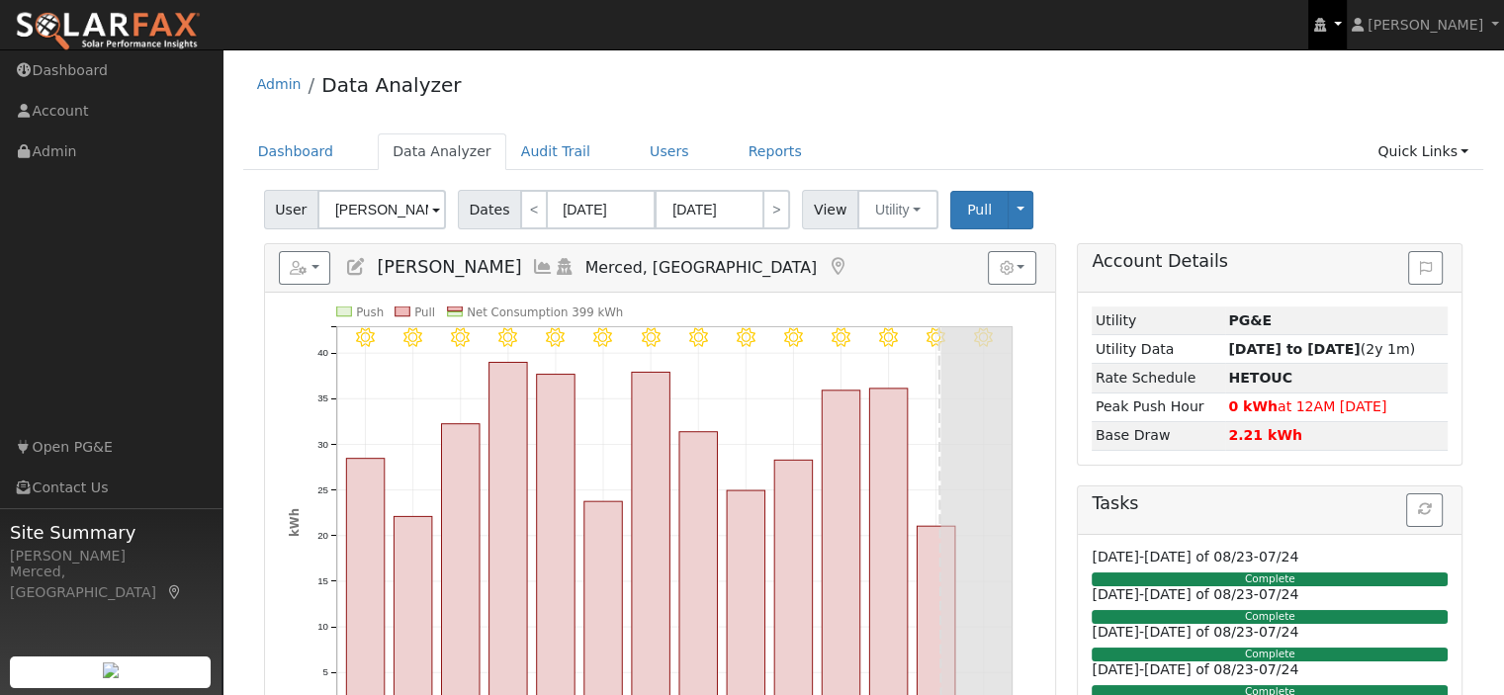
click at [1344, 28] on link at bounding box center [1327, 24] width 38 height 49
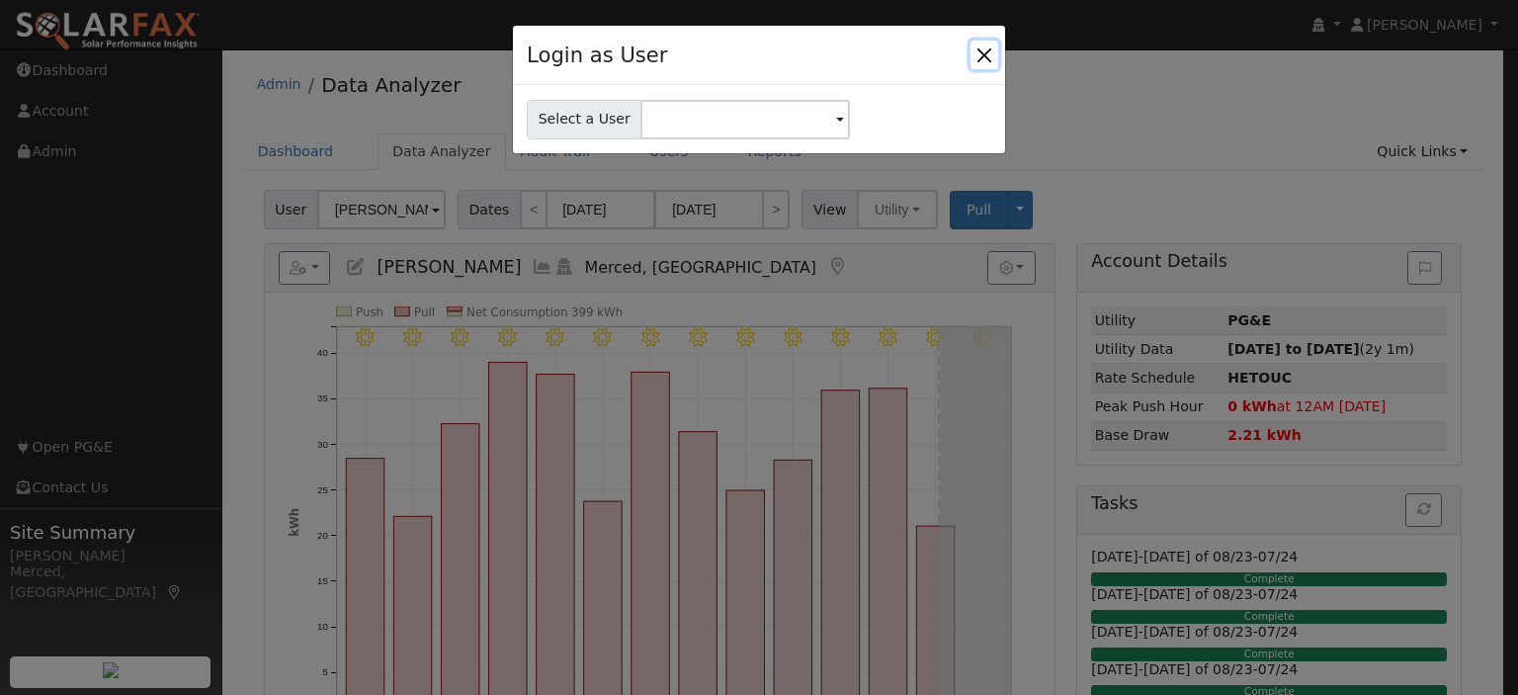
click at [977, 55] on button "Close" at bounding box center [985, 55] width 28 height 28
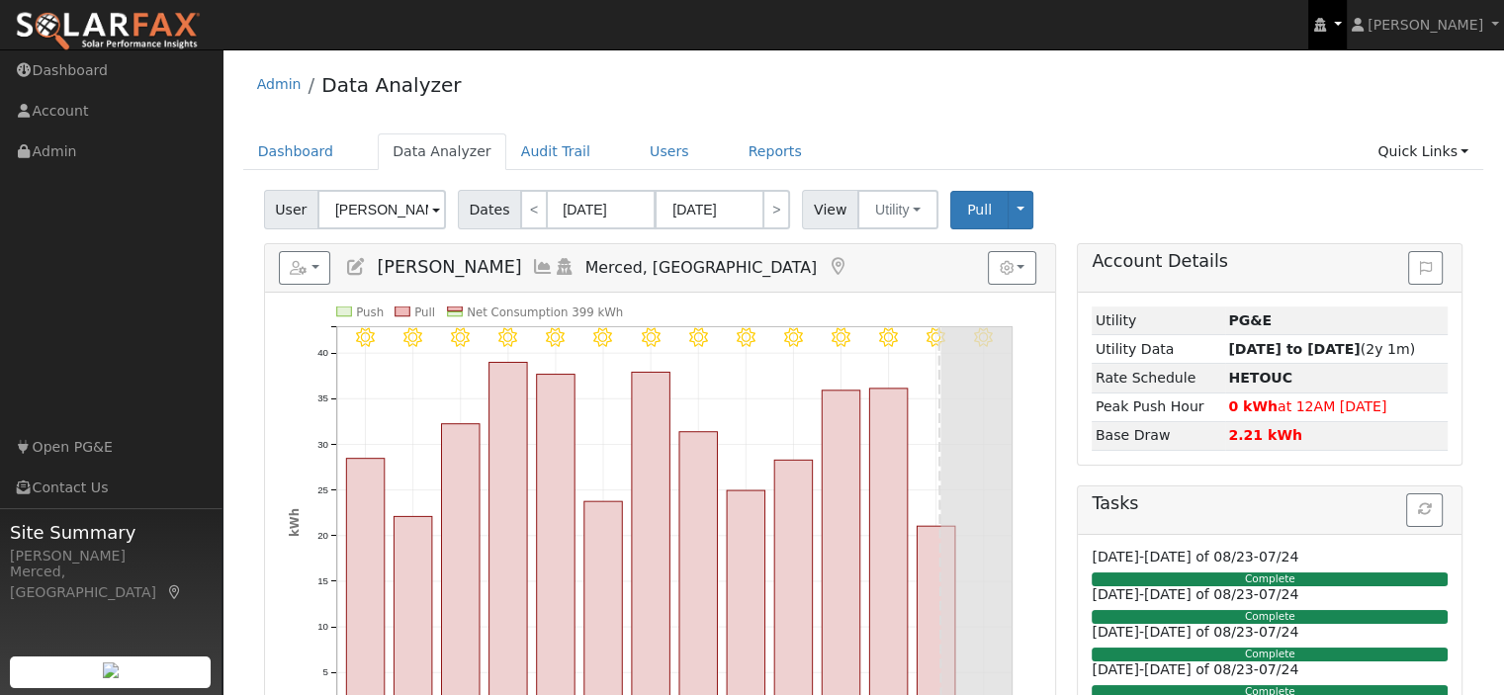
click at [1345, 38] on link at bounding box center [1327, 24] width 38 height 49
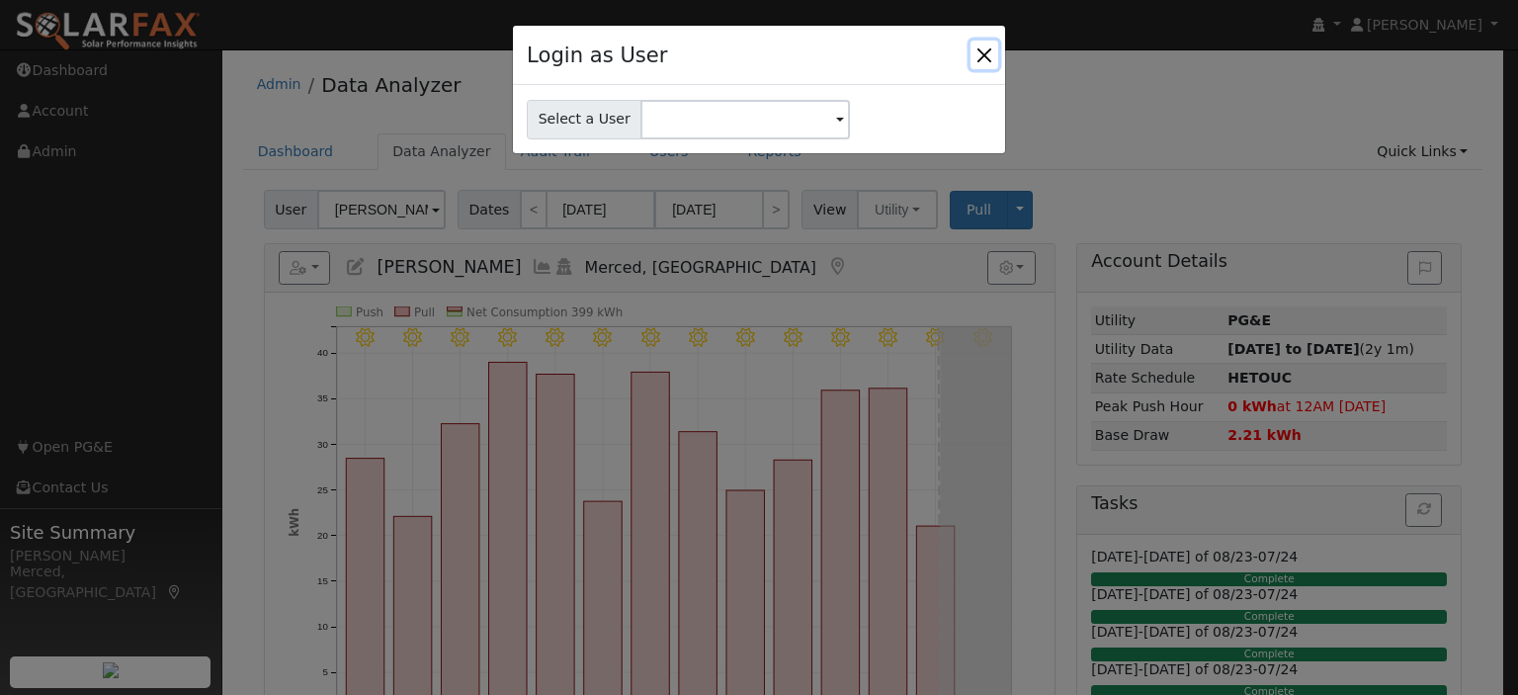
click at [979, 54] on button "Close" at bounding box center [985, 55] width 28 height 28
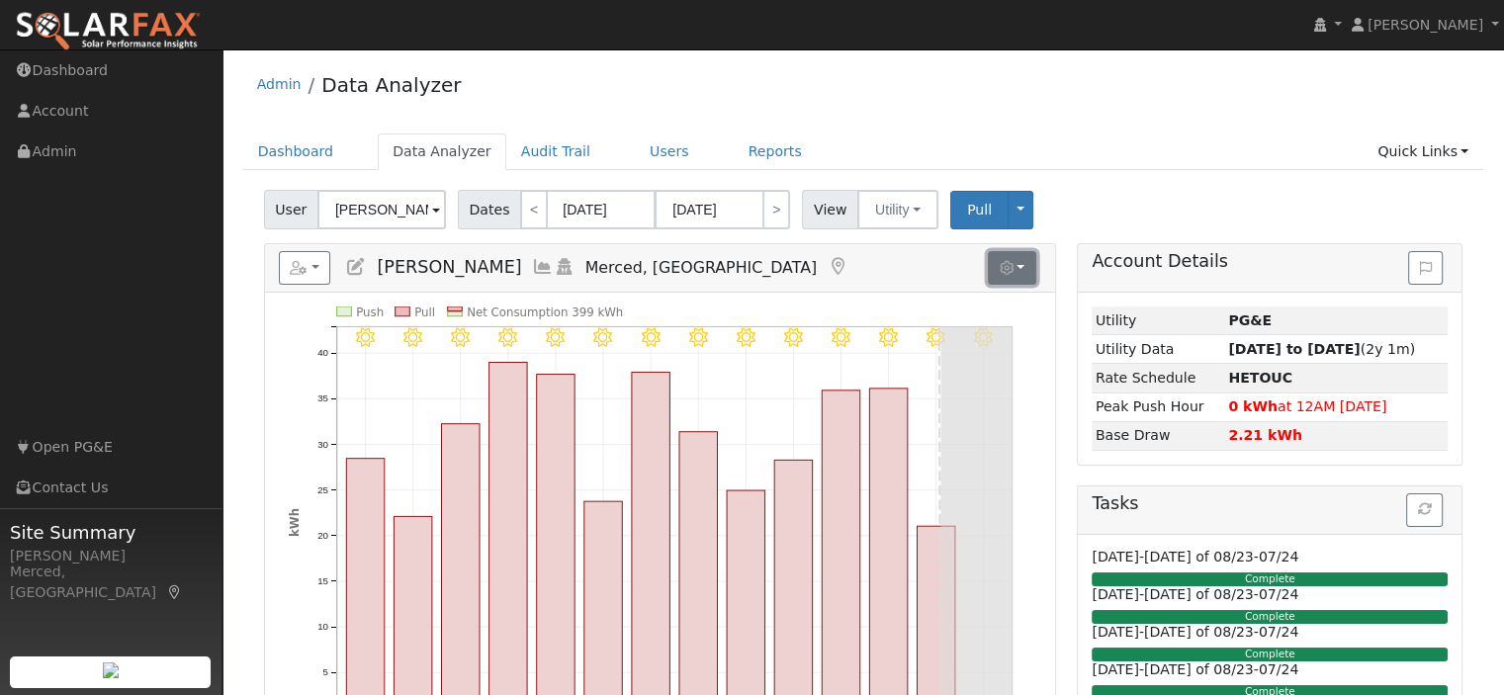
click at [1028, 271] on button "button" at bounding box center [1012, 268] width 48 height 34
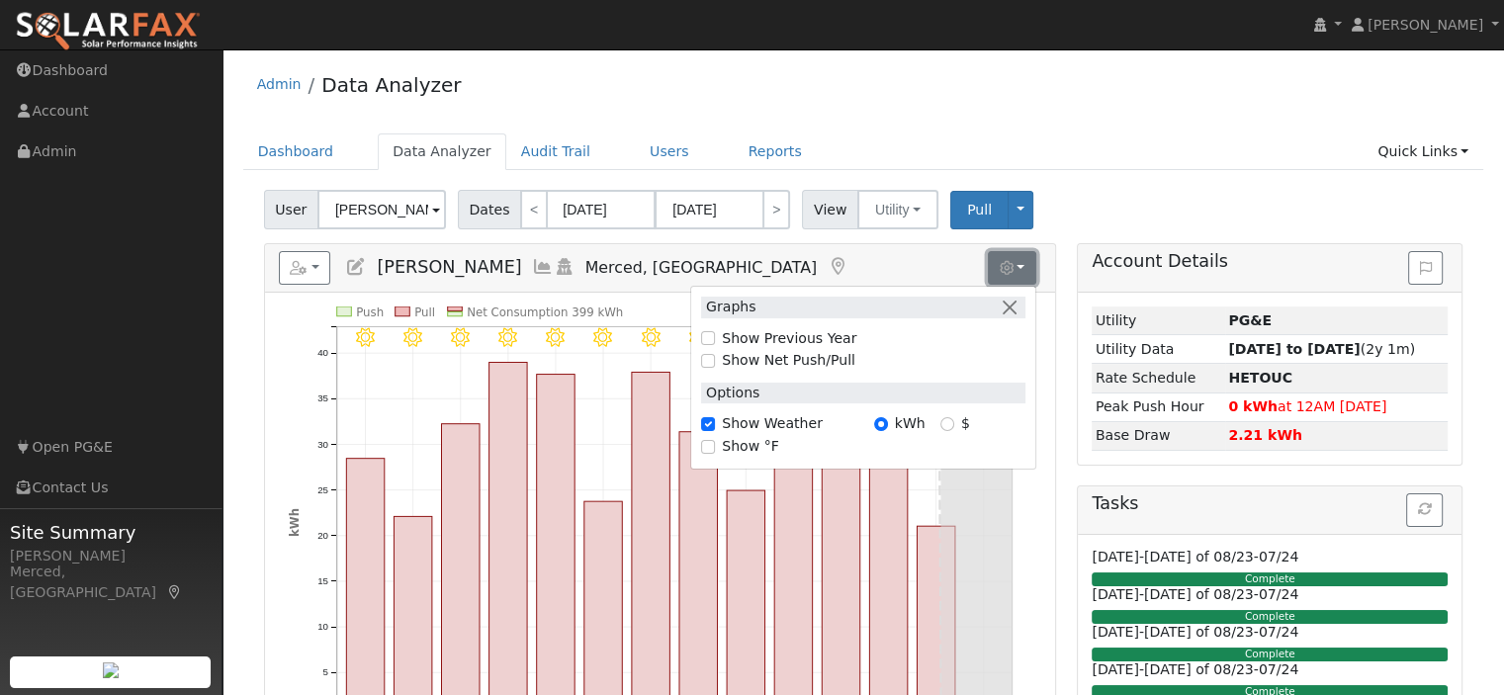
click at [1028, 271] on button "button" at bounding box center [1012, 268] width 48 height 34
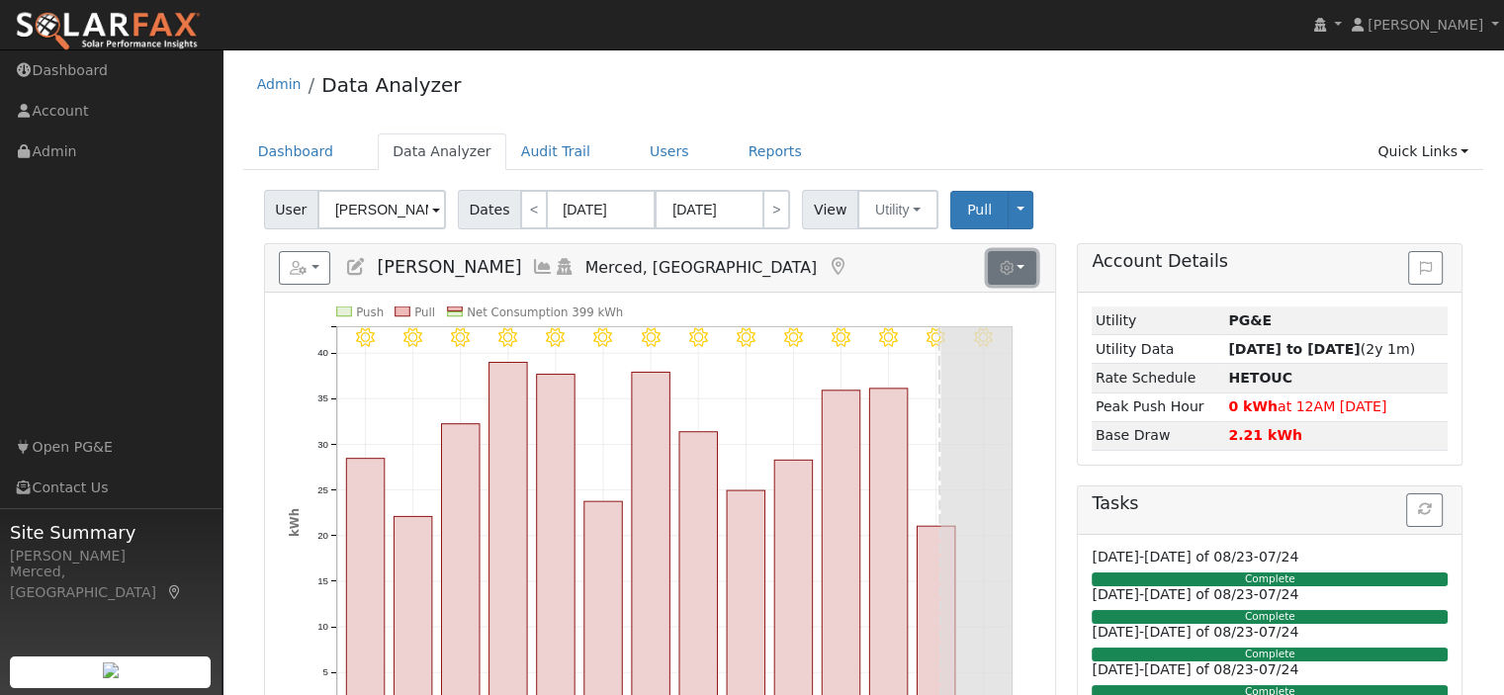
click at [1028, 271] on button "button" at bounding box center [1012, 268] width 48 height 34
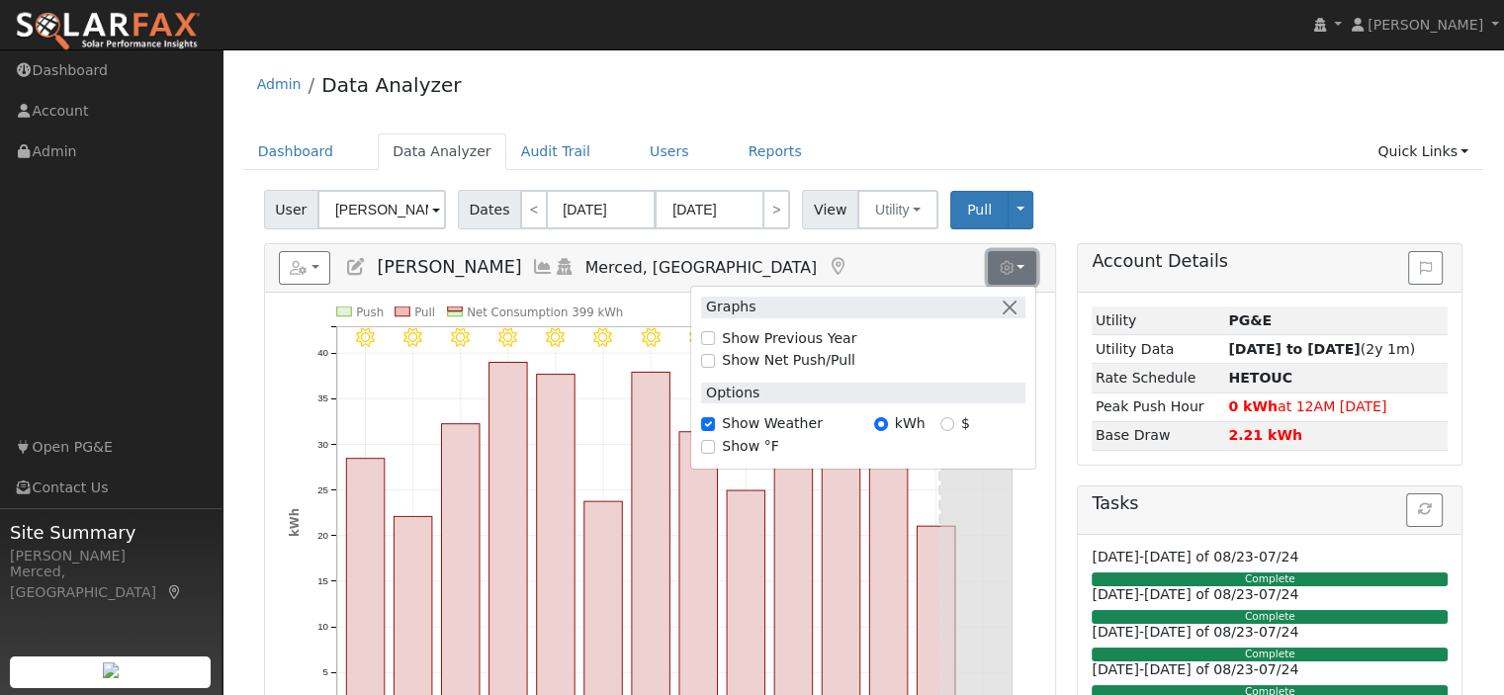
click at [1028, 271] on button "button" at bounding box center [1012, 268] width 48 height 34
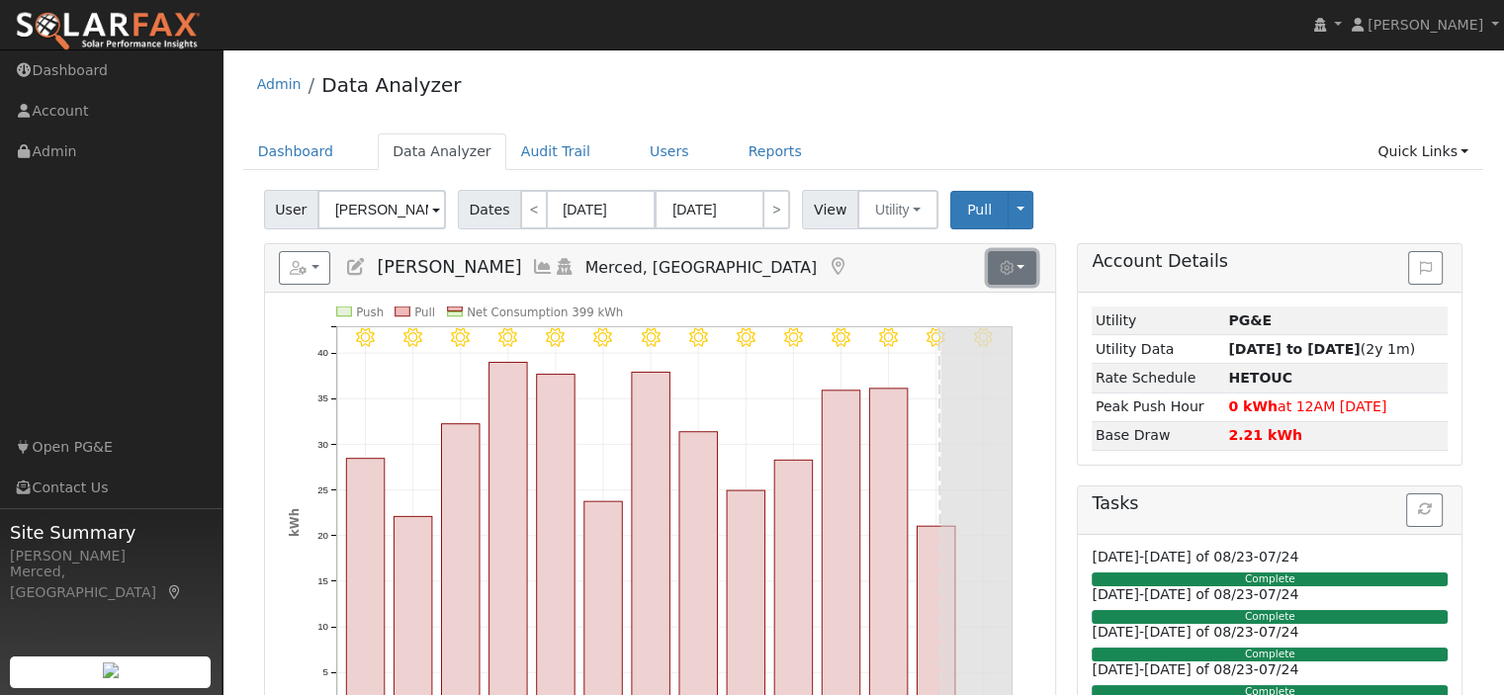
click at [1032, 275] on button "button" at bounding box center [1012, 268] width 48 height 34
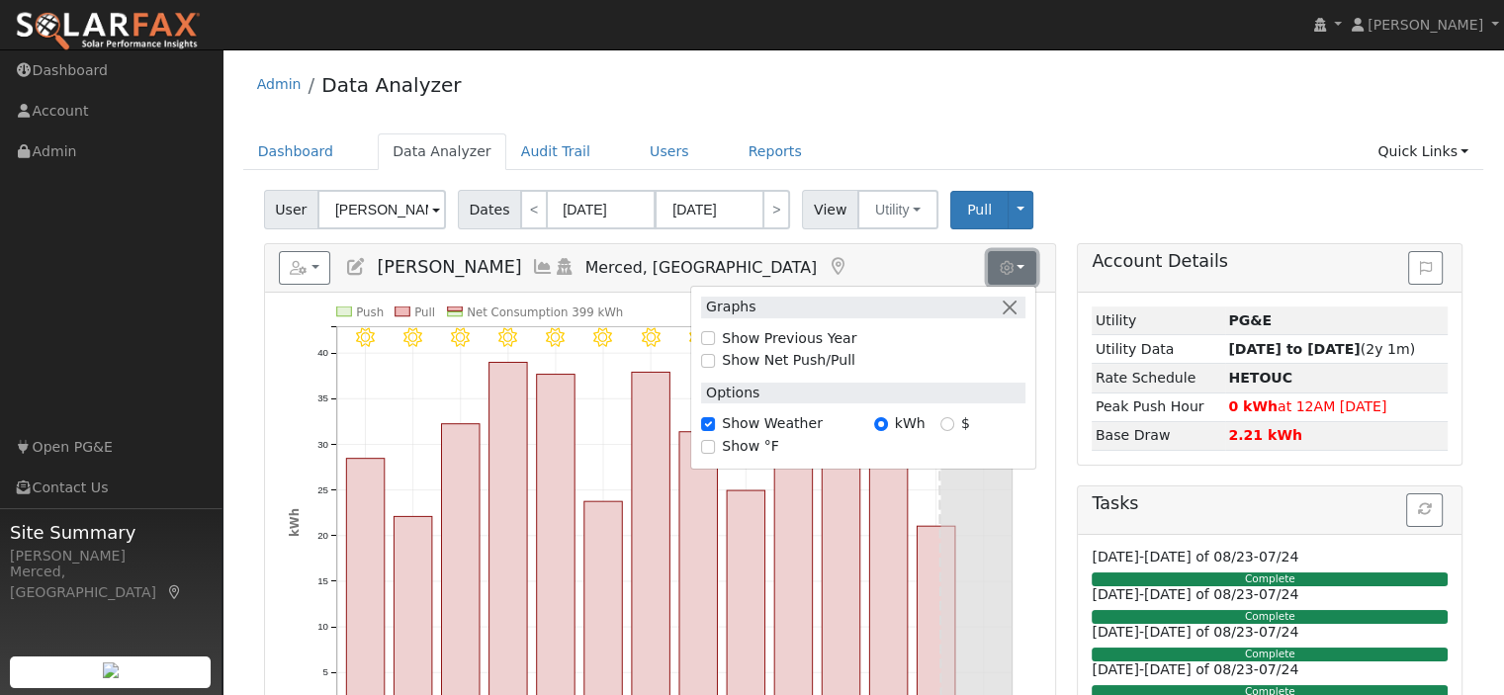
click at [1032, 275] on button "button" at bounding box center [1012, 268] width 48 height 34
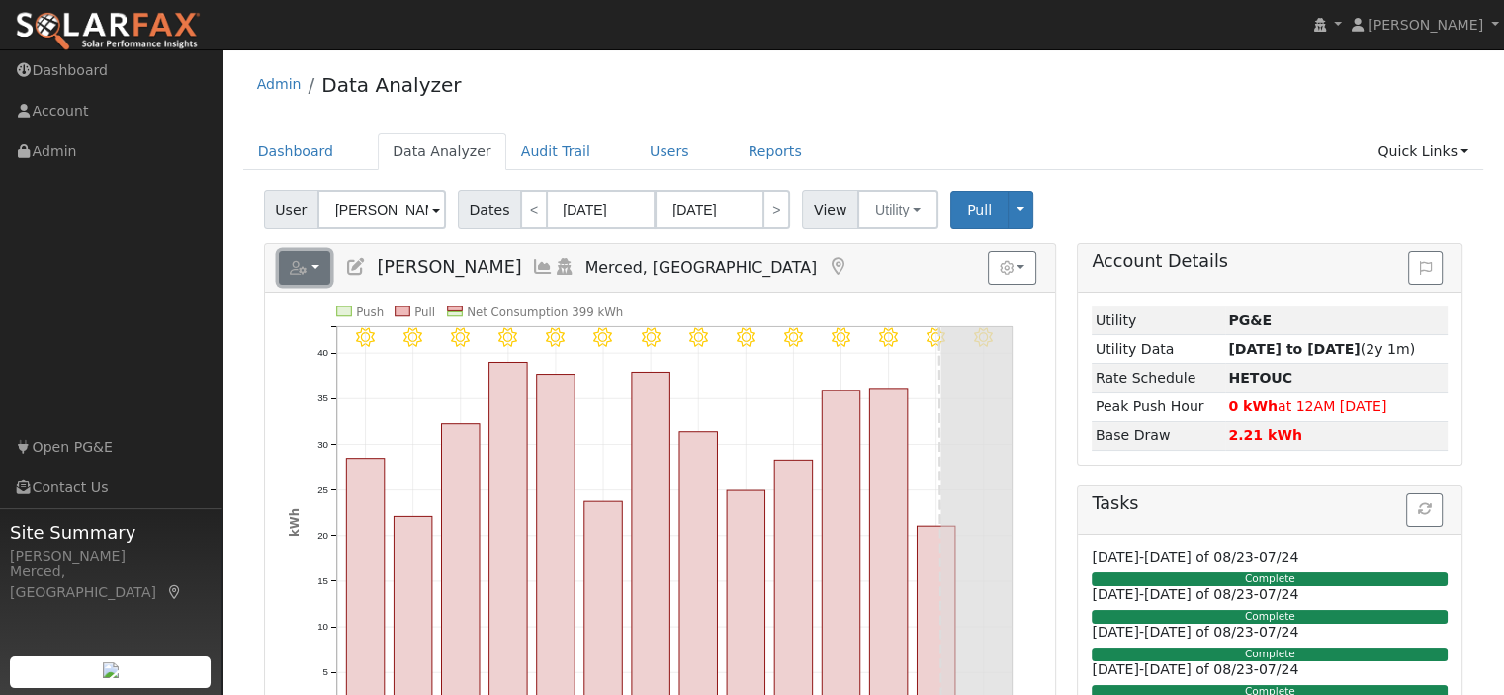
click at [304, 272] on icon "button" at bounding box center [299, 268] width 18 height 14
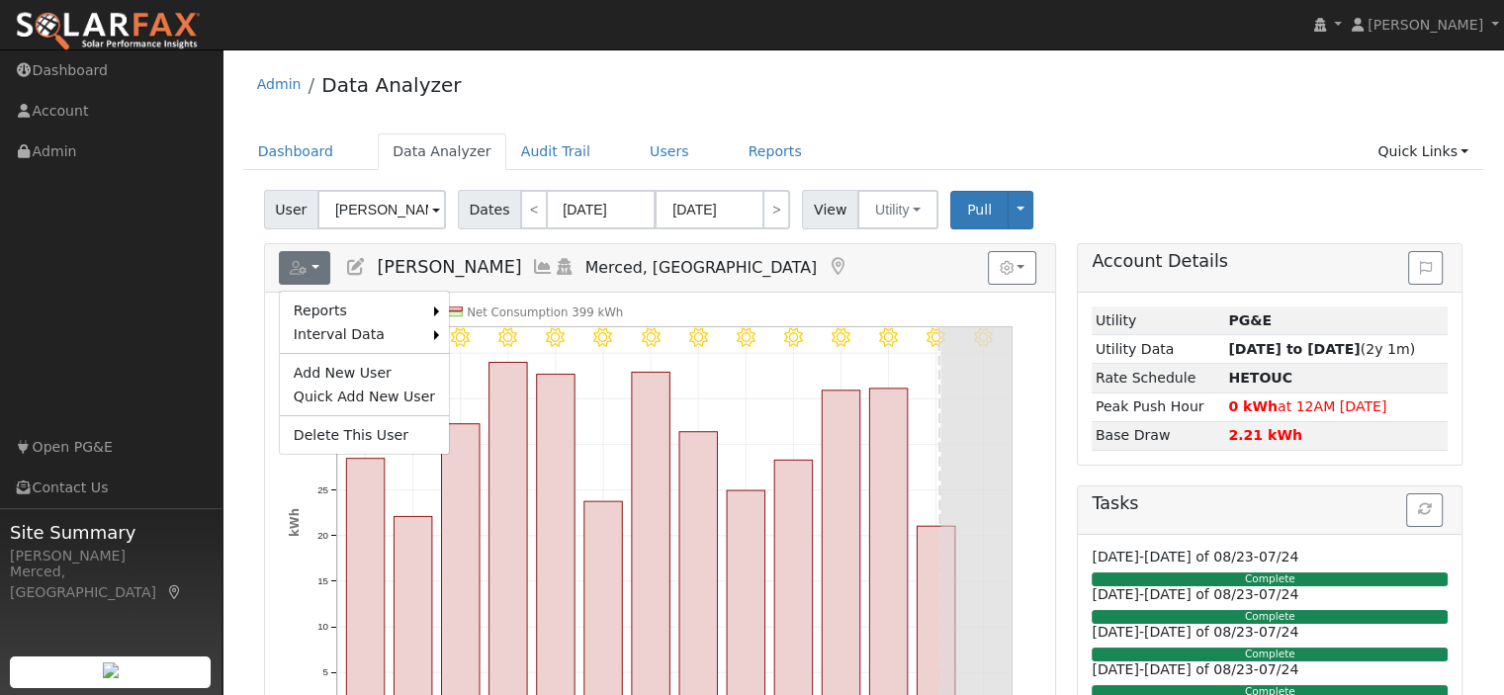
click at [1212, 116] on div "Admin Data Analyzer" at bounding box center [863, 89] width 1241 height 60
